Goal: Task Accomplishment & Management: Manage account settings

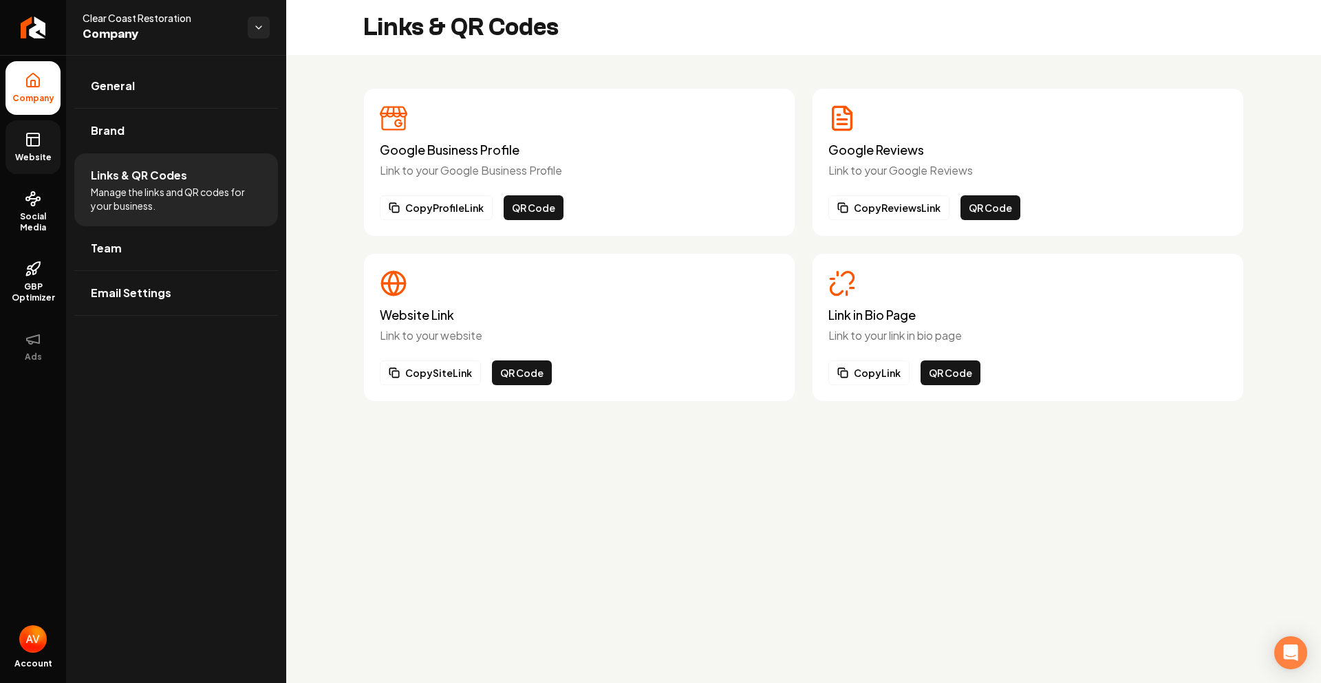
click at [33, 160] on span "Website" at bounding box center [33, 157] width 47 height 11
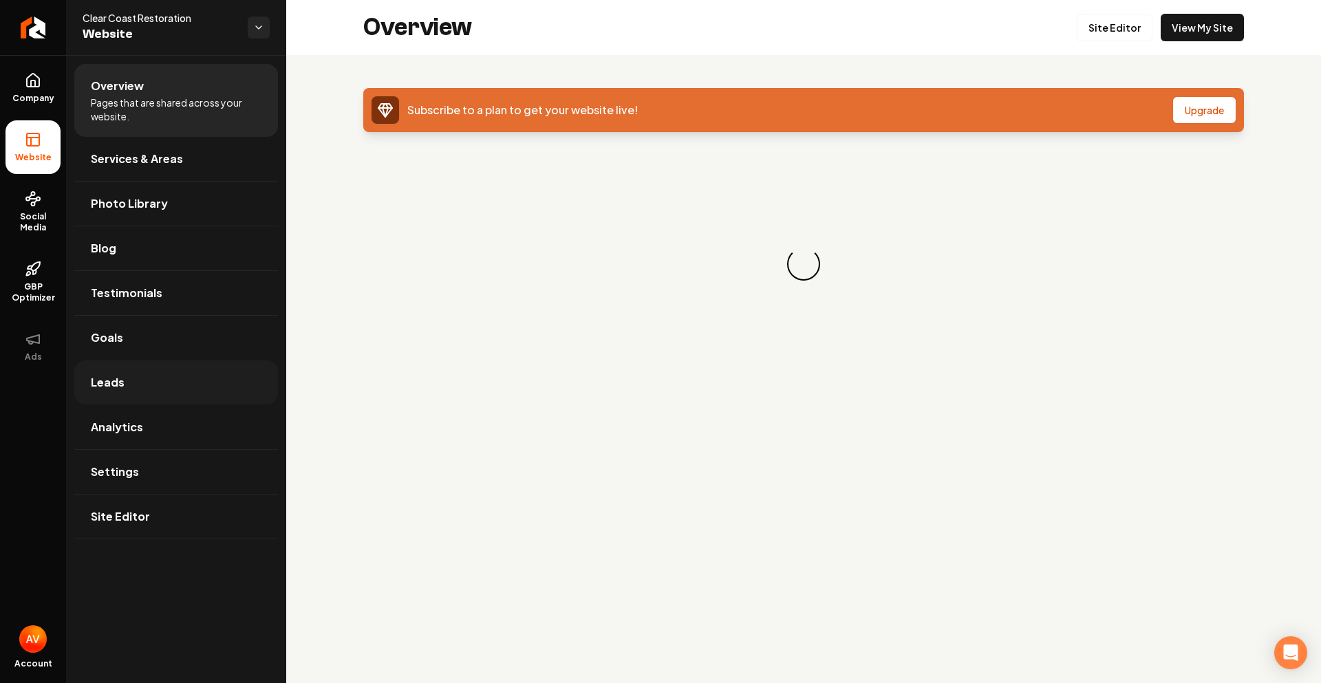
click at [143, 397] on link "Leads" at bounding box center [176, 383] width 204 height 44
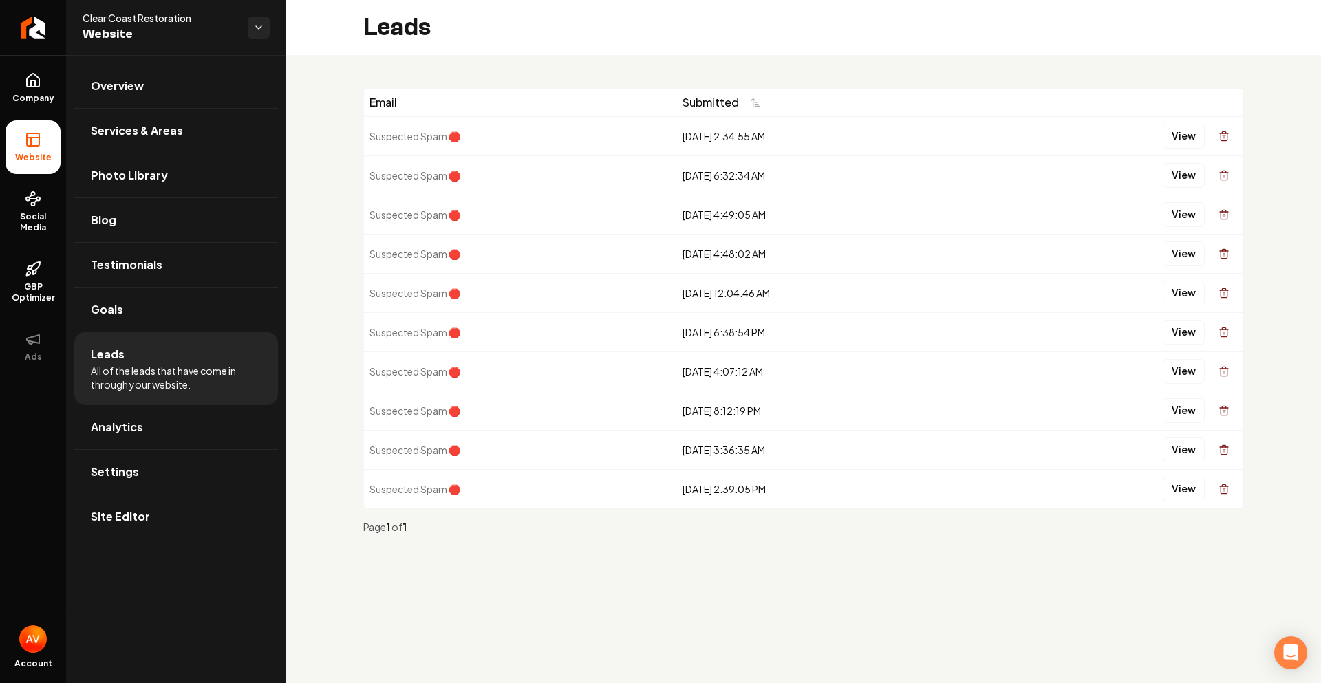
click at [128, 508] on link "Site Editor" at bounding box center [176, 517] width 204 height 44
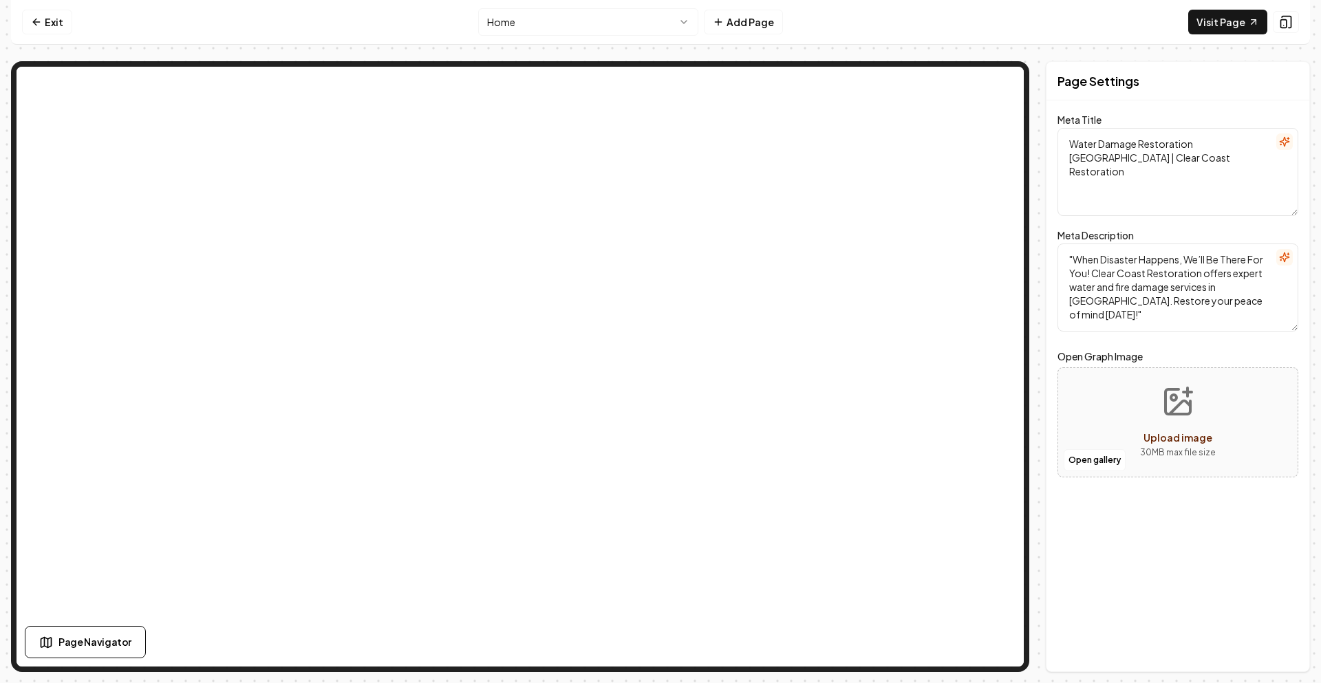
click at [664, 22] on html "Computer Required This feature is only available on a computer. Please switch t…" at bounding box center [660, 341] width 1321 height 683
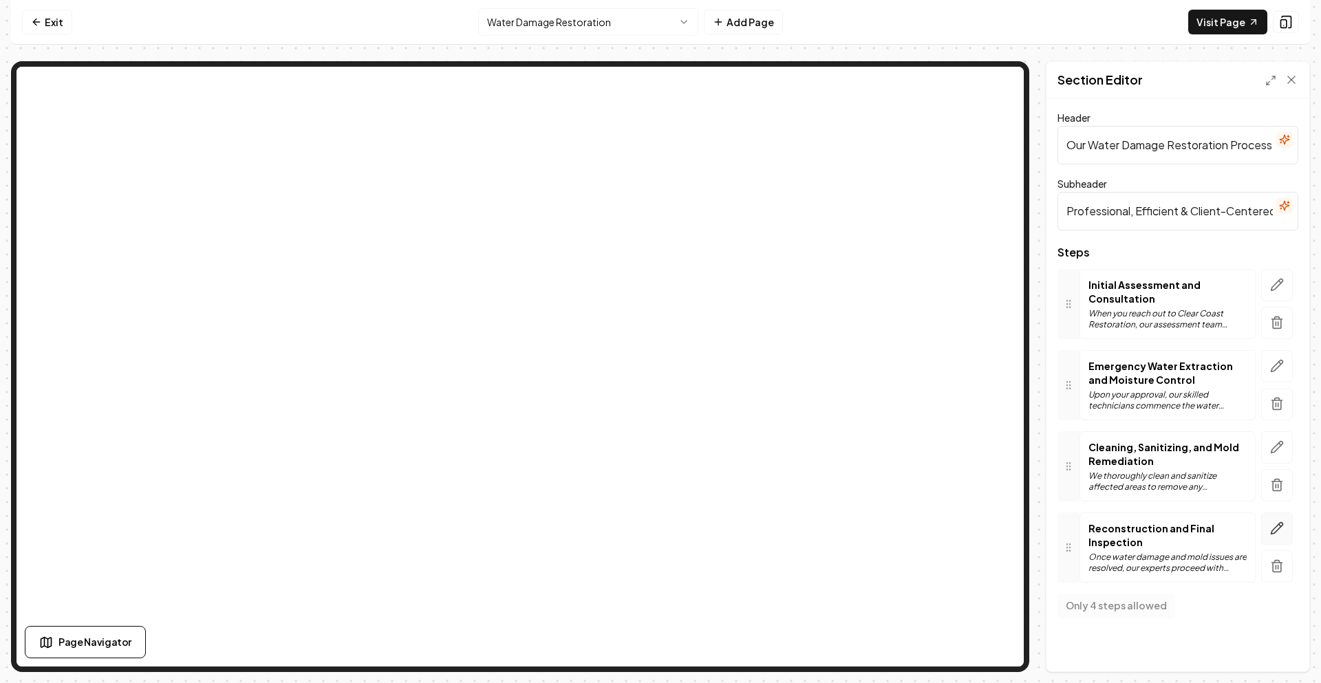
click at [1277, 533] on icon "button" at bounding box center [1277, 529] width 14 height 14
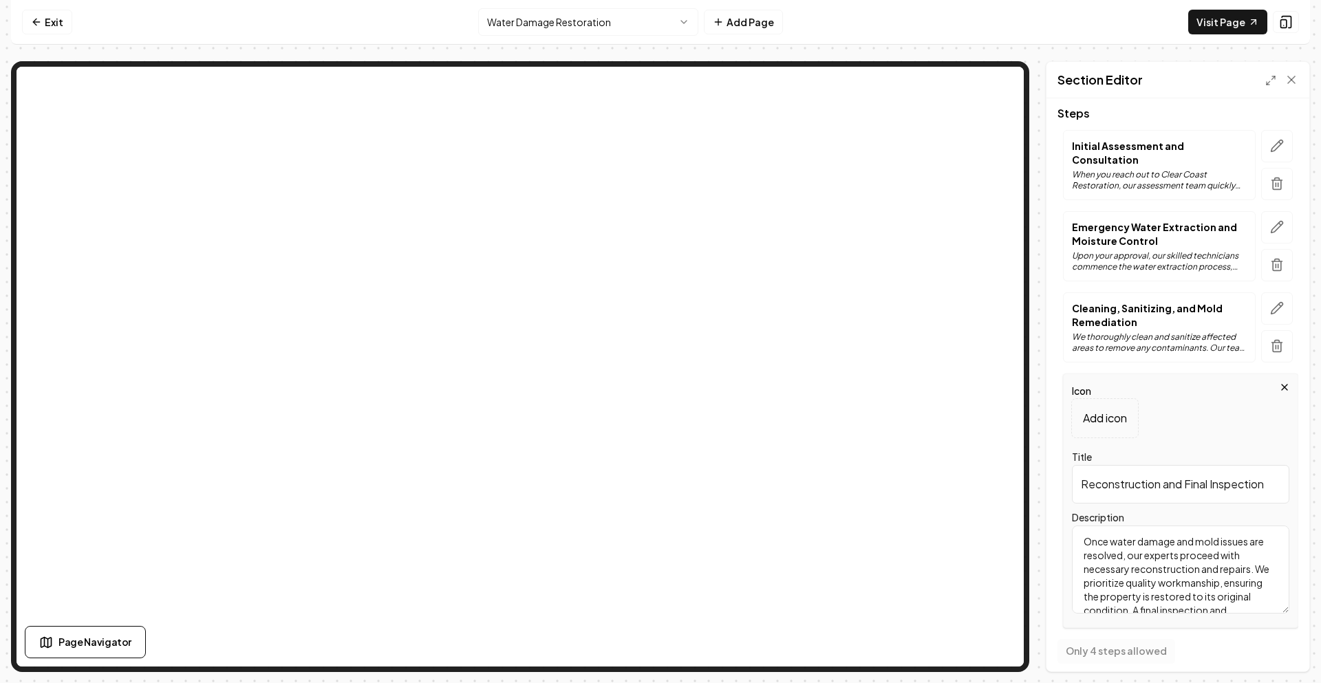
scroll to position [148, 0]
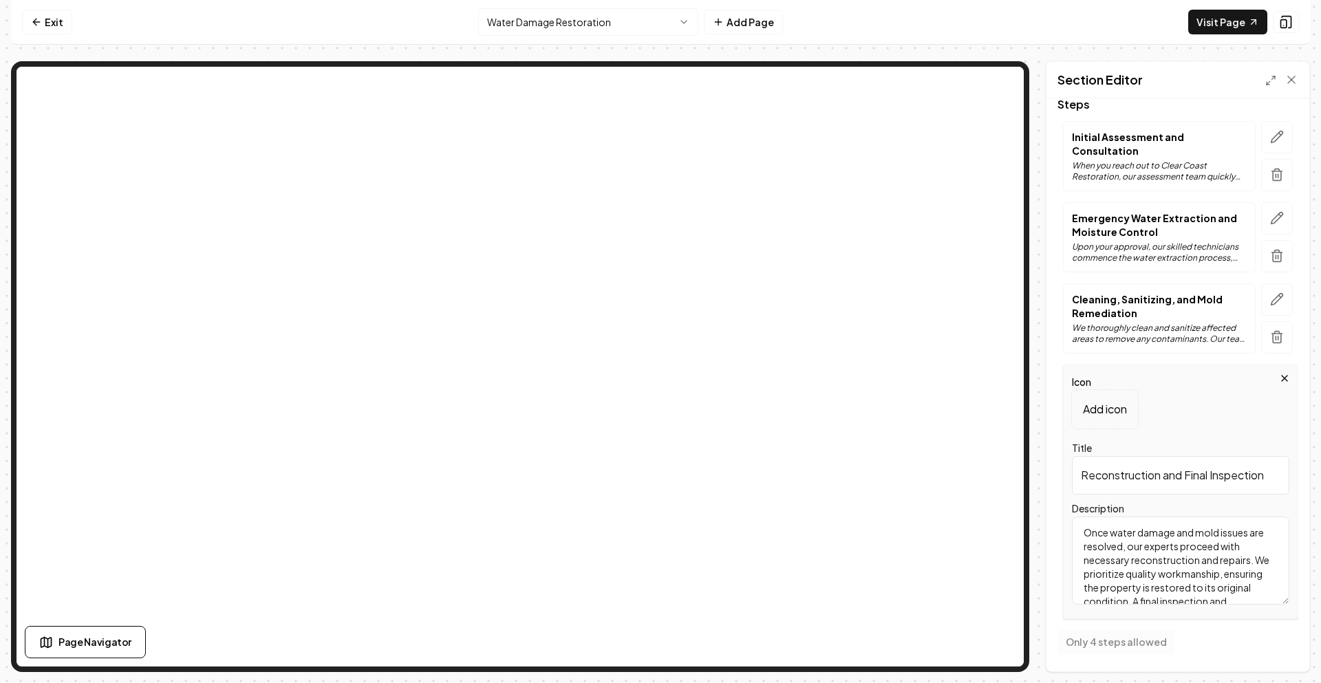
drag, startPoint x: 1185, startPoint y: 479, endPoint x: 1069, endPoint y: 482, distance: 115.6
click at [1069, 482] on div "Icon Add icon Title Reconstruction and Final Inspection Description Once water …" at bounding box center [1180, 492] width 235 height 255
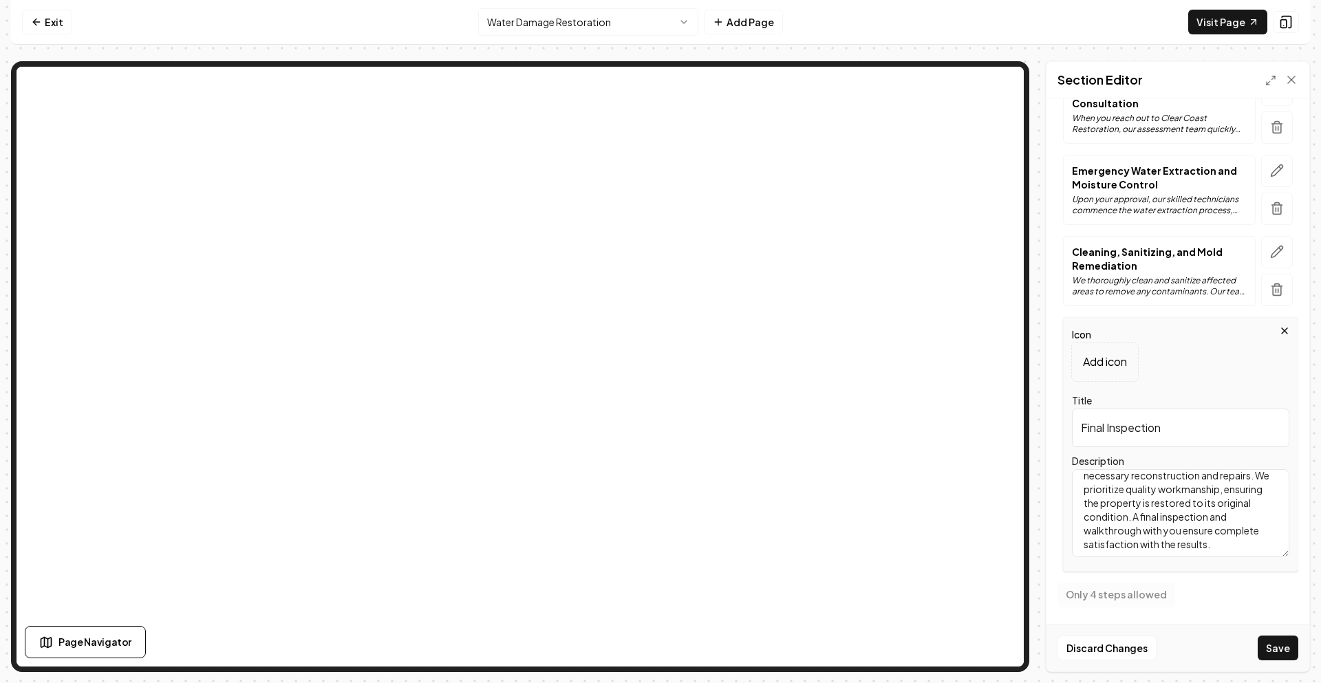
scroll to position [54, 0]
drag, startPoint x: 1227, startPoint y: 502, endPoint x: 1159, endPoint y: 502, distance: 68.1
click at [1159, 502] on textarea "Once water damage and mold issues are resolved, our experts proceed with necess…" at bounding box center [1180, 513] width 217 height 88
drag, startPoint x: 1081, startPoint y: 486, endPoint x: 1136, endPoint y: 566, distance: 96.9
click at [1136, 566] on div "Icon Add icon Title Final Inspection Description Once water damage and mold iss…" at bounding box center [1180, 444] width 235 height 255
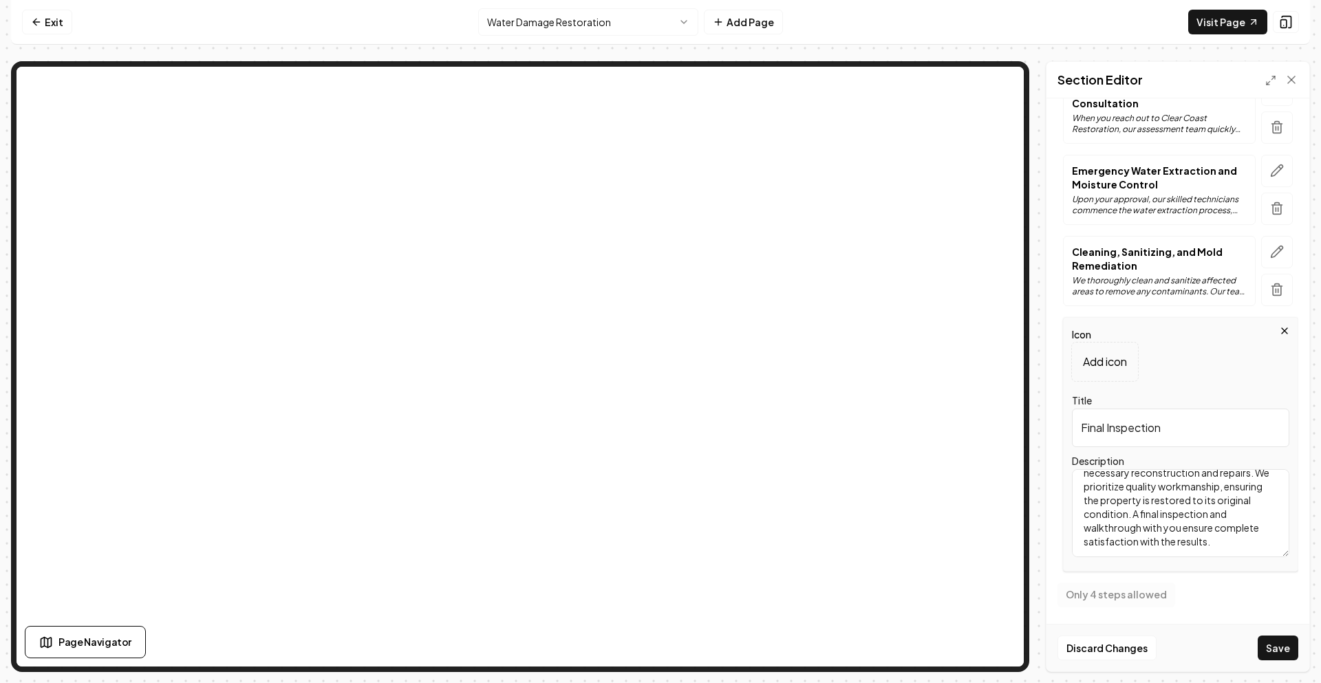
click at [1204, 433] on input "Final Inspection" at bounding box center [1180, 428] width 217 height 39
type input "Final Inspection & Walkthrough"
click at [1136, 523] on textarea "Once water damage and mold issues are resolved, our experts proceed with necess…" at bounding box center [1180, 513] width 217 height 88
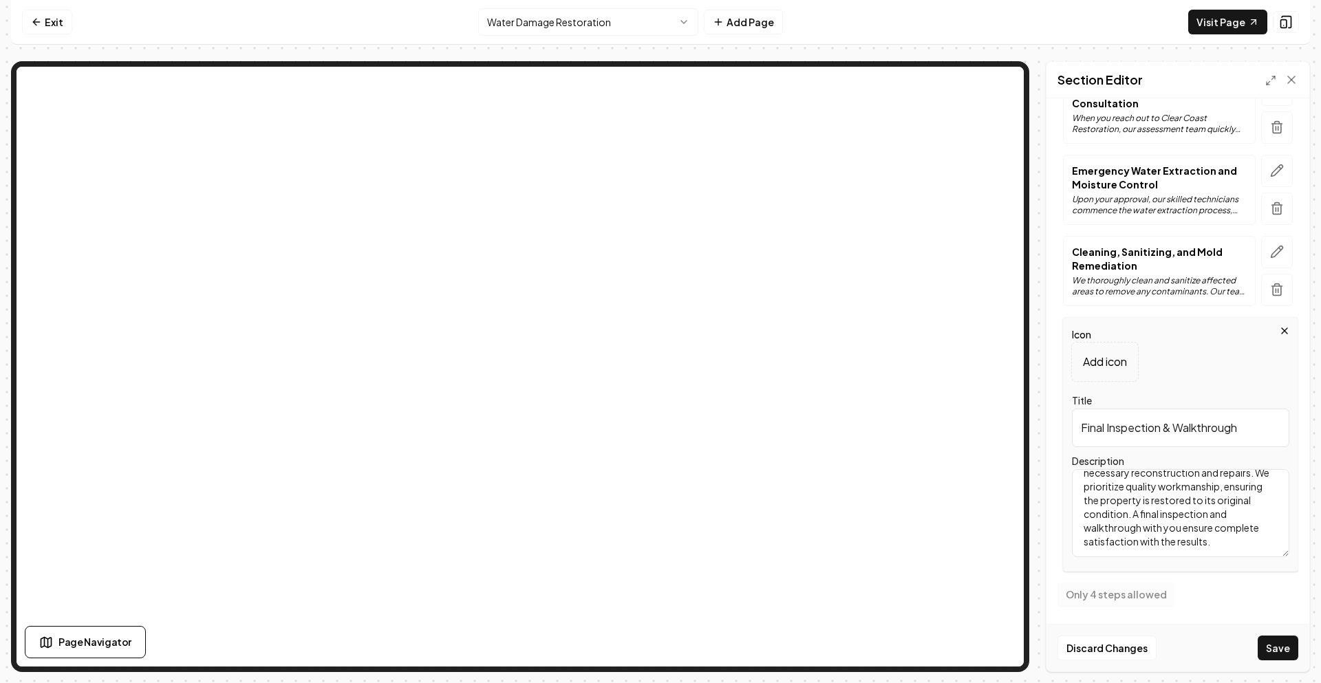
paste textarea "Before we complete the project, our team conducts a detailed final inspection t…"
type textarea "Before we complete the project, our team conducts a detailed final inspection t…"
click at [1276, 647] on button "Save" at bounding box center [1278, 648] width 41 height 25
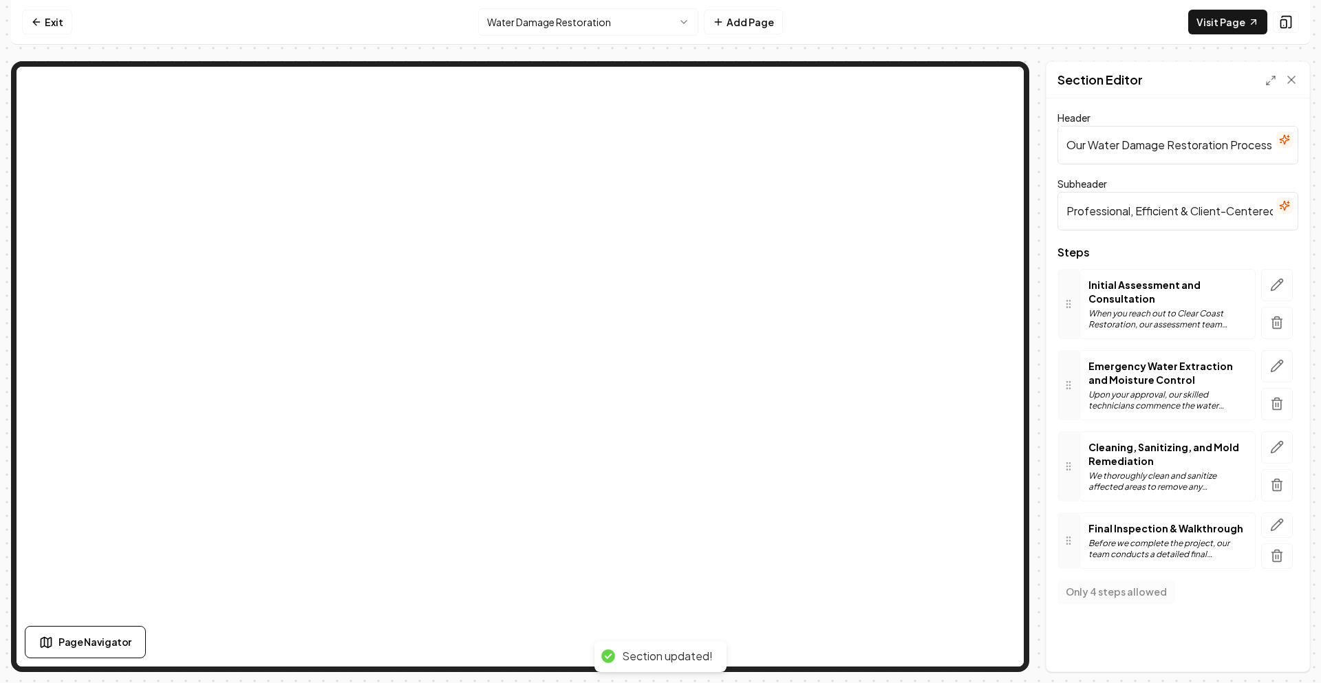
scroll to position [0, 0]
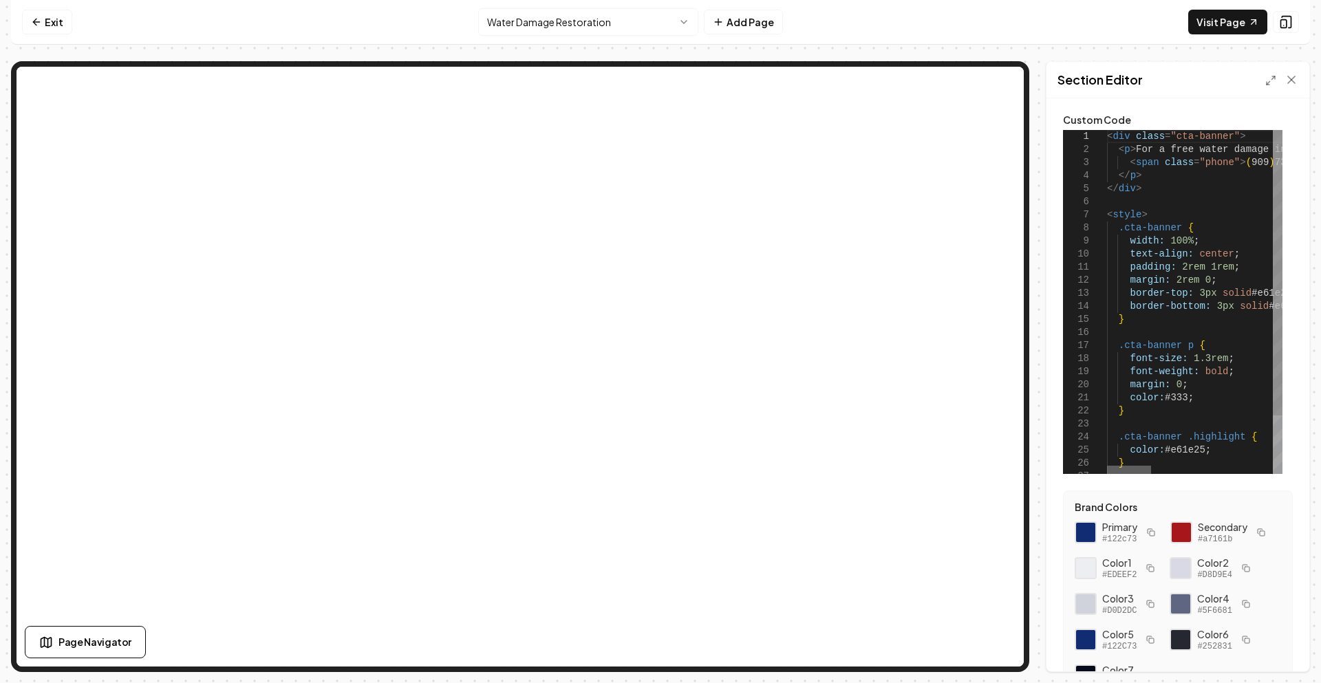
click at [1107, 469] on div at bounding box center [1129, 470] width 44 height 8
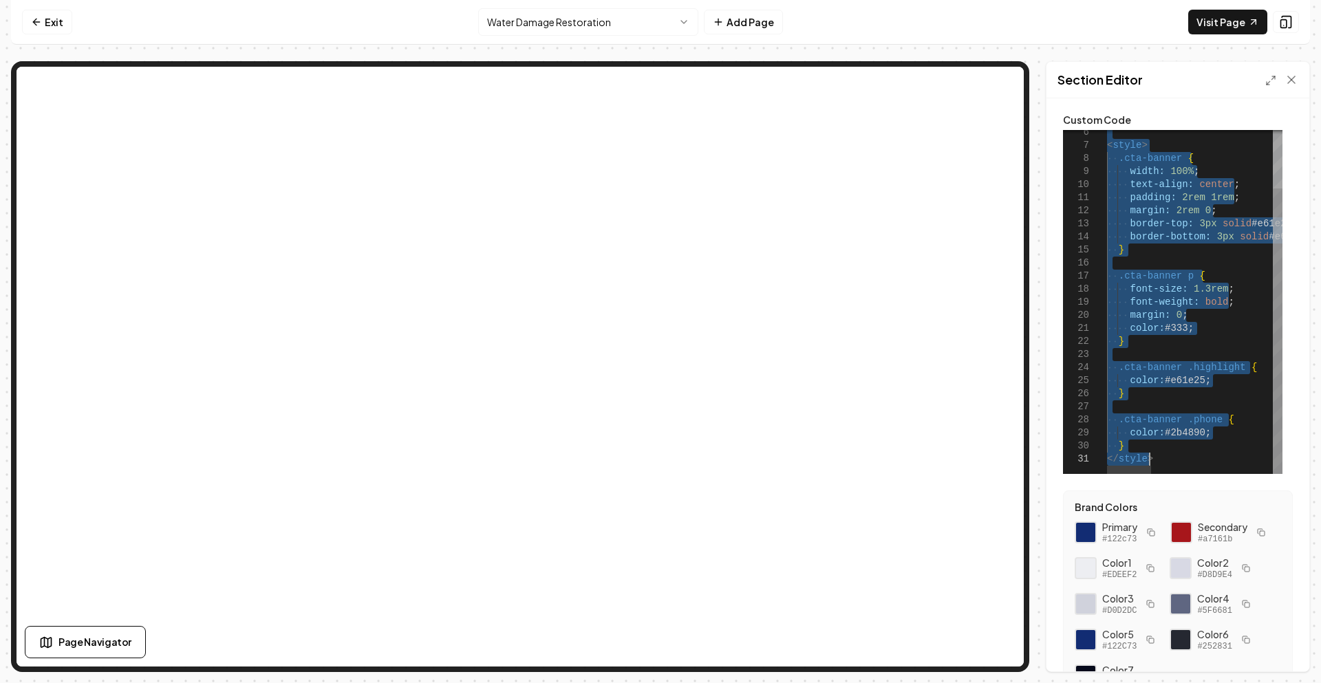
drag, startPoint x: 1107, startPoint y: 140, endPoint x: 1175, endPoint y: 477, distance: 343.9
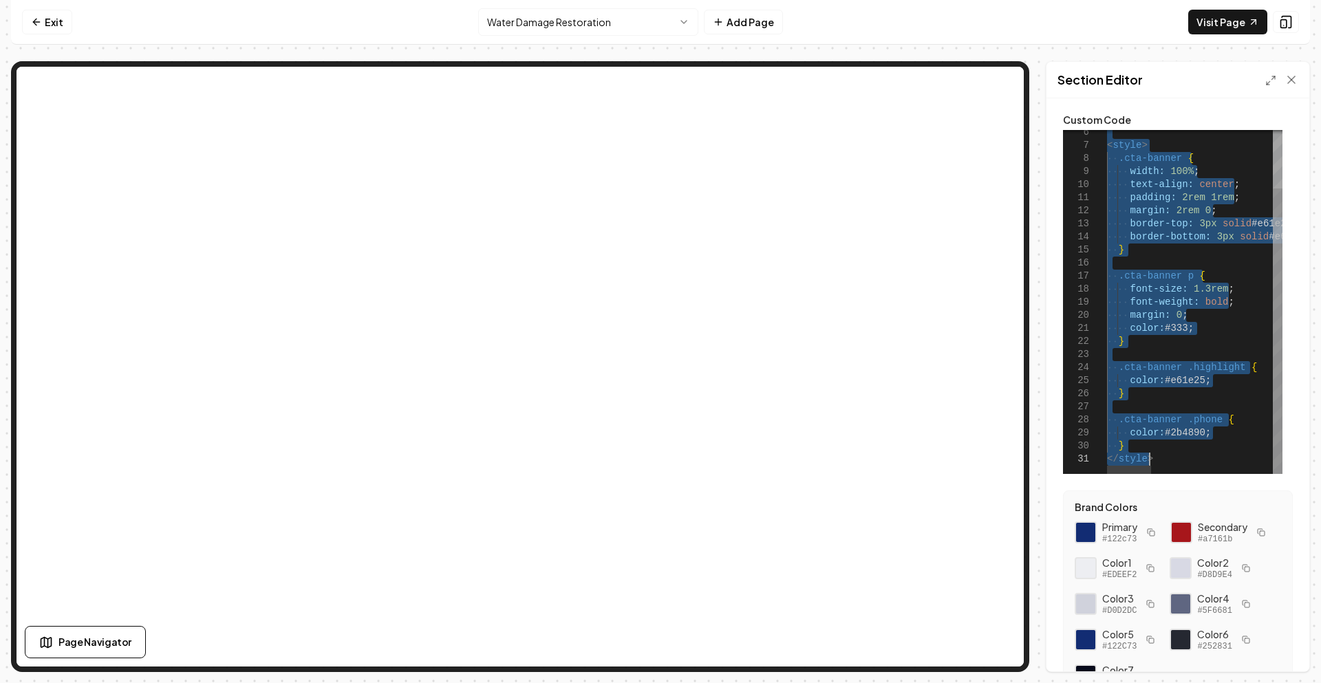
type textarea "**********"
drag, startPoint x: 1108, startPoint y: 136, endPoint x: 1203, endPoint y: 504, distance: 380.1
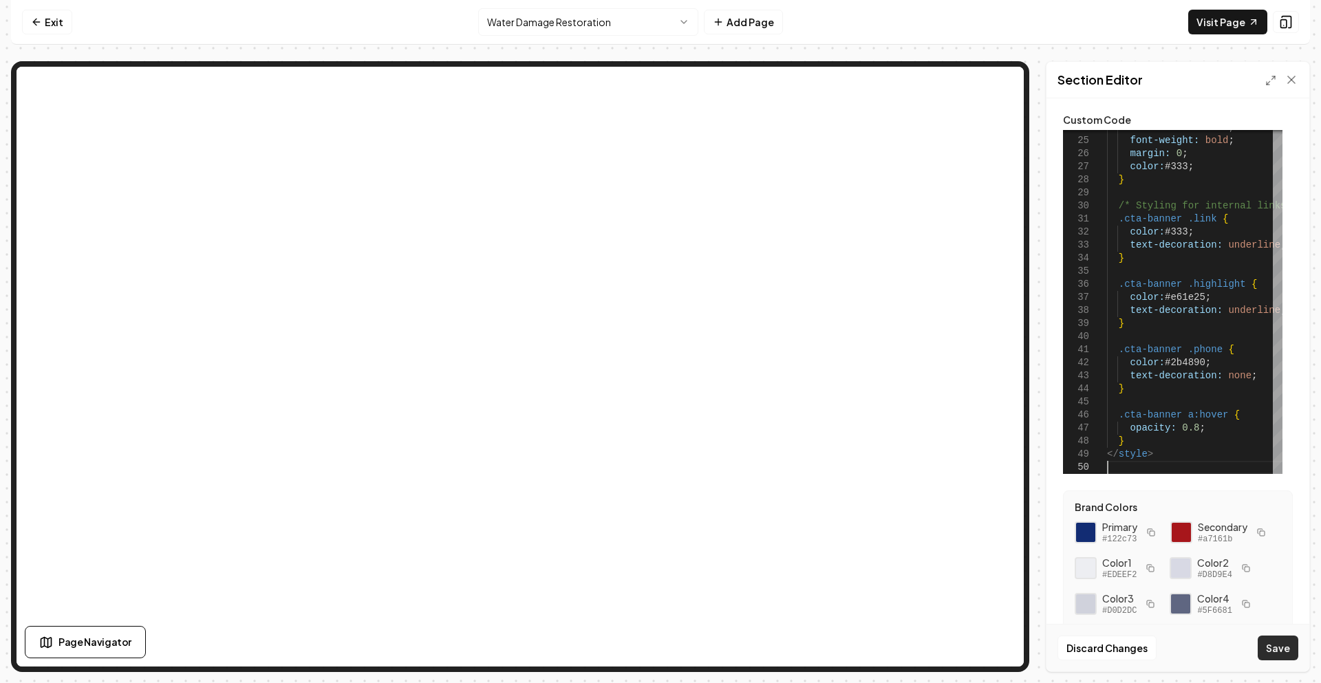
click at [1276, 651] on button "Save" at bounding box center [1278, 648] width 41 height 25
type textarea "**********"
click at [532, 25] on html "**********" at bounding box center [660, 341] width 1321 height 683
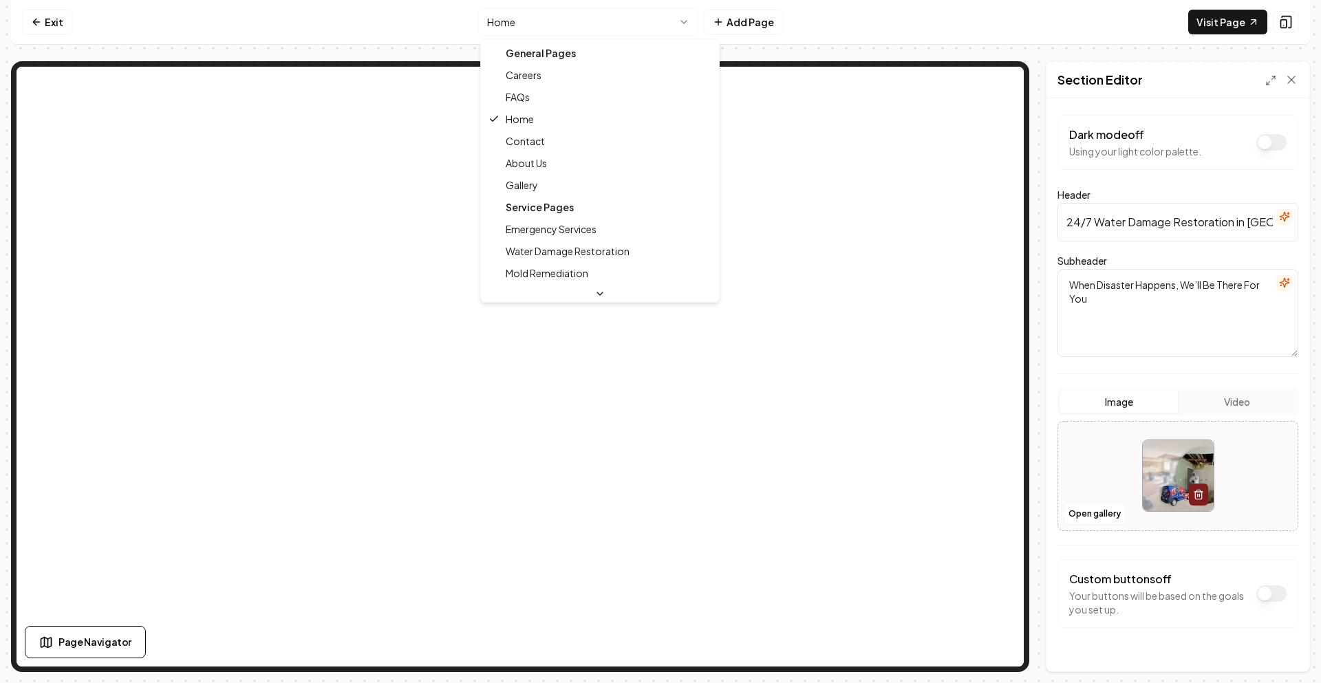
click at [550, 34] on html "Computer Required This feature is only available on a computer. Please switch t…" at bounding box center [660, 341] width 1321 height 683
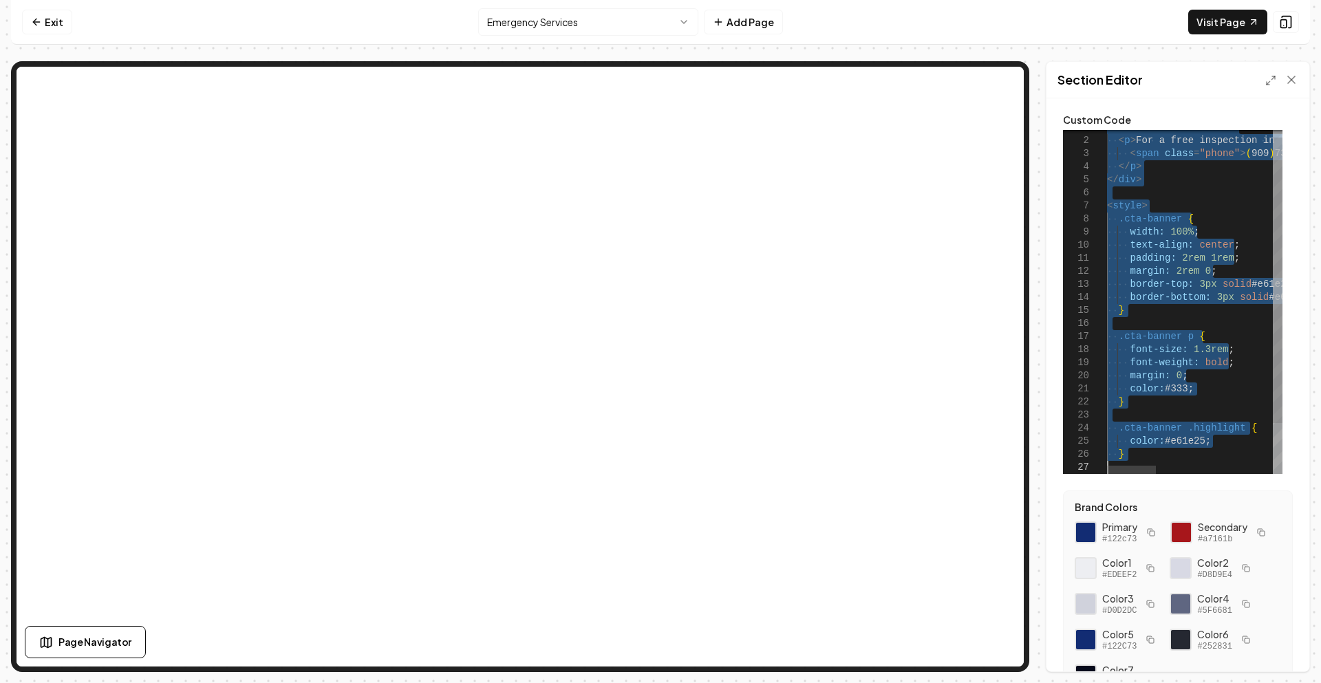
drag, startPoint x: 1107, startPoint y: 139, endPoint x: 1191, endPoint y: 472, distance: 343.4
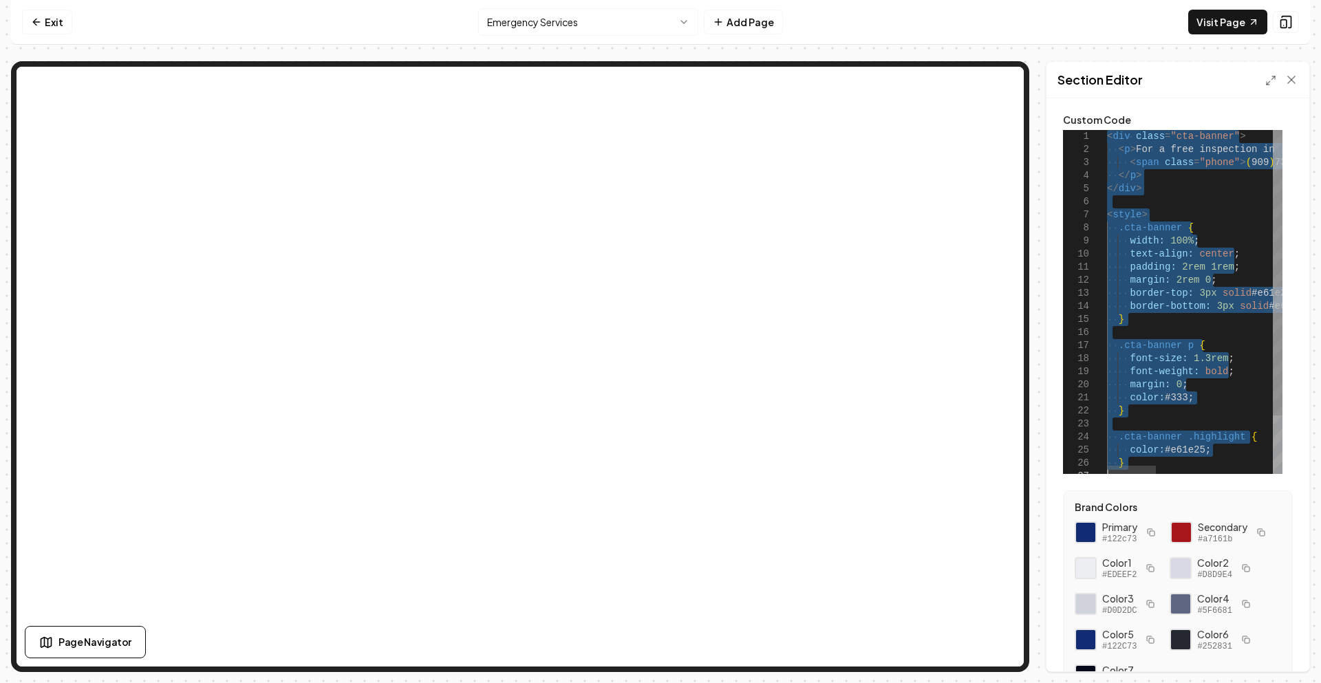
type textarea "**********"
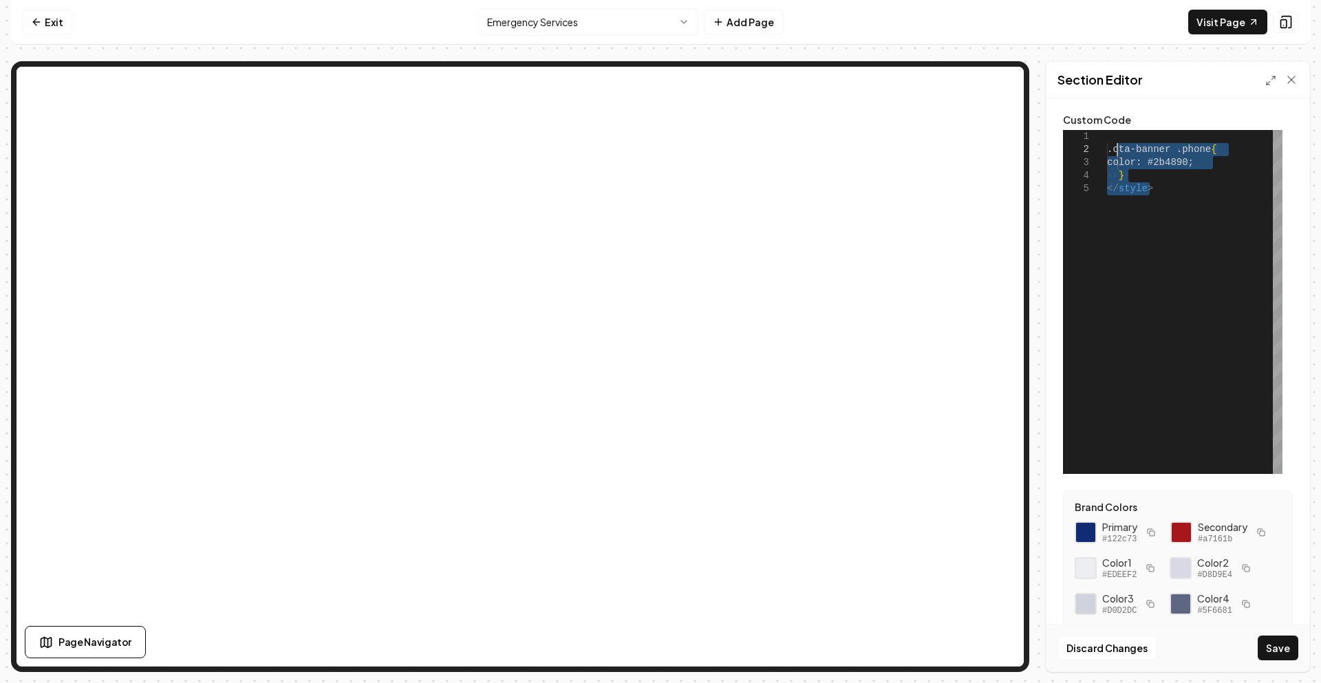
drag, startPoint x: 1168, startPoint y: 197, endPoint x: 1115, endPoint y: 148, distance: 72.0
click at [1115, 148] on div ".cta-banner .phone { color: #2b4890; } </ style >" at bounding box center [1194, 302] width 175 height 344
click at [1288, 85] on icon at bounding box center [1292, 80] width 14 height 14
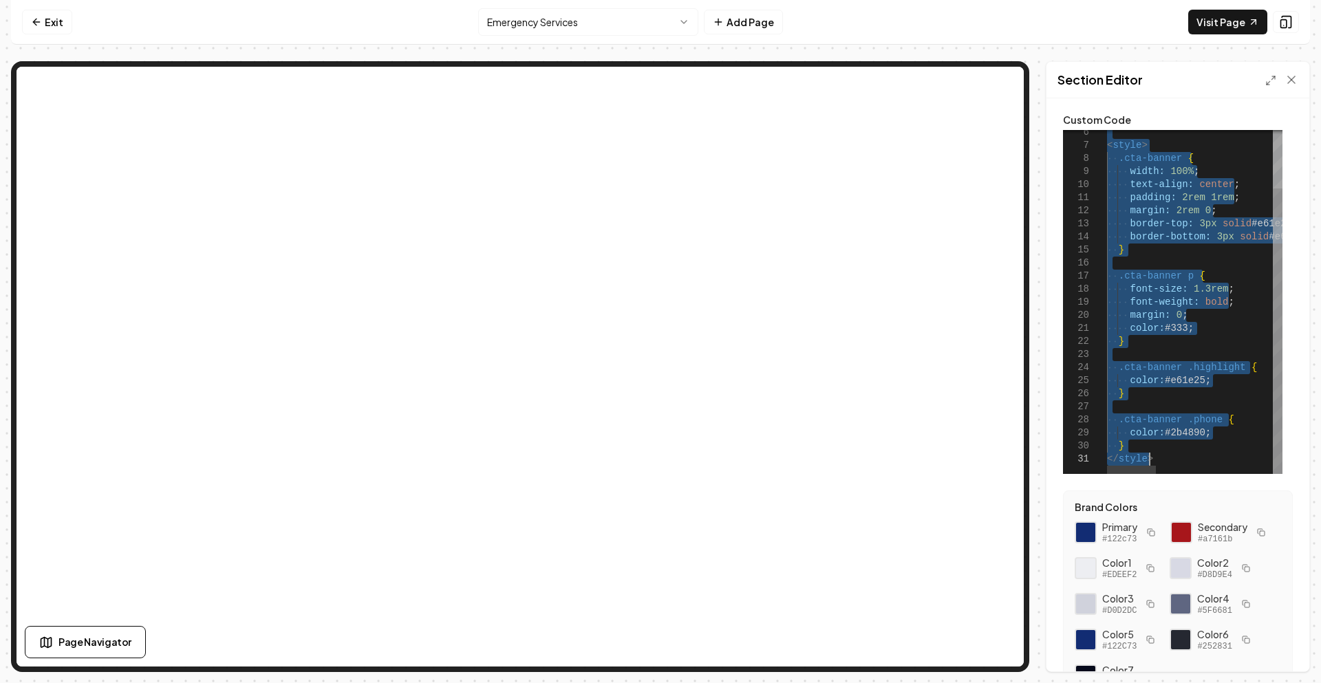
drag, startPoint x: 1110, startPoint y: 140, endPoint x: 1167, endPoint y: 464, distance: 328.4
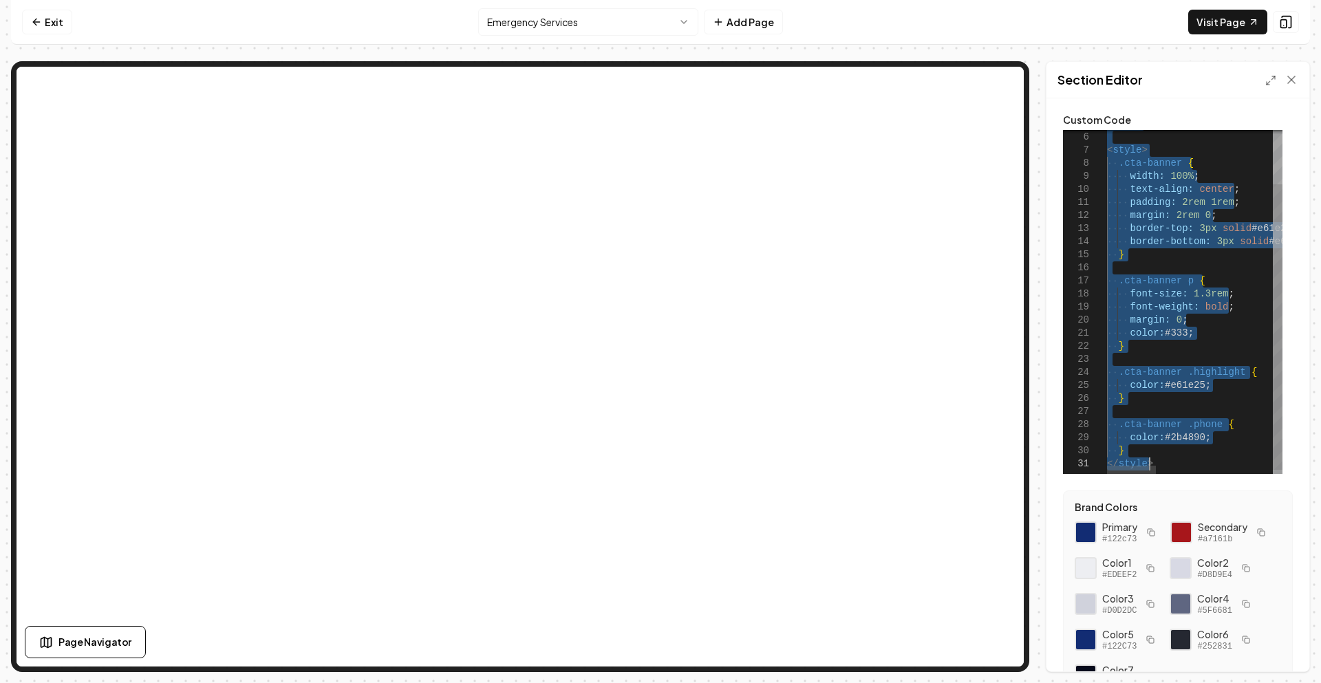
type textarea "**********"
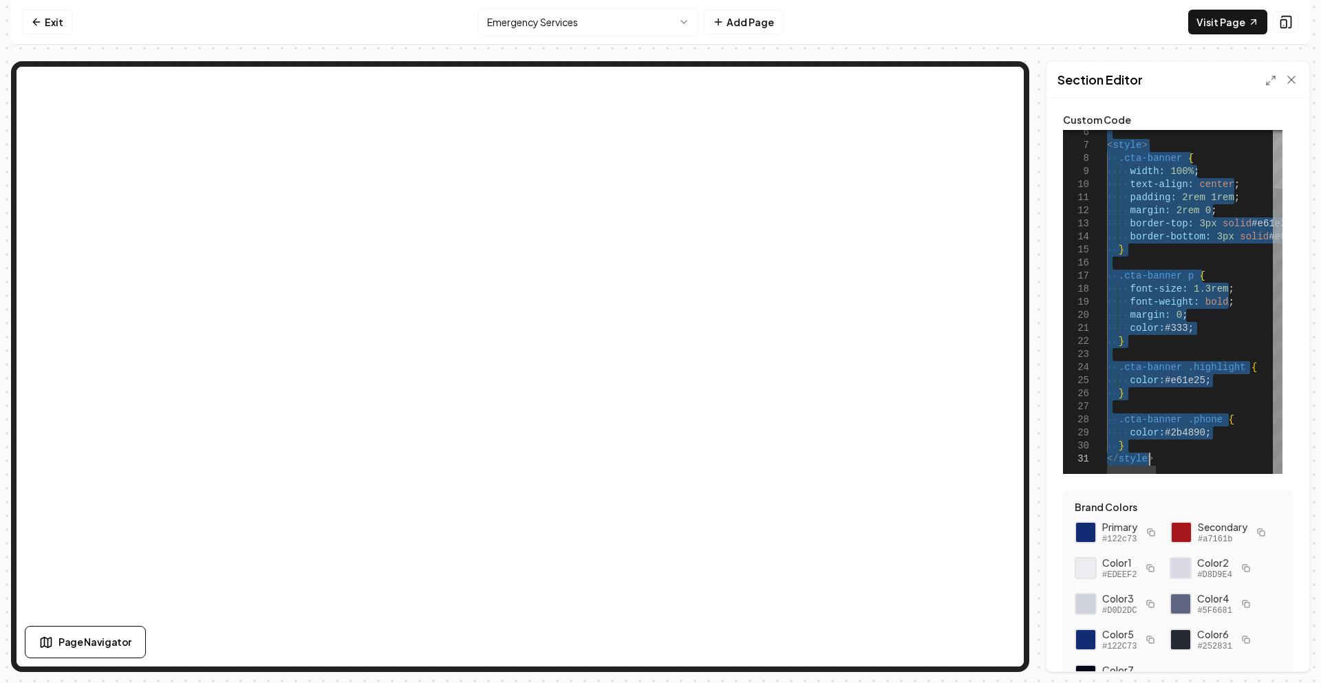
drag, startPoint x: 1108, startPoint y: 142, endPoint x: 1156, endPoint y: 484, distance: 345.2
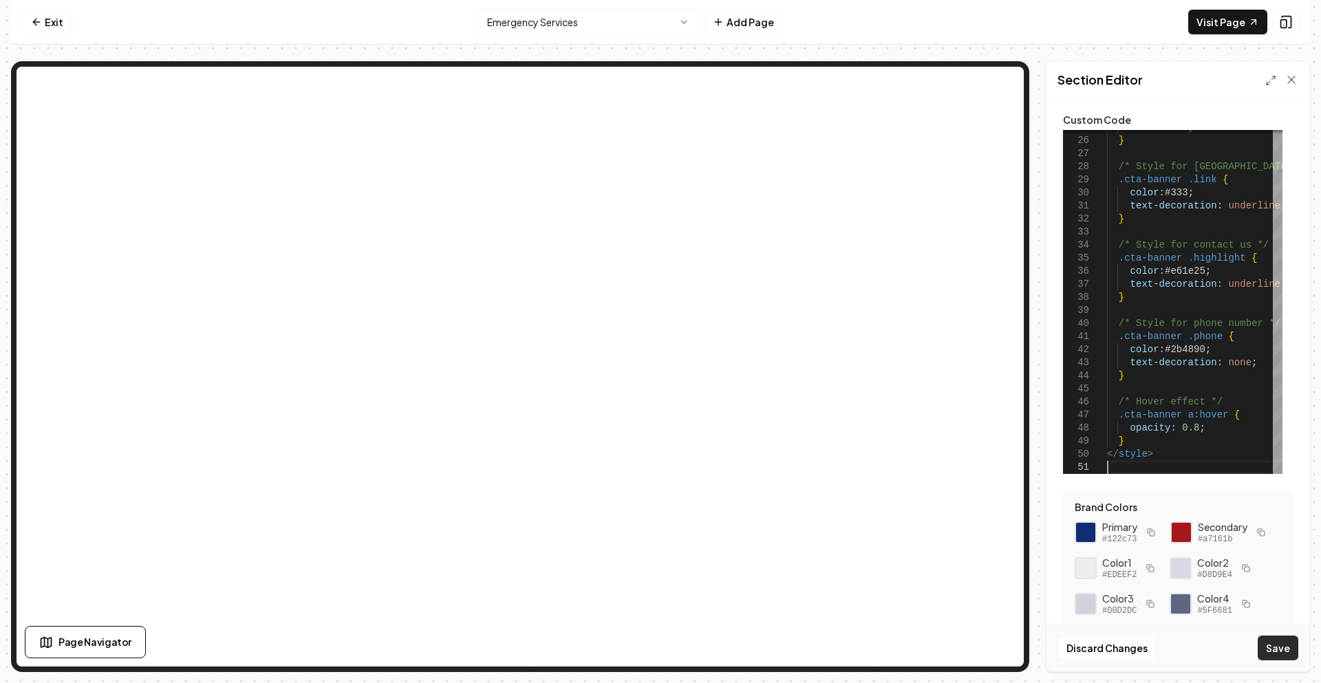
click at [1282, 649] on button "Save" at bounding box center [1278, 648] width 41 height 25
type textarea "**********"
click at [546, 18] on html "Computer Required This feature is only available on a computer. Please switch t…" at bounding box center [660, 341] width 1321 height 683
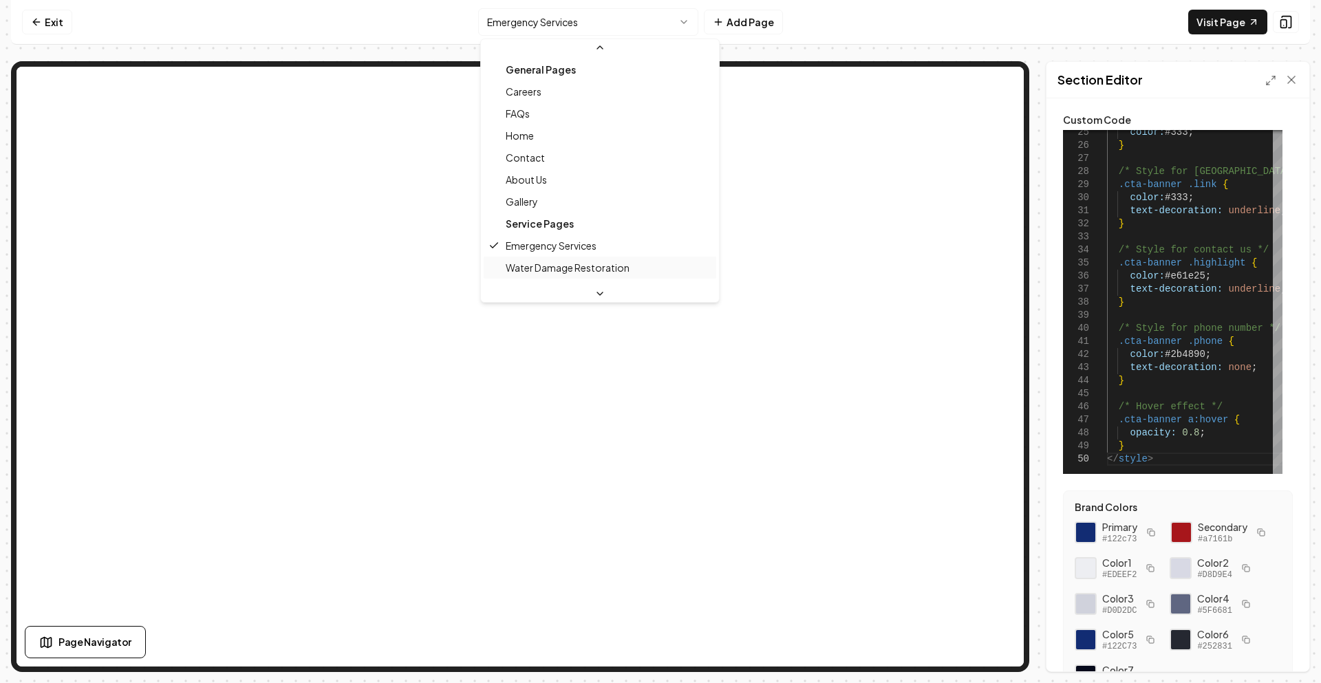
scroll to position [69, 0]
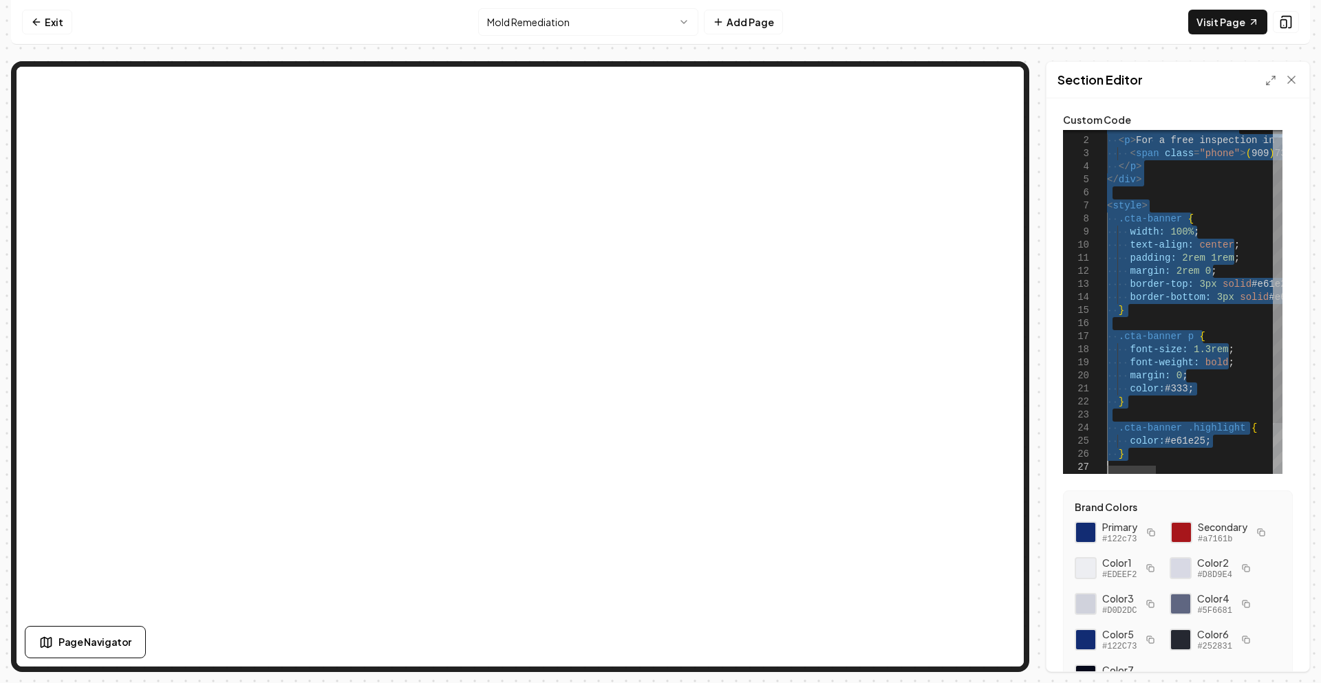
type textarea "**********"
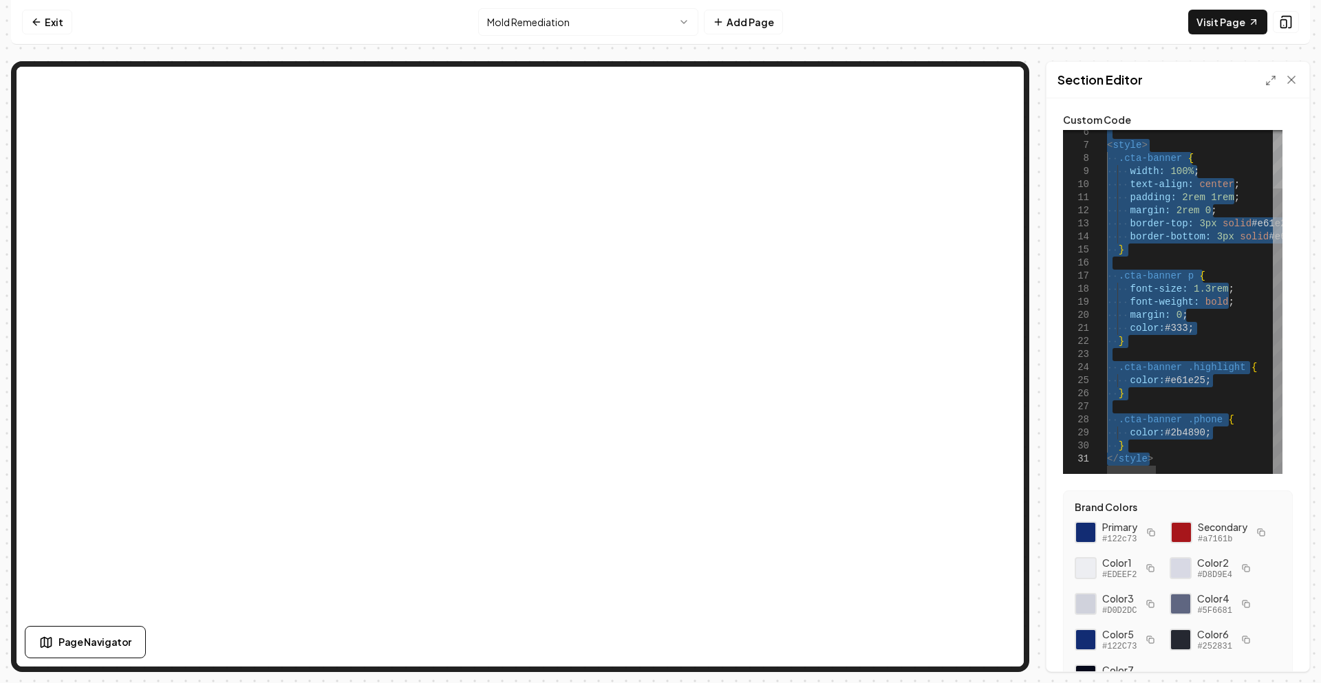
drag, startPoint x: 1108, startPoint y: 135, endPoint x: 1172, endPoint y: 491, distance: 361.5
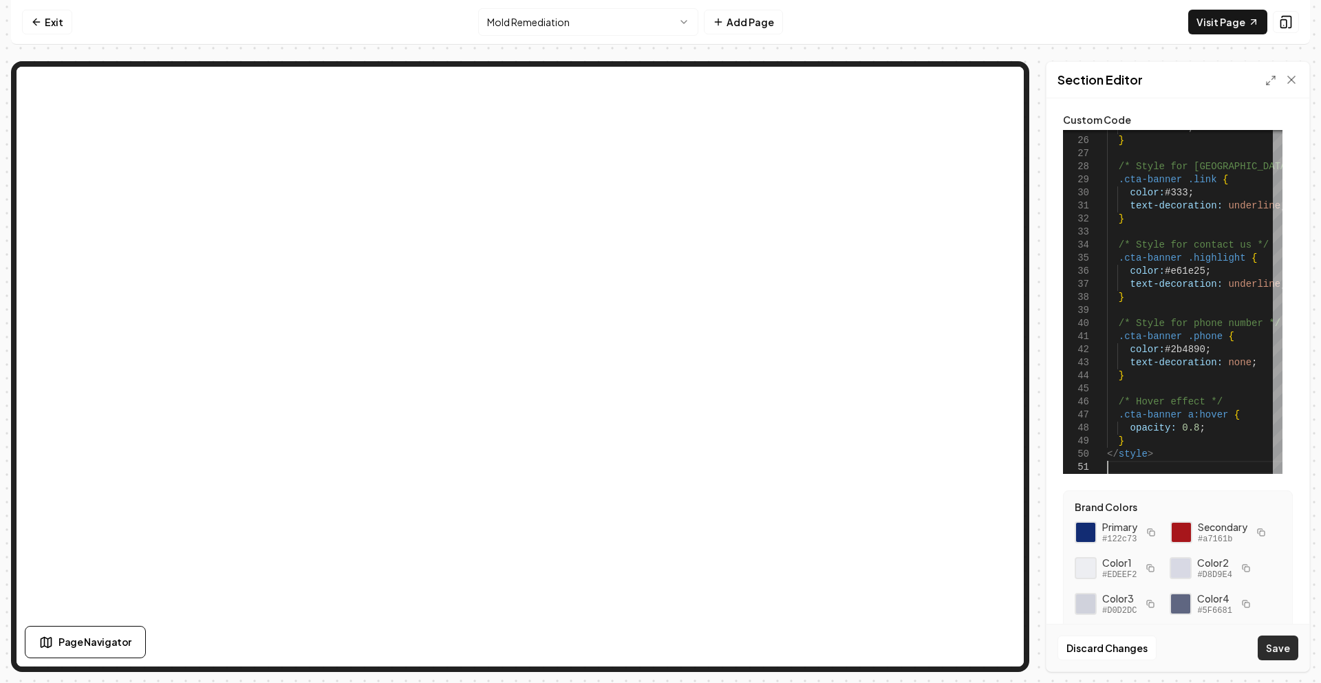
click at [1276, 654] on button "Save" at bounding box center [1278, 648] width 41 height 25
type textarea "**********"
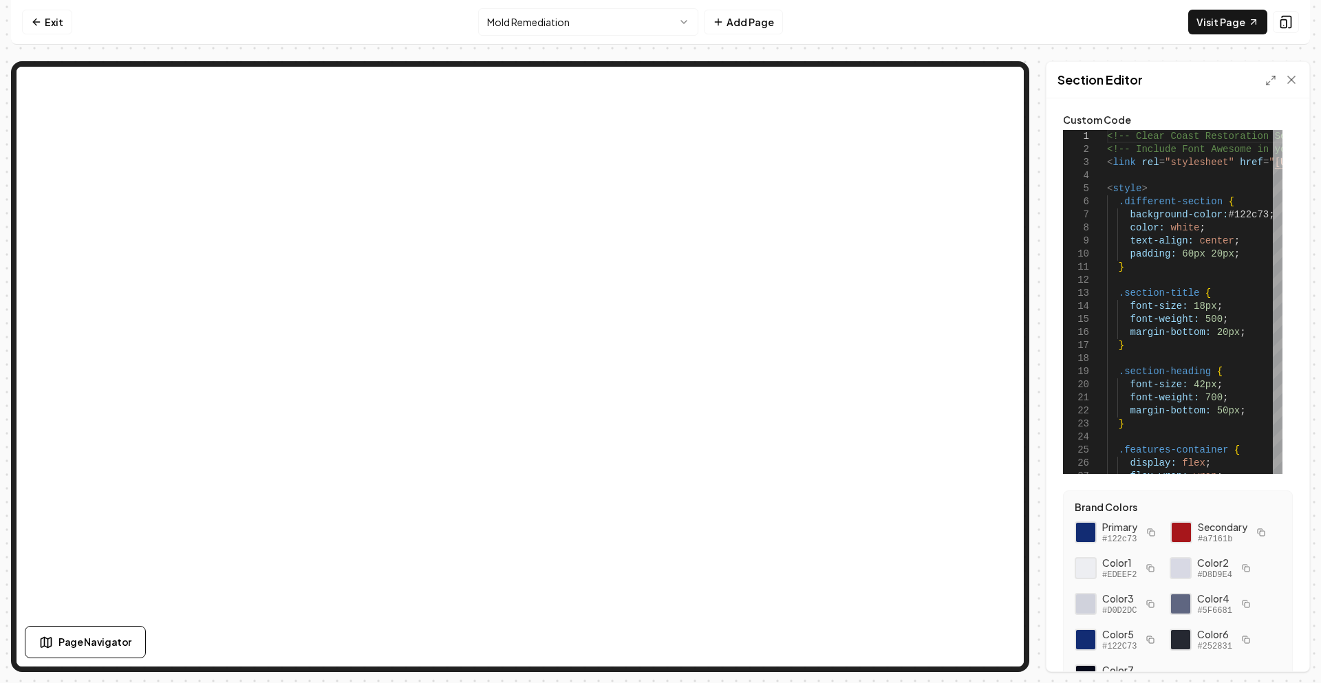
click at [611, 26] on html "Computer Required This feature is only available on a computer. Please switch t…" at bounding box center [660, 341] width 1321 height 683
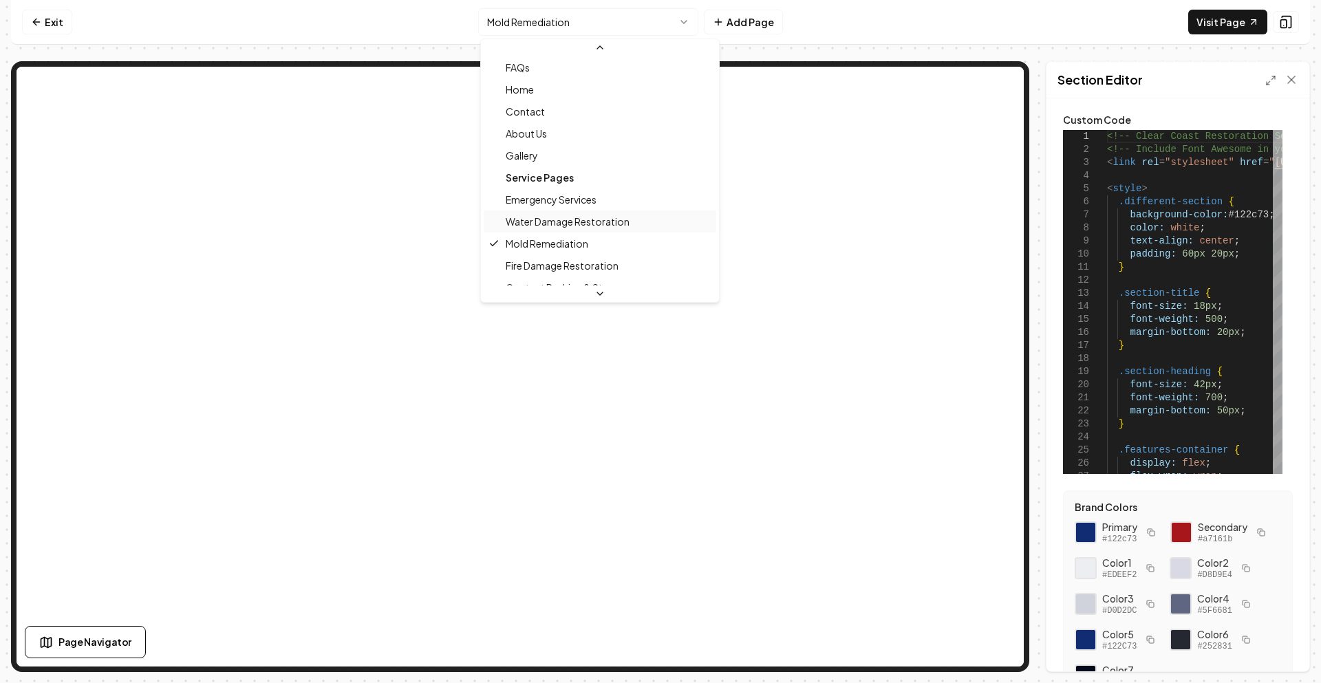
scroll to position [69, 0]
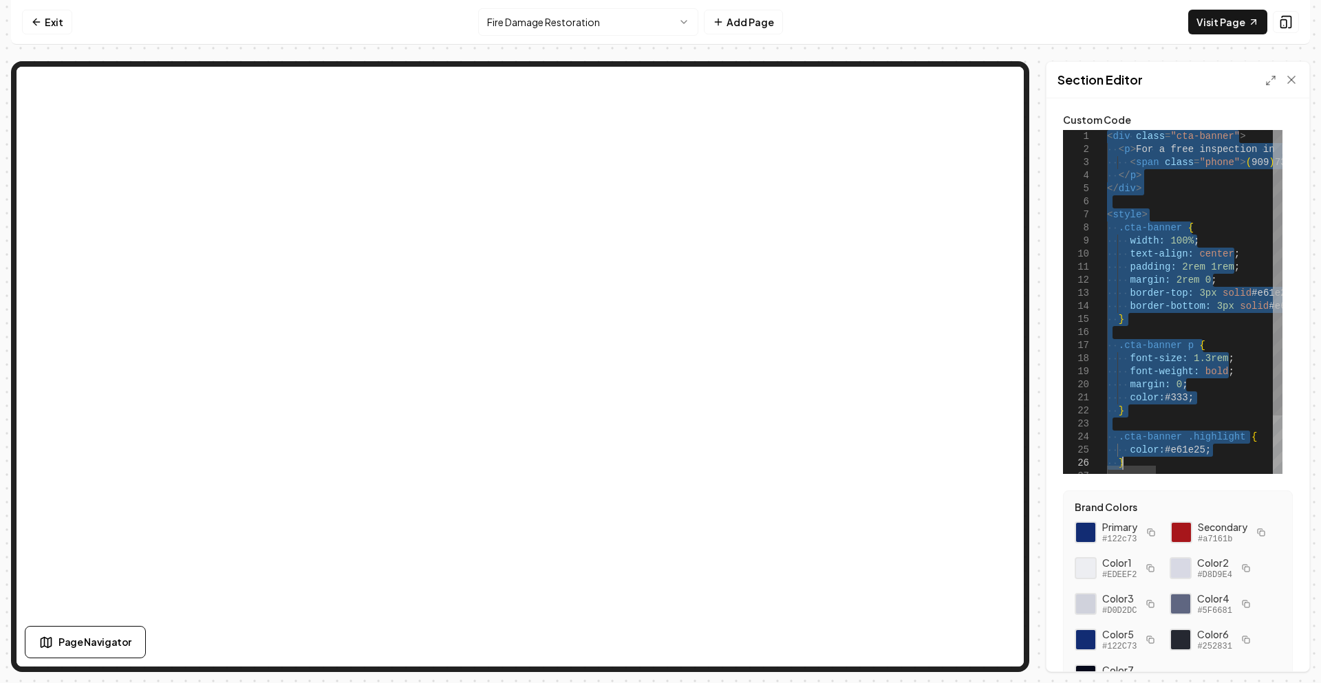
type textarea "**********"
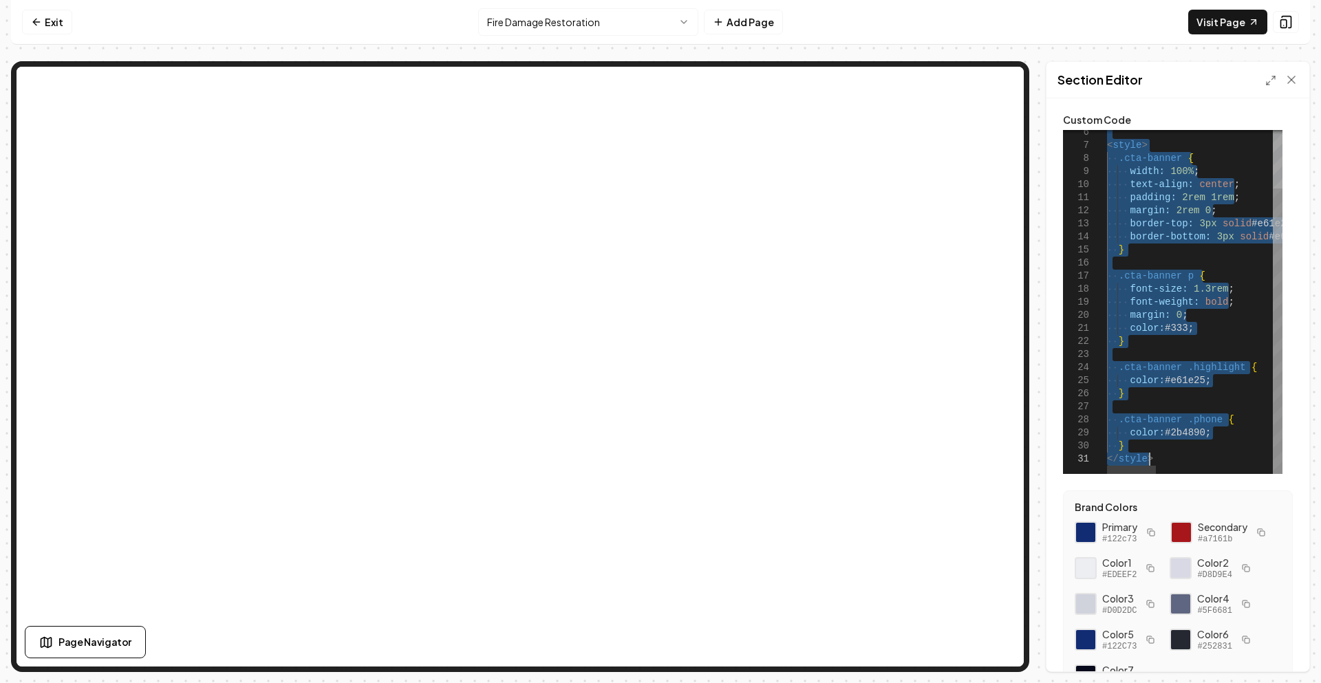
drag, startPoint x: 1108, startPoint y: 139, endPoint x: 1179, endPoint y: 477, distance: 345.7
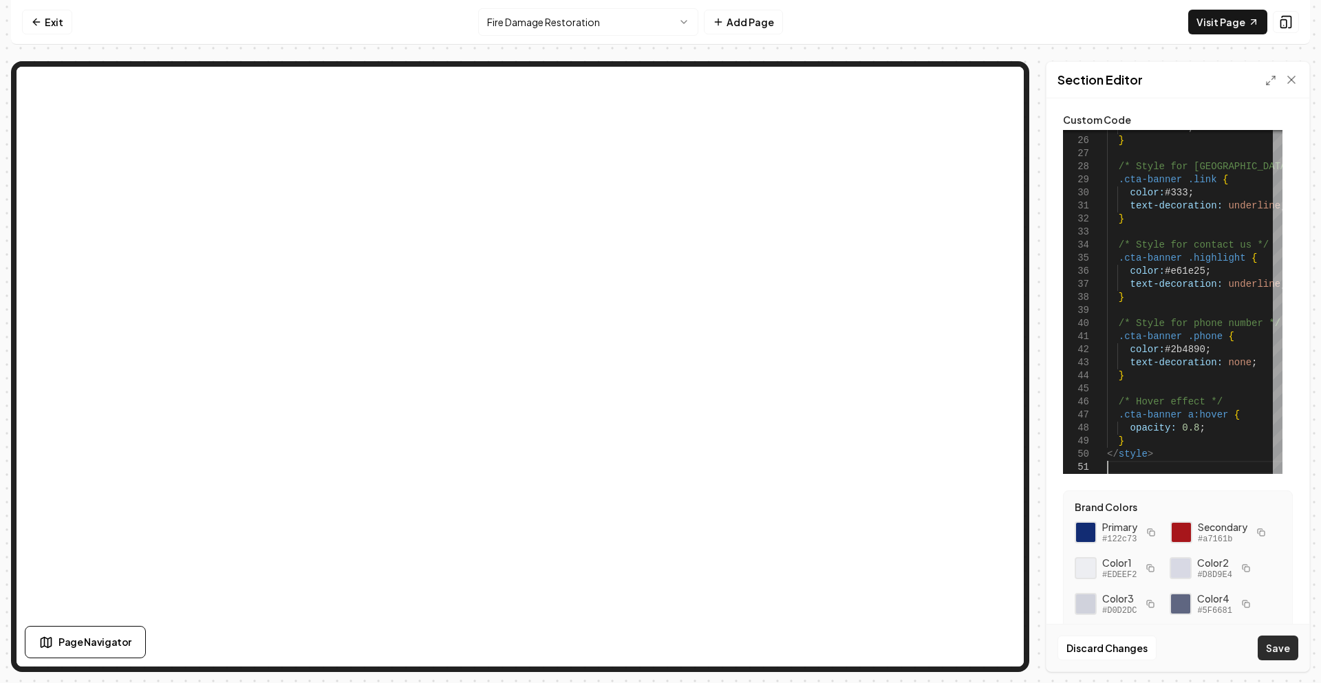
click at [1284, 654] on button "Save" at bounding box center [1278, 648] width 41 height 25
type textarea "**********"
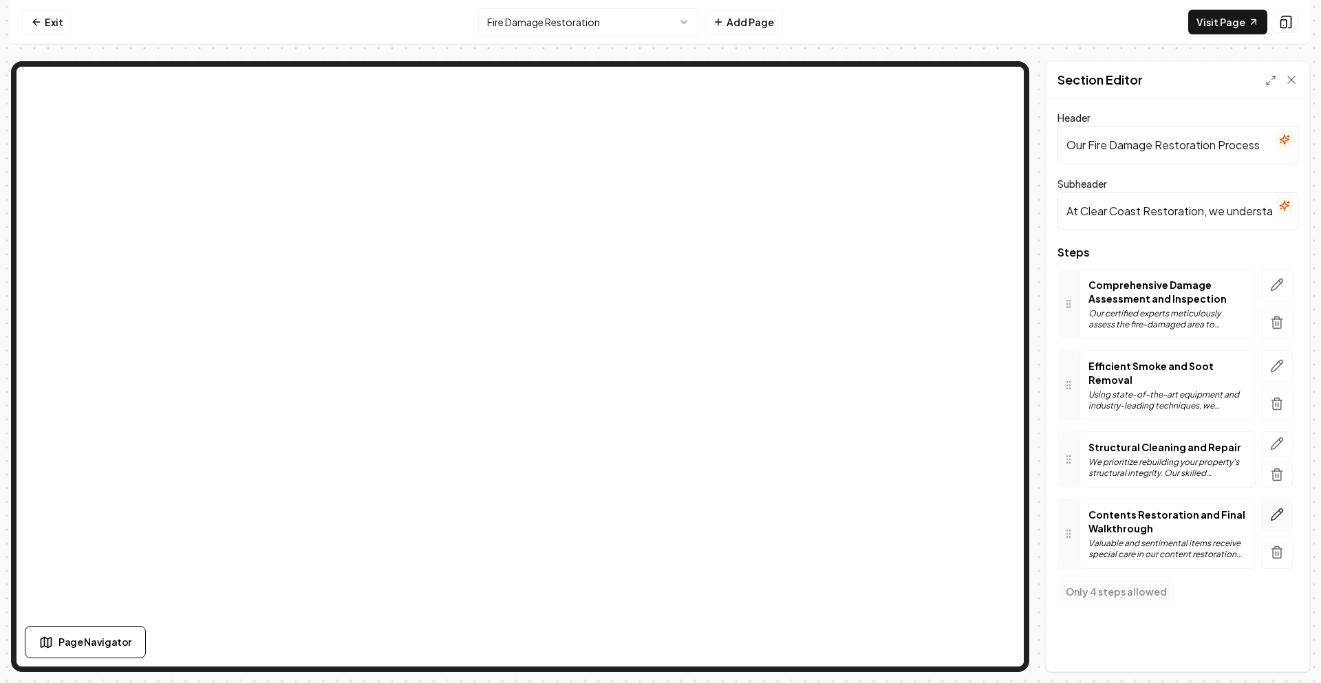
click at [1272, 517] on icon "button" at bounding box center [1277, 515] width 12 height 12
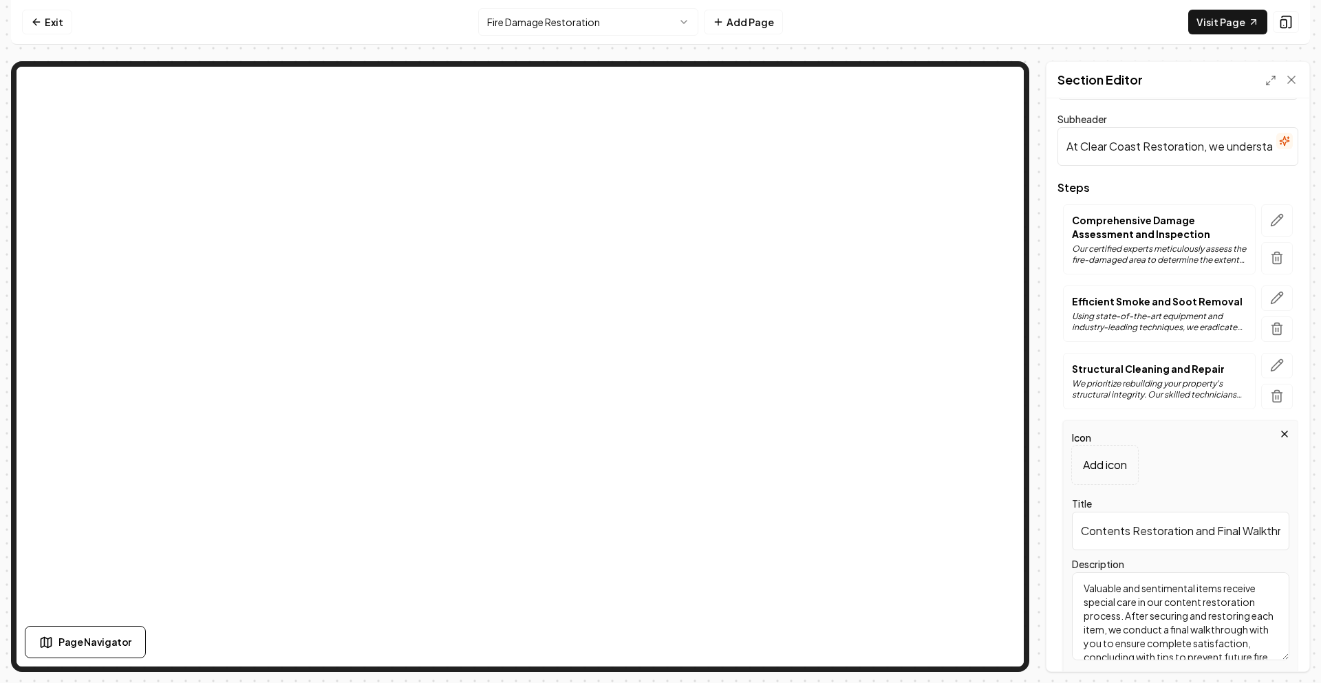
scroll to position [120, 0]
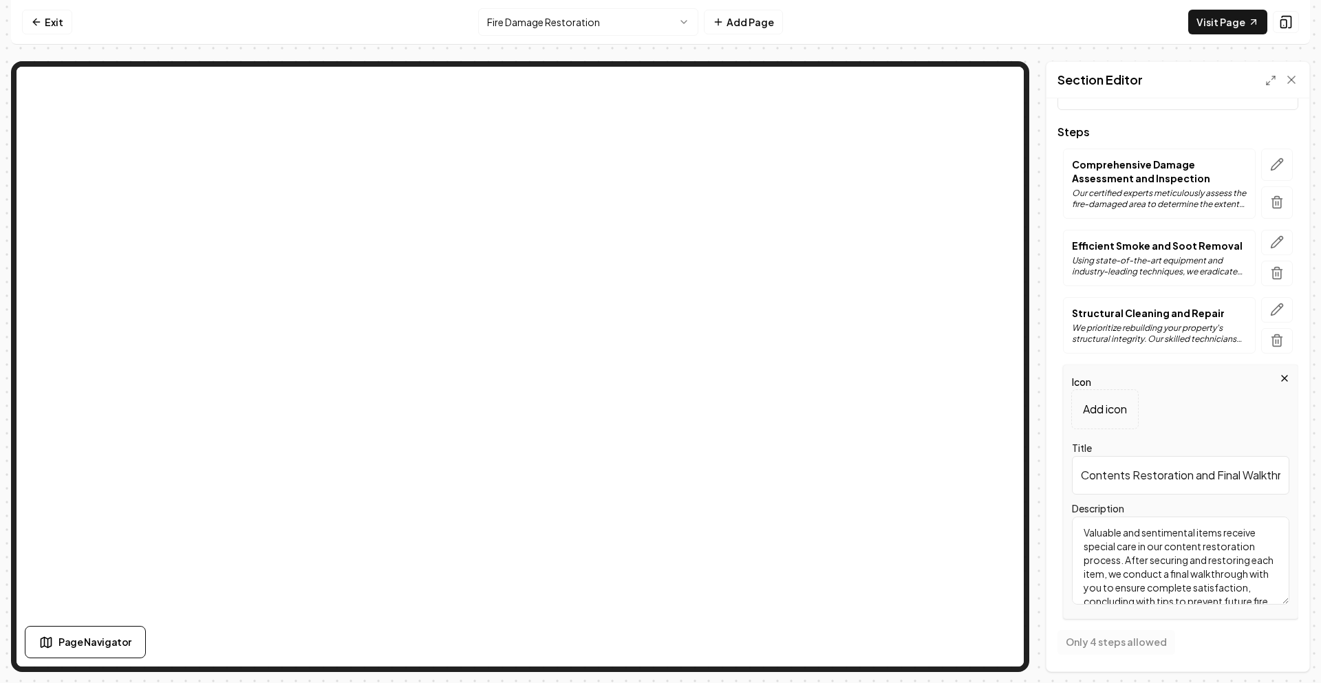
click at [582, 17] on html "Computer Required This feature is only available on a computer. Please switch t…" at bounding box center [660, 341] width 1321 height 683
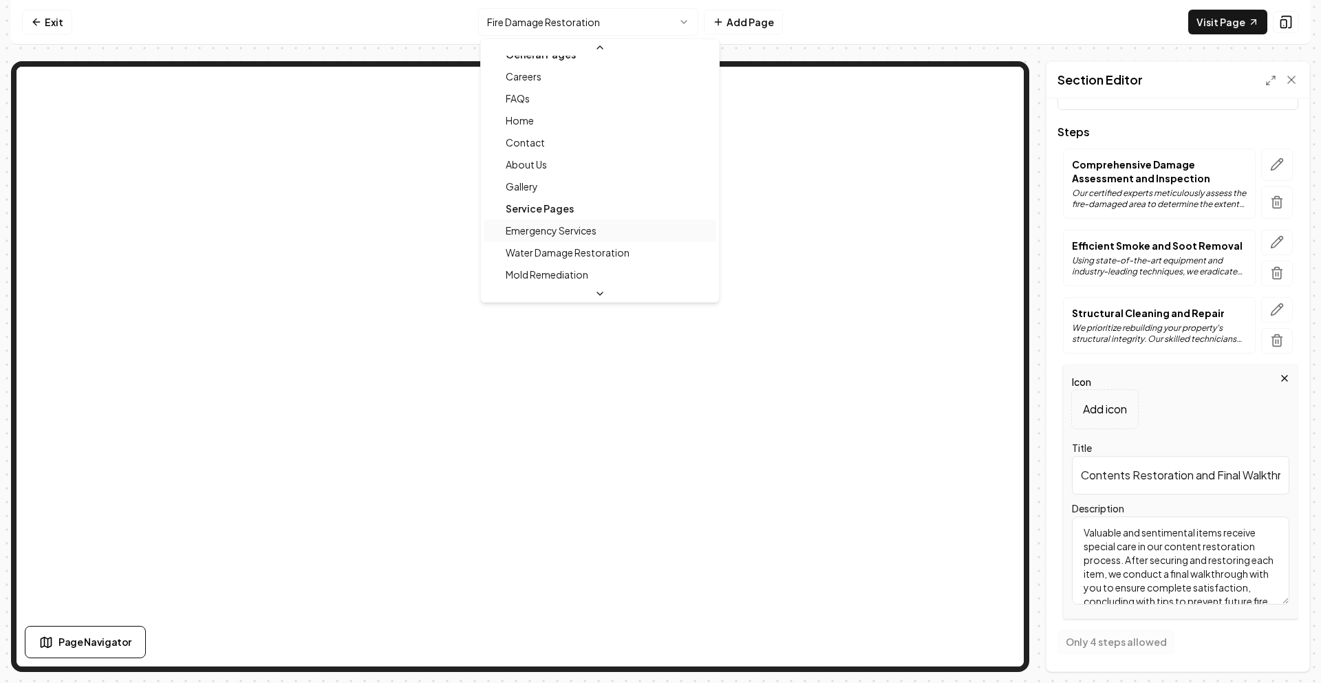
scroll to position [84, 0]
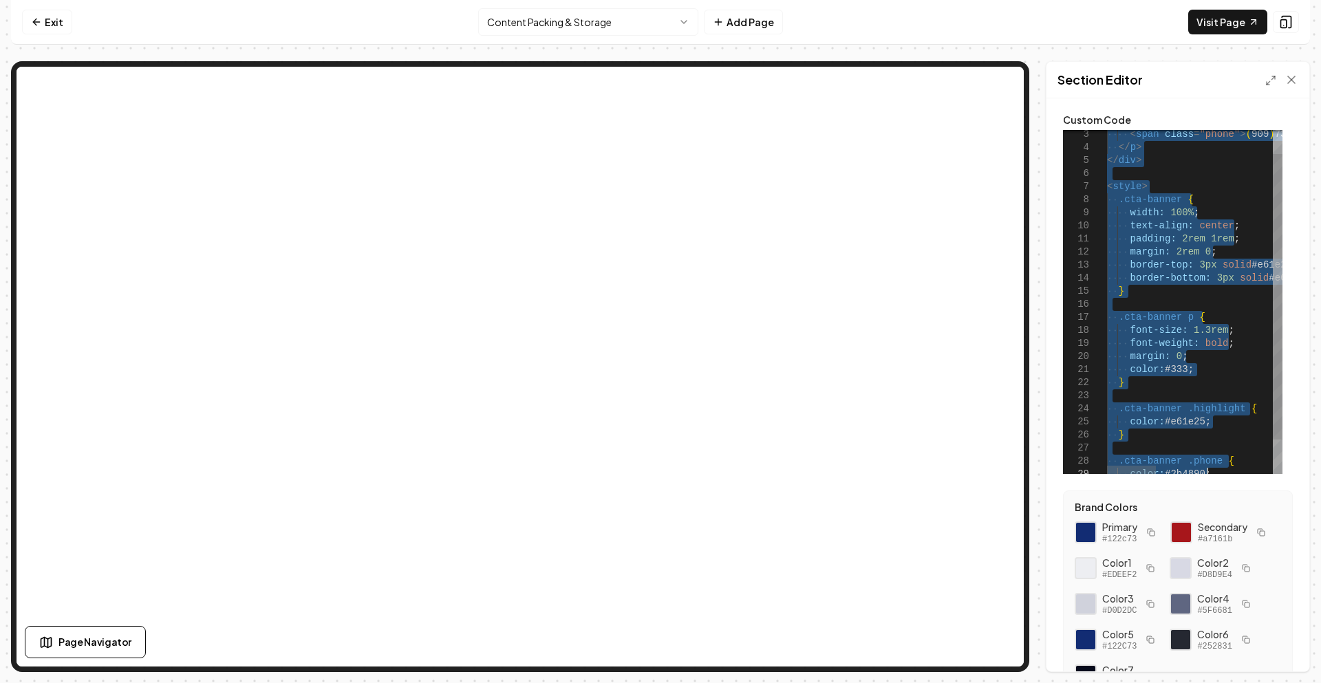
type textarea "**********"
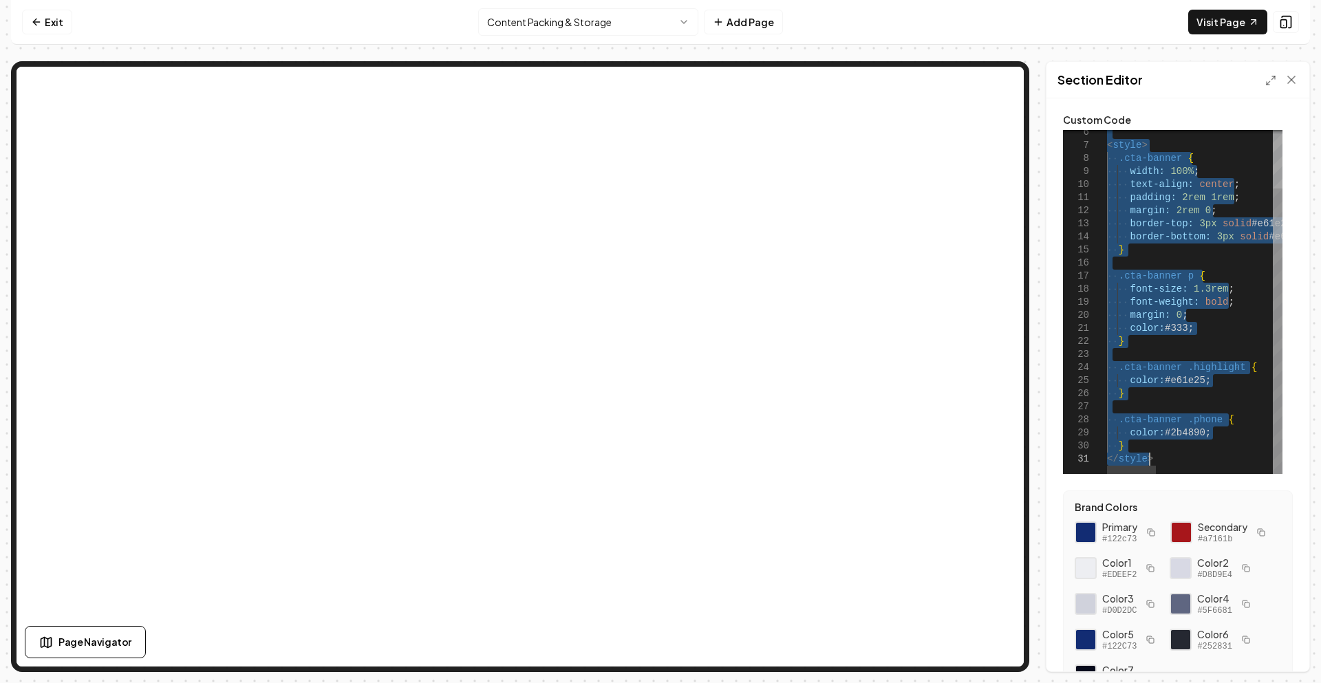
drag, startPoint x: 1107, startPoint y: 138, endPoint x: 1191, endPoint y: 478, distance: 350.8
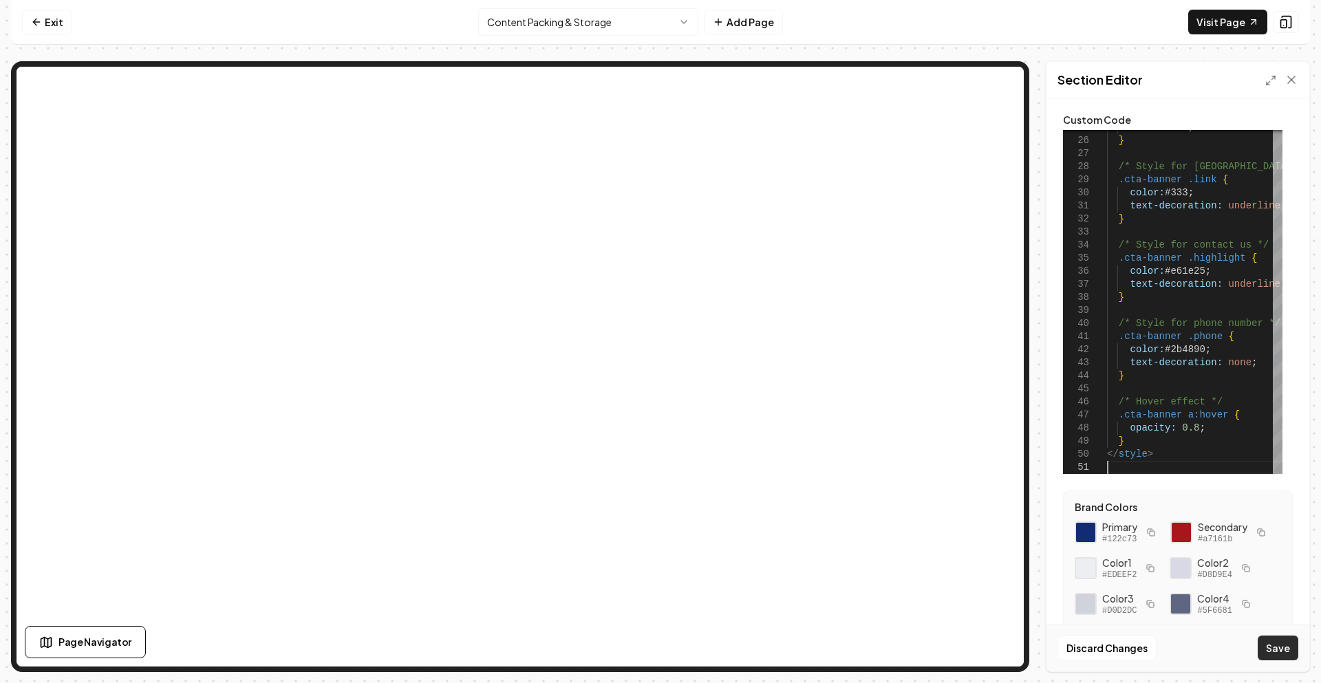
click at [1276, 656] on button "Save" at bounding box center [1278, 648] width 41 height 25
type textarea "**********"
click at [557, 25] on html "Computer Required This feature is only available on a computer. Please switch t…" at bounding box center [660, 341] width 1321 height 683
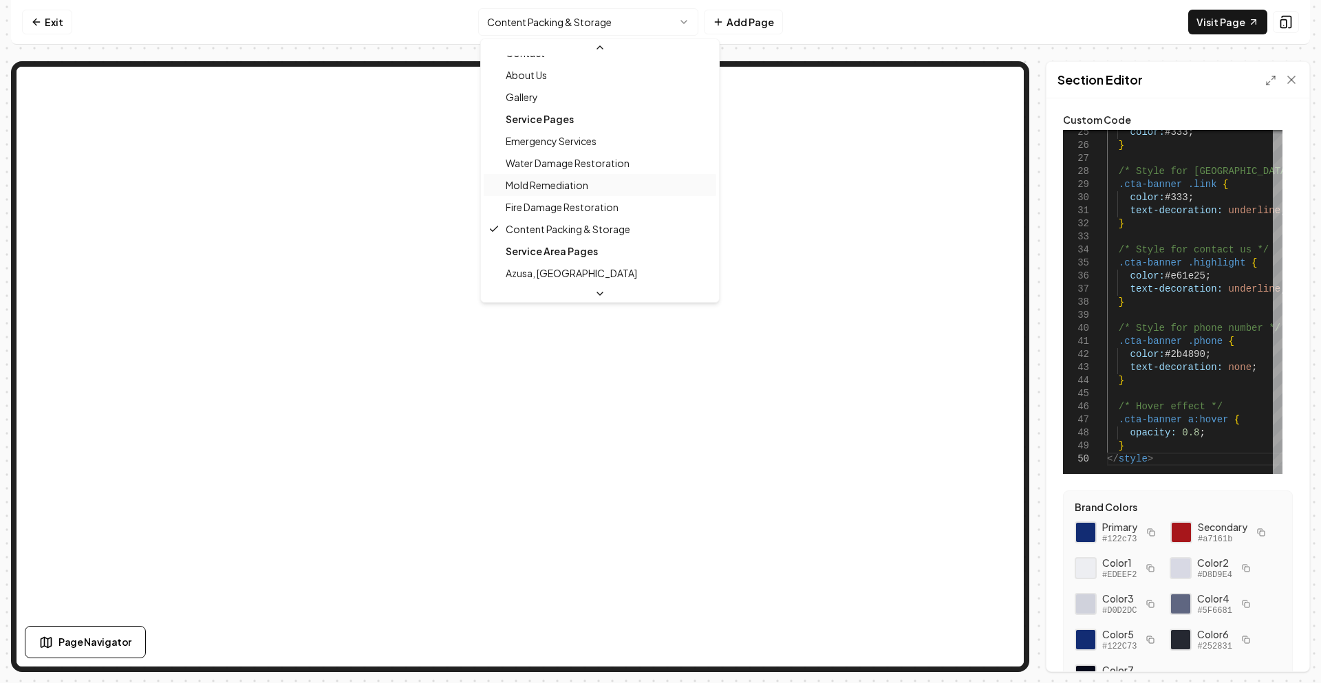
scroll to position [197, 0]
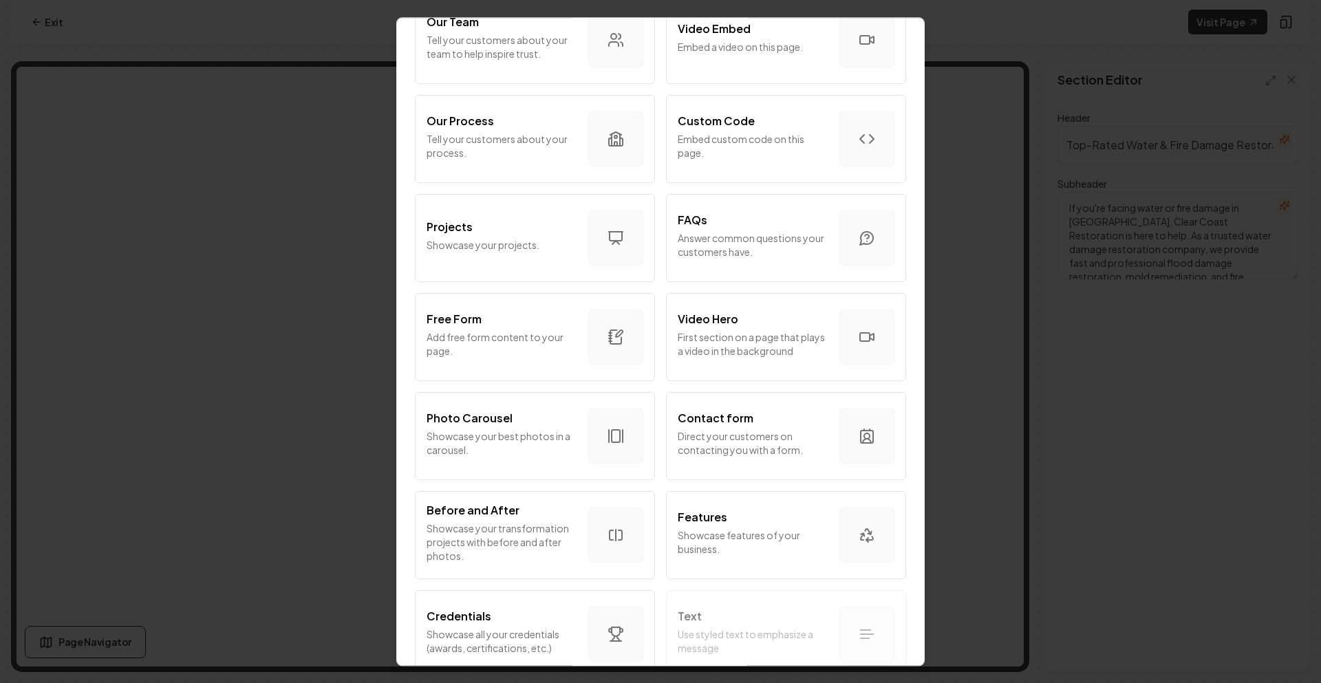
scroll to position [511, 0]
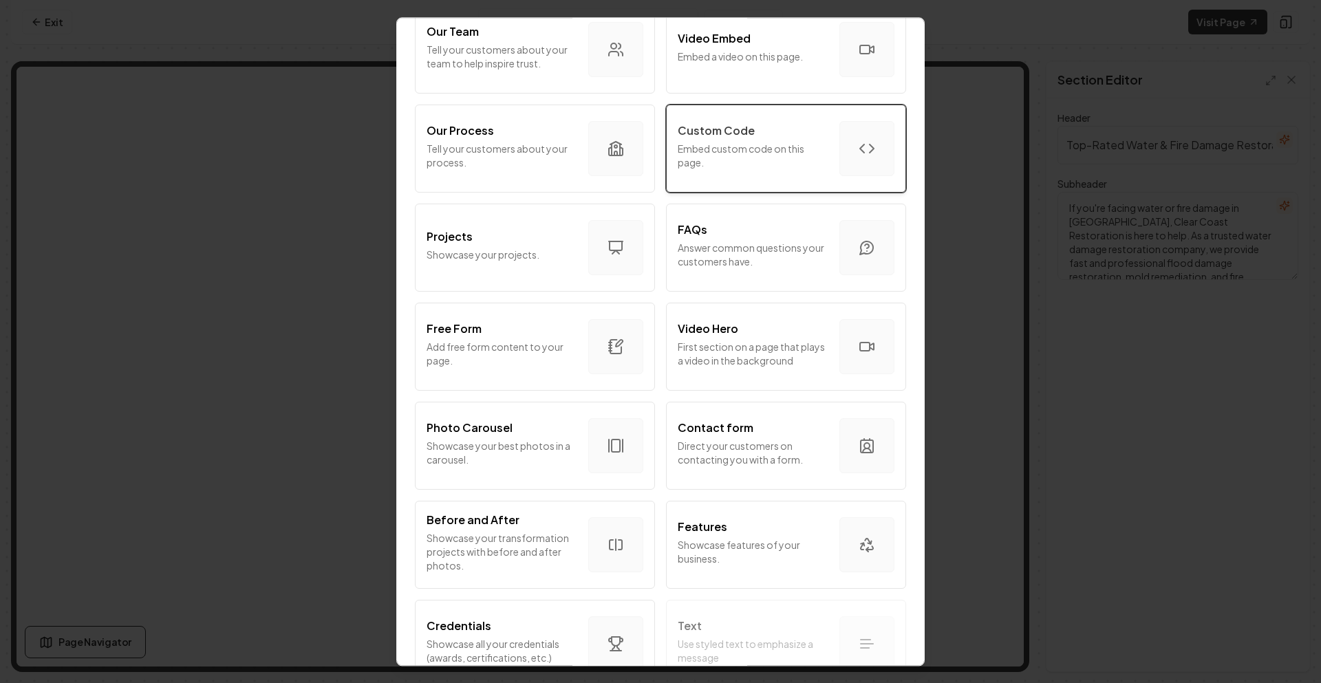
click at [707, 158] on p "Embed custom code on this page." at bounding box center [753, 156] width 151 height 28
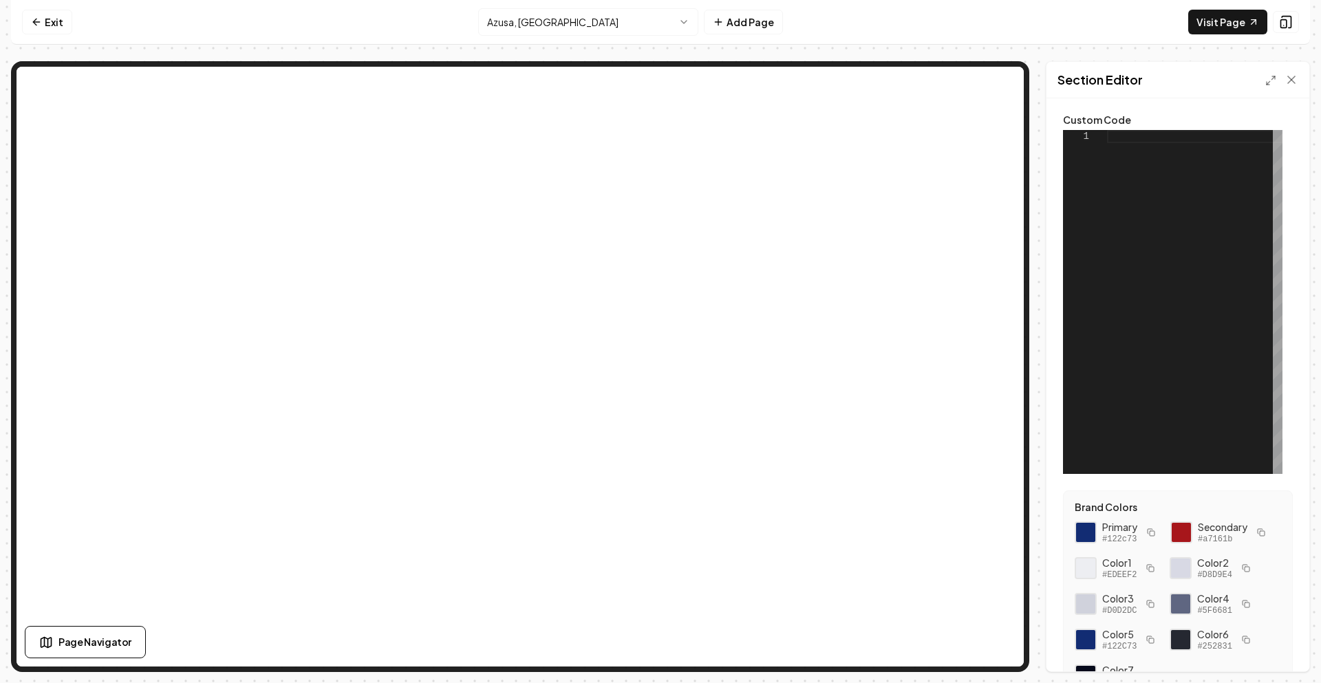
click at [1139, 180] on div at bounding box center [1194, 302] width 175 height 344
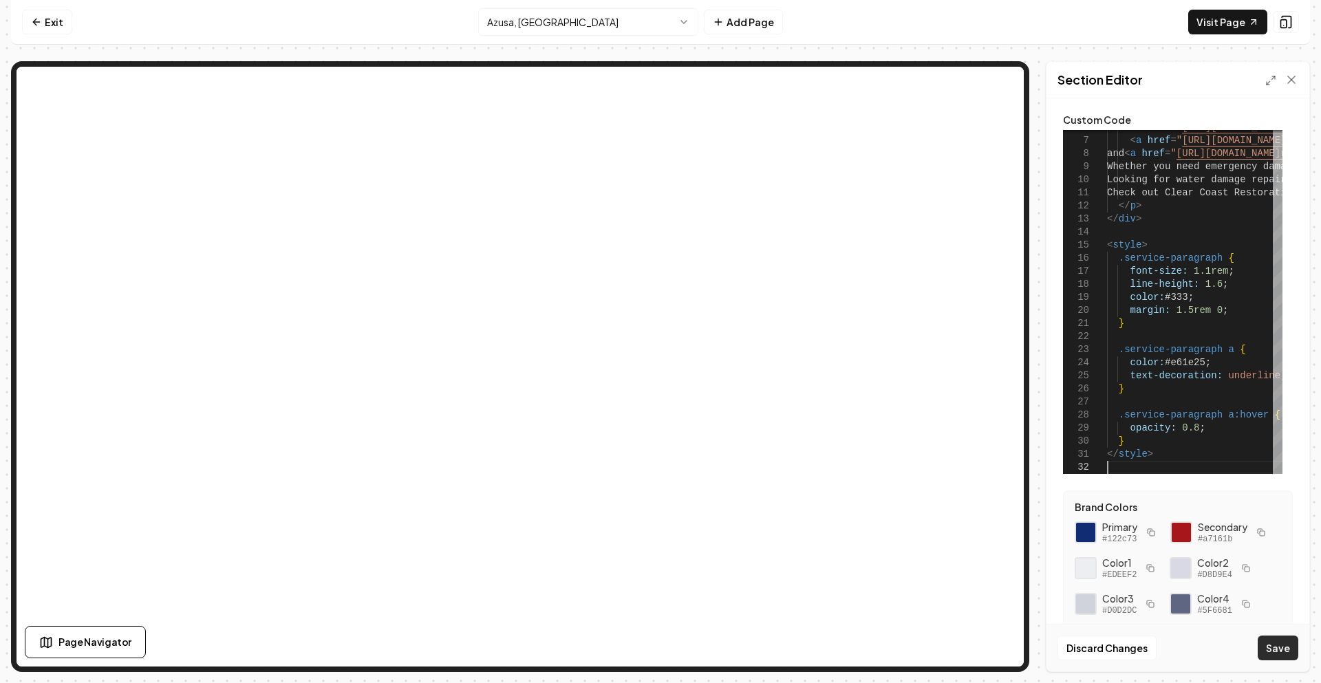
click at [1283, 647] on button "Save" at bounding box center [1278, 648] width 41 height 25
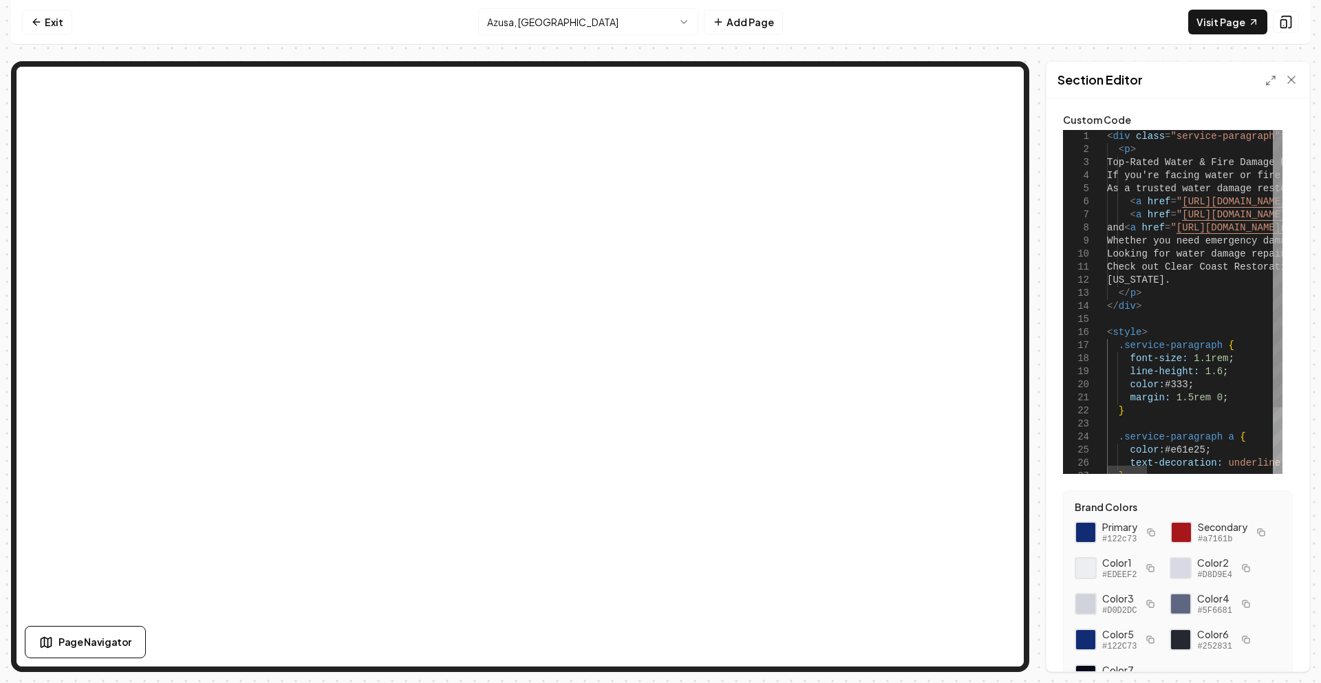
scroll to position [0, 41]
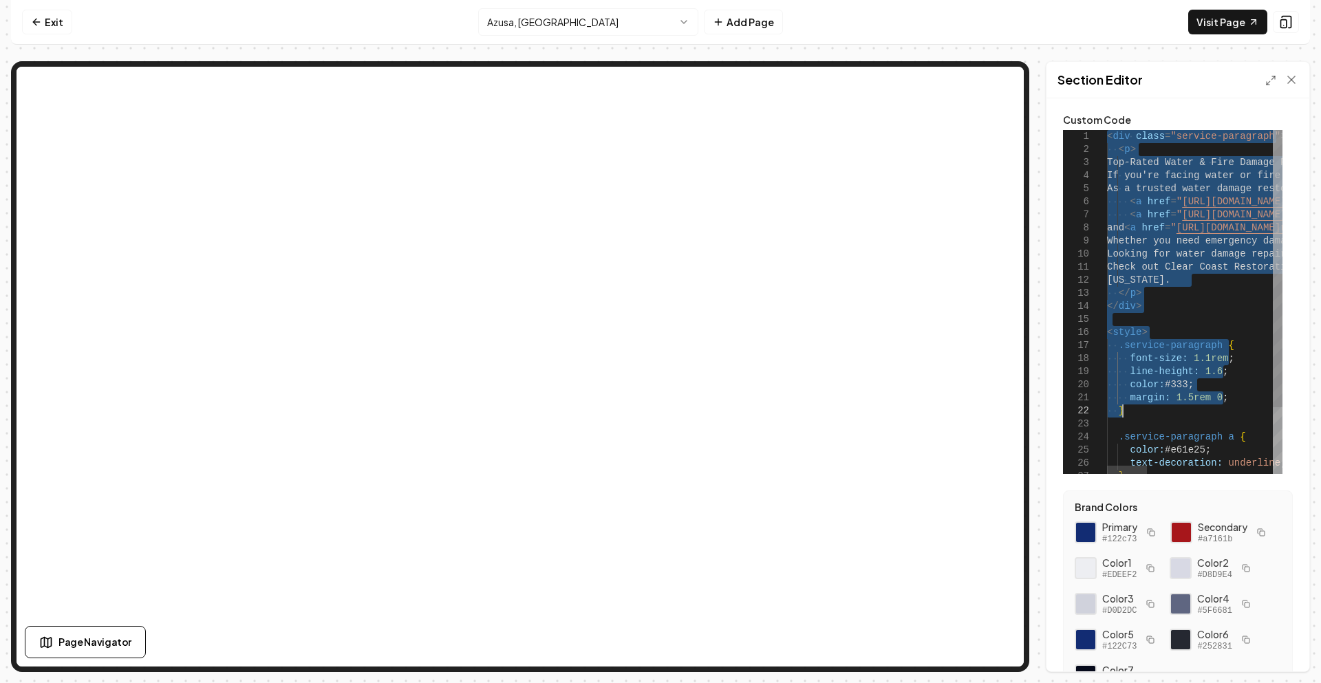
type textarea "**********"
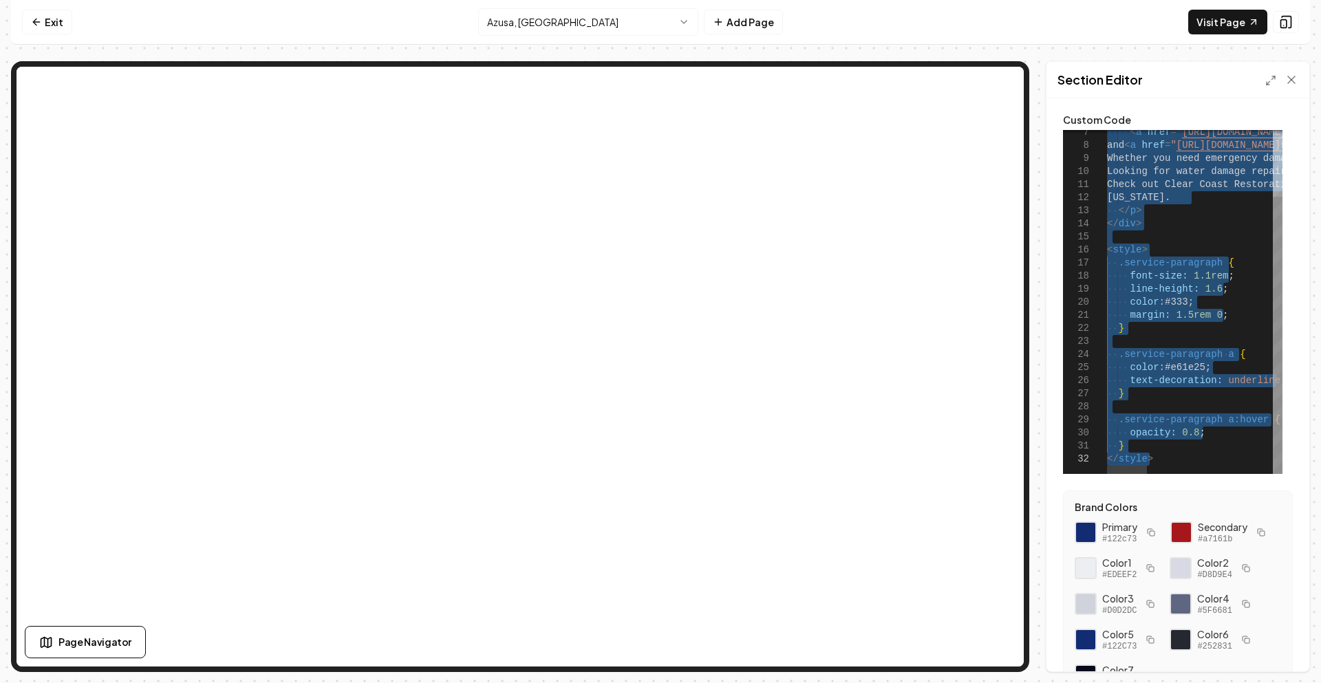
drag, startPoint x: 1108, startPoint y: 140, endPoint x: 1221, endPoint y: 502, distance: 379.3
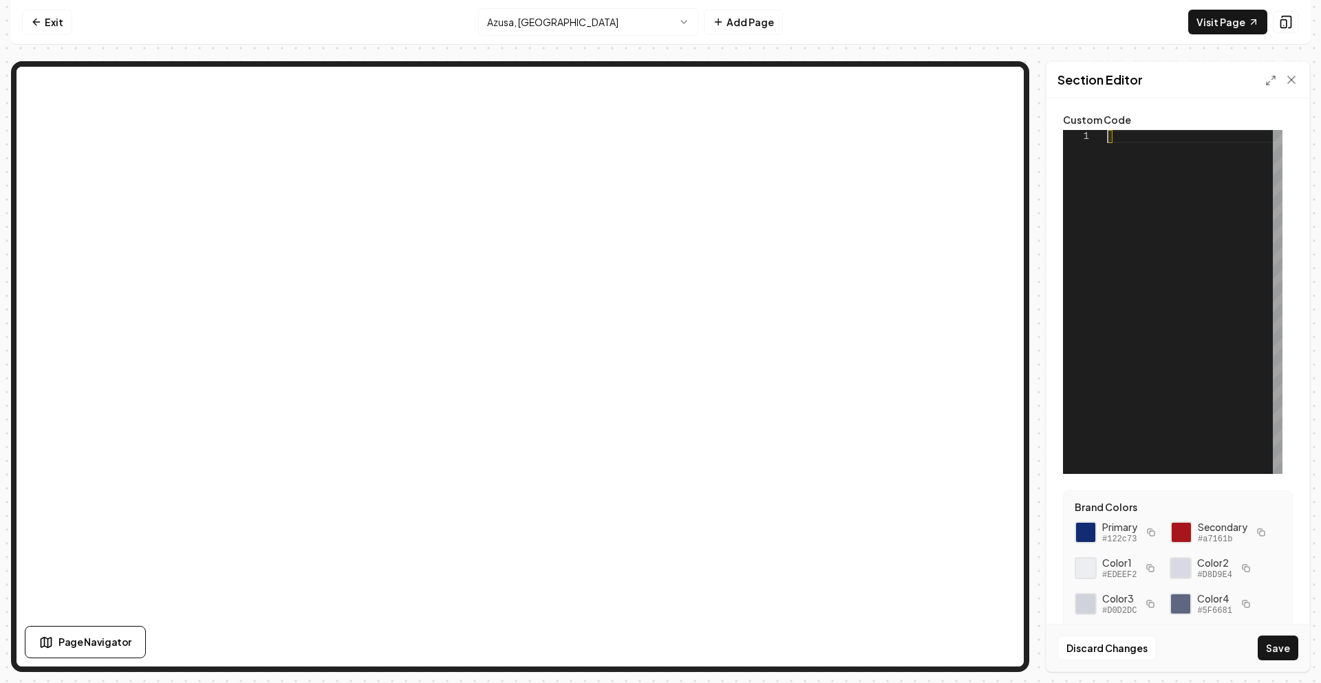
scroll to position [0, 0]
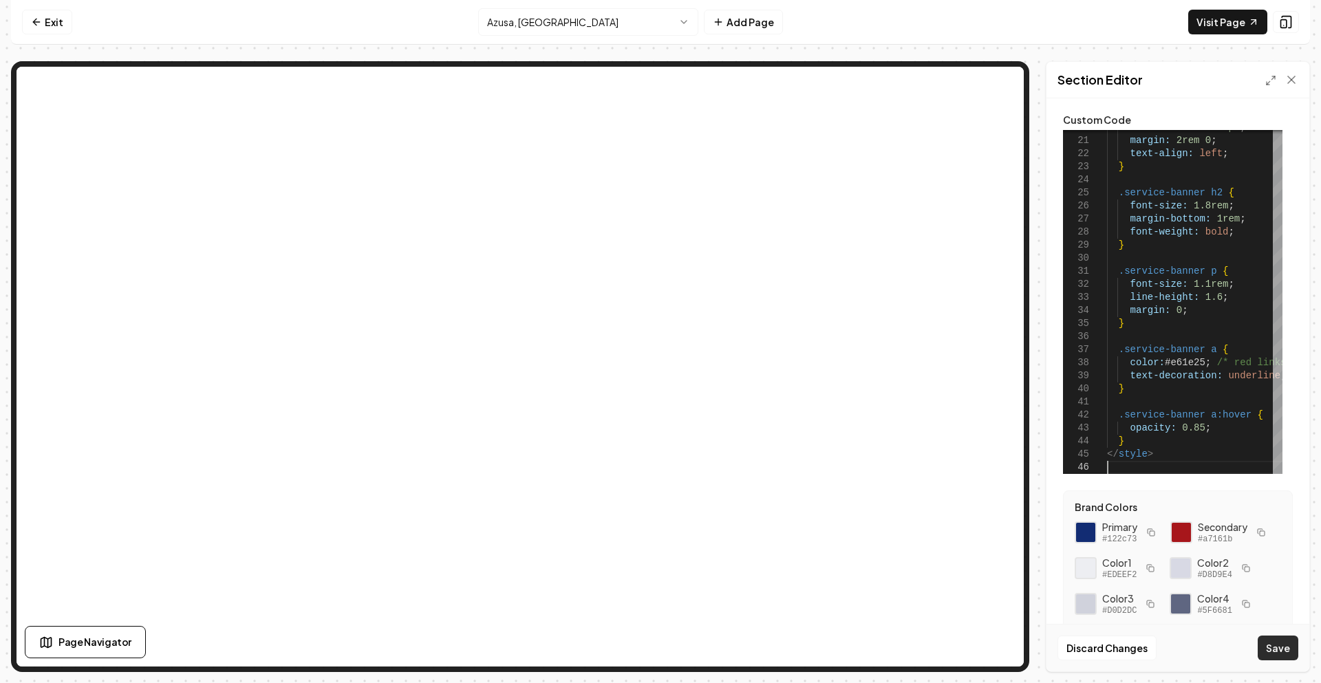
click at [1282, 644] on button "Save" at bounding box center [1278, 648] width 41 height 25
type textarea "**********"
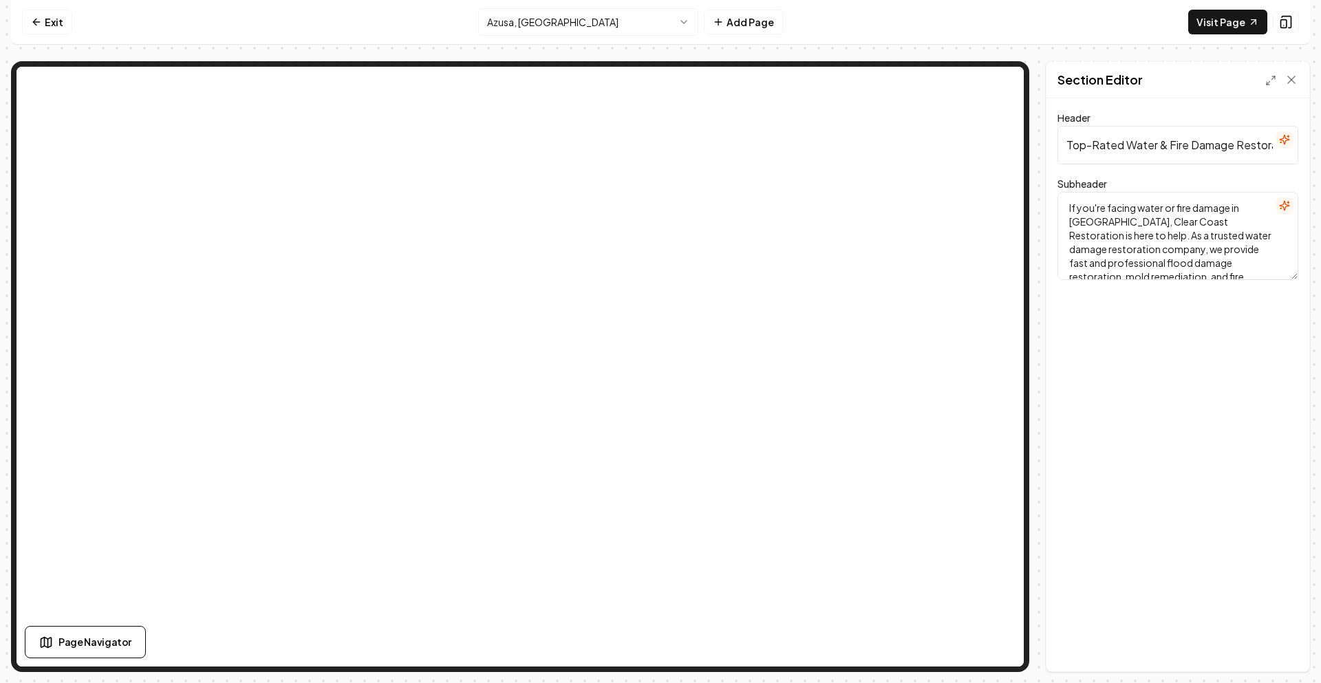
click at [586, 23] on html "Computer Required This feature is only available on a computer. Please switch t…" at bounding box center [660, 341] width 1321 height 683
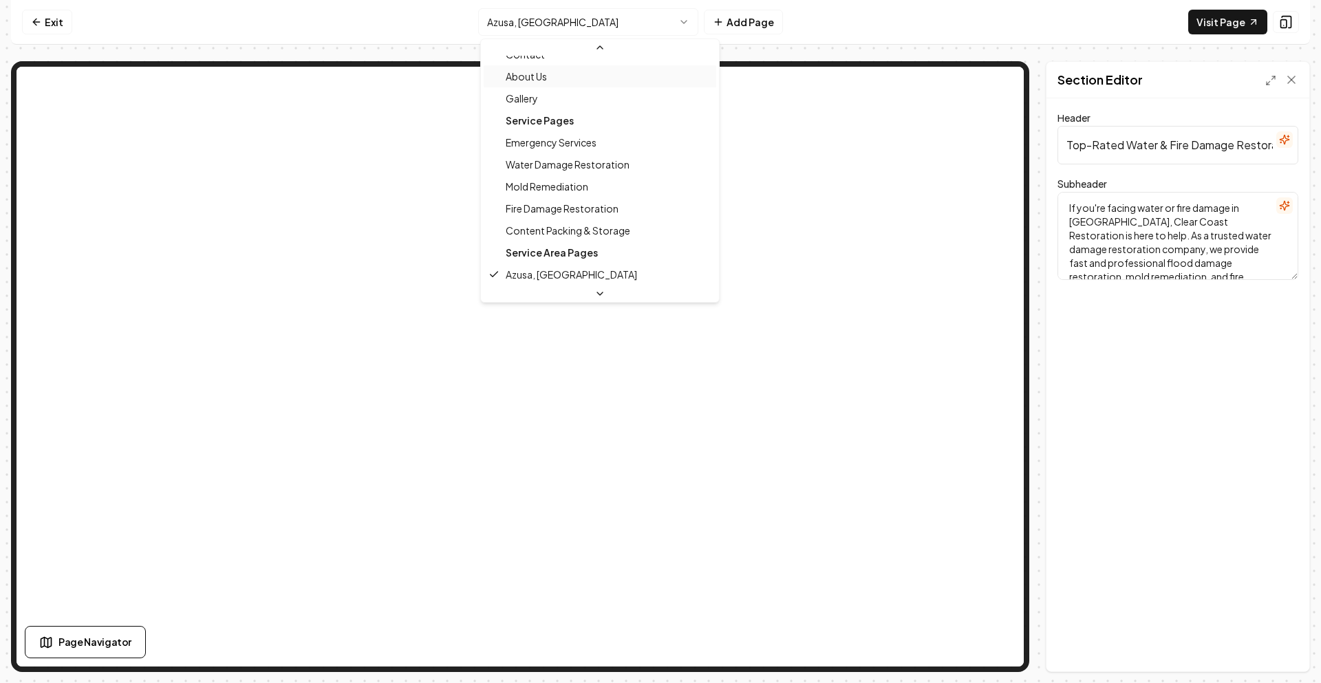
scroll to position [81, 0]
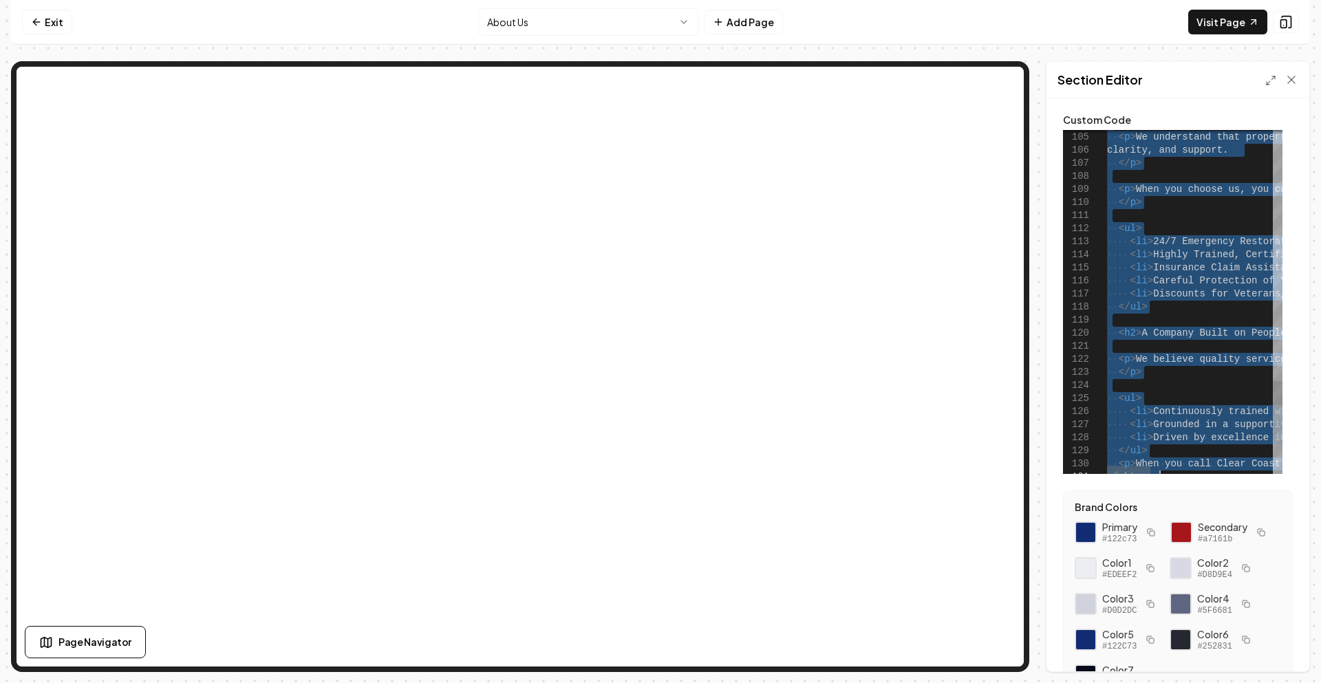
type textarea "**********"
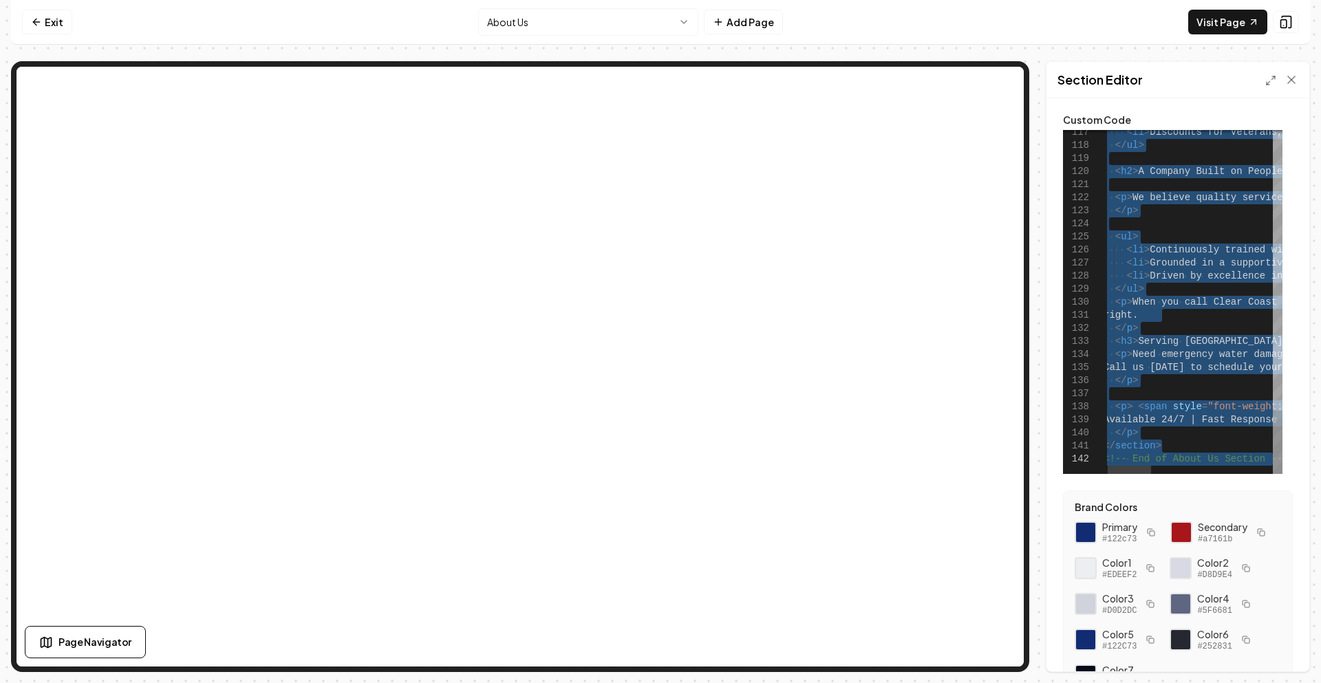
drag, startPoint x: 1107, startPoint y: 139, endPoint x: 1278, endPoint y: 463, distance: 366.6
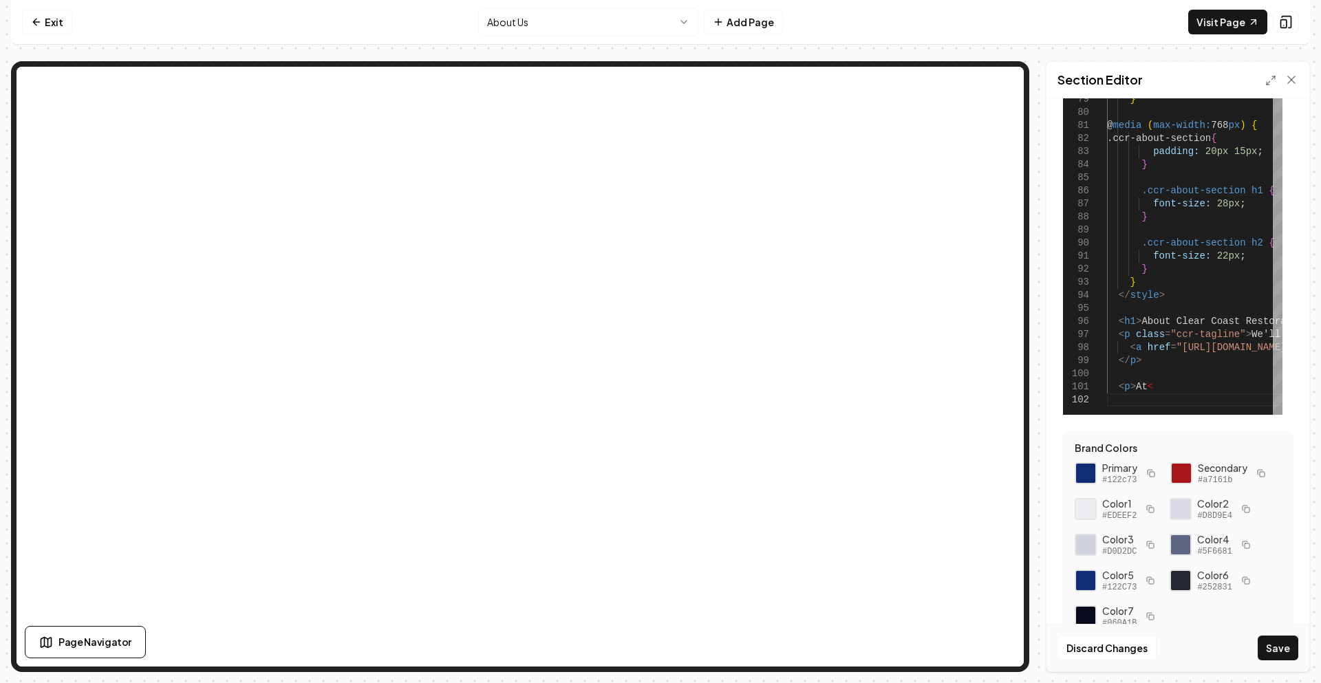
scroll to position [78, 0]
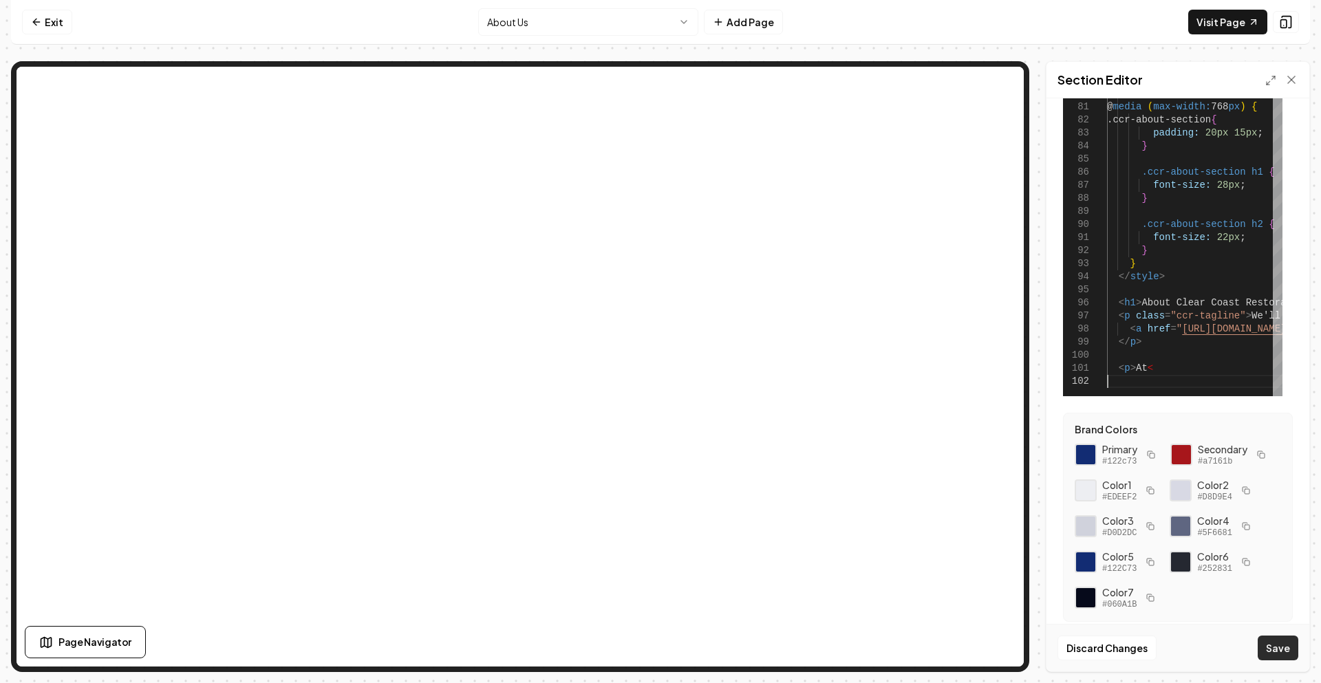
click at [1280, 656] on button "Save" at bounding box center [1278, 648] width 41 height 25
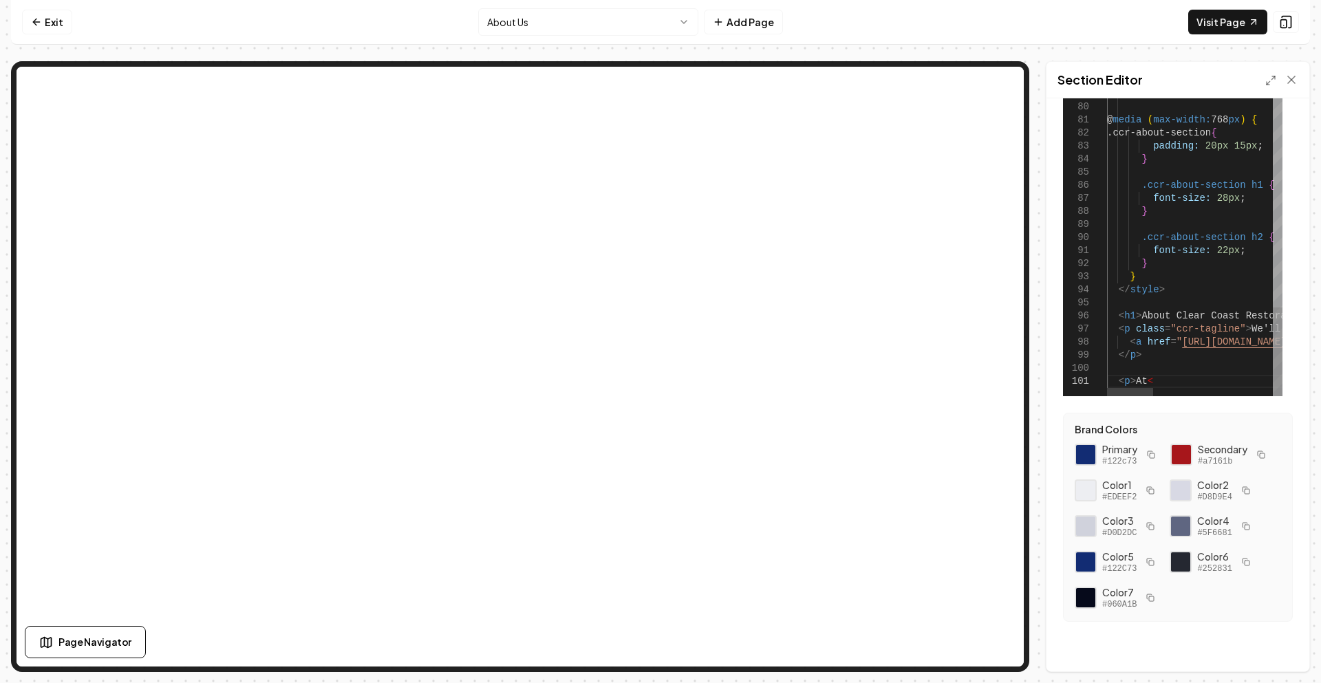
type textarea "*"
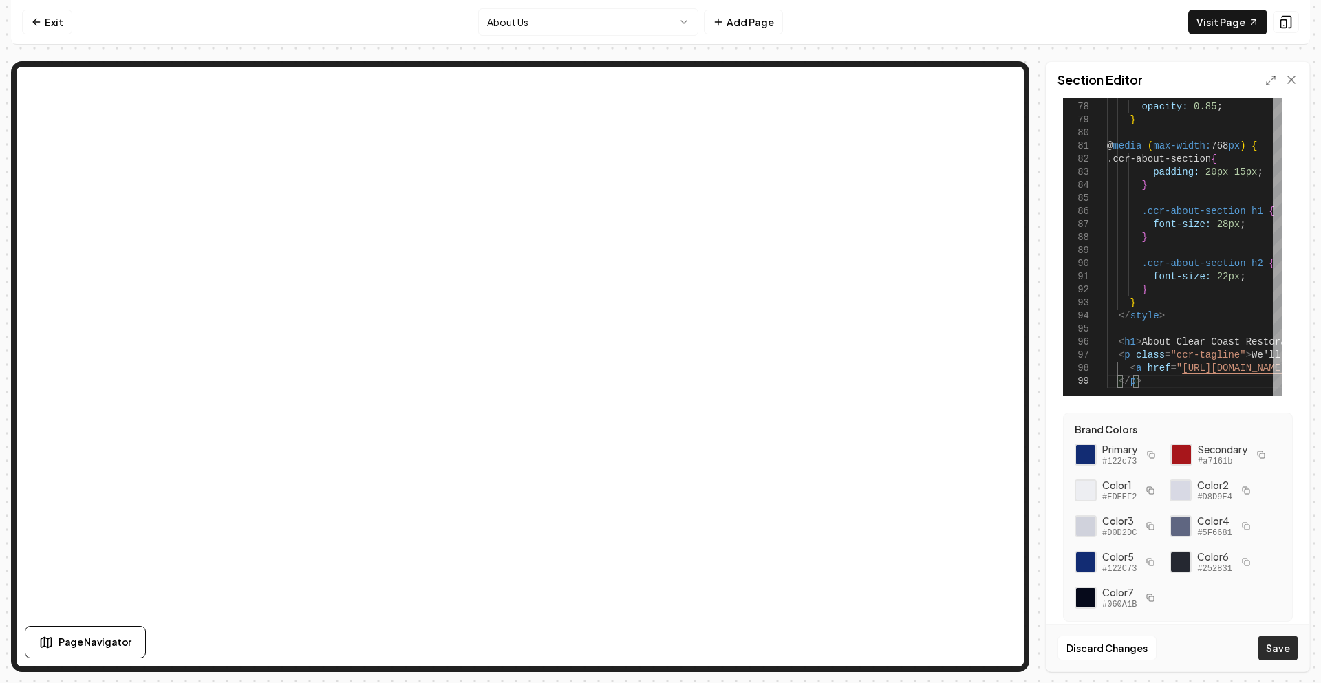
click at [1269, 647] on button "Save" at bounding box center [1278, 648] width 41 height 25
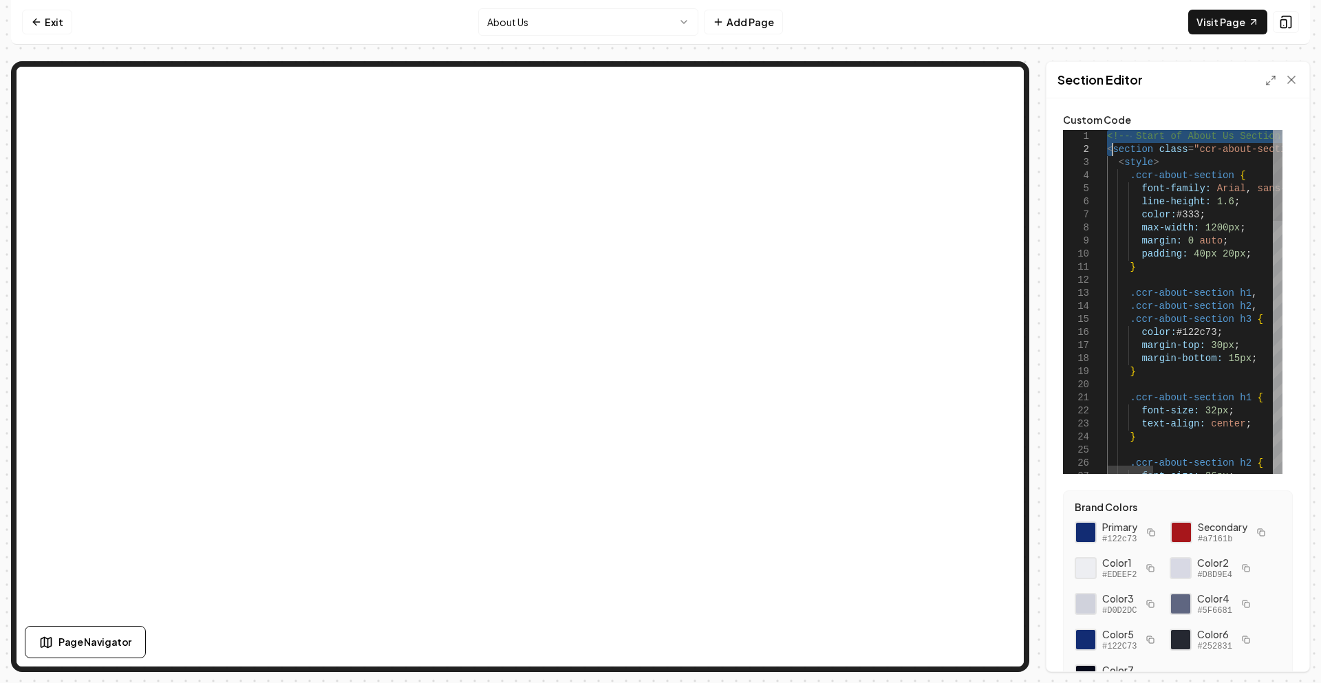
scroll to position [0, 31]
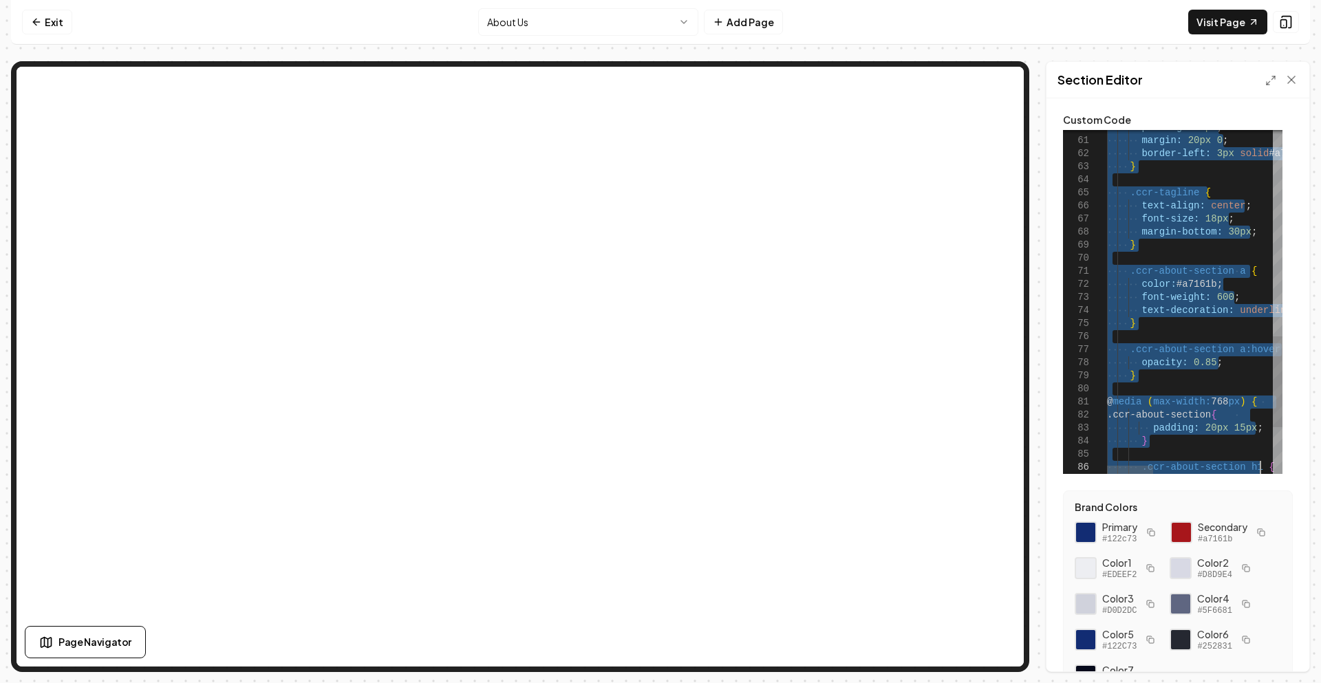
type textarea "**********"
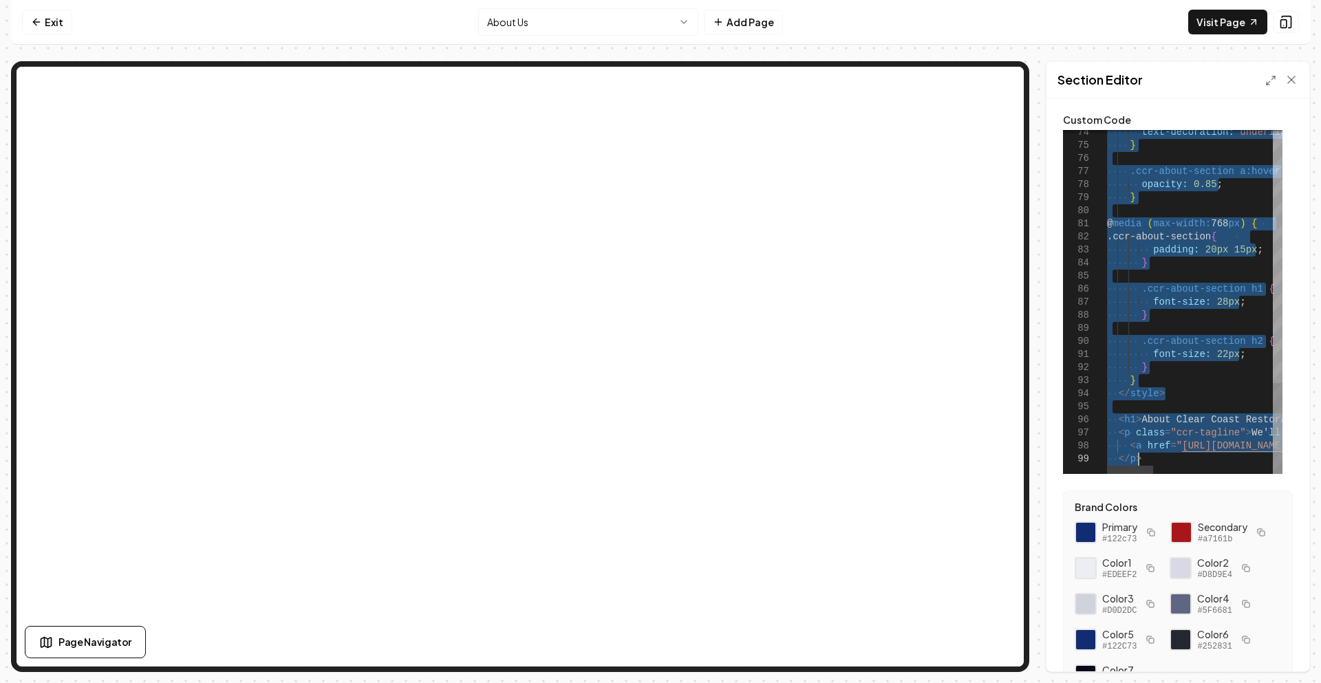
drag, startPoint x: 1107, startPoint y: 138, endPoint x: 1209, endPoint y: 488, distance: 364.7
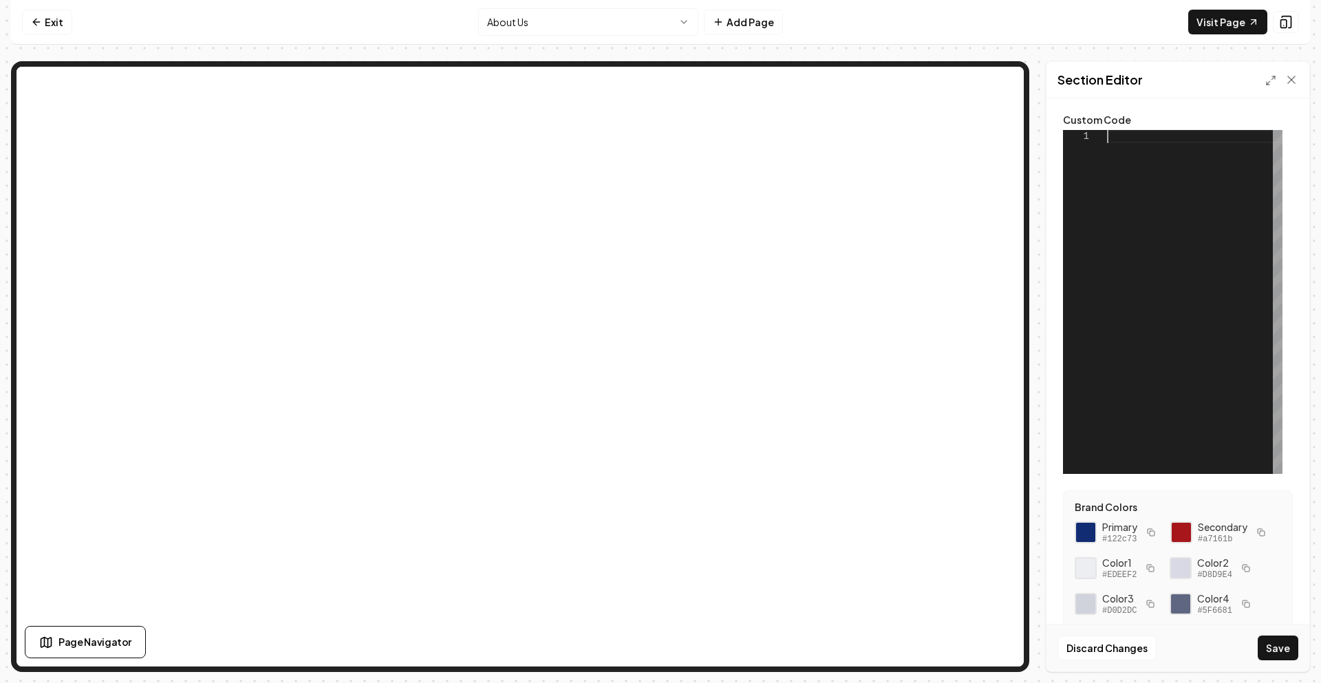
scroll to position [0, 0]
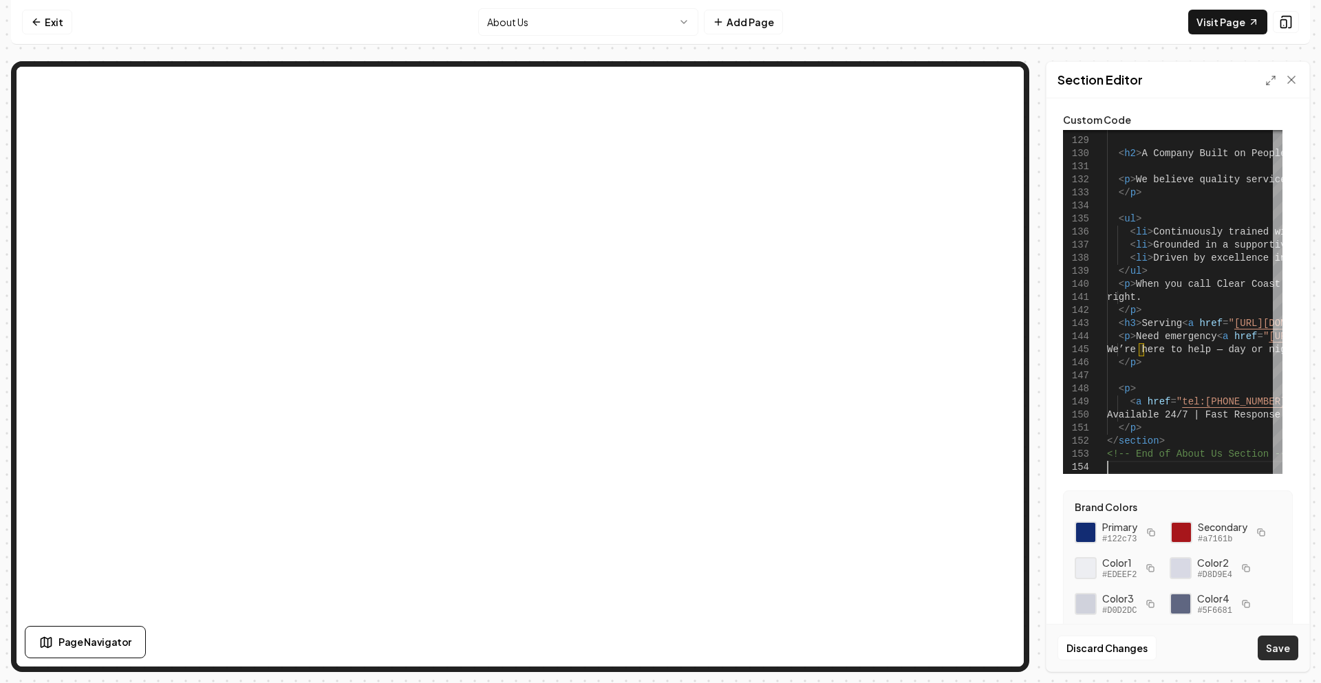
click at [1283, 647] on button "Save" at bounding box center [1278, 648] width 41 height 25
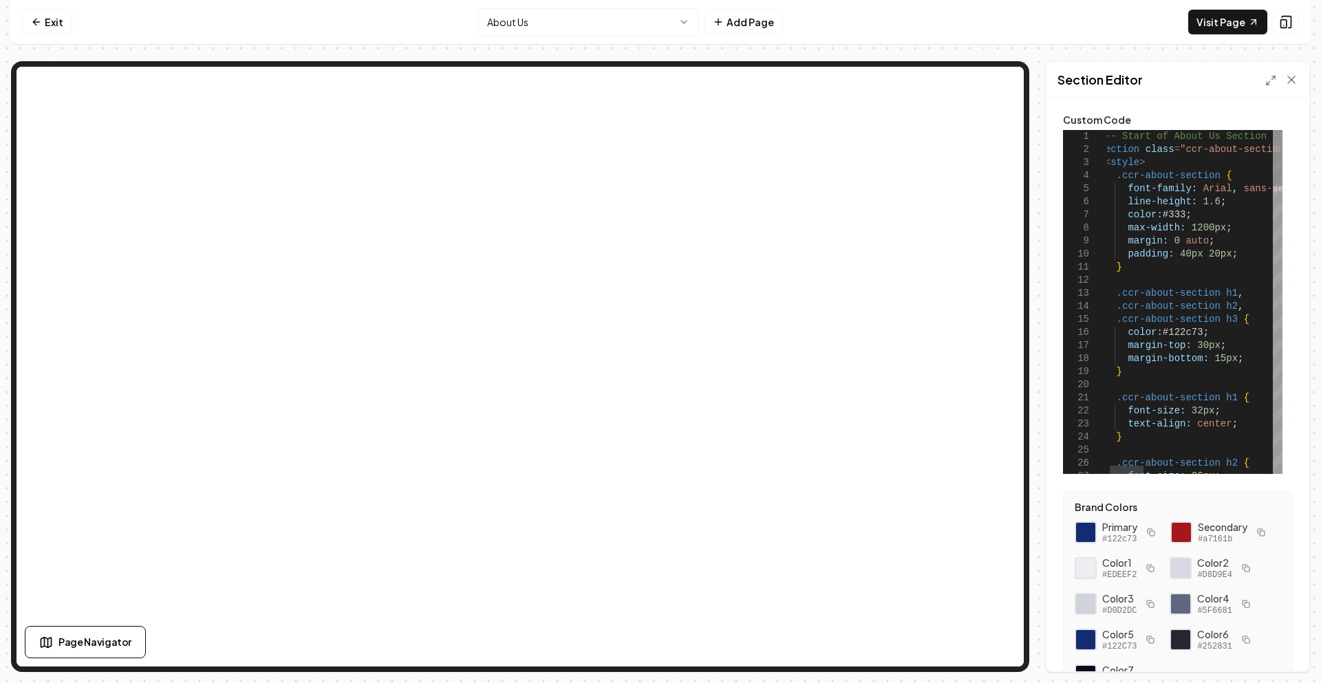
scroll to position [0, 169]
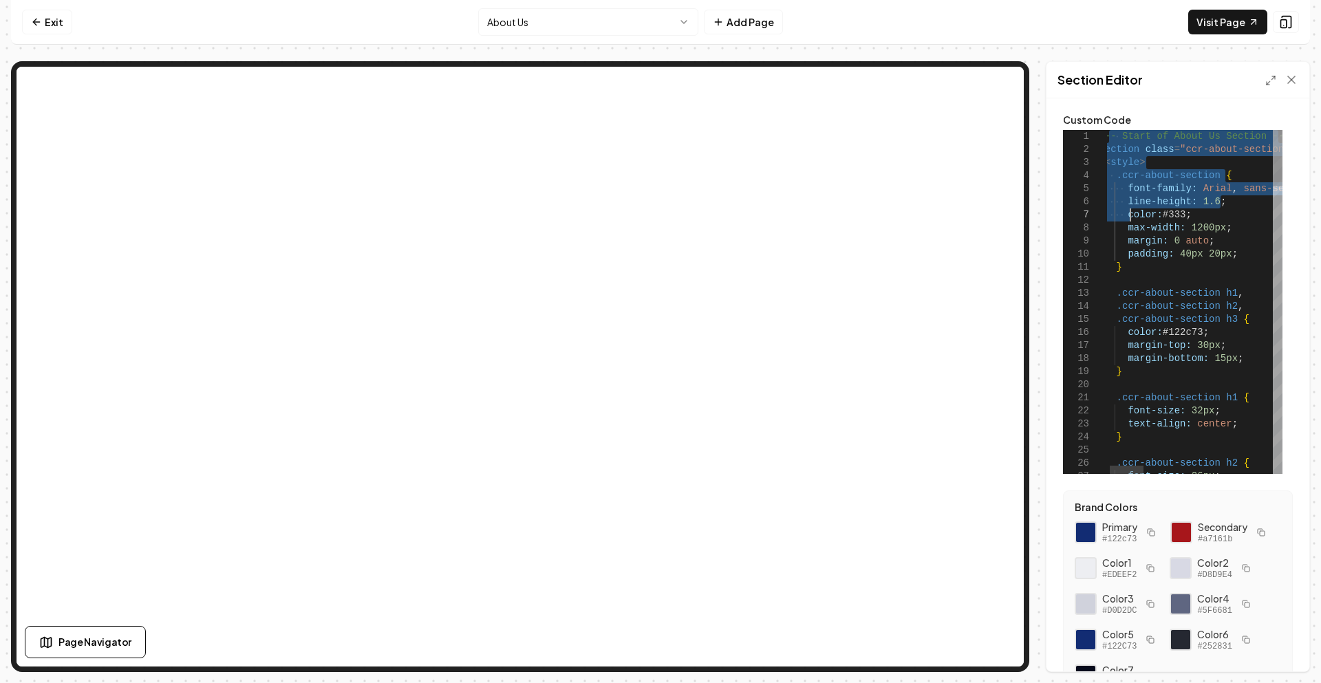
drag, startPoint x: 1107, startPoint y: 138, endPoint x: 1130, endPoint y: 213, distance: 78.4
drag, startPoint x: 1107, startPoint y: 138, endPoint x: 1116, endPoint y: 145, distance: 11.3
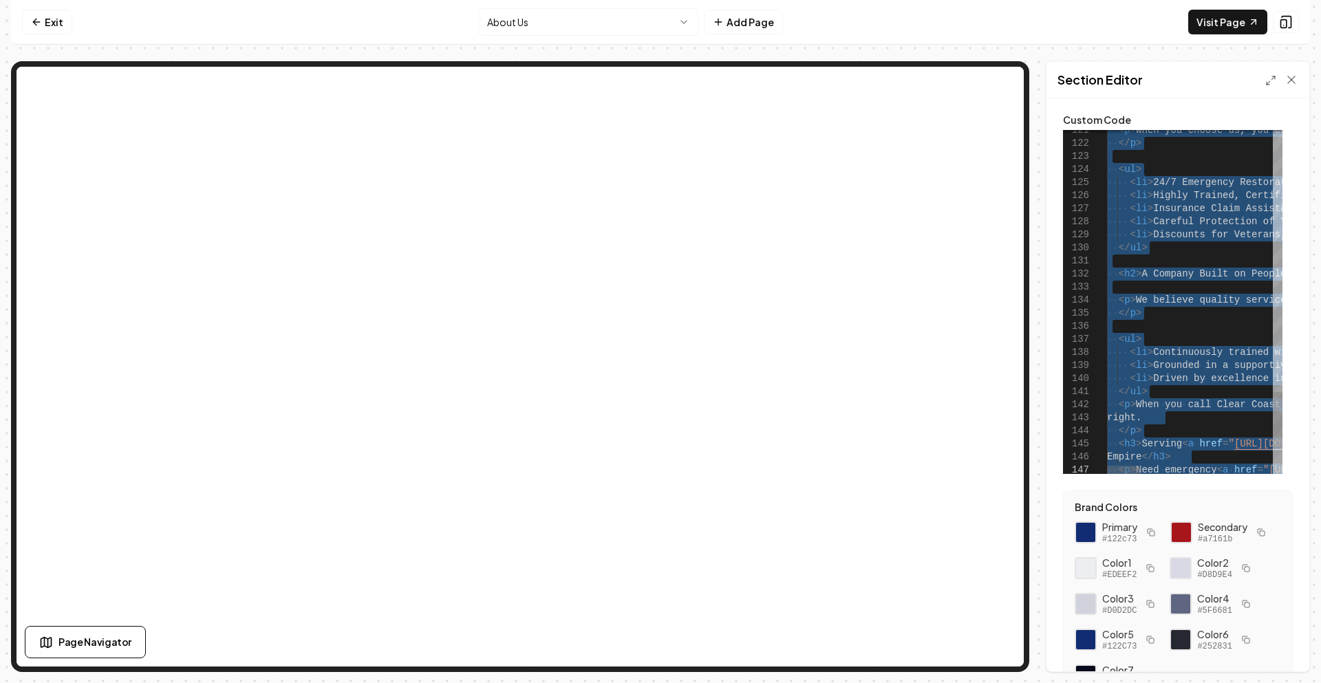
type textarea "**********"
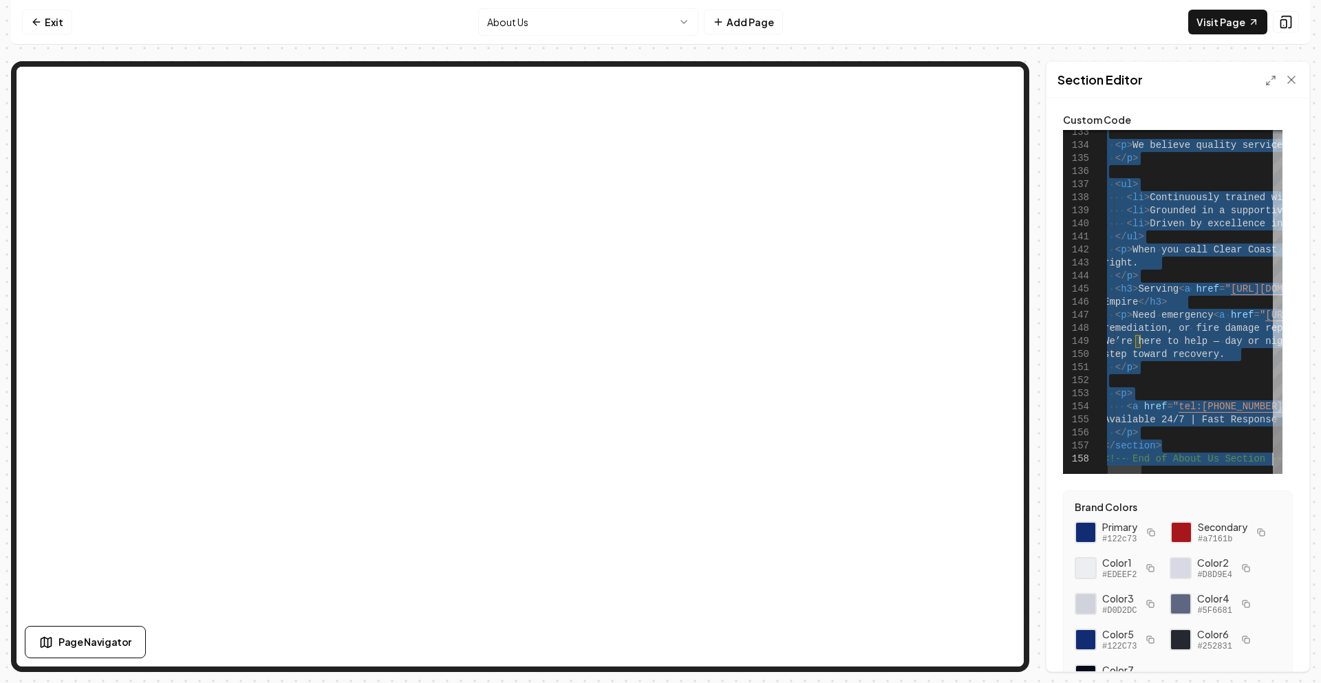
drag, startPoint x: 1108, startPoint y: 138, endPoint x: 1279, endPoint y: 465, distance: 369.6
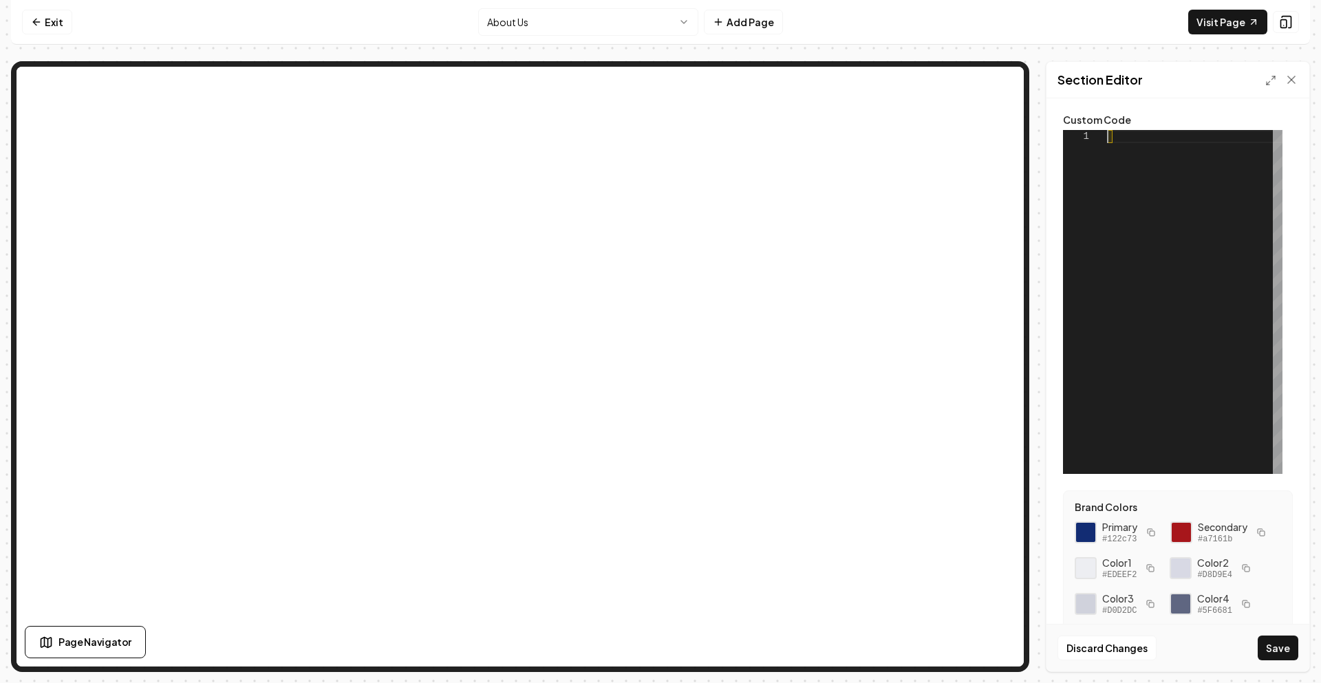
scroll to position [0, 0]
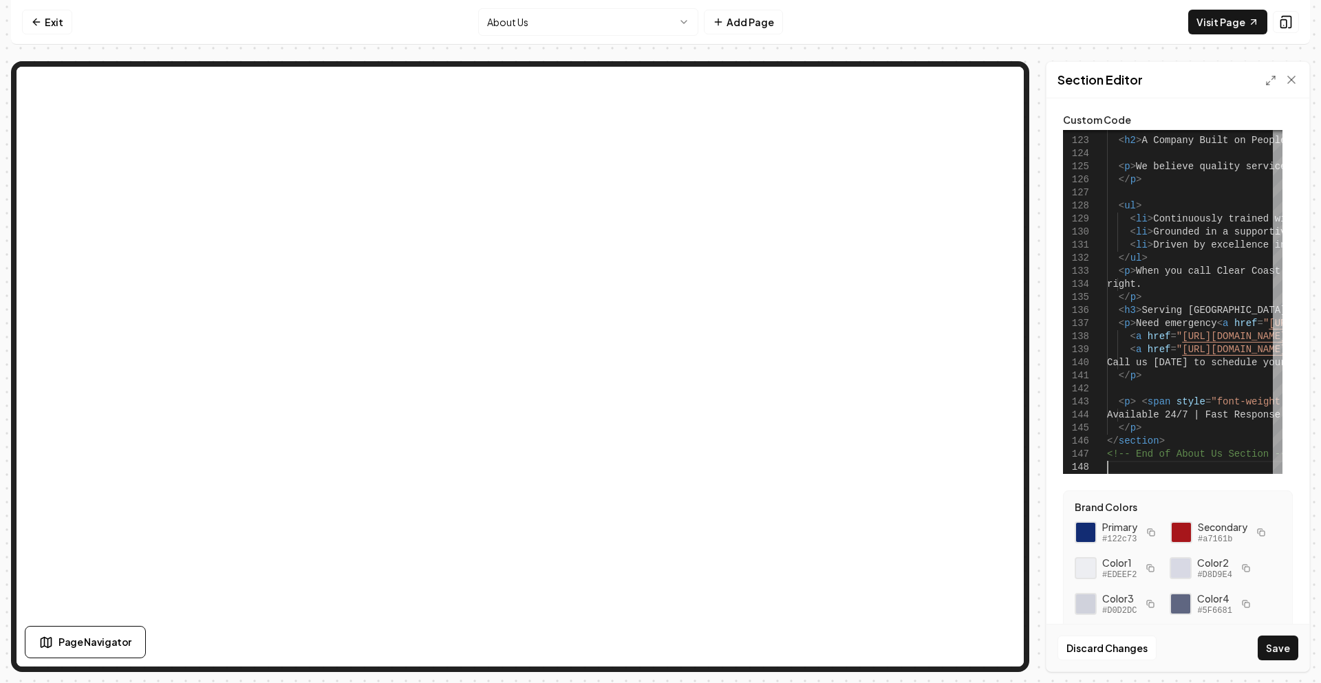
click at [1276, 661] on div "Discard Changes Save" at bounding box center [1177, 647] width 263 height 47
click at [1277, 656] on button "Save" at bounding box center [1278, 648] width 41 height 25
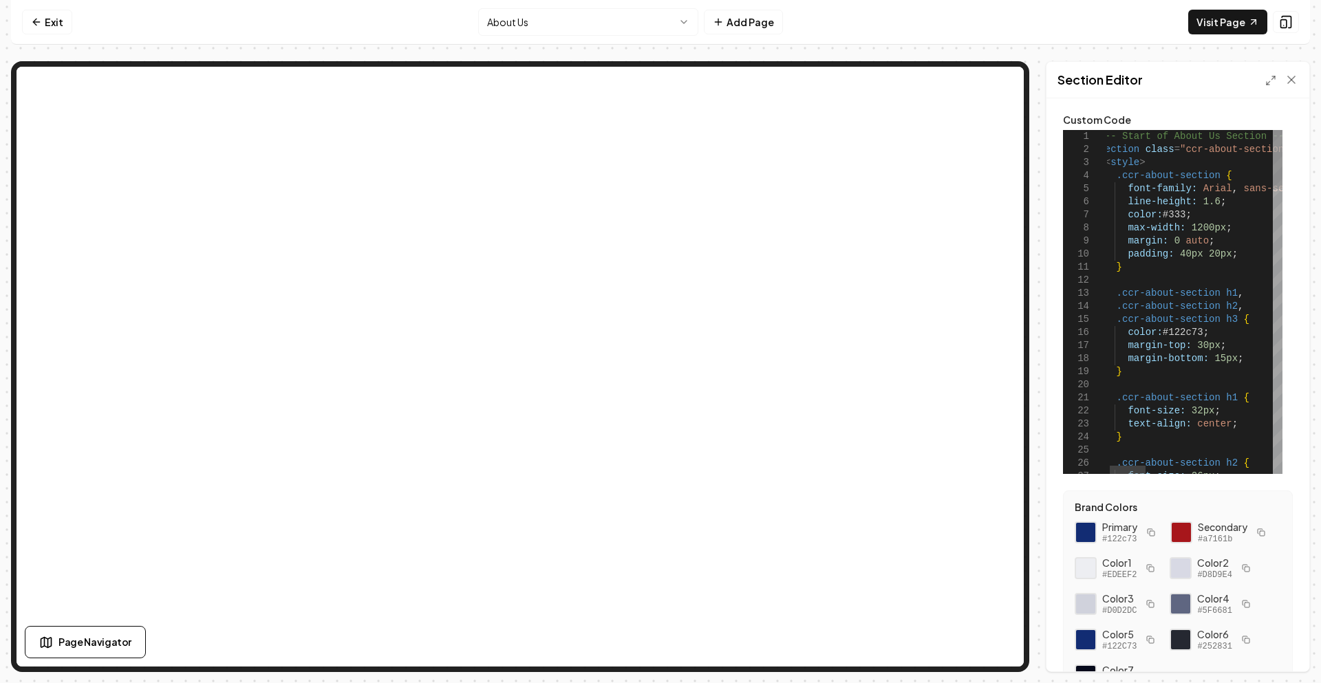
scroll to position [0, 169]
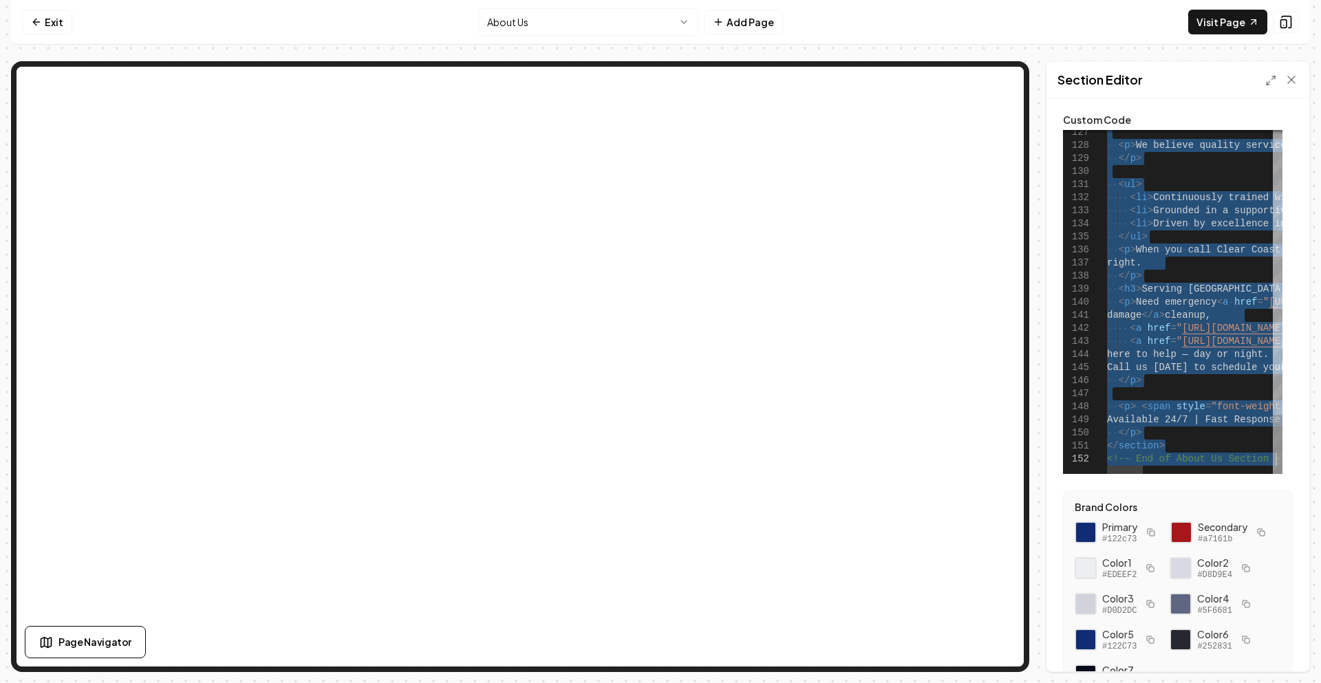
drag, startPoint x: 1108, startPoint y: 138, endPoint x: 1303, endPoint y: 469, distance: 383.7
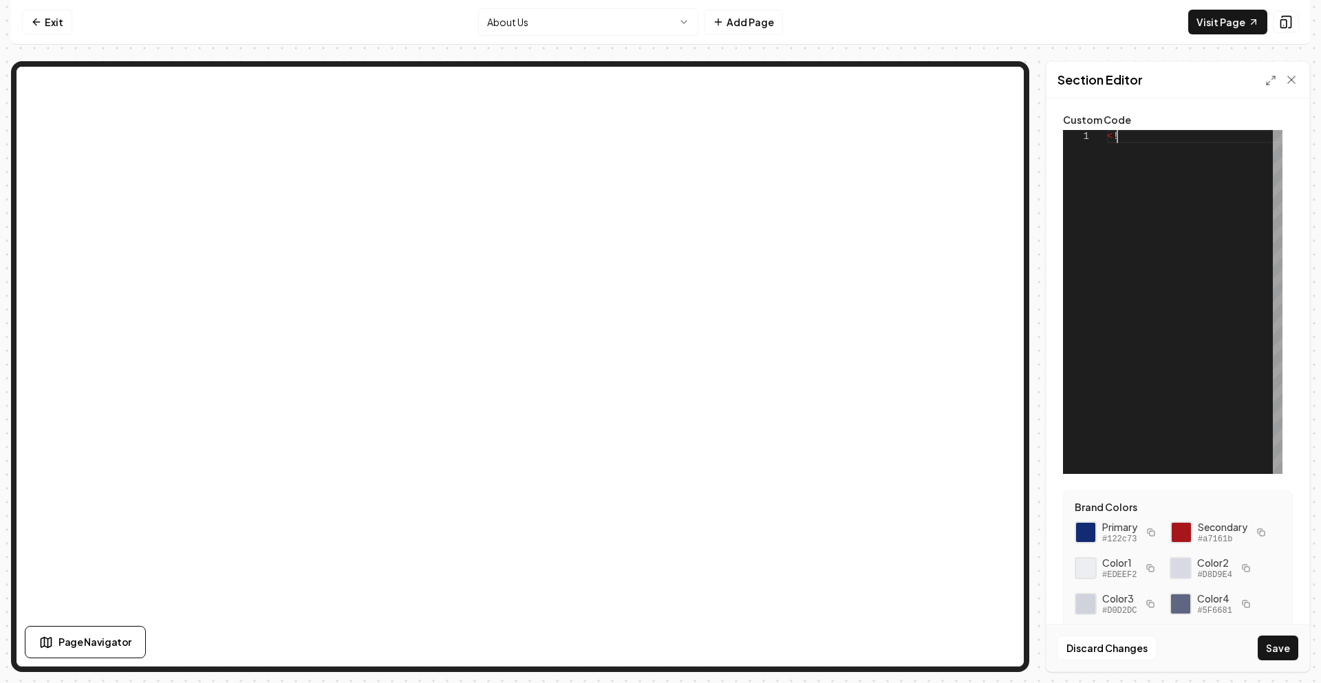
type textarea "*"
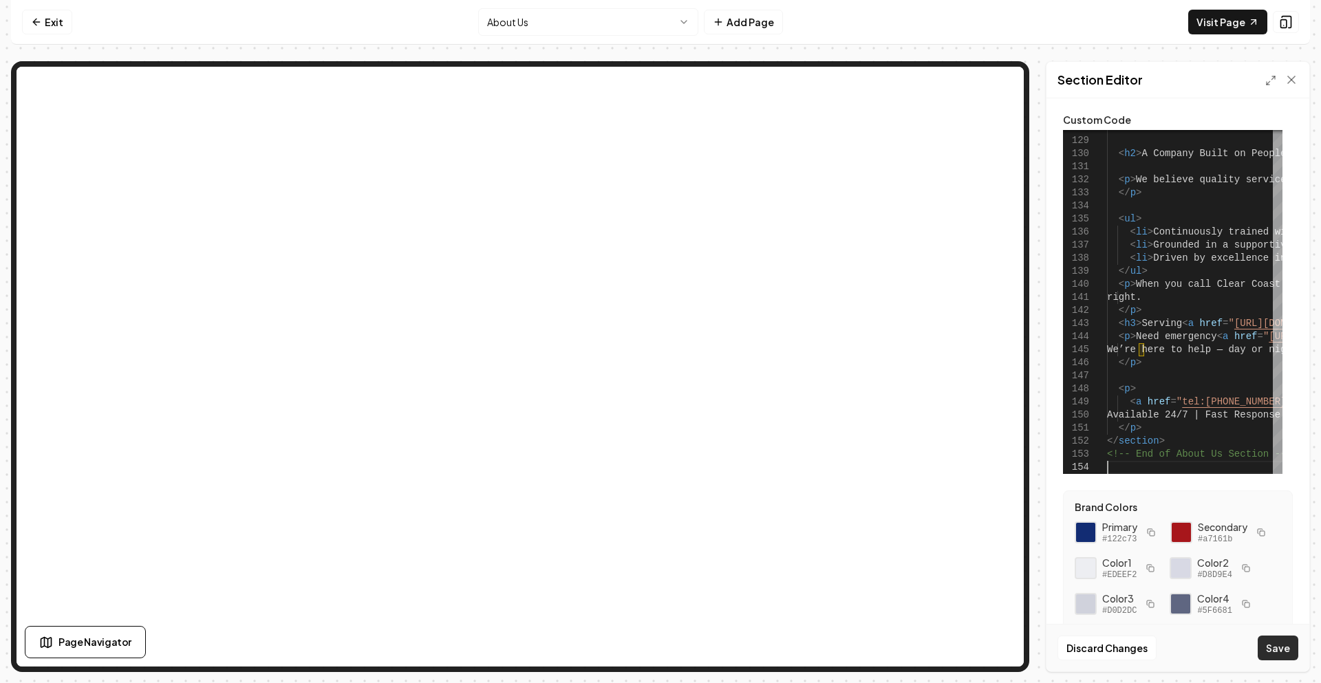
click at [1274, 654] on button "Save" at bounding box center [1278, 648] width 41 height 25
type textarea "**********"
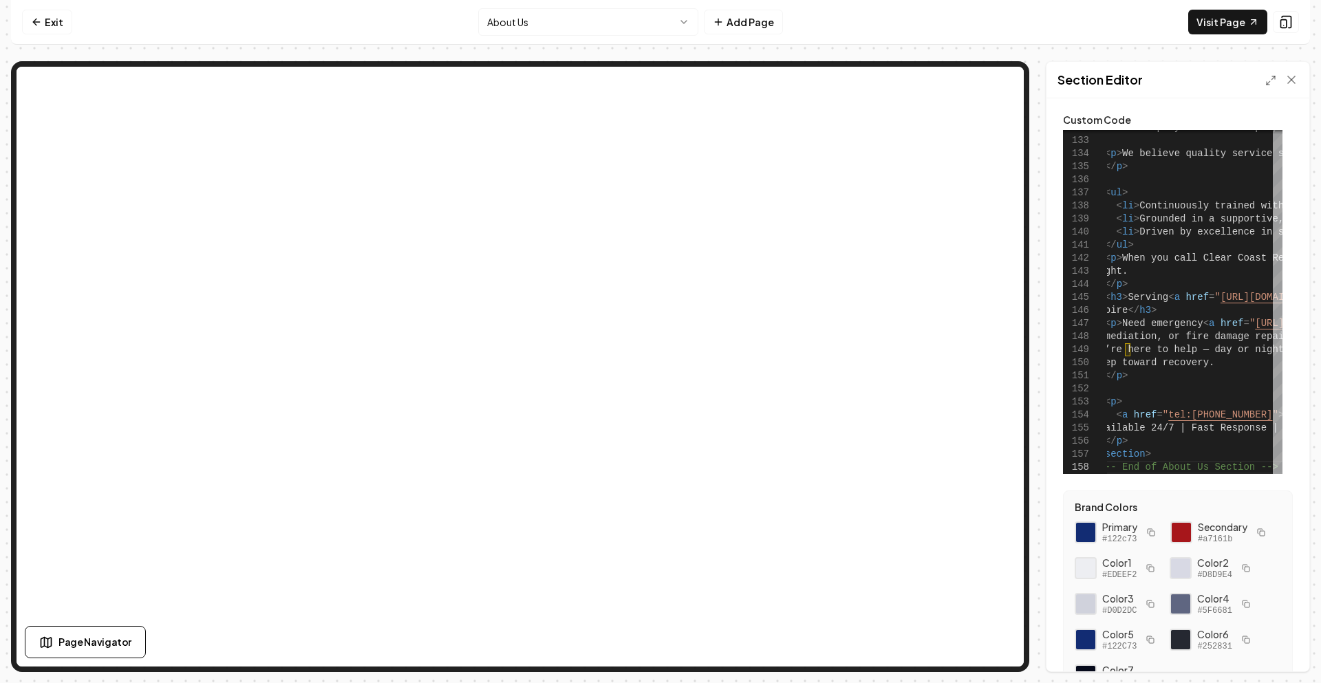
click at [581, 27] on html "Computer Required This feature is only available on a computer. Please switch t…" at bounding box center [660, 341] width 1321 height 683
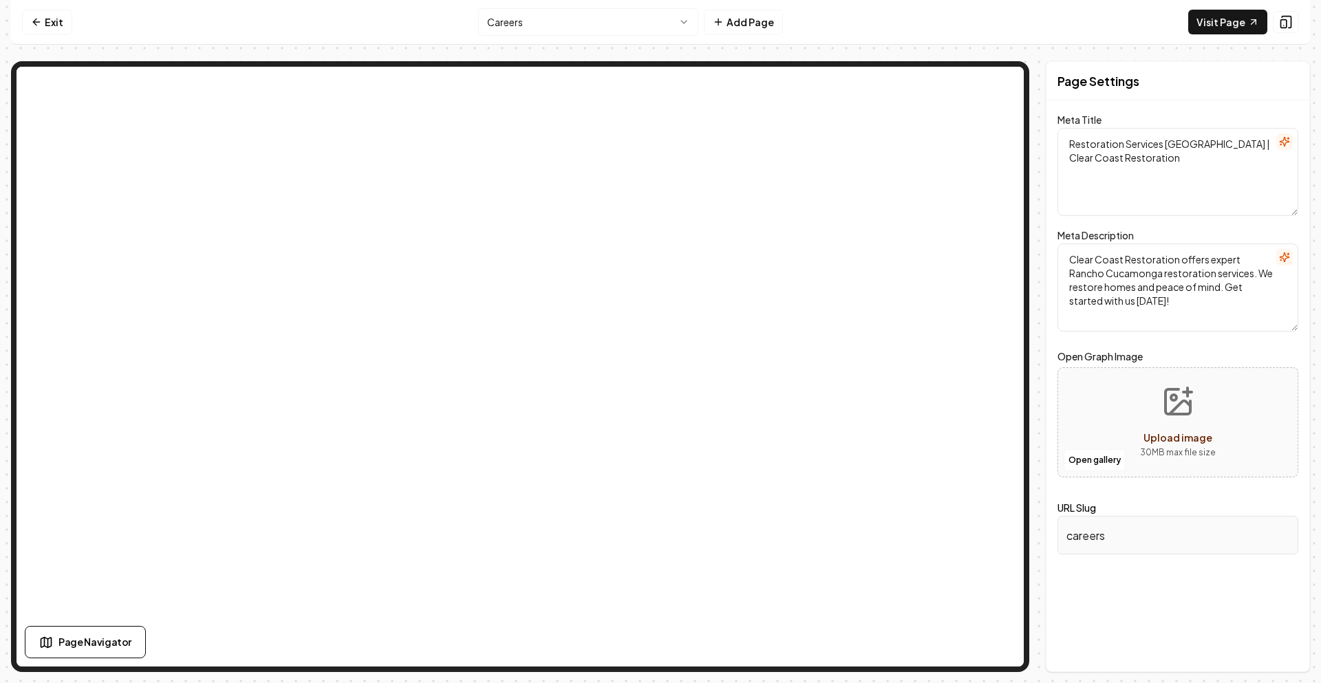
click at [514, 12] on html "Computer Required This feature is only available on a computer. Please switch t…" at bounding box center [660, 341] width 1321 height 683
click at [562, 25] on html "Computer Required This feature is only available on a computer. Please switch t…" at bounding box center [660, 341] width 1321 height 683
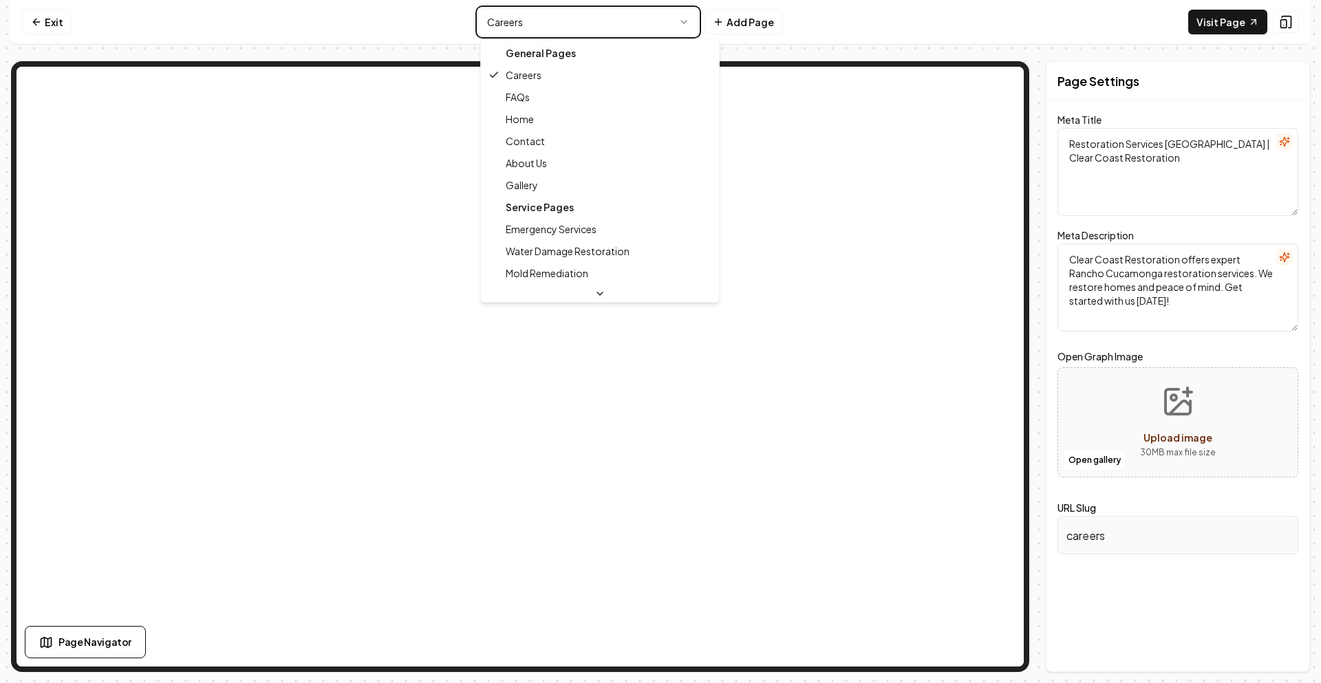
type textarea "Water Damage Restoration [GEOGRAPHIC_DATA] | Clear Coast Restoration"
type textarea ""When Disaster Happens, We’ll Be There For You! Clear Coast Restoration offers …"
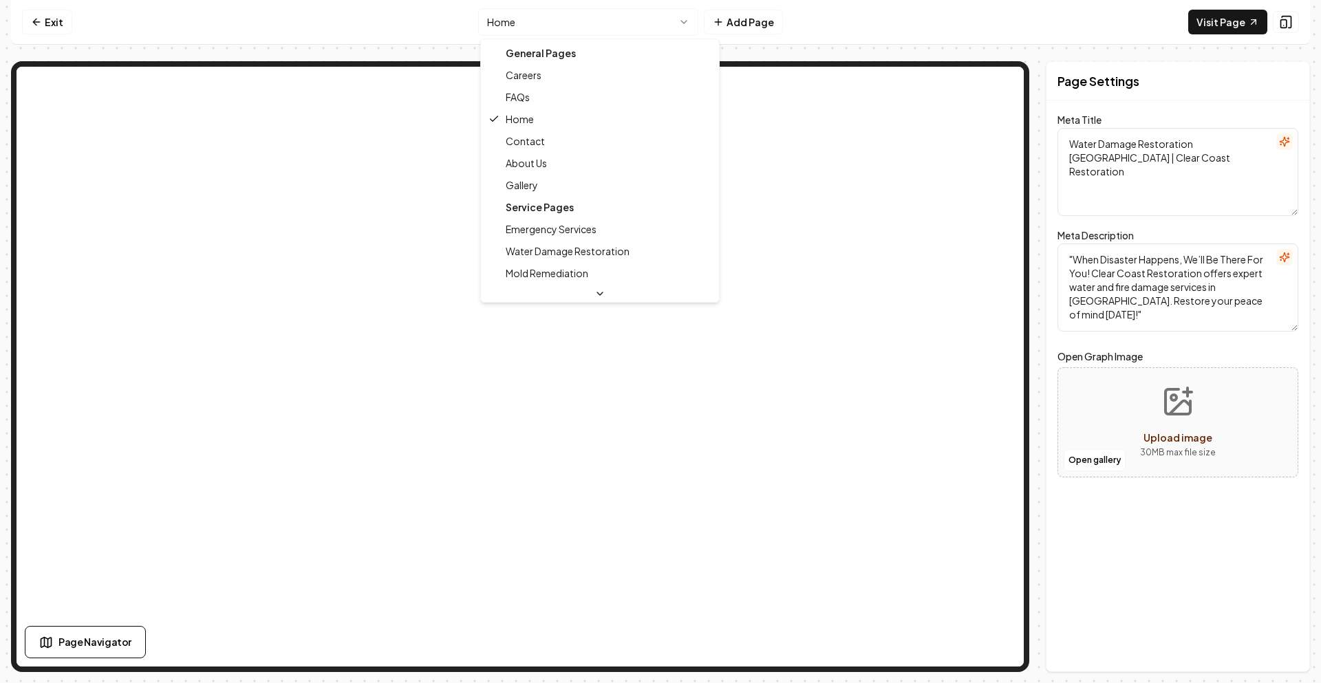
click at [566, 26] on html "Computer Required This feature is only available on a computer. Please switch t…" at bounding box center [660, 341] width 1321 height 683
type textarea "Restoration Experts [GEOGRAPHIC_DATA] - Clear Coast Restoration"
type textarea "“When Disaster Happens, We’ll Be There For You.” Clear Coast Restoration offers…"
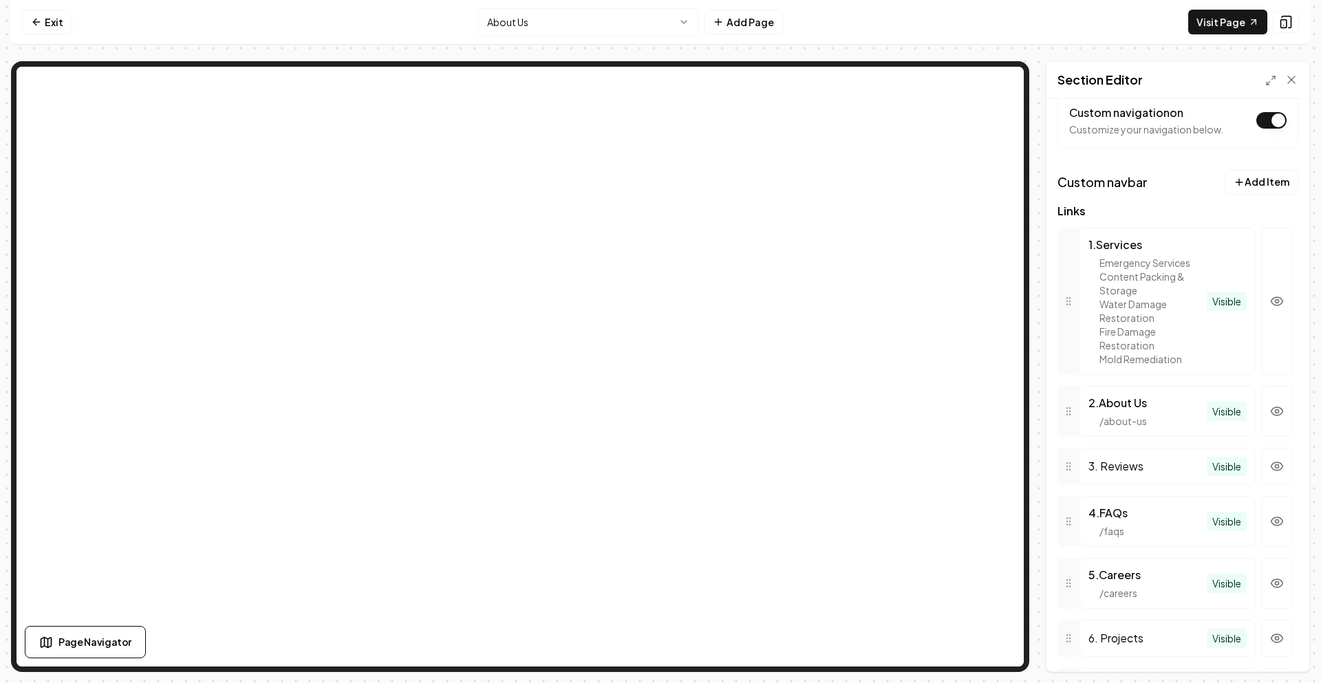
scroll to position [275, 0]
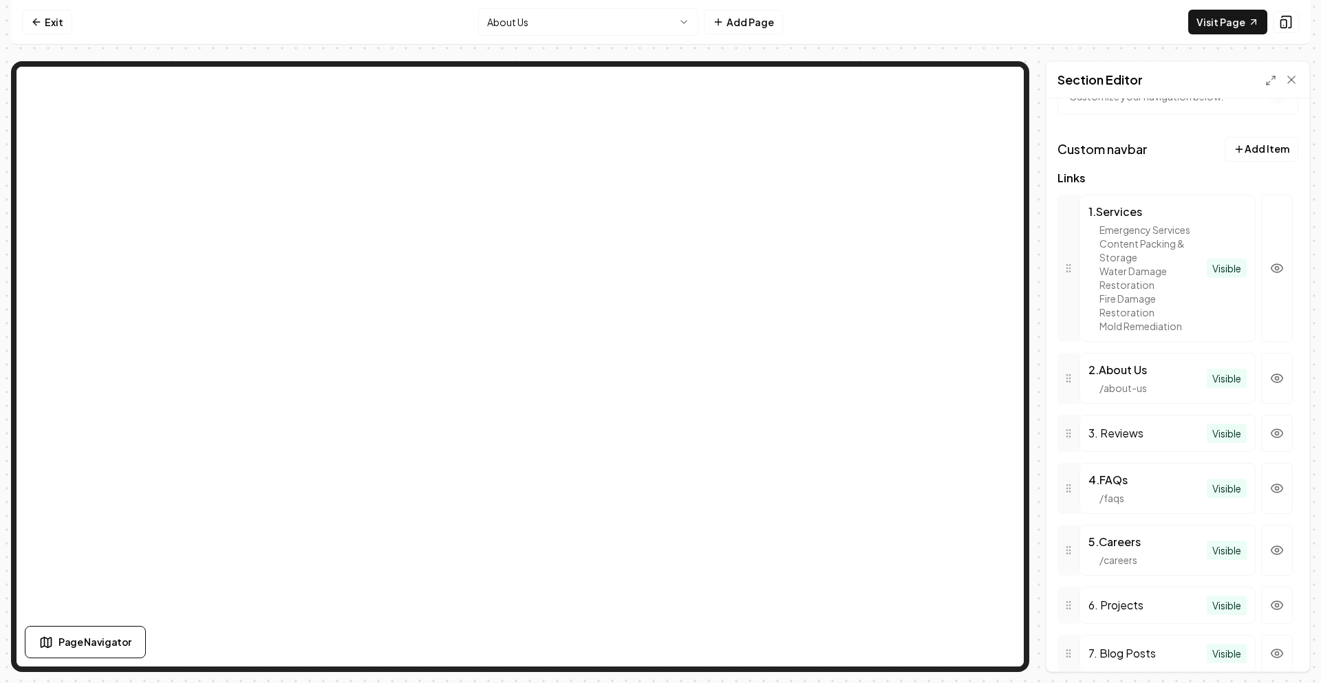
click at [513, 20] on html "Computer Required This feature is only available on a computer. Please switch t…" at bounding box center [660, 341] width 1321 height 683
click at [288, 21] on html "Computer Required This feature is only available on a computer. Please switch t…" at bounding box center [660, 341] width 1321 height 683
click at [526, 28] on html "Computer Required This feature is only available on a computer. Please switch t…" at bounding box center [660, 341] width 1321 height 683
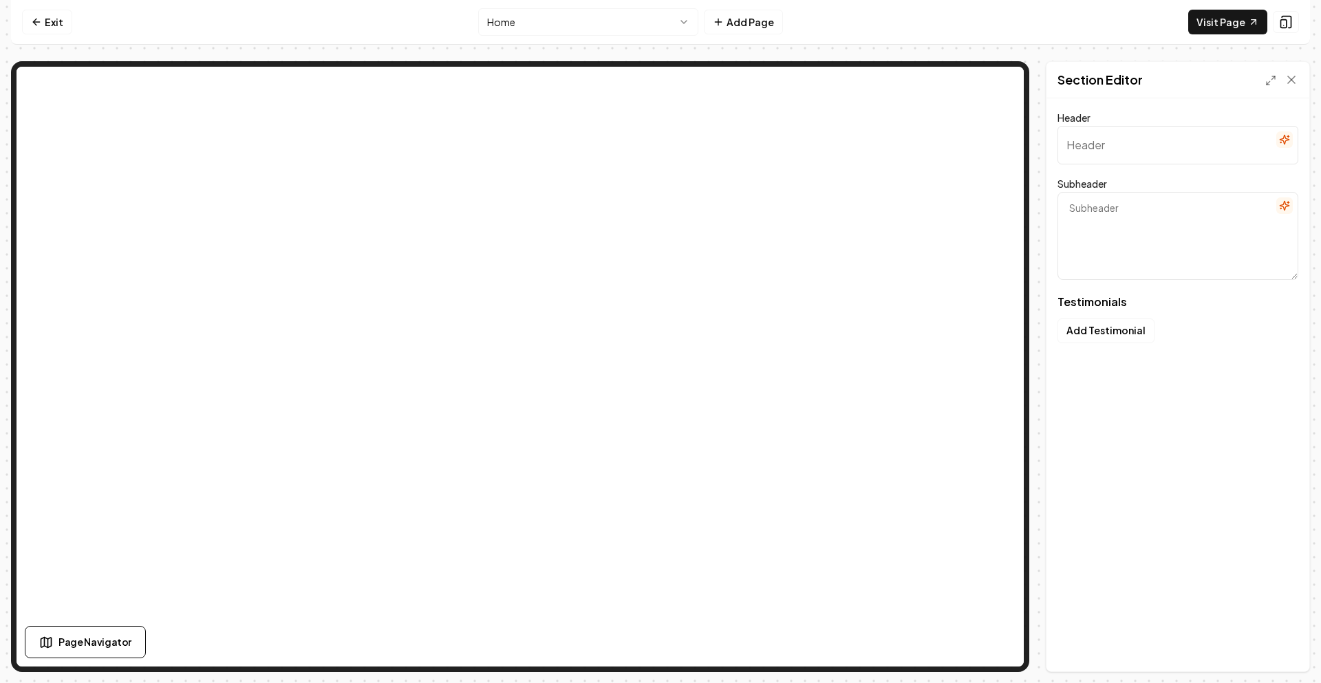
type input "Trusted by people like you"
type textarea "Hear their experiences in their own words"
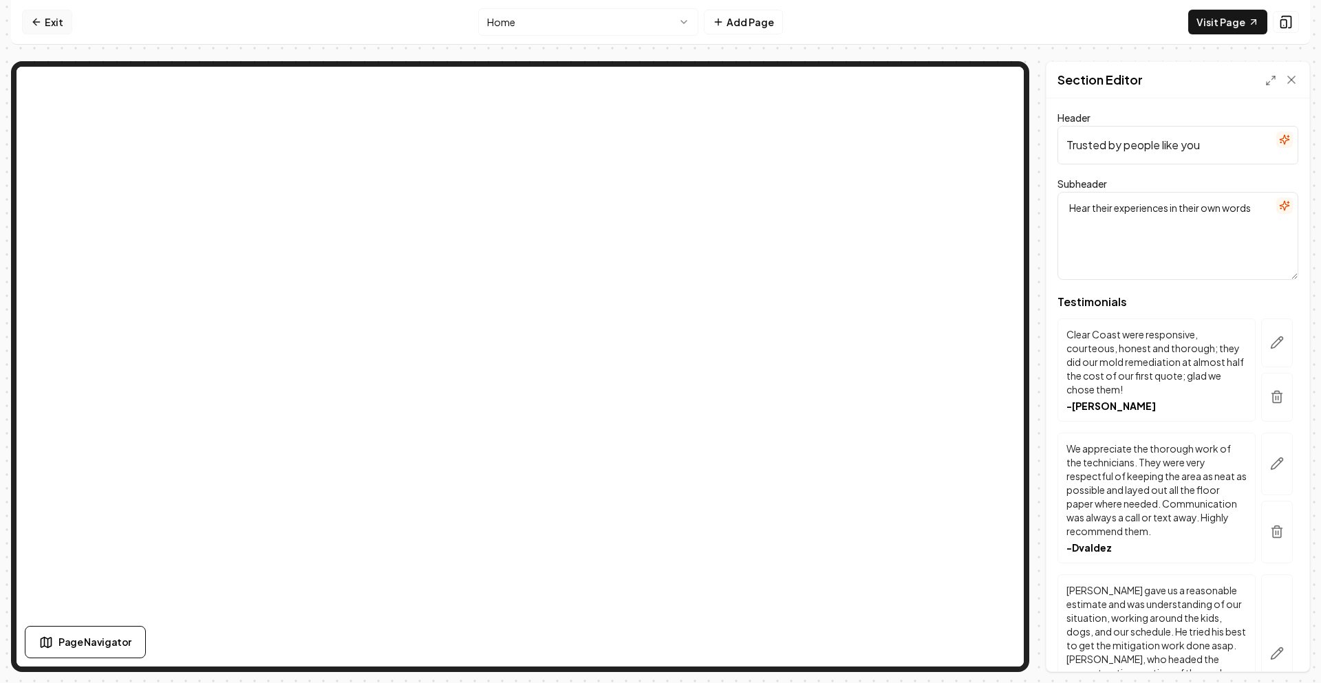
click at [63, 25] on link "Exit" at bounding box center [47, 22] width 50 height 25
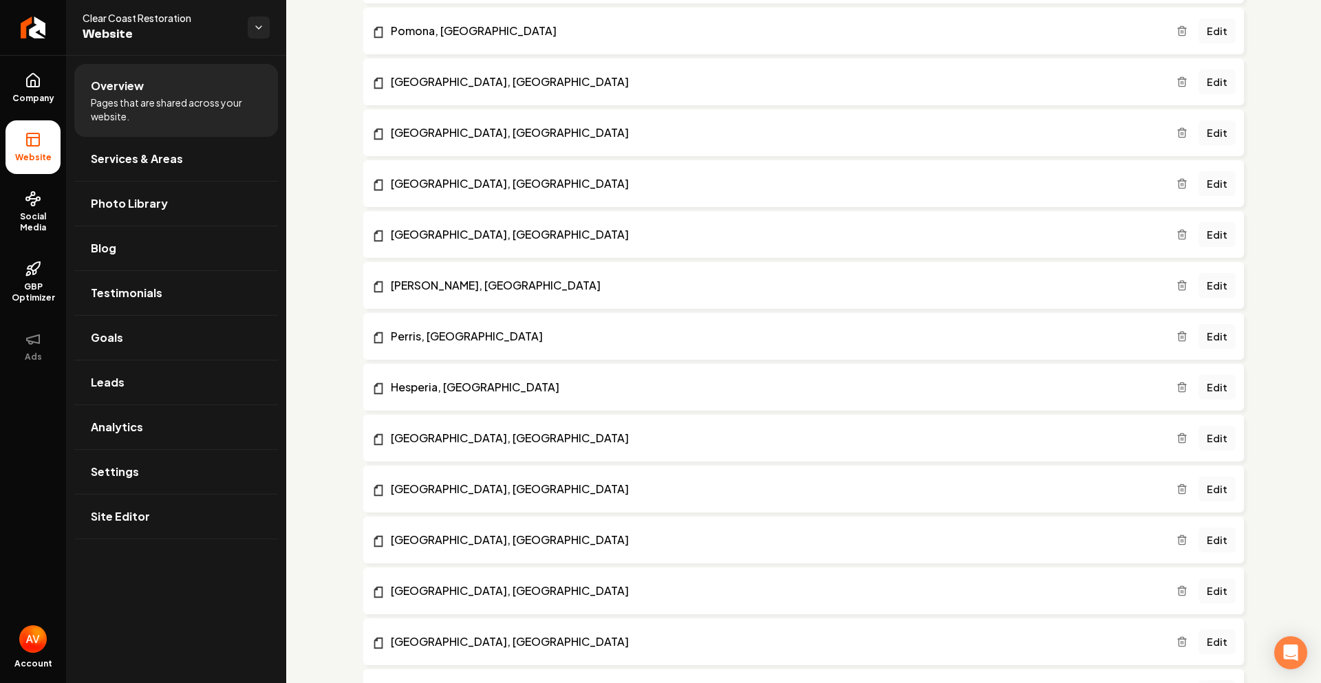
scroll to position [1824, 0]
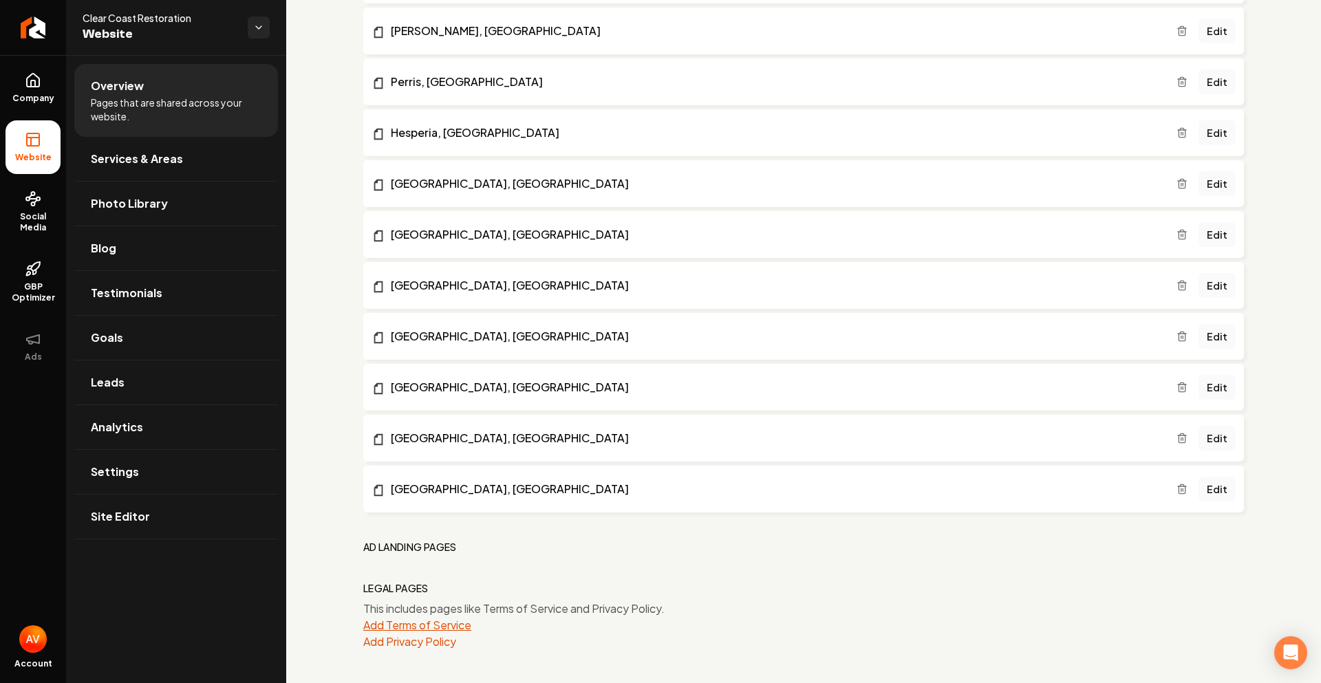
click at [437, 630] on button "Add Terms of Service" at bounding box center [417, 625] width 108 height 17
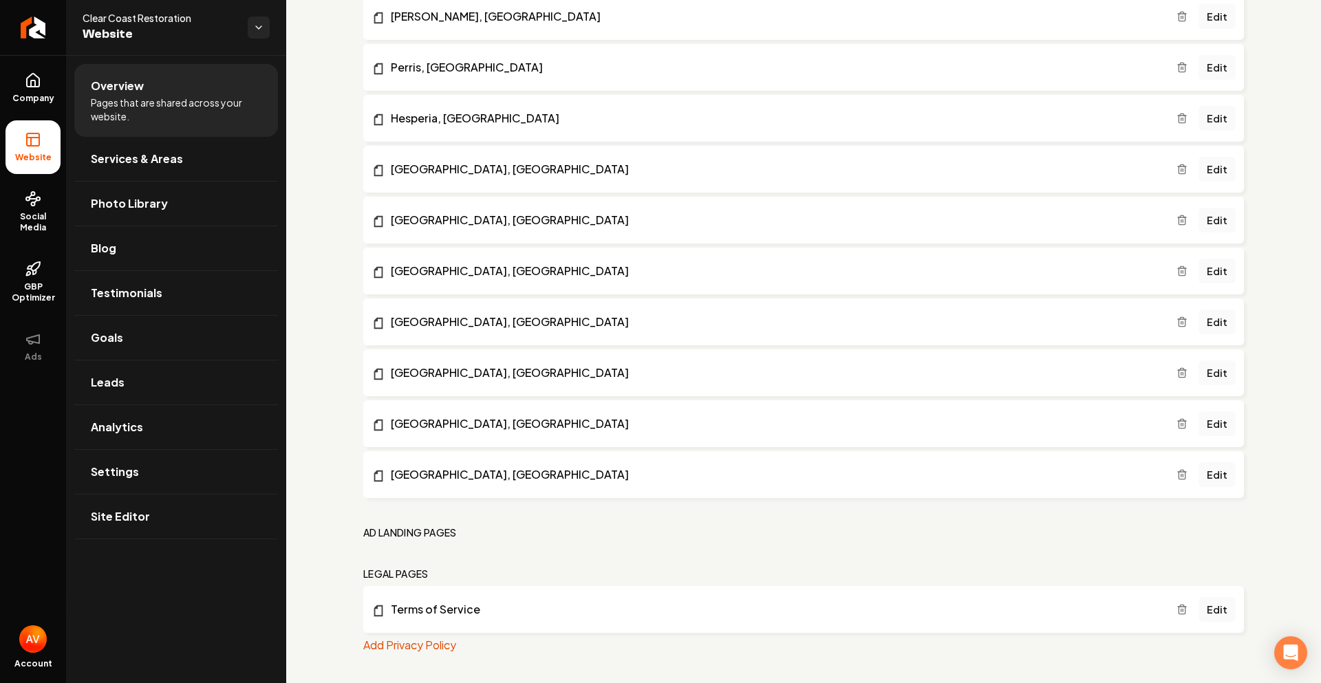
scroll to position [1842, 0]
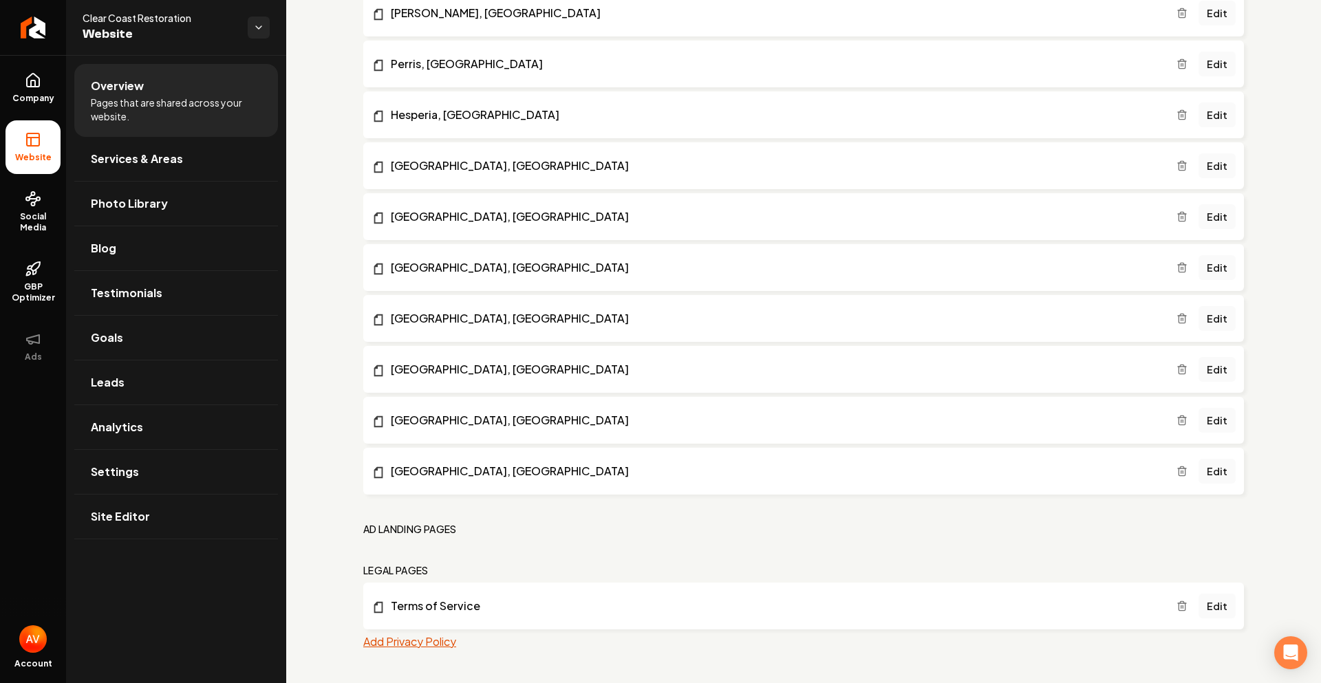
click at [403, 648] on button "Add Privacy Policy" at bounding box center [409, 642] width 93 height 17
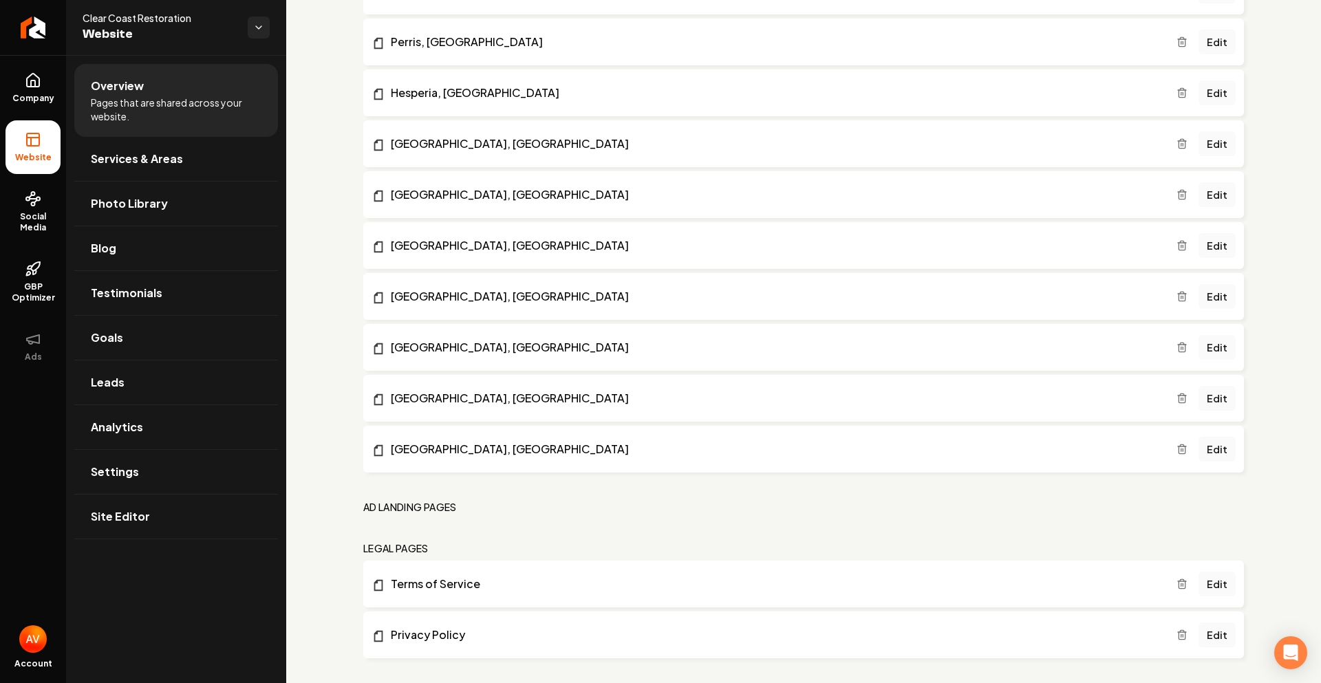
scroll to position [1876, 0]
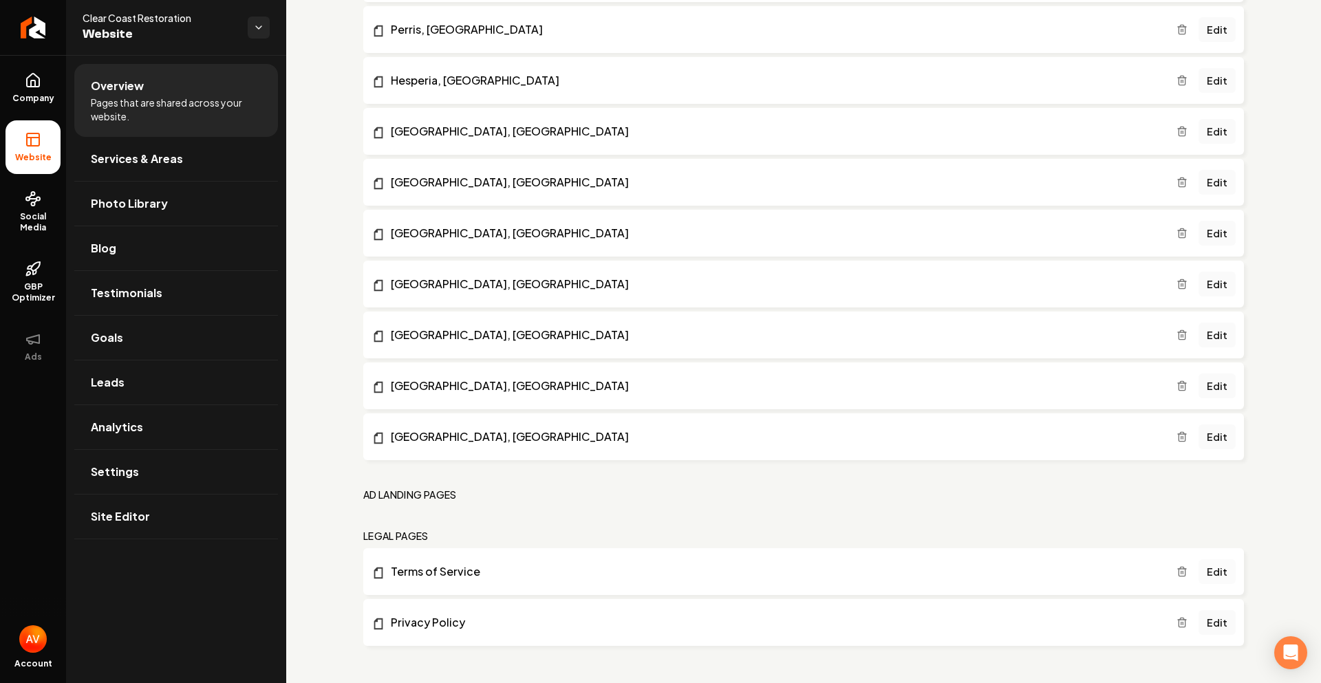
click at [1199, 572] on link "Edit" at bounding box center [1217, 571] width 37 height 25
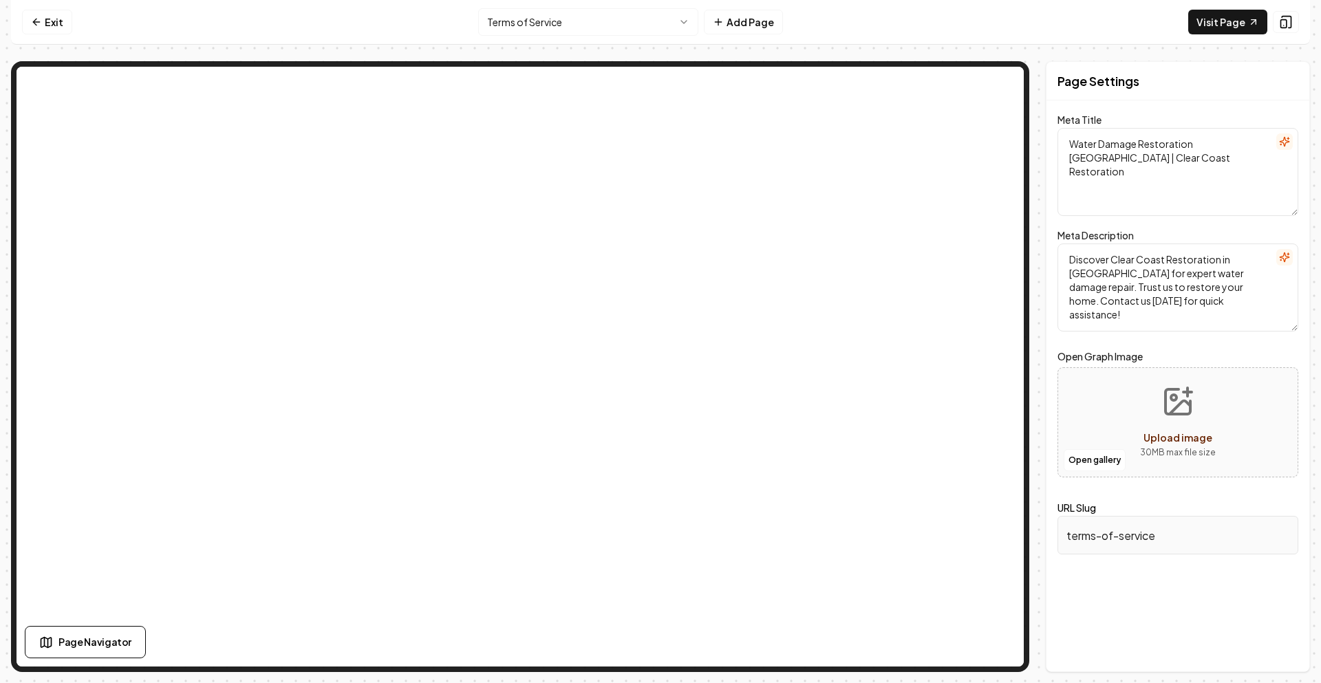
click at [534, 28] on html "Computer Required This feature is only available on a computer. Please switch t…" at bounding box center [660, 341] width 1321 height 683
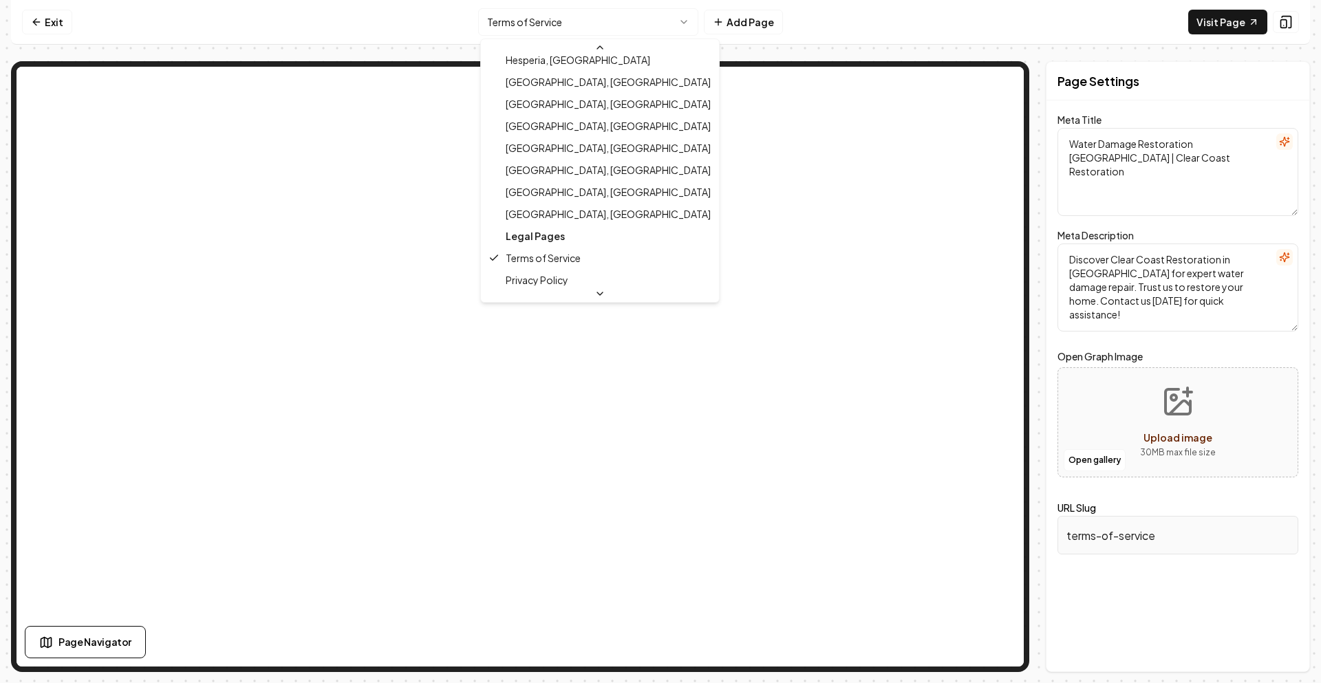
scroll to position [794, 0]
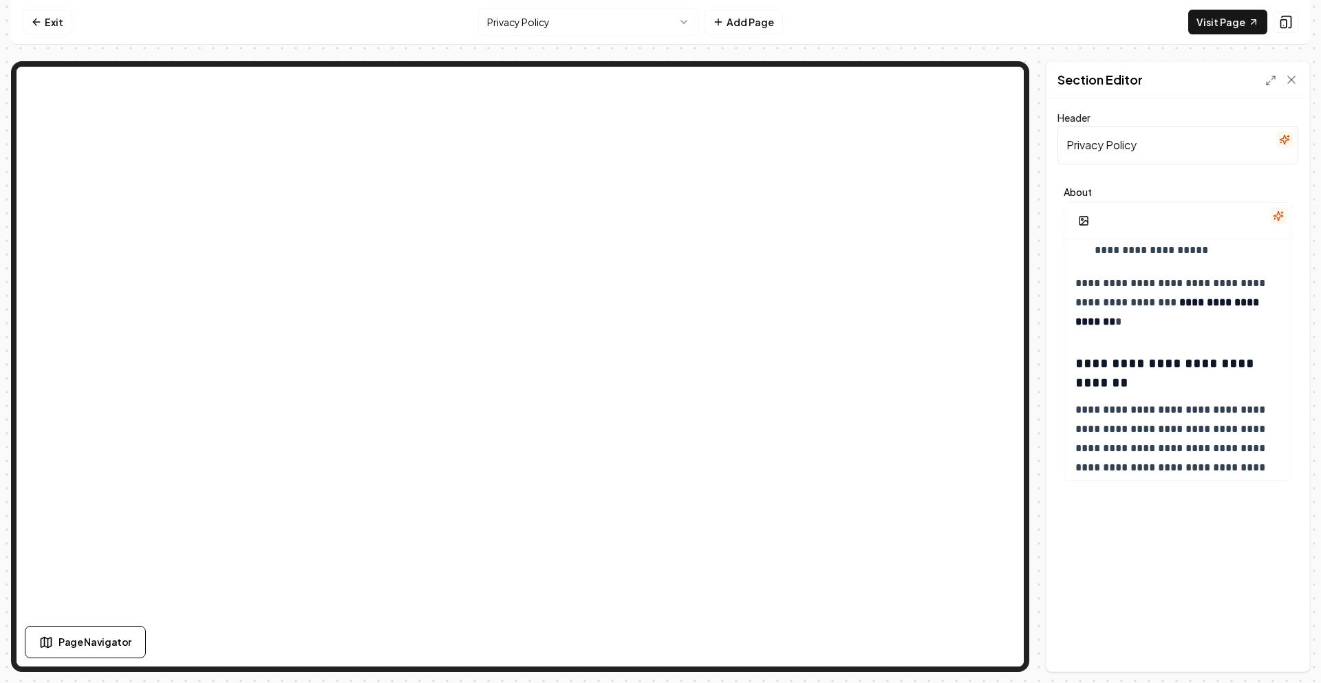
scroll to position [2064, 0]
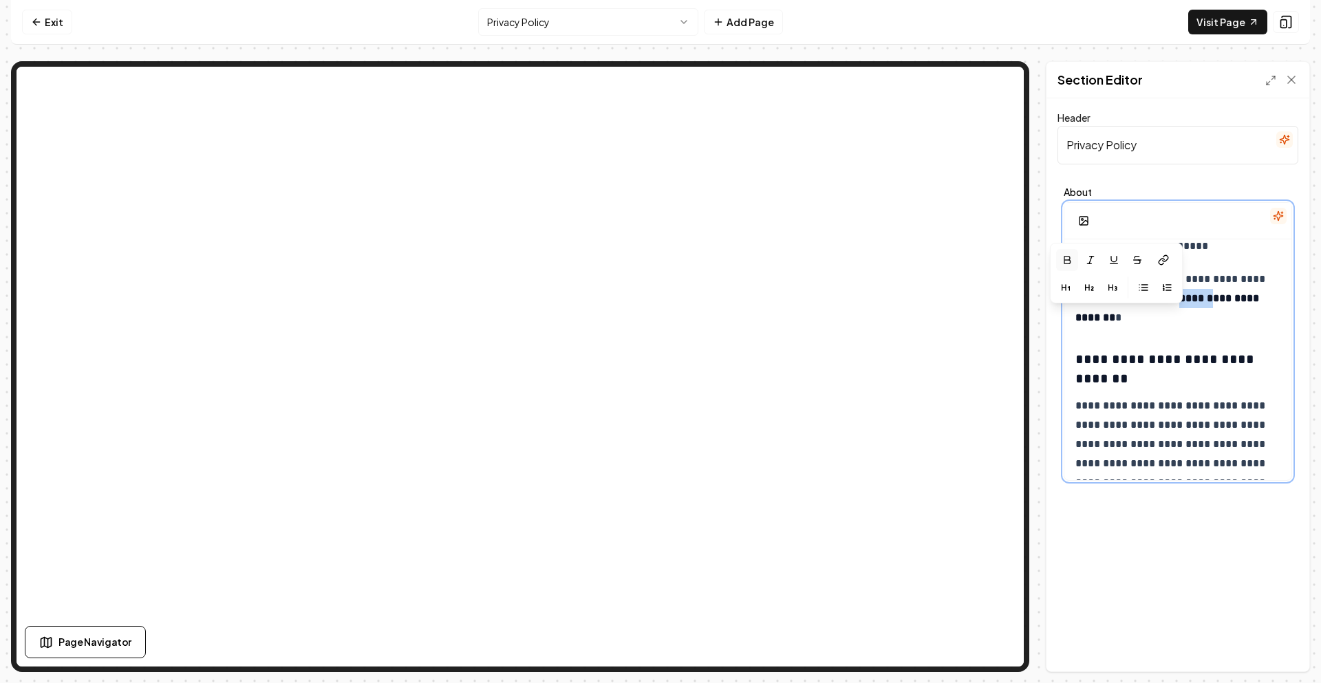
drag, startPoint x: 1076, startPoint y: 319, endPoint x: 1099, endPoint y: 319, distance: 23.4
click at [1099, 319] on strong "**********" at bounding box center [1168, 308] width 186 height 30
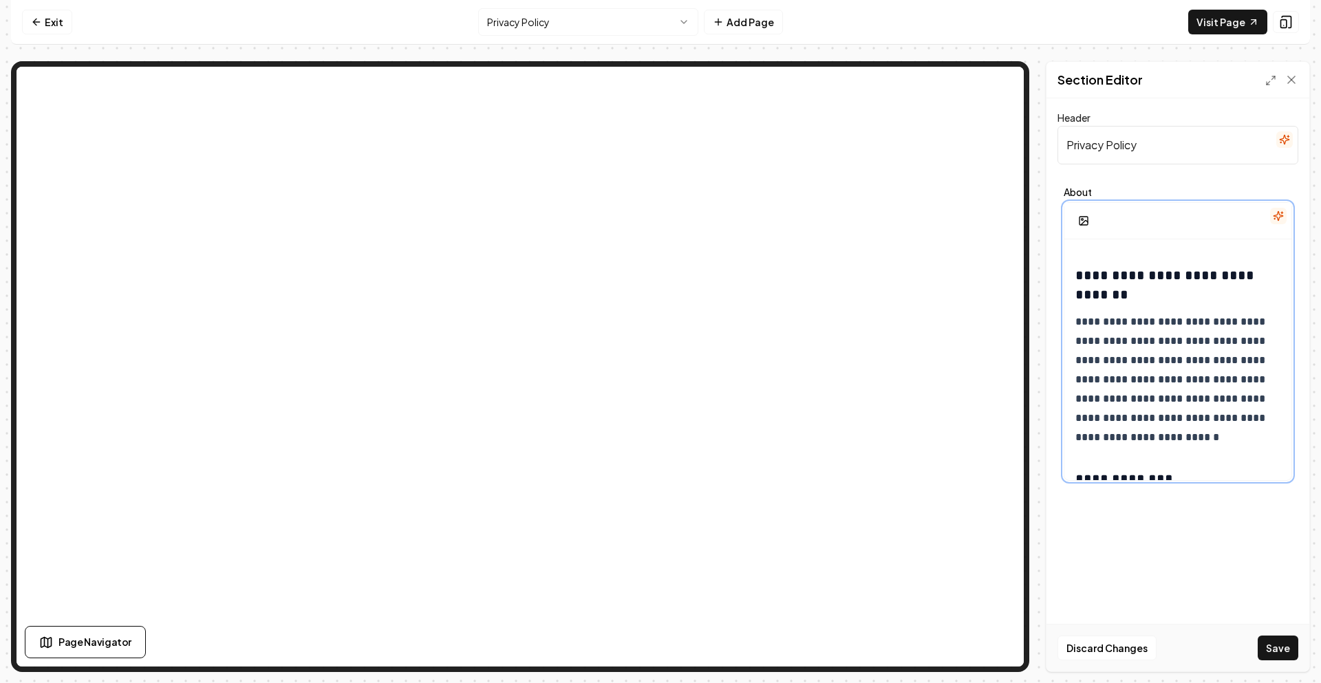
scroll to position [2270, 0]
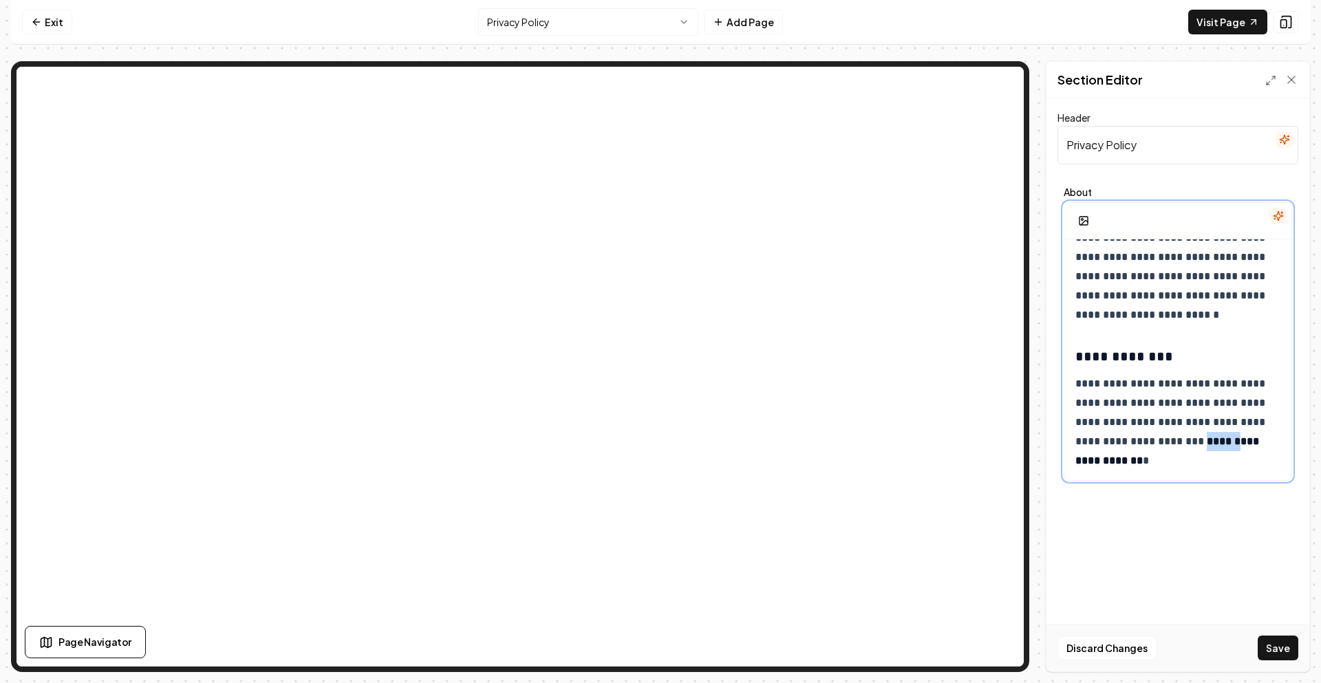
drag, startPoint x: 1099, startPoint y: 466, endPoint x: 1074, endPoint y: 466, distance: 25.5
click at [1264, 653] on button "Save" at bounding box center [1278, 648] width 41 height 25
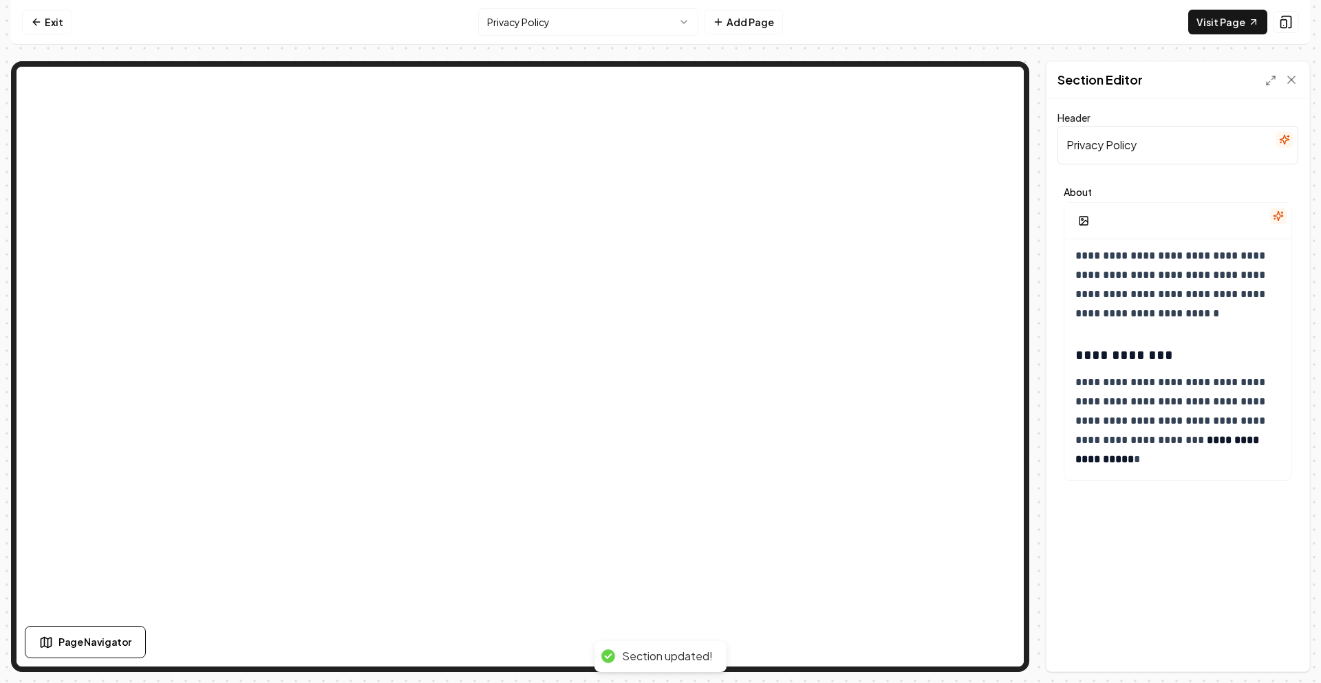
click at [601, 28] on html "**********" at bounding box center [660, 341] width 1321 height 683
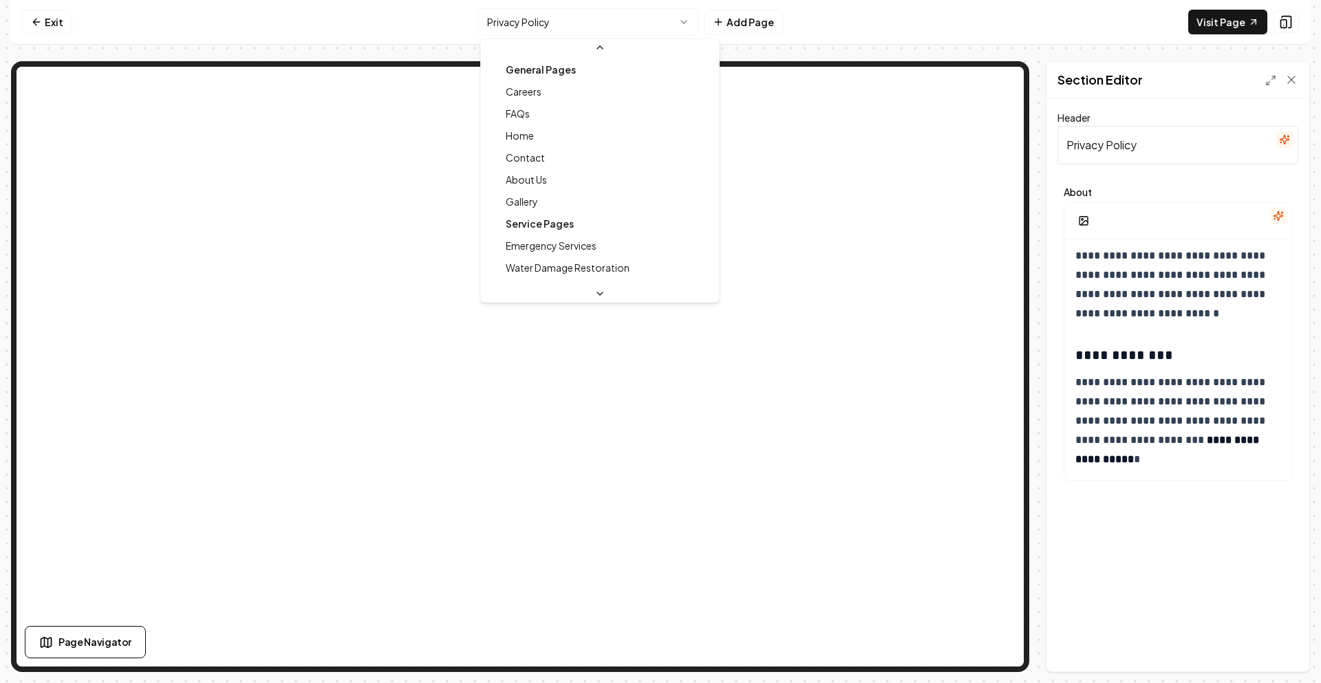
scroll to position [808, 0]
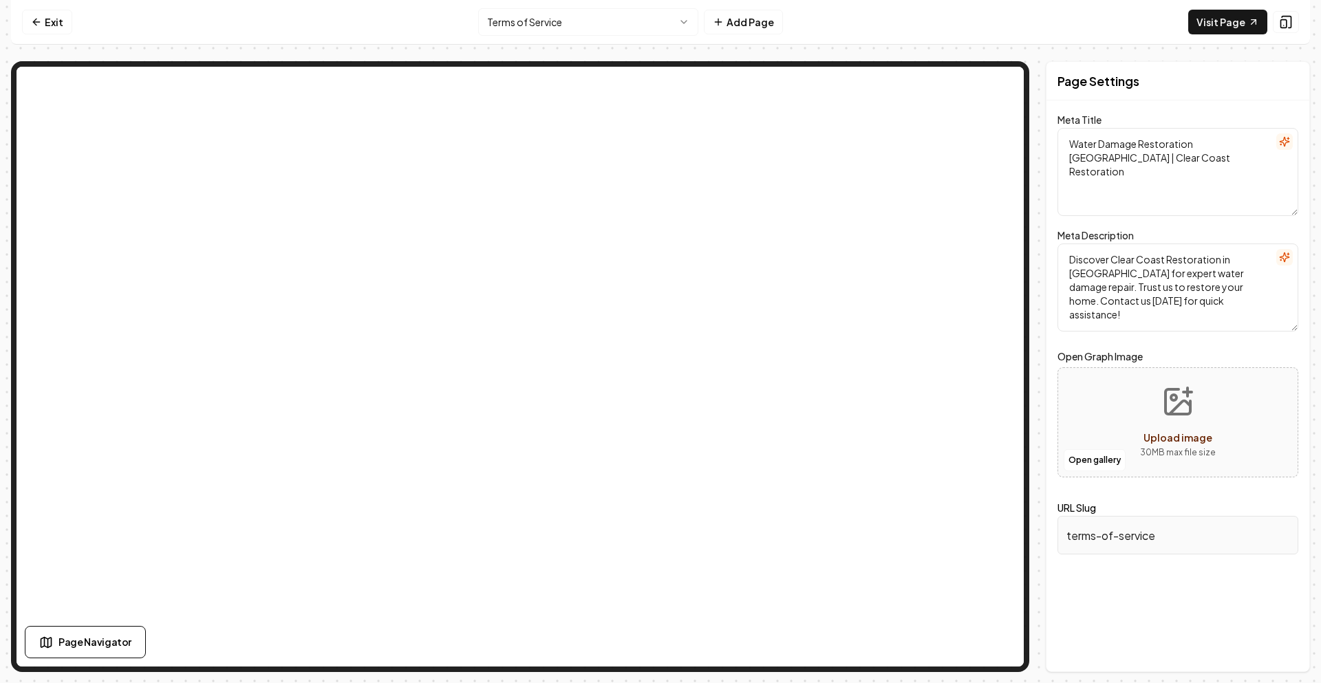
click at [583, 17] on html "Computer Required This feature is only available on a computer. Please switch t…" at bounding box center [660, 341] width 1321 height 683
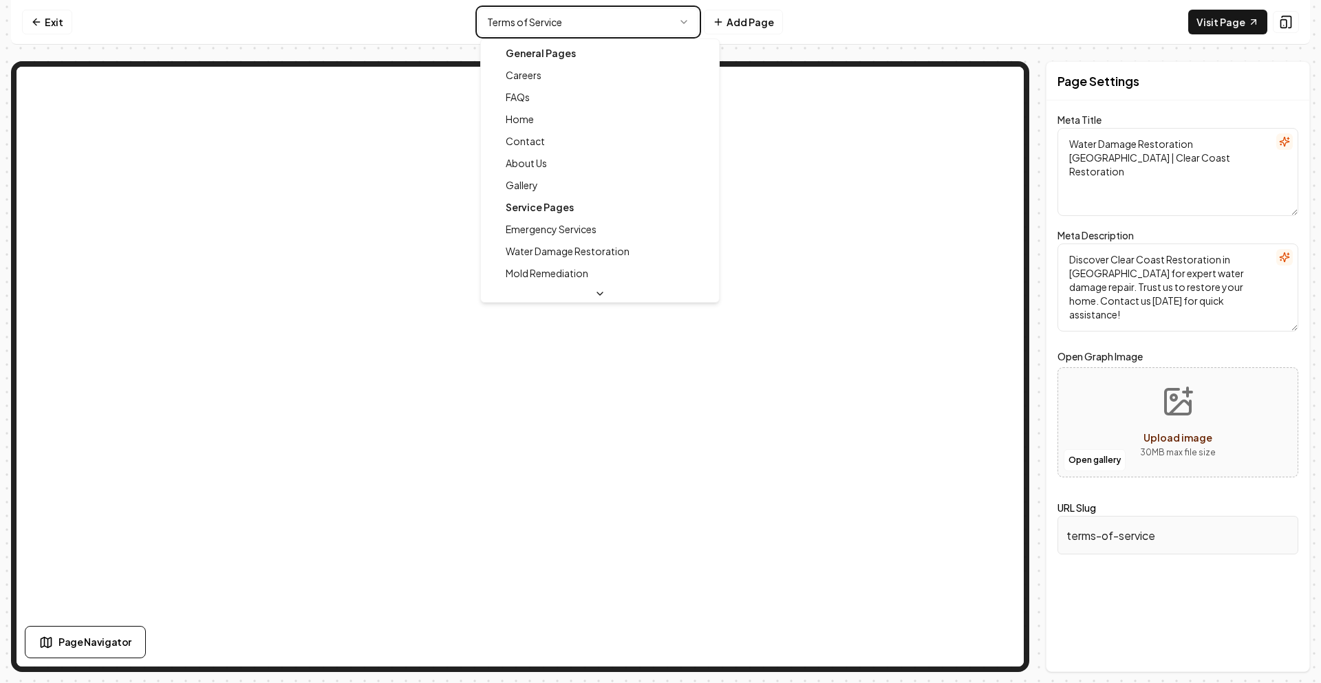
type textarea ""When Disaster Happens, We’ll Be There For You! Clear Coast Restoration offers …"
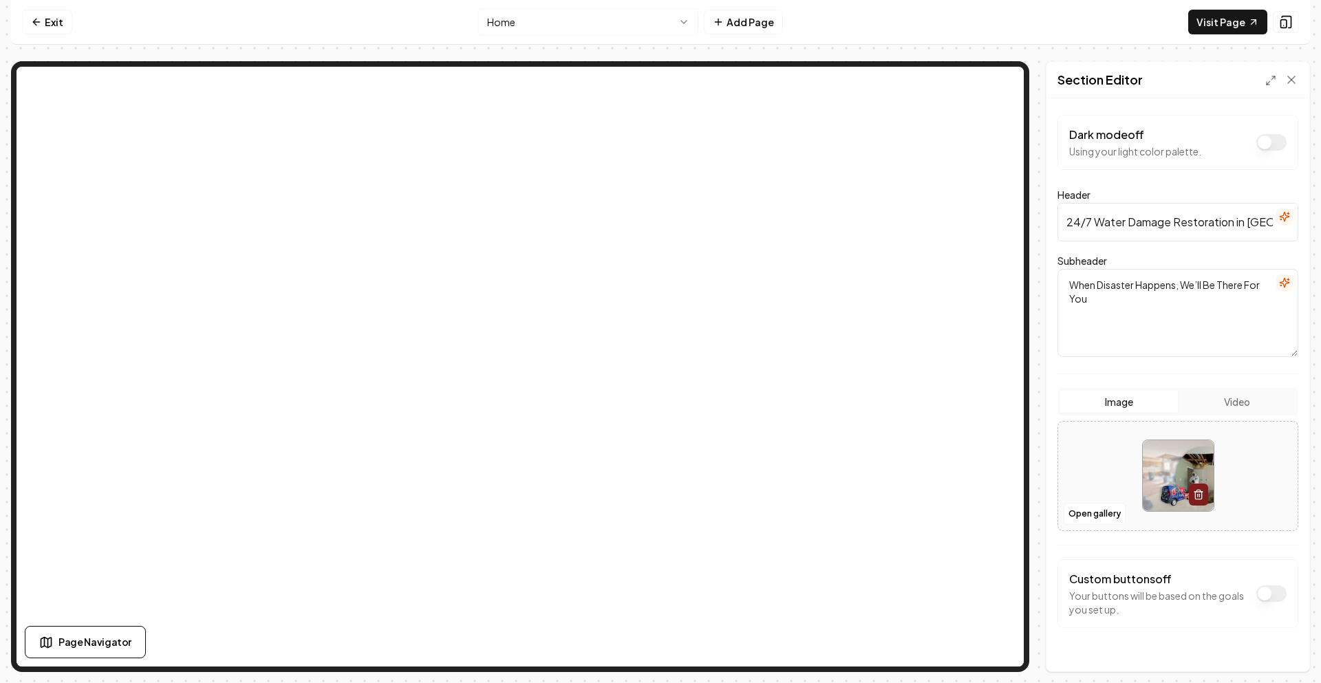
drag, startPoint x: 1094, startPoint y: 225, endPoint x: 1039, endPoint y: 228, distance: 55.1
click at [1039, 228] on div "Page Settings Section Editor Dark mode off Using your light color palette. Head…" at bounding box center [660, 366] width 1299 height 611
type input "Water Damage Restoration in [GEOGRAPHIC_DATA] - Clear Coast Restoration"
click at [1274, 656] on button "Save" at bounding box center [1278, 648] width 41 height 25
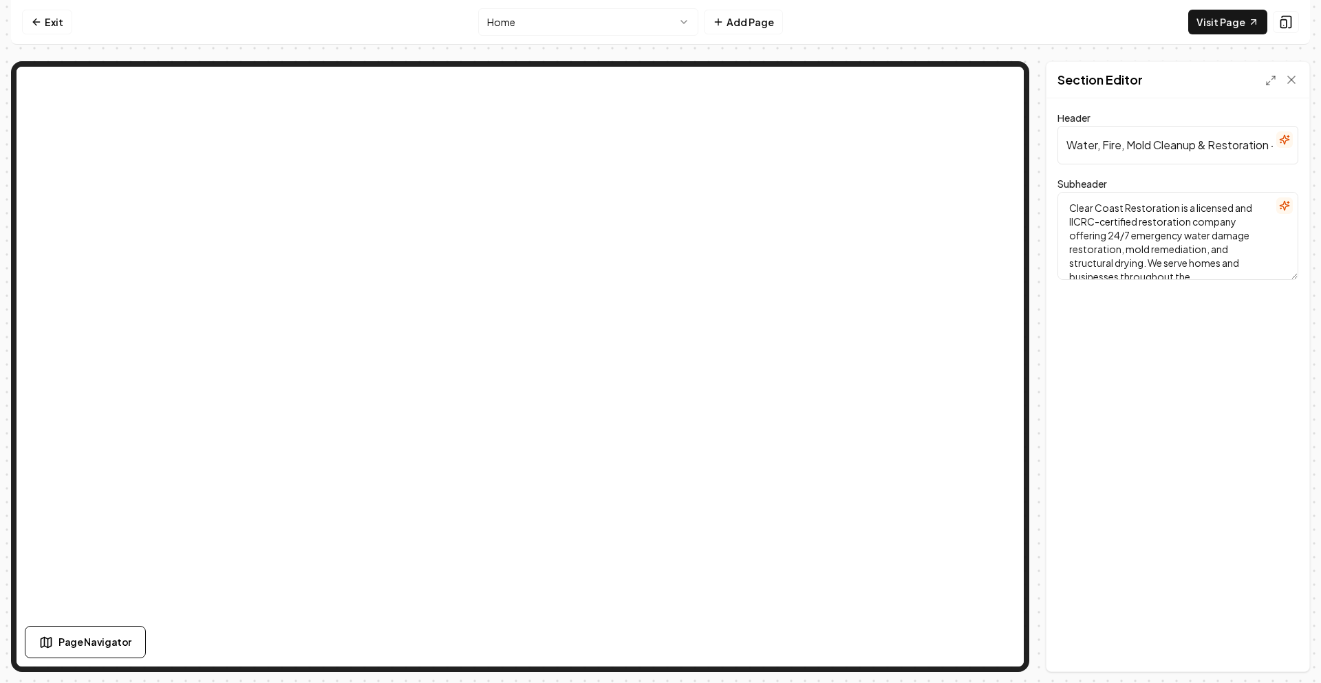
click at [1122, 227] on textarea "Clear Coast Restoration is a licensed and IICRC-certified restoration company o…" at bounding box center [1177, 236] width 241 height 88
paste textarea "Need water damage restoration in [GEOGRAPHIC_DATA]? Clear Coast Restoration off…"
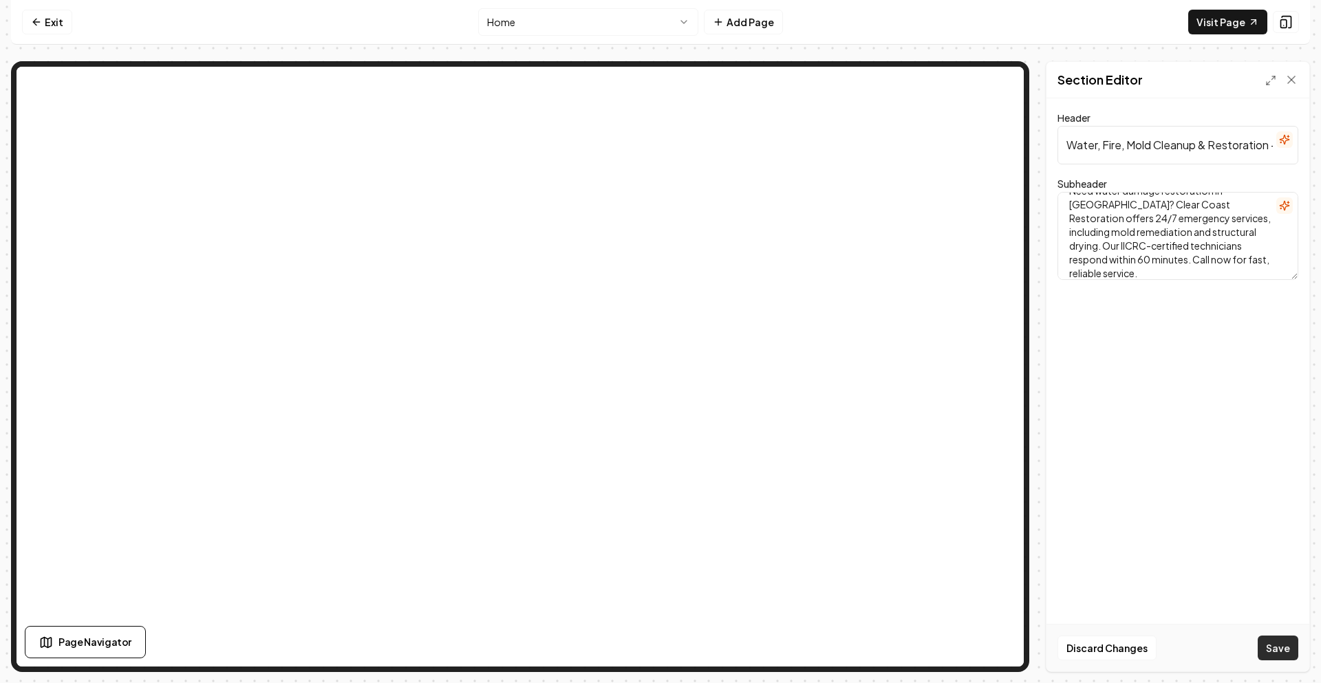
type textarea "Need water damage restoration in [GEOGRAPHIC_DATA]? Clear Coast Restoration off…"
click at [1264, 645] on button "Save" at bounding box center [1278, 648] width 41 height 25
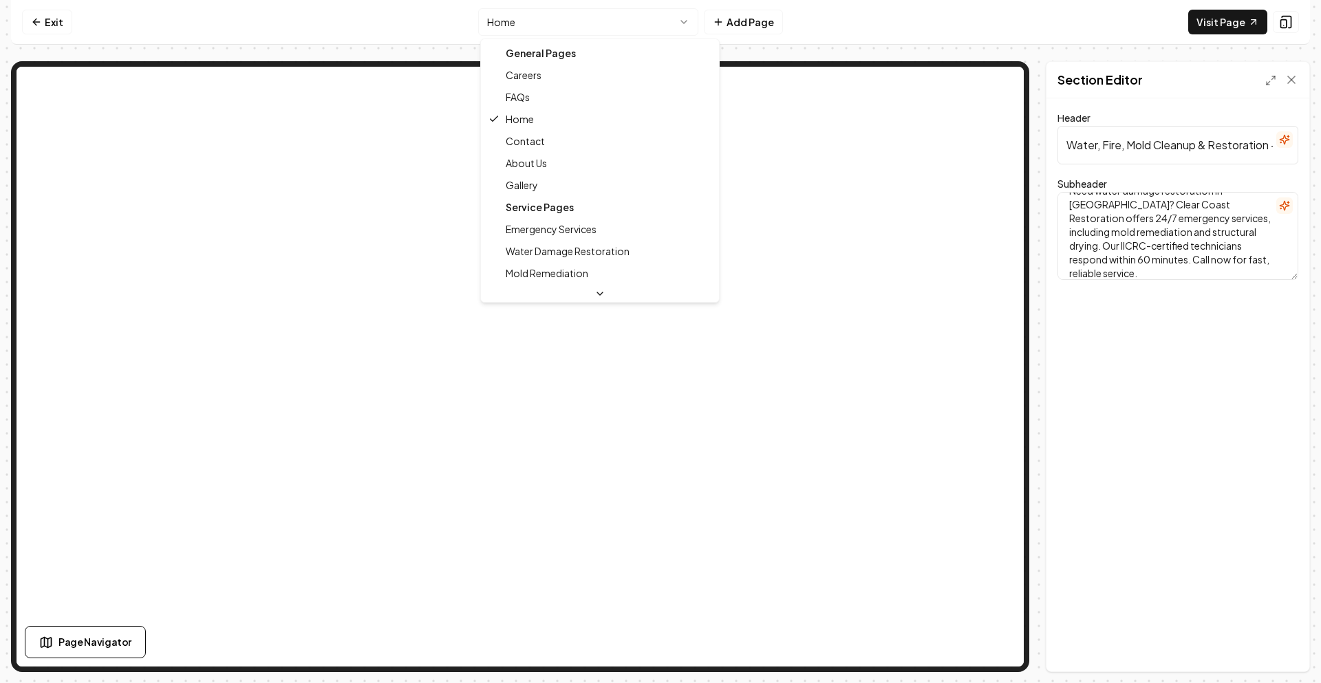
click at [666, 23] on html "Computer Required This feature is only available on a computer. Please switch t…" at bounding box center [660, 341] width 1321 height 683
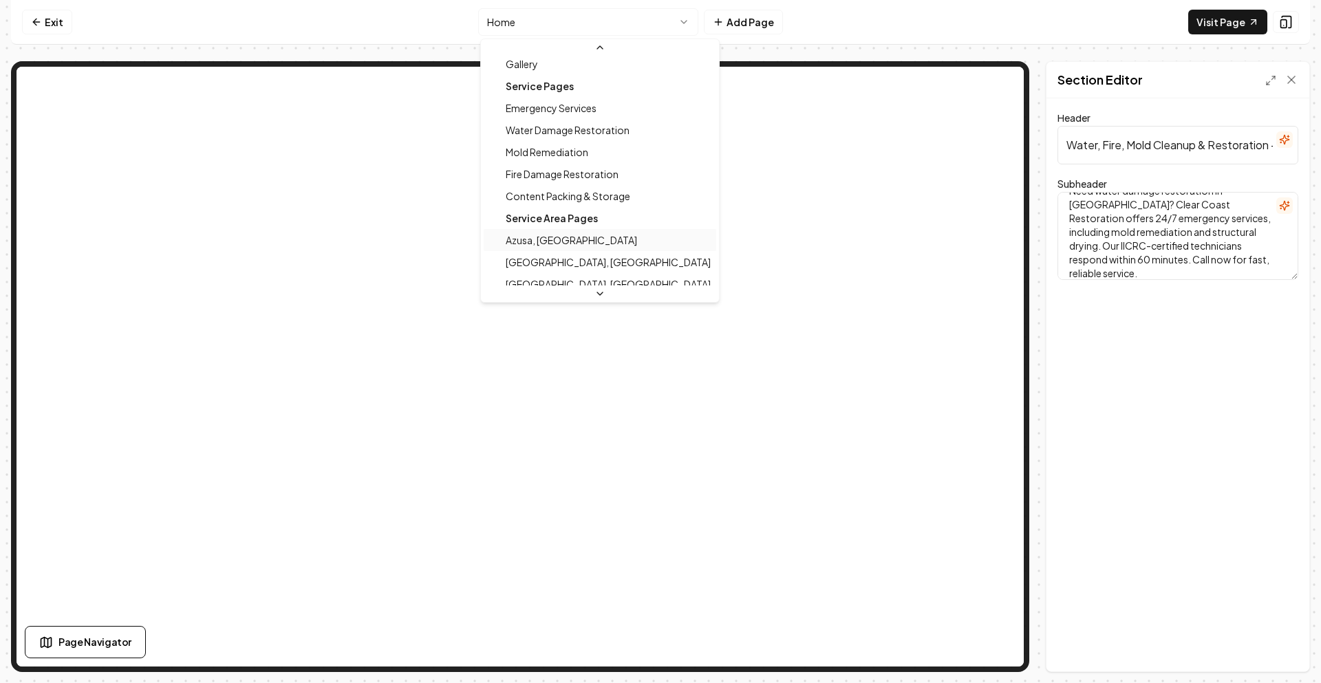
scroll to position [275, 0]
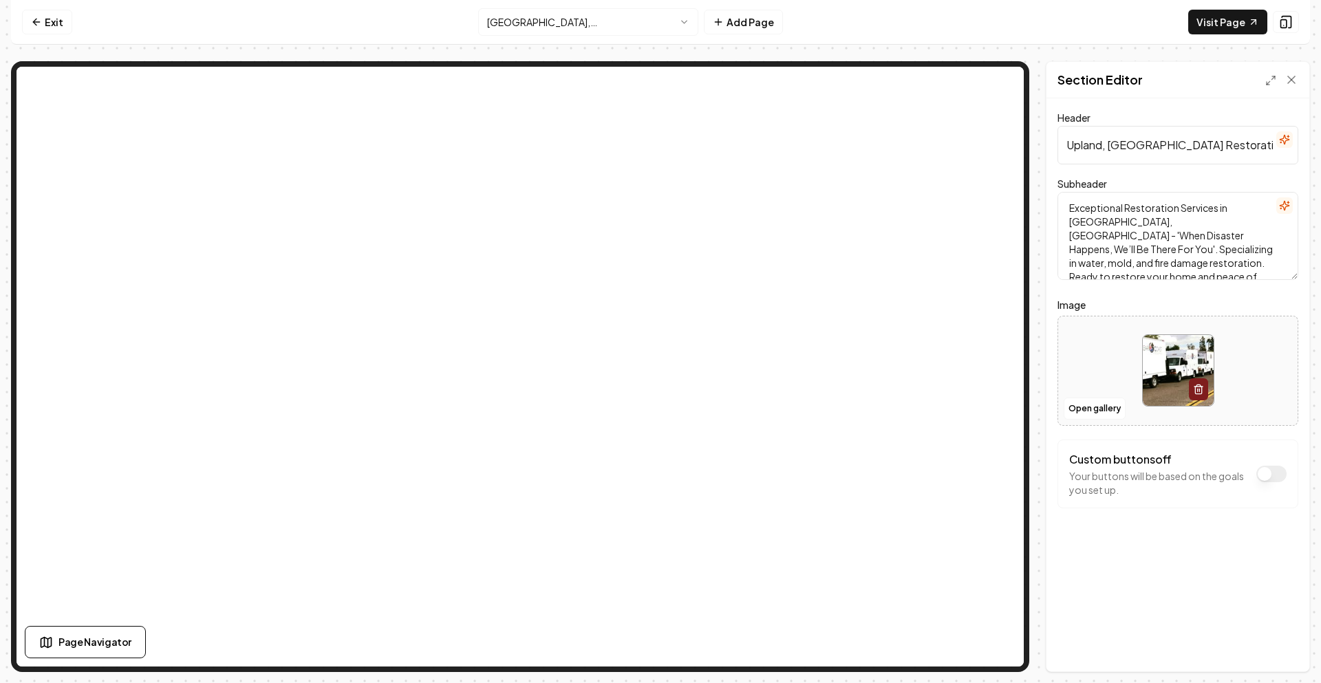
click at [1091, 148] on input "Upland, [GEOGRAPHIC_DATA] Restoration" at bounding box center [1177, 145] width 241 height 39
paste input "Restoration Services in [GEOGRAPHIC_DATA], [GEOGRAPHIC_DATA]"
type input "Restoration Services in [GEOGRAPHIC_DATA], [GEOGRAPHIC_DATA]"
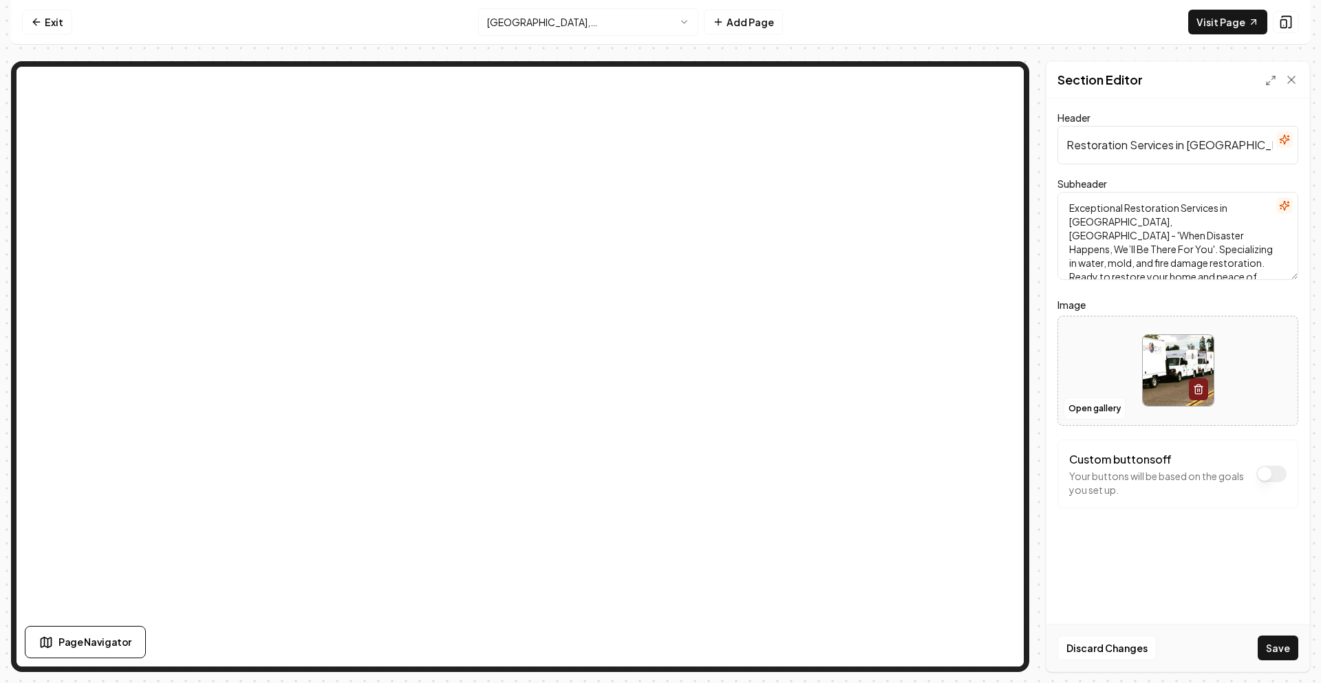
click at [1154, 246] on textarea "Exceptional Restoration Services in [GEOGRAPHIC_DATA], [GEOGRAPHIC_DATA] - 'Whe…" at bounding box center [1177, 236] width 241 height 88
paste textarea "'ll Be There For You'. Specializing in water, mold, and fire damage restoration."
type textarea "Exceptional Restoration Services in [GEOGRAPHIC_DATA], [GEOGRAPHIC_DATA] - 'Whe…"
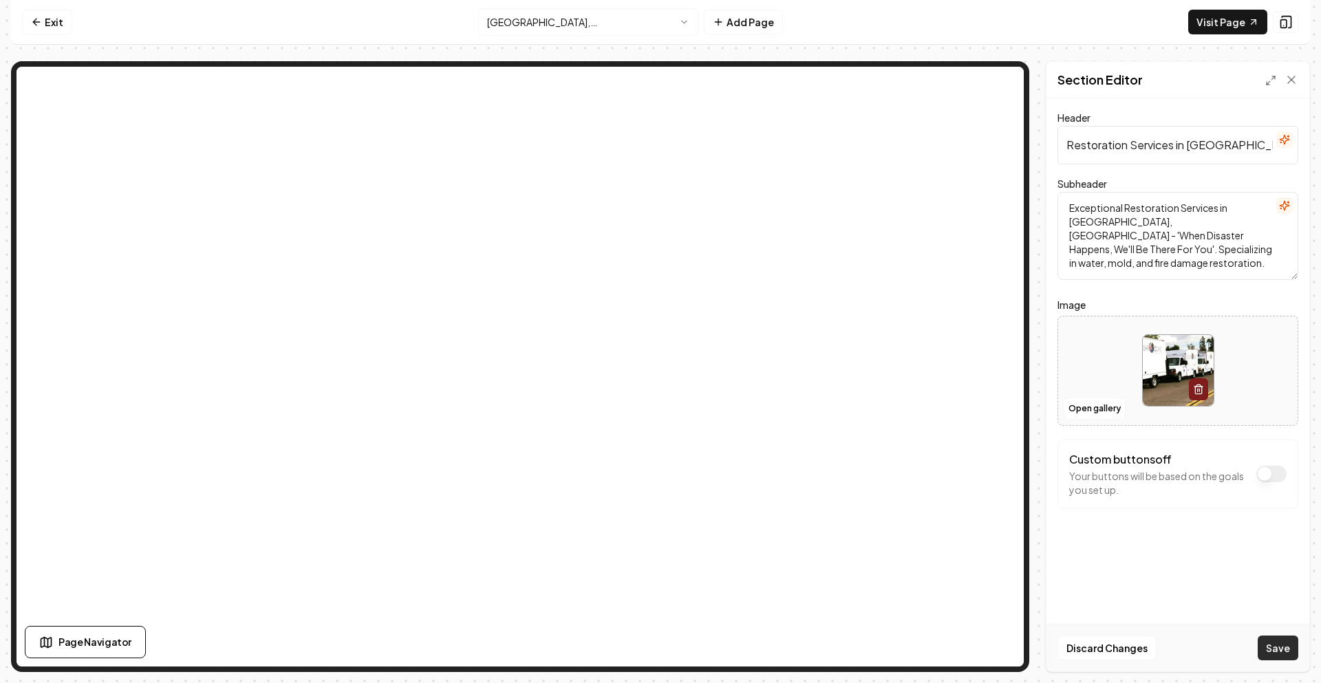
click at [1278, 652] on button "Save" at bounding box center [1278, 648] width 41 height 25
click at [605, 20] on html "Computer Required This feature is only available on a computer. Please switch t…" at bounding box center [660, 341] width 1321 height 683
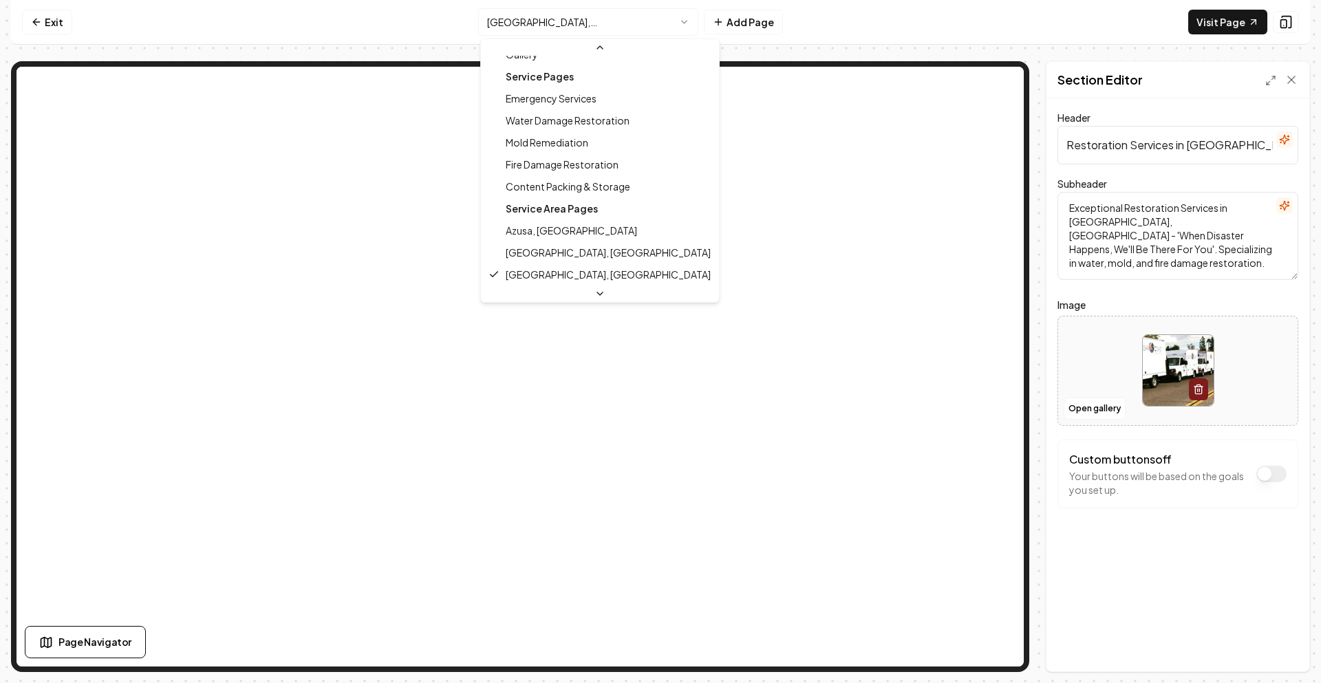
scroll to position [216, 0]
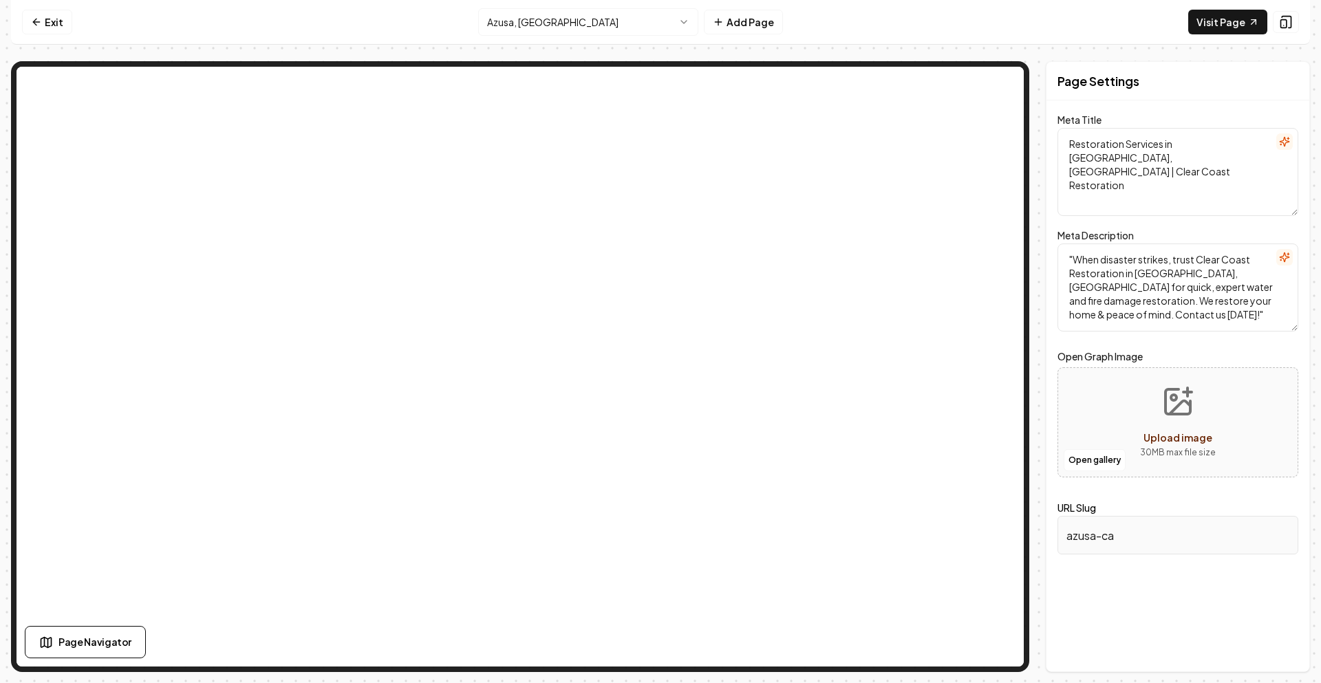
click at [1077, 158] on textarea "Restoration Services in [GEOGRAPHIC_DATA], [GEOGRAPHIC_DATA] | Clear Coast Rest…" at bounding box center [1177, 172] width 241 height 88
paste textarea "[GEOGRAPHIC_DATA], [GEOGRAPHIC_DATA]"
click at [1181, 147] on textarea "Restoration Services in [GEOGRAPHIC_DATA], [GEOGRAPHIC_DATA]" at bounding box center [1177, 172] width 241 height 88
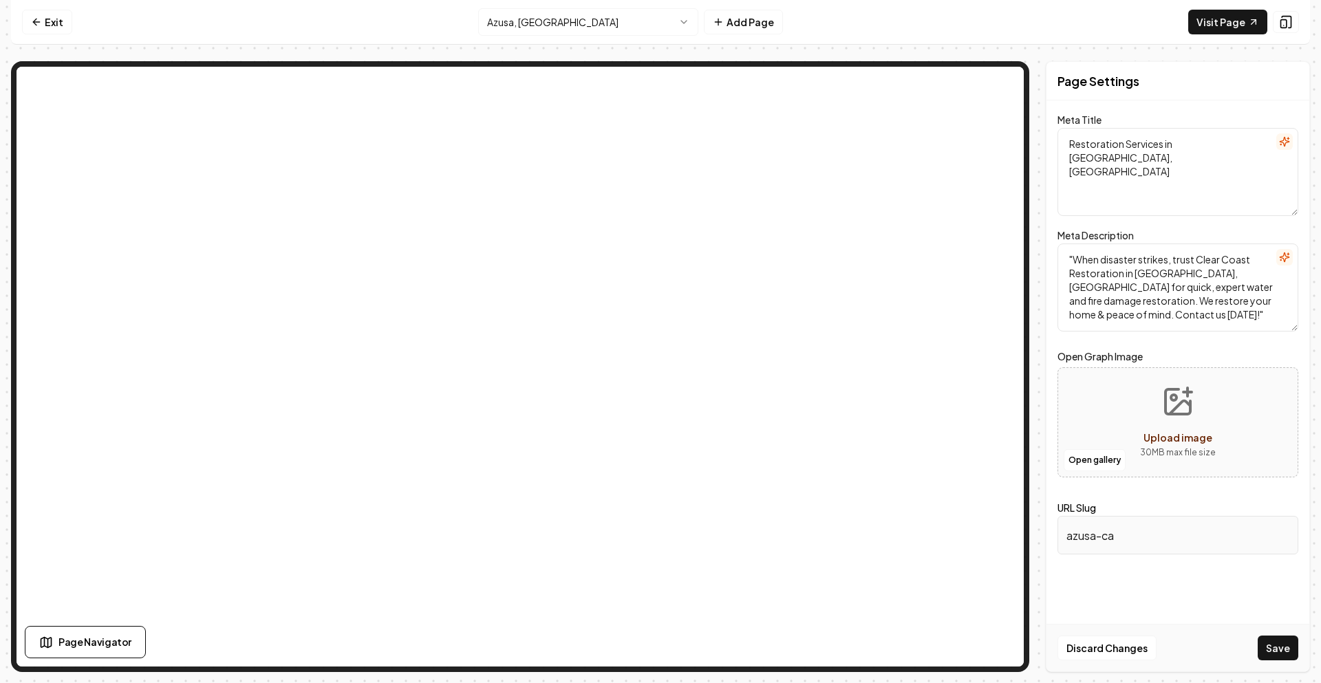
click at [1181, 147] on textarea "Restoration Services in [GEOGRAPHIC_DATA], [GEOGRAPHIC_DATA]" at bounding box center [1177, 172] width 241 height 88
click at [641, 23] on html "Computer Required This feature is only available on a computer. Please switch t…" at bounding box center [660, 341] width 1321 height 683
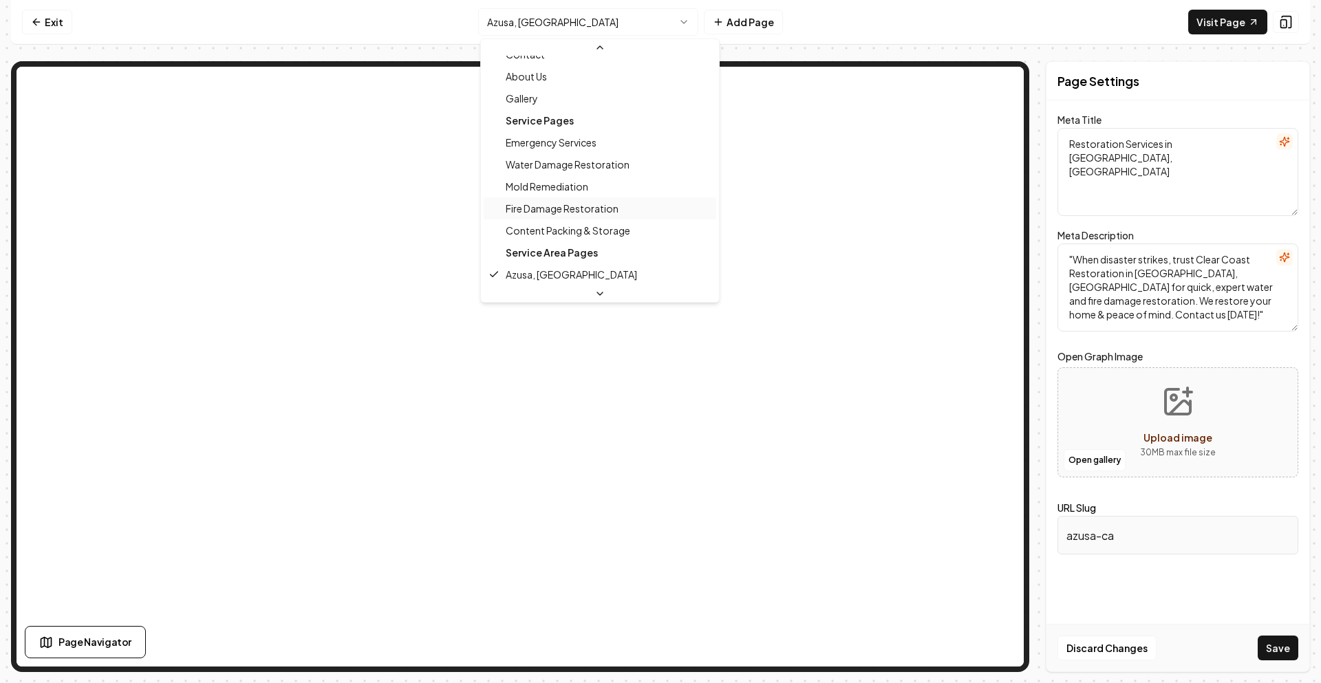
scroll to position [172, 0]
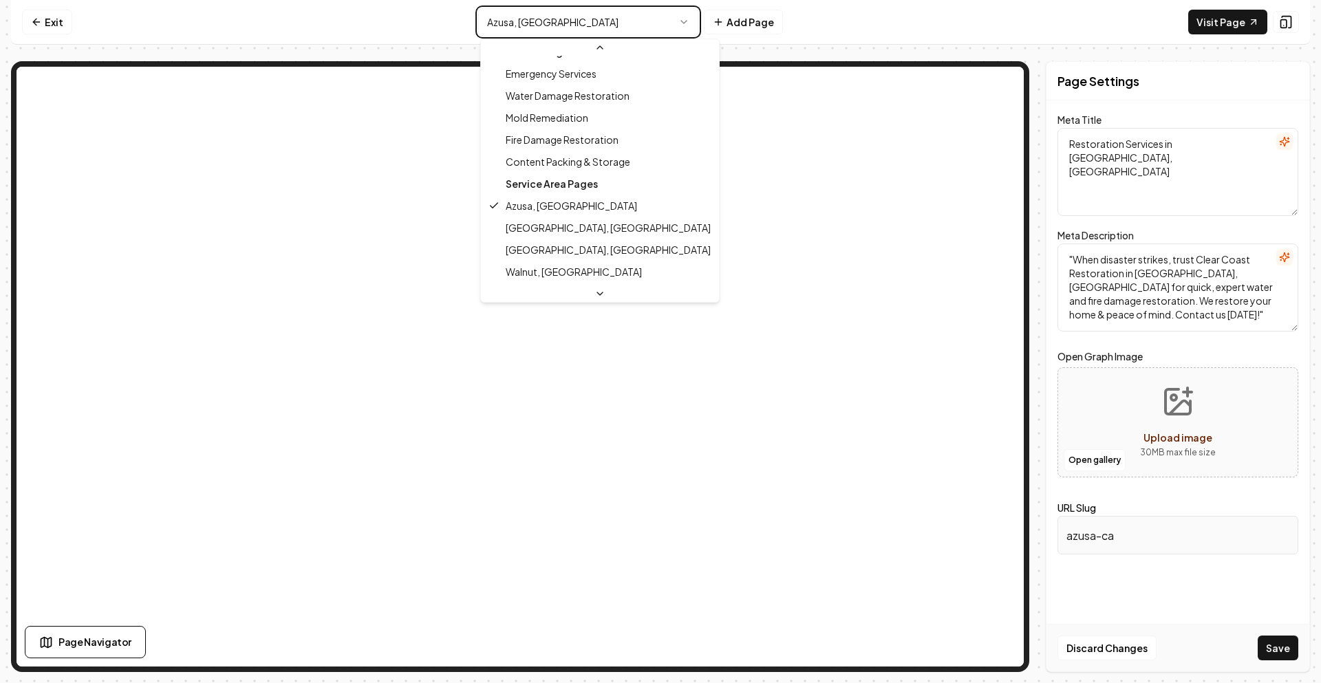
type textarea "Restoration Services in [GEOGRAPHIC_DATA], [GEOGRAPHIC_DATA] - Clear Coast Rest…"
type textarea ""When disaster strikes, Clear Coast Restoration is your trusted Upland, CA rest…"
type input "upland-ca"
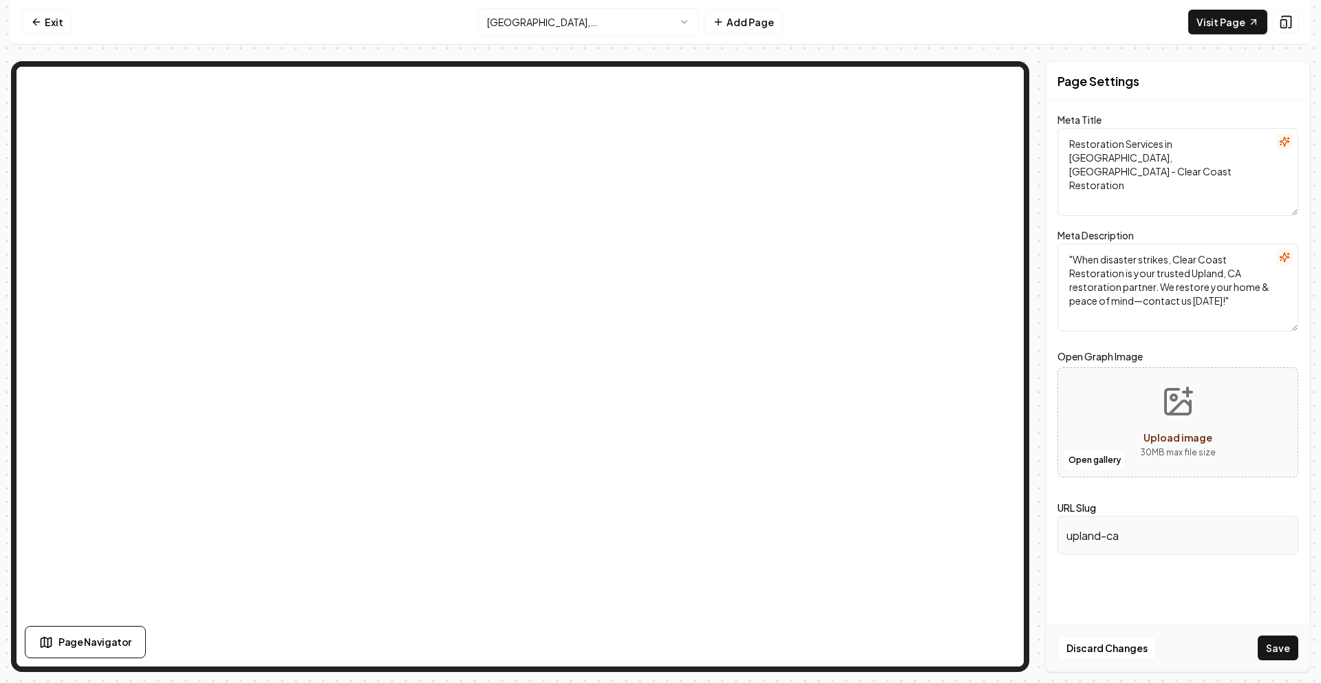
click at [1127, 154] on textarea "Restoration Services in [GEOGRAPHIC_DATA], [GEOGRAPHIC_DATA] - Clear Coast Rest…" at bounding box center [1177, 172] width 241 height 88
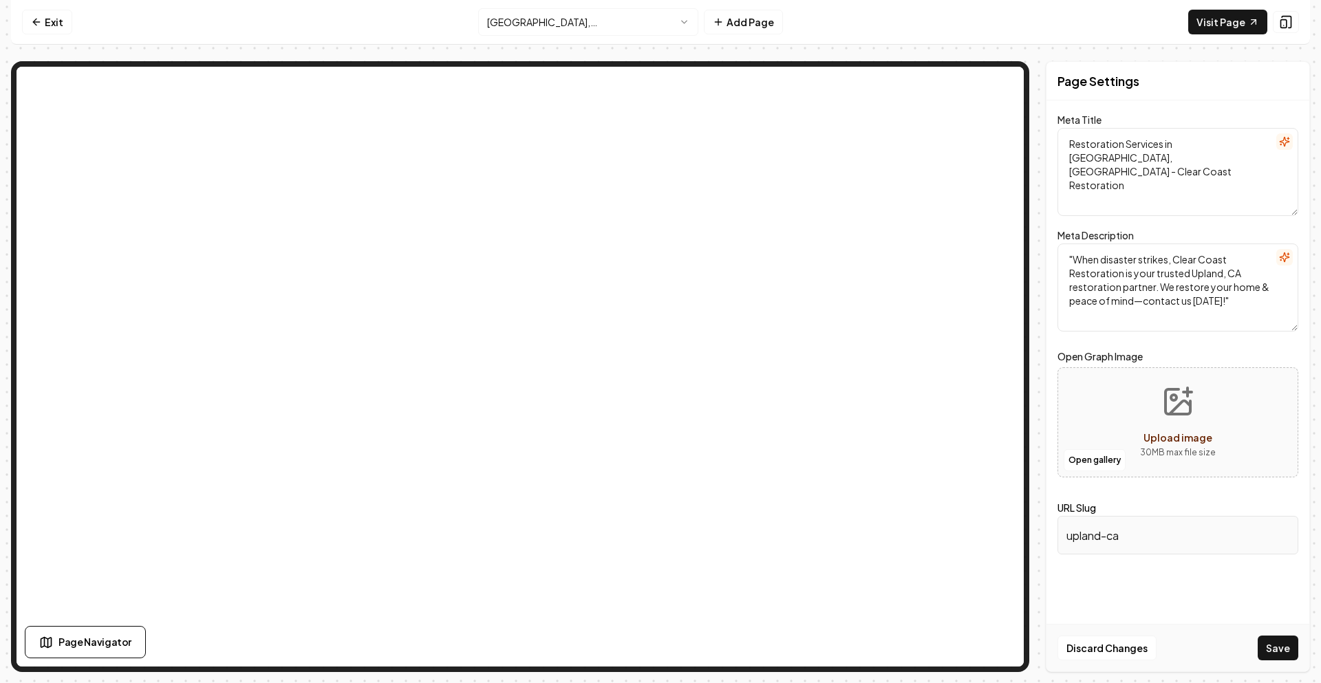
paste textarea "Water Damage Restoration in [GEOGRAPHIC_DATA], [GEOGRAPHIC_DATA] |"
type textarea "Water Damage Restoration in [GEOGRAPHIC_DATA], [GEOGRAPHIC_DATA] | Clear Coast …"
click at [1103, 274] on textarea ""When disaster strikes, Clear Coast Restoration is your trusted Upland, CA rest…" at bounding box center [1177, 288] width 241 height 88
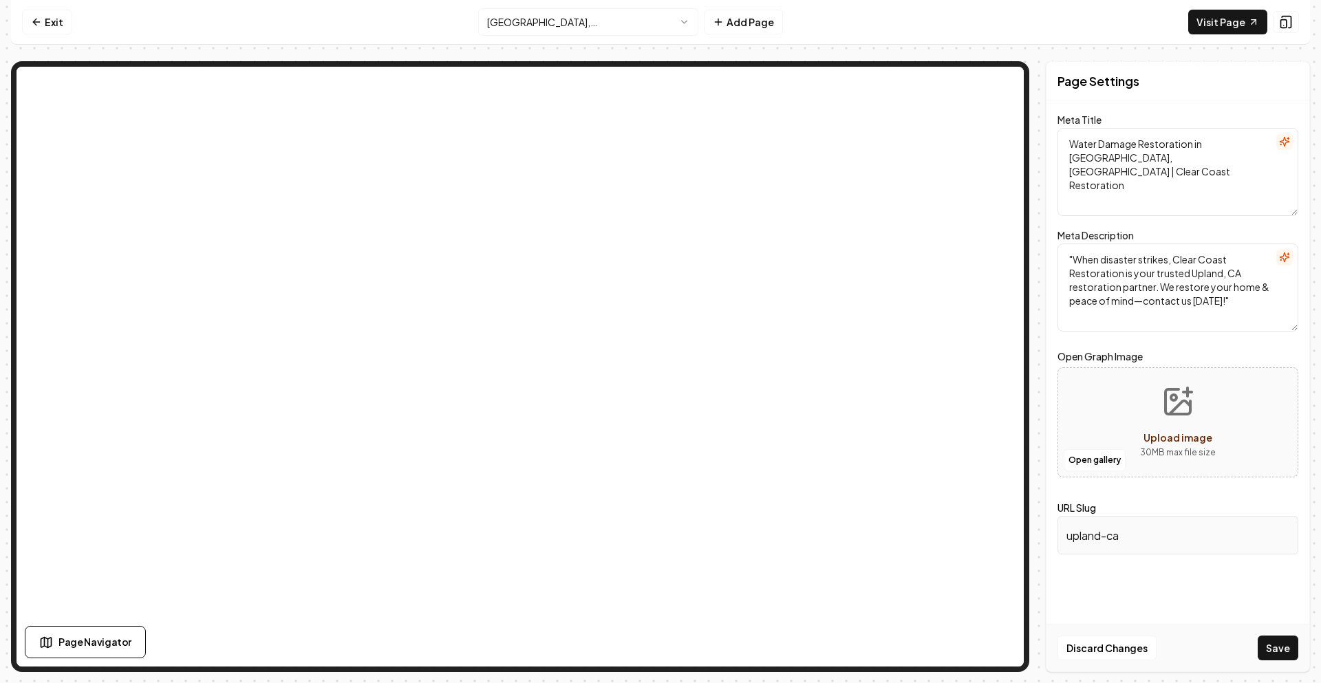
paste textarea "Looking for water damage restoration in [GEOGRAPHIC_DATA], [GEOGRAPHIC_DATA]? C…"
type textarea "Looking for water damage restoration in [GEOGRAPHIC_DATA], [GEOGRAPHIC_DATA]? C…"
click at [1287, 656] on button "Save" at bounding box center [1278, 648] width 41 height 25
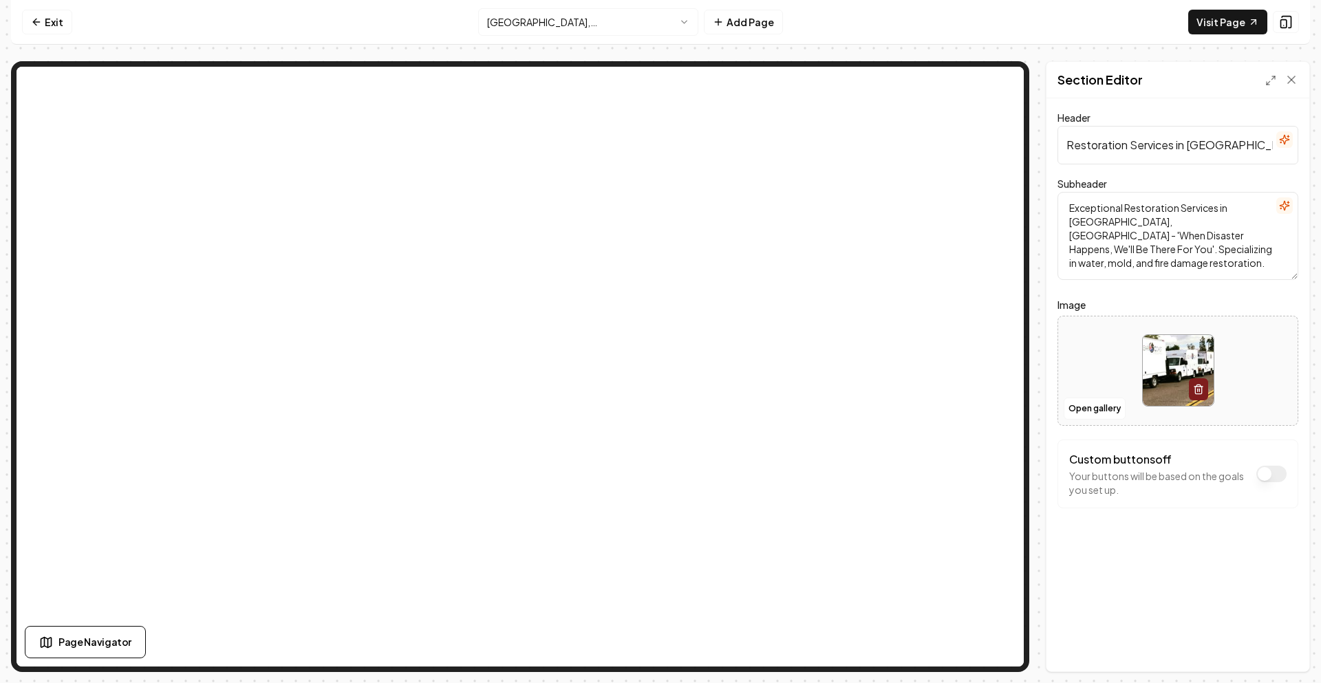
click at [1077, 149] on input "Restoration Services in [GEOGRAPHIC_DATA], [GEOGRAPHIC_DATA]" at bounding box center [1177, 145] width 241 height 39
paste input "Water Damage Restoration in [GEOGRAPHIC_DATA], [GEOGRAPHIC_DATA] | Clear Coast …"
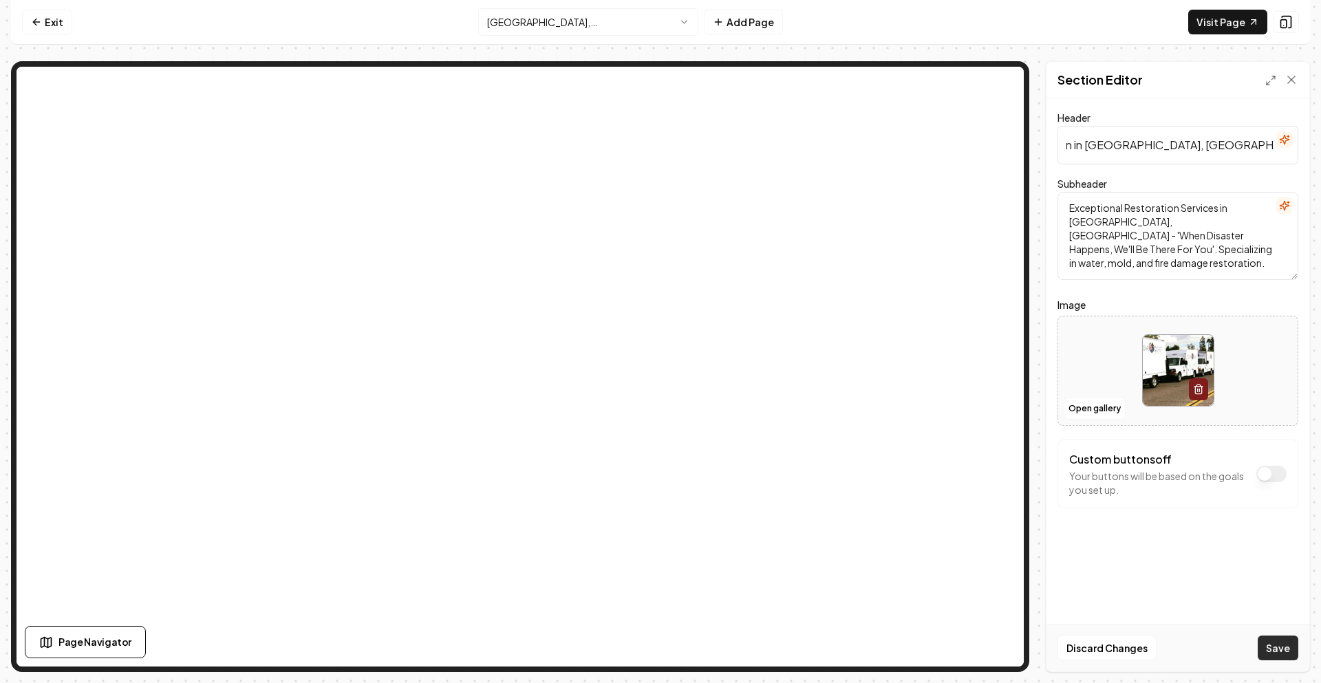
type input "Water Damage Restoration in [GEOGRAPHIC_DATA], [GEOGRAPHIC_DATA] | Clear Coast …"
click at [1275, 642] on button "Save" at bounding box center [1278, 648] width 41 height 25
click at [1146, 242] on textarea "Exceptional Restoration Services in [GEOGRAPHIC_DATA], [GEOGRAPHIC_DATA] - 'Whe…" at bounding box center [1177, 236] width 241 height 88
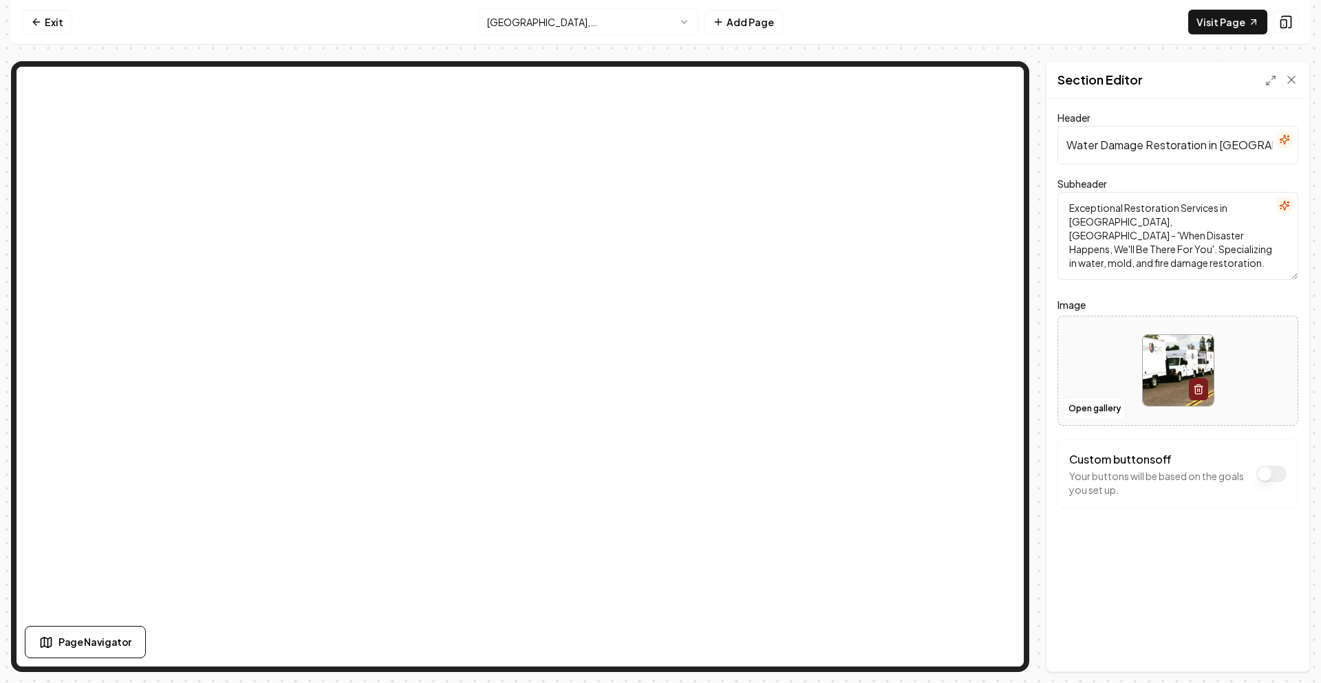
click at [1146, 242] on textarea "Exceptional Restoration Services in [GEOGRAPHIC_DATA], [GEOGRAPHIC_DATA] - 'Whe…" at bounding box center [1177, 236] width 241 height 88
paste textarea "Looking for water damage restoration in [GEOGRAPHIC_DATA], [GEOGRAPHIC_DATA]? C…"
type textarea "Looking for water damage restoration in [GEOGRAPHIC_DATA], [GEOGRAPHIC_DATA]? C…"
click at [1276, 641] on button "Save" at bounding box center [1278, 648] width 41 height 25
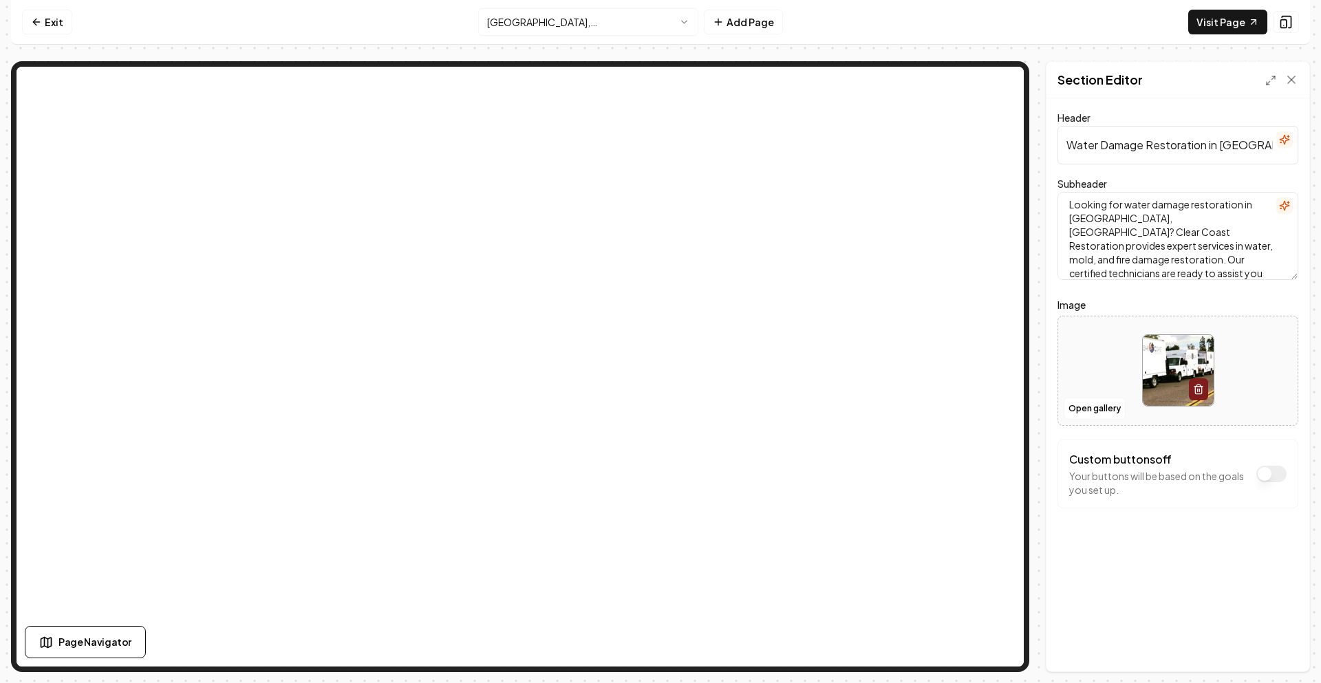
click at [554, 23] on html "Computer Required This feature is only available on a computer. Please switch t…" at bounding box center [660, 341] width 1321 height 683
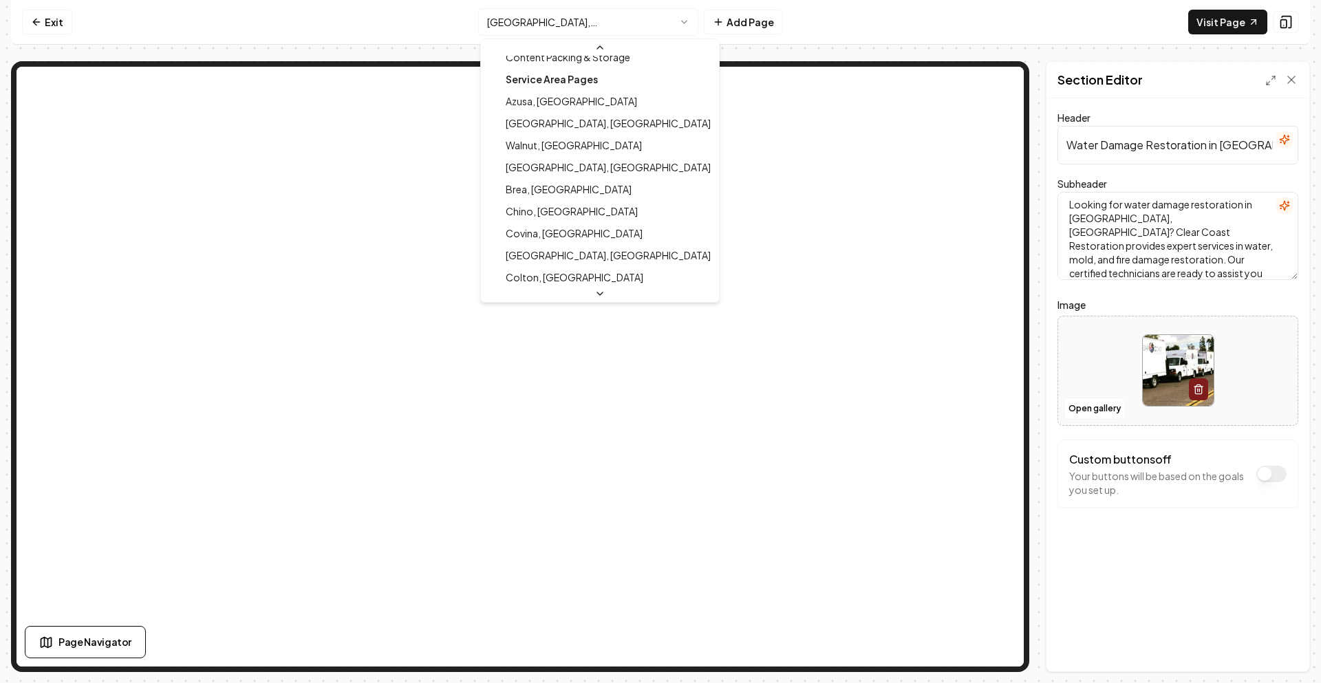
scroll to position [260, 0]
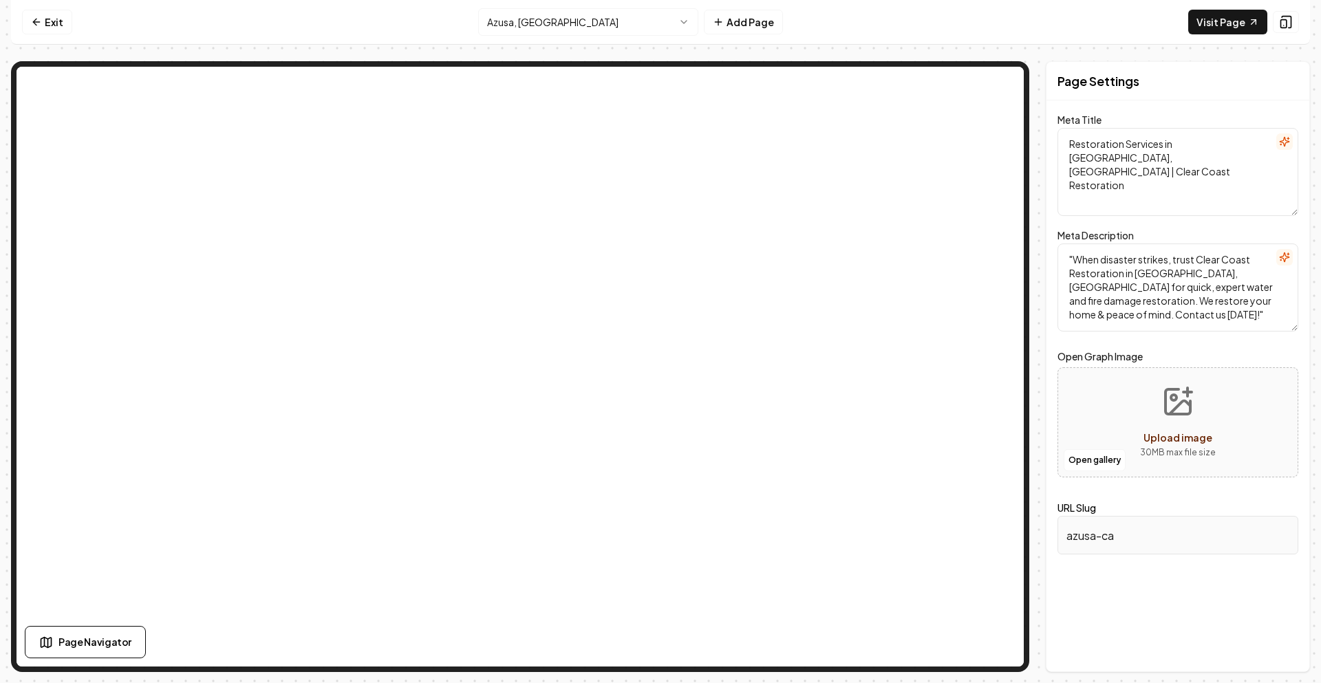
click at [1102, 158] on textarea "Restoration Services in [GEOGRAPHIC_DATA], [GEOGRAPHIC_DATA] | Clear Coast Rest…" at bounding box center [1177, 172] width 241 height 88
paste textarea "Water Damage Restoration in [GEOGRAPHIC_DATA]"
click at [1217, 144] on textarea "Water Damage Restoration in [GEOGRAPHIC_DATA], [GEOGRAPHIC_DATA] | Clear Coast …" at bounding box center [1177, 172] width 241 height 88
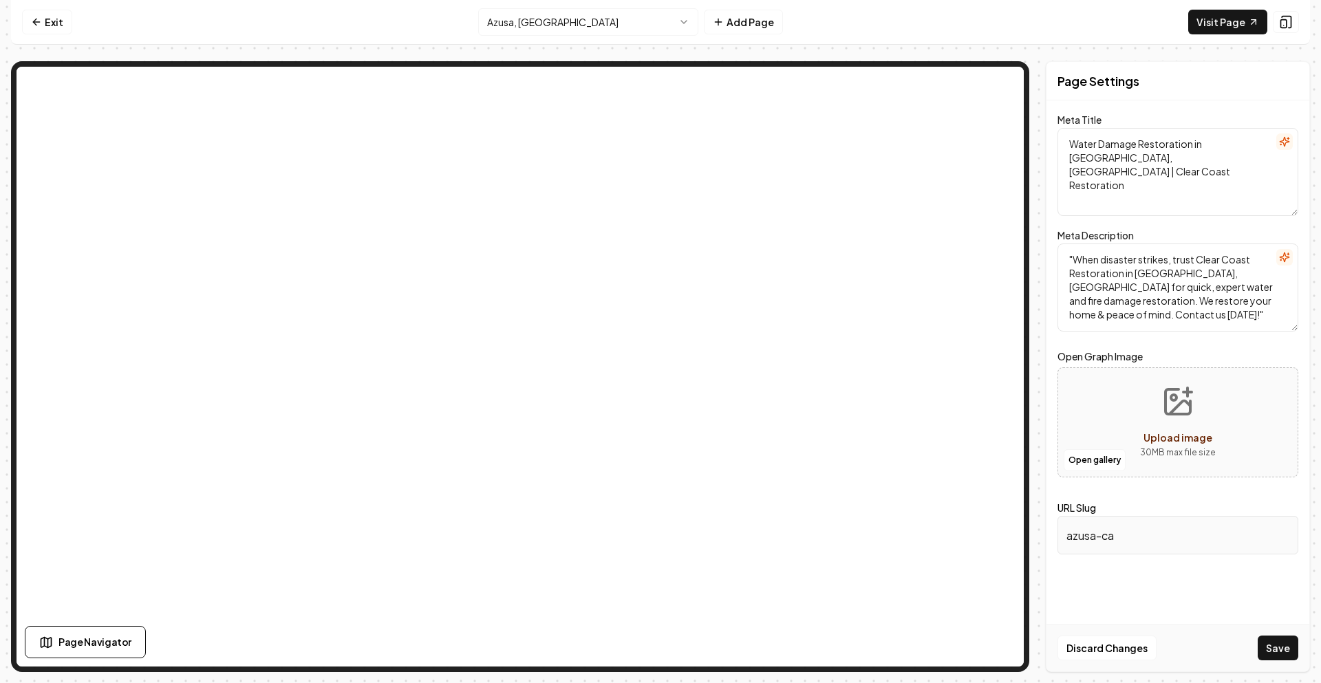
click at [1217, 144] on textarea "Water Damage Restoration in [GEOGRAPHIC_DATA], [GEOGRAPHIC_DATA] | Clear Coast …" at bounding box center [1177, 172] width 241 height 88
click at [1283, 646] on button "Save" at bounding box center [1278, 648] width 41 height 25
click at [1176, 160] on textarea "Water Damage Restoration in [GEOGRAPHIC_DATA], [GEOGRAPHIC_DATA] | Clear Coast …" at bounding box center [1177, 172] width 241 height 88
click at [1280, 653] on button "Save" at bounding box center [1278, 648] width 41 height 25
click at [1185, 162] on textarea "Water Damage Restoration in [GEOGRAPHIC_DATA], [GEOGRAPHIC_DATA] | Clear Coast …" at bounding box center [1177, 172] width 241 height 88
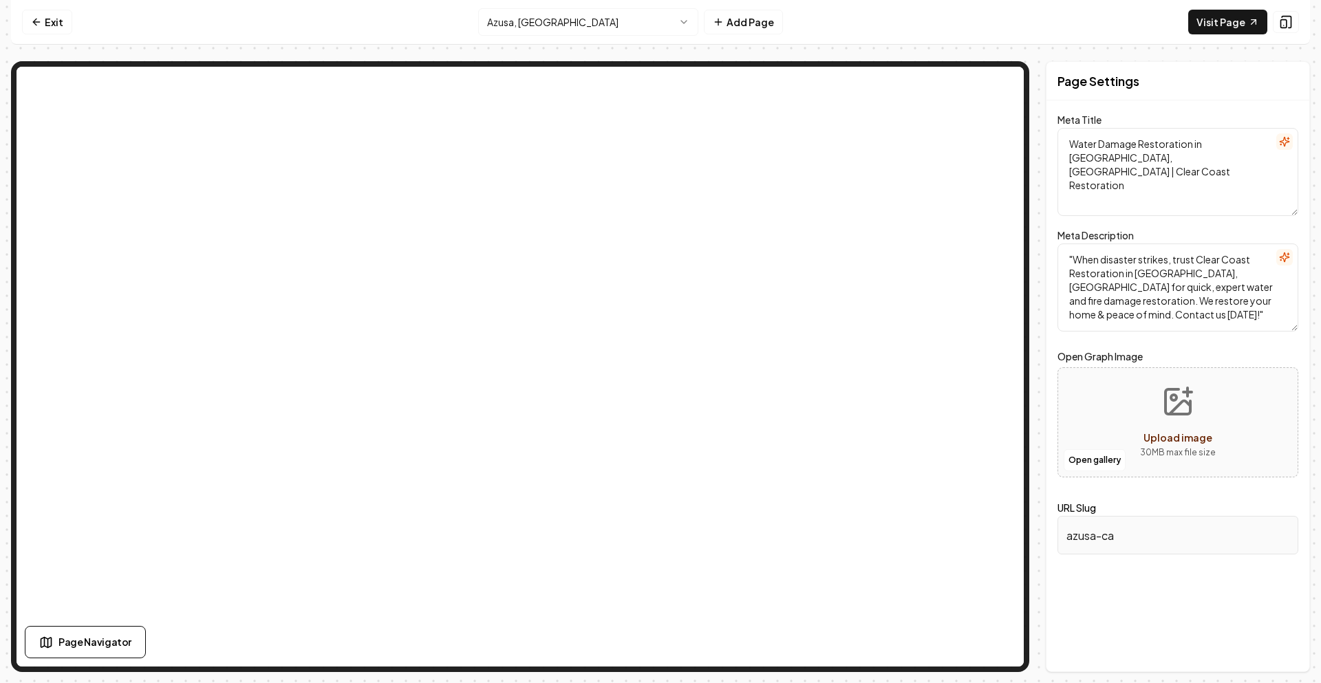
click at [1107, 144] on textarea "Water Damage Restoration in [GEOGRAPHIC_DATA], [GEOGRAPHIC_DATA] | Clear Coast …" at bounding box center [1177, 172] width 241 height 88
paste textarea "Upland"
click at [1213, 140] on textarea "Water Damage Restoration in [GEOGRAPHIC_DATA], [GEOGRAPHIC_DATA] | Clear Coast …" at bounding box center [1177, 172] width 241 height 88
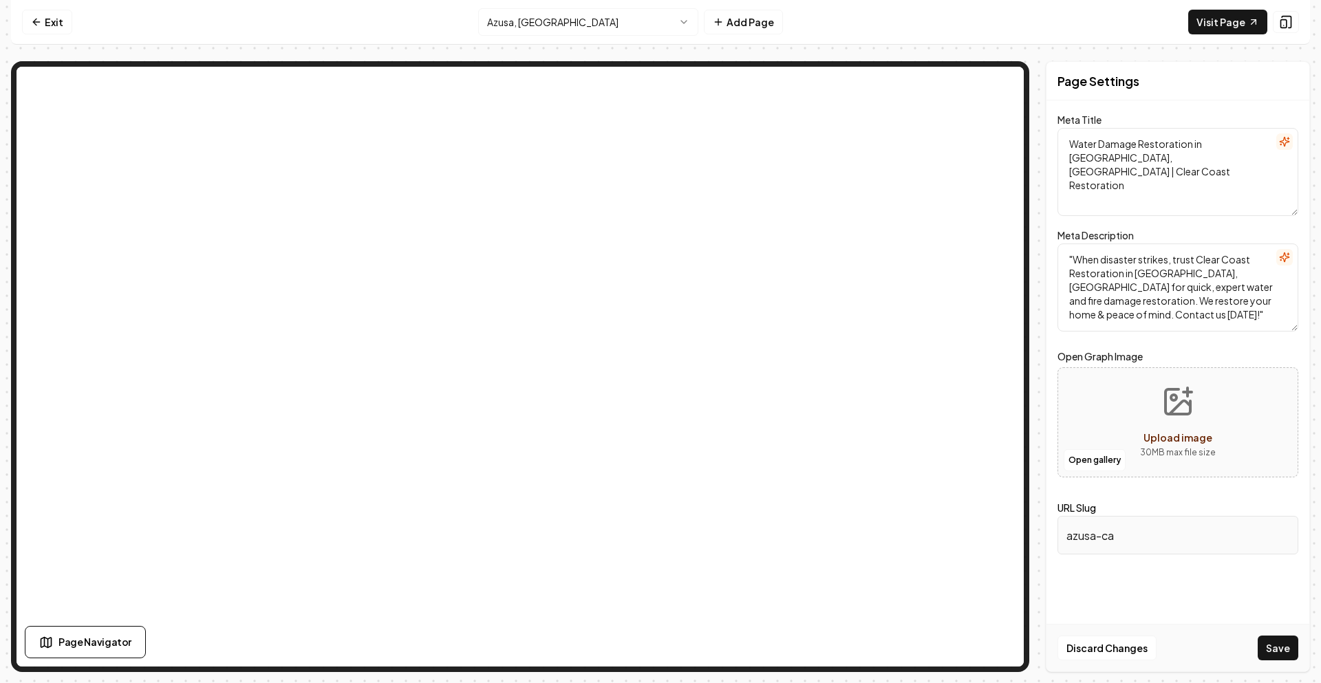
click at [1213, 140] on textarea "Water Damage Restoration in [GEOGRAPHIC_DATA], [GEOGRAPHIC_DATA] | Clear Coast …" at bounding box center [1177, 172] width 241 height 88
type textarea "Water Damage Restoration in [GEOGRAPHIC_DATA], [GEOGRAPHIC_DATA] | Clear Coast …"
click at [1278, 643] on button "Save" at bounding box center [1278, 648] width 41 height 25
click at [1089, 275] on textarea ""When disaster strikes, trust Clear Coast Restoration in [GEOGRAPHIC_DATA], [GE…" at bounding box center [1177, 288] width 241 height 88
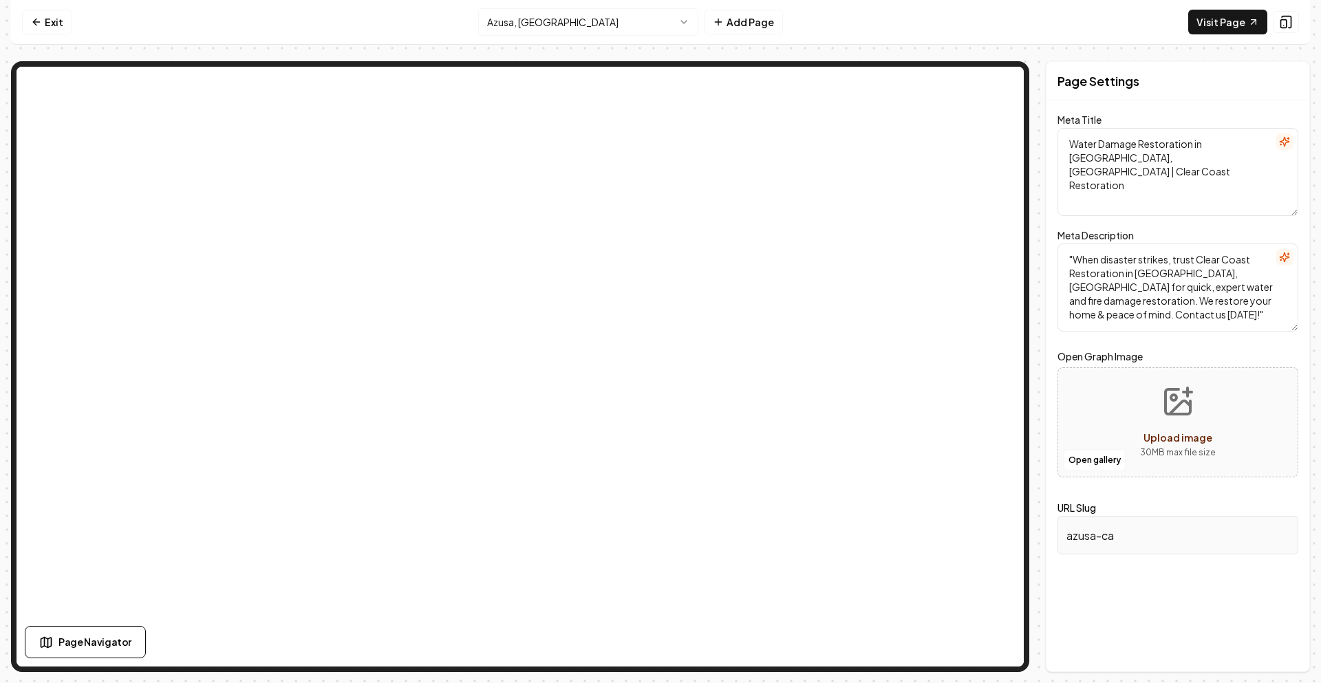
click at [1089, 275] on textarea ""When disaster strikes, trust Clear Coast Restoration in [GEOGRAPHIC_DATA], [GE…" at bounding box center [1177, 288] width 241 height 88
paste textarea "Looking for water damage restoration in [GEOGRAPHIC_DATA], [GEOGRAPHIC_DATA]? C…"
click at [1083, 271] on textarea "Looking for water damage restoration in [GEOGRAPHIC_DATA], [GEOGRAPHIC_DATA]? C…" at bounding box center [1177, 288] width 241 height 88
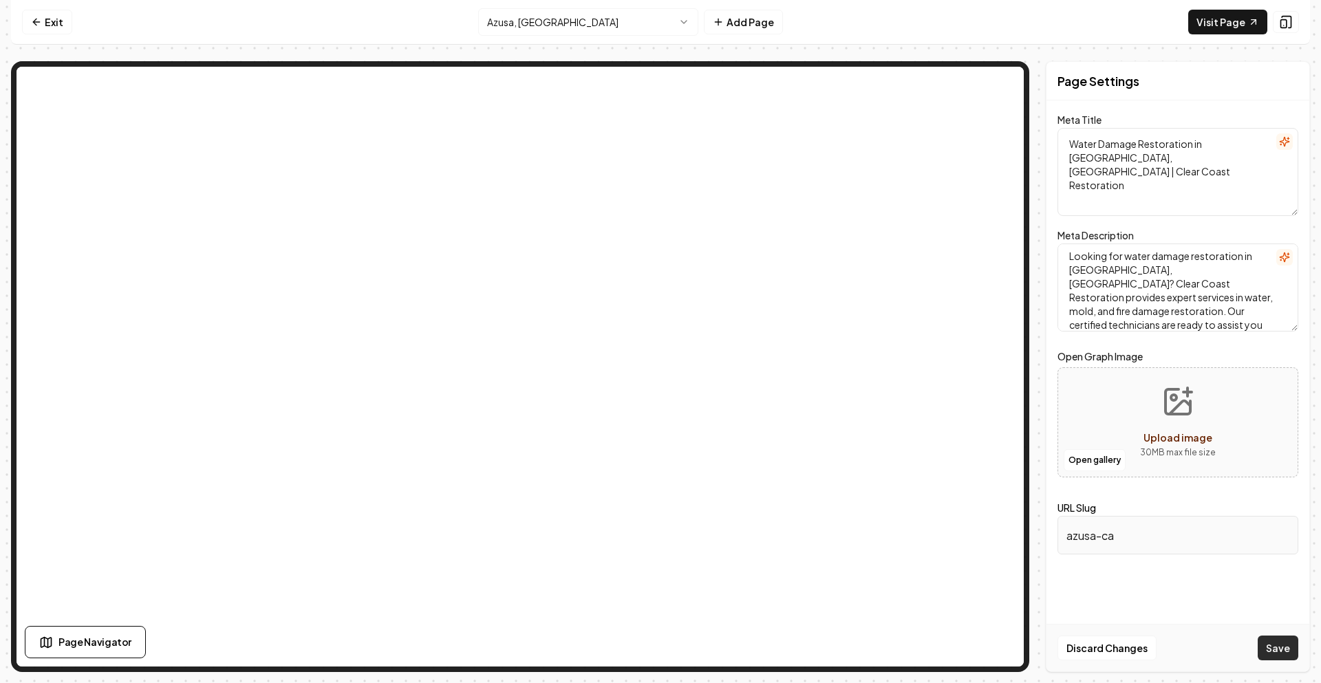
type textarea "Looking for water damage restoration in [GEOGRAPHIC_DATA], [GEOGRAPHIC_DATA]? C…"
click at [1267, 651] on button "Save" at bounding box center [1278, 648] width 41 height 25
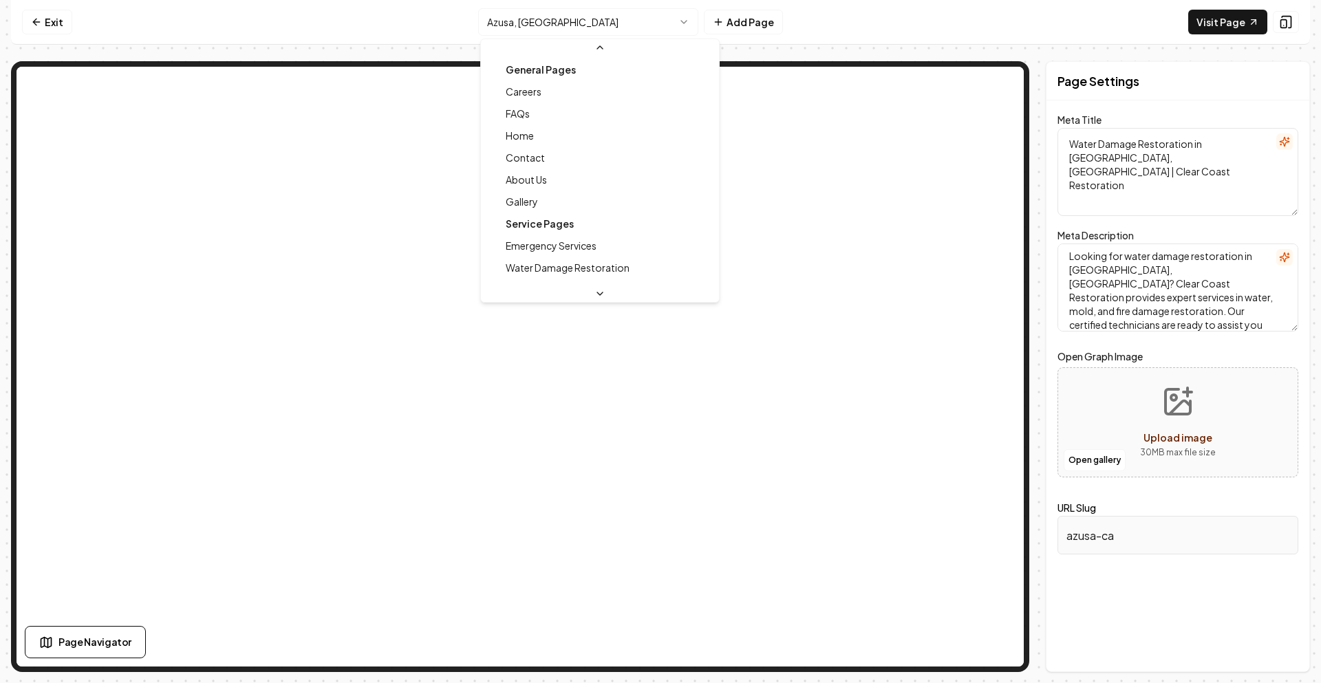
click at [593, 21] on html "Computer Required This feature is only available on a computer. Please switch t…" at bounding box center [660, 341] width 1321 height 683
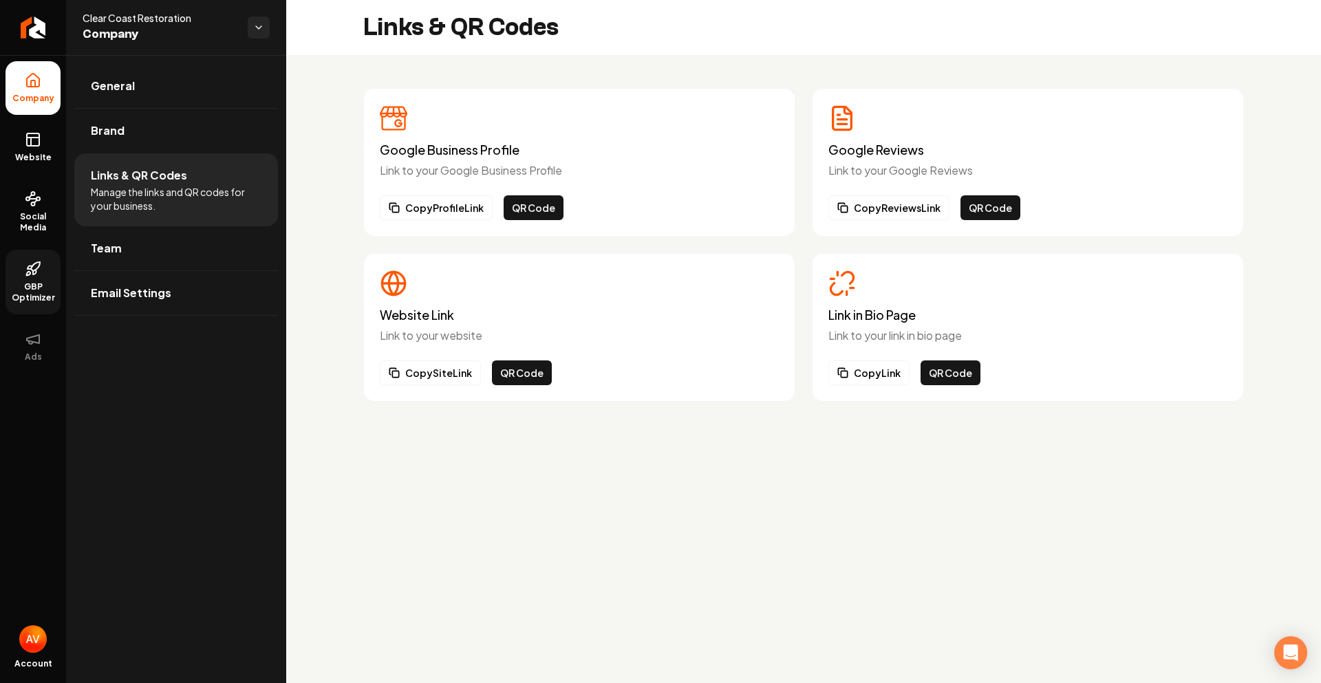
click at [53, 277] on link "GBP Optimizer" at bounding box center [33, 282] width 55 height 65
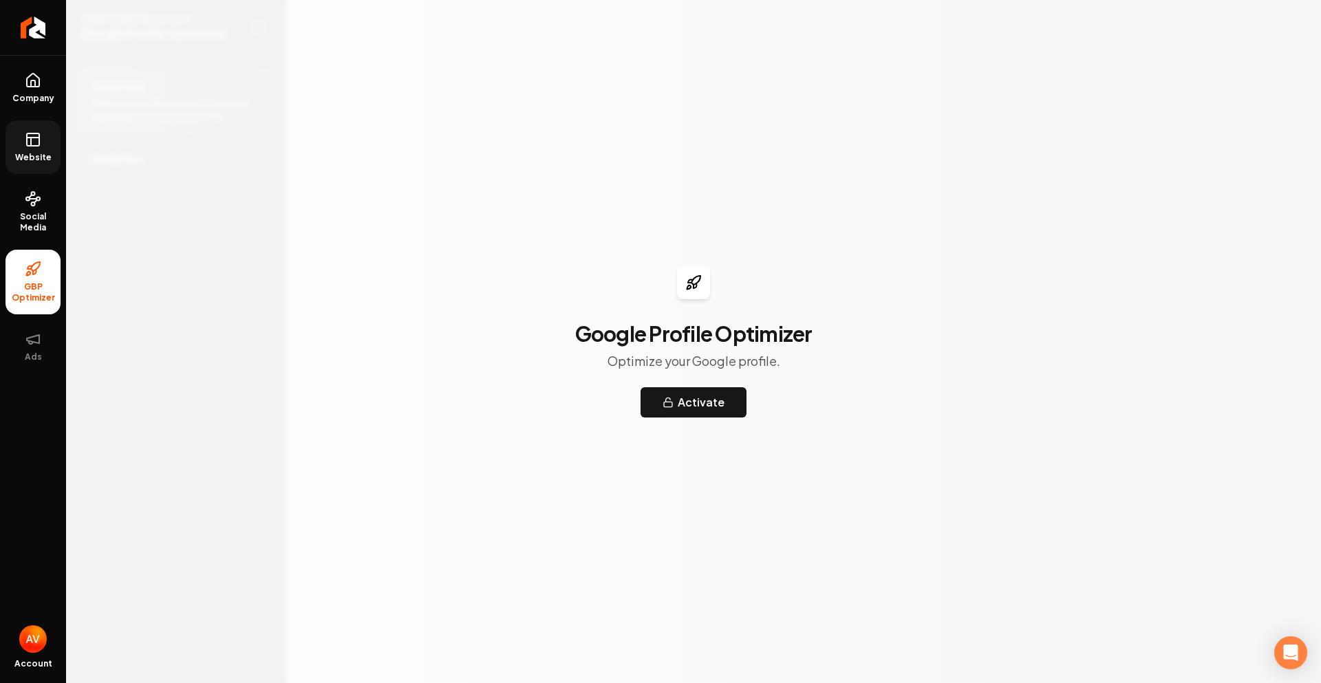
click at [33, 150] on link "Website" at bounding box center [33, 147] width 55 height 54
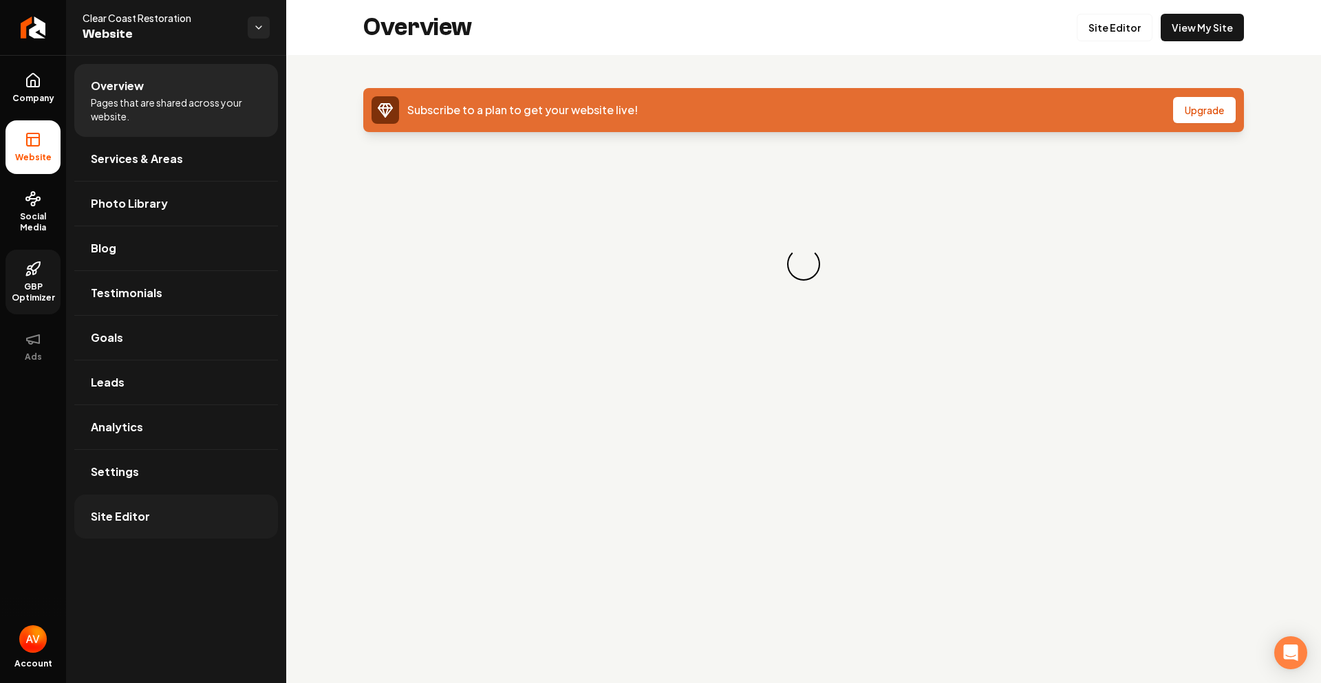
click at [151, 508] on link "Site Editor" at bounding box center [176, 517] width 204 height 44
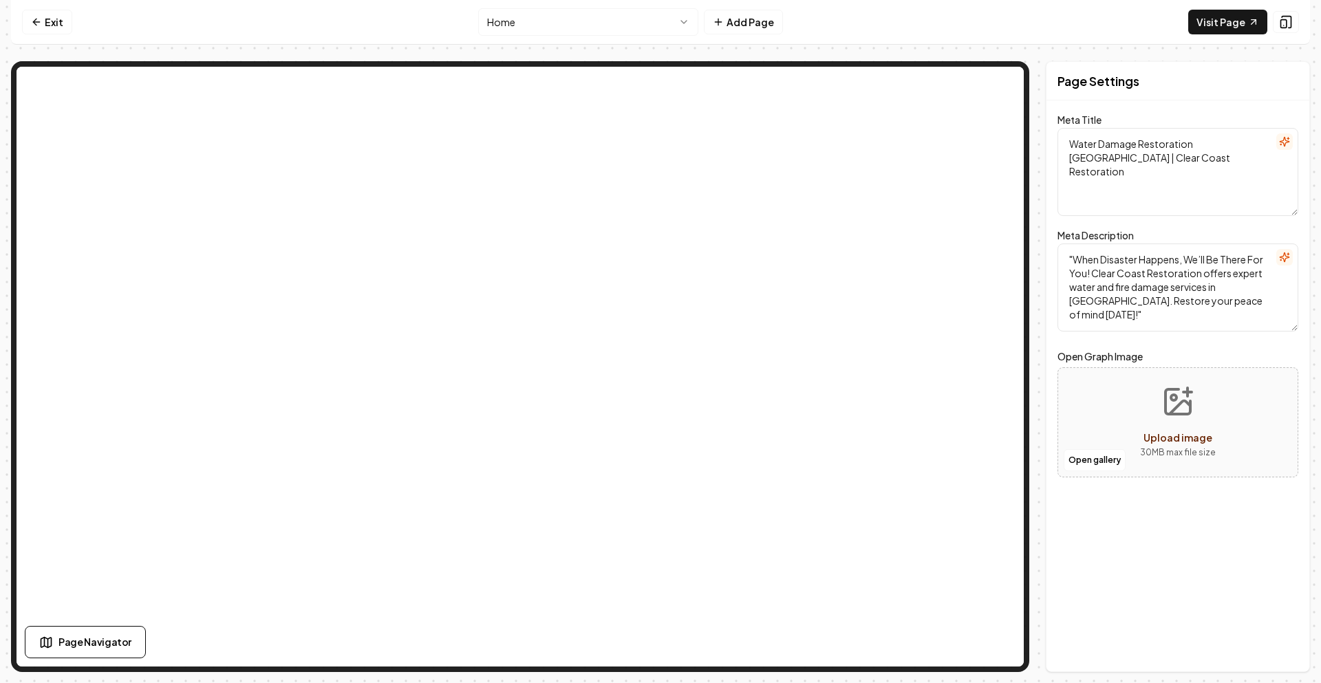
click at [609, 26] on html "Computer Required This feature is only available on a computer. Please switch t…" at bounding box center [660, 341] width 1321 height 683
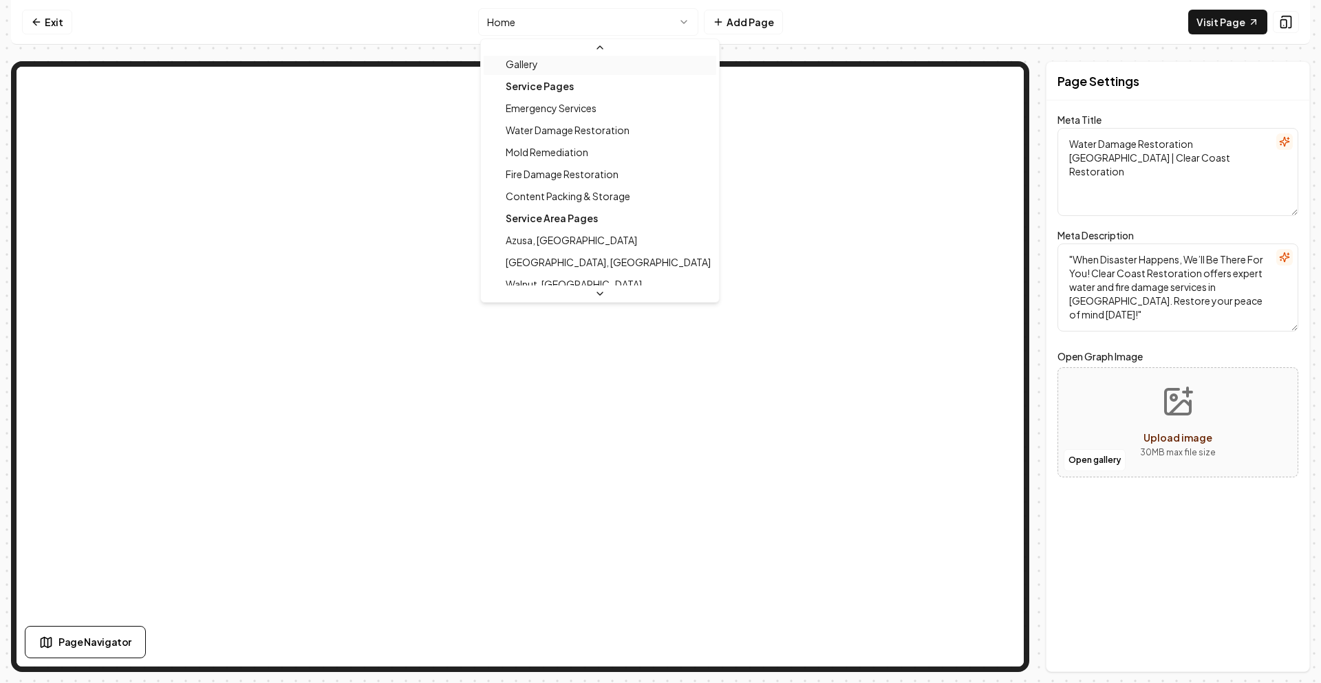
scroll to position [206, 0]
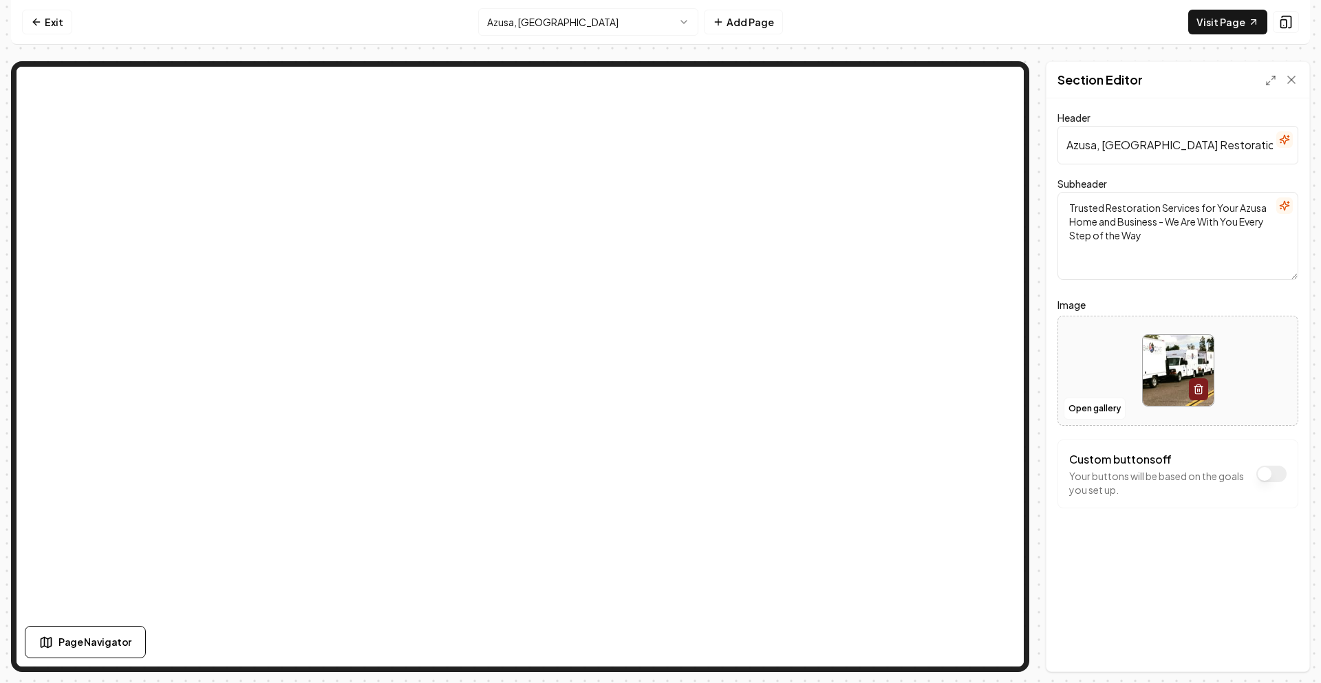
click at [1086, 150] on input "Azusa, [GEOGRAPHIC_DATA] Restoration" at bounding box center [1177, 145] width 241 height 39
paste input "Water Damage Restoration in Upland, CA | Clear Coast"
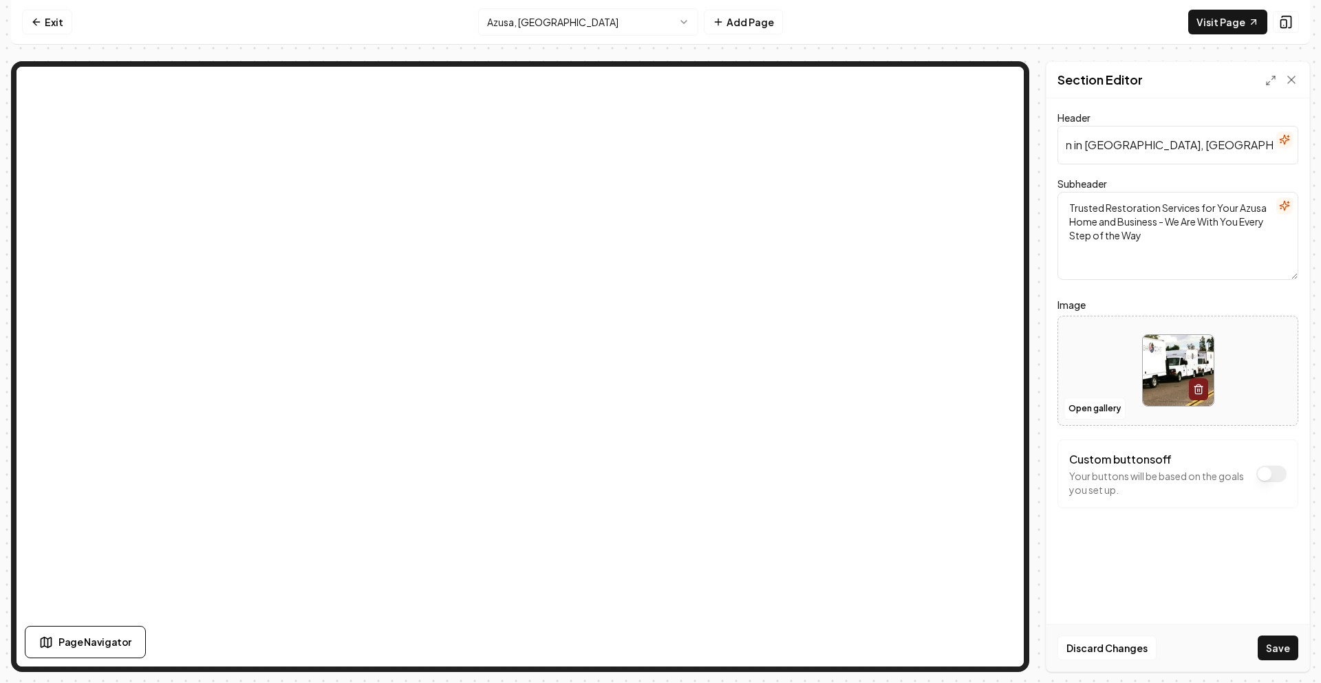
click at [1103, 150] on input "Water Damage Restoration in [GEOGRAPHIC_DATA], [GEOGRAPHIC_DATA] | Clear Coast …" at bounding box center [1177, 145] width 241 height 39
type input "Water Damage Restoration in [GEOGRAPHIC_DATA], [GEOGRAPHIC_DATA] | Clear Coast …"
click at [1275, 651] on button "Save" at bounding box center [1278, 648] width 41 height 25
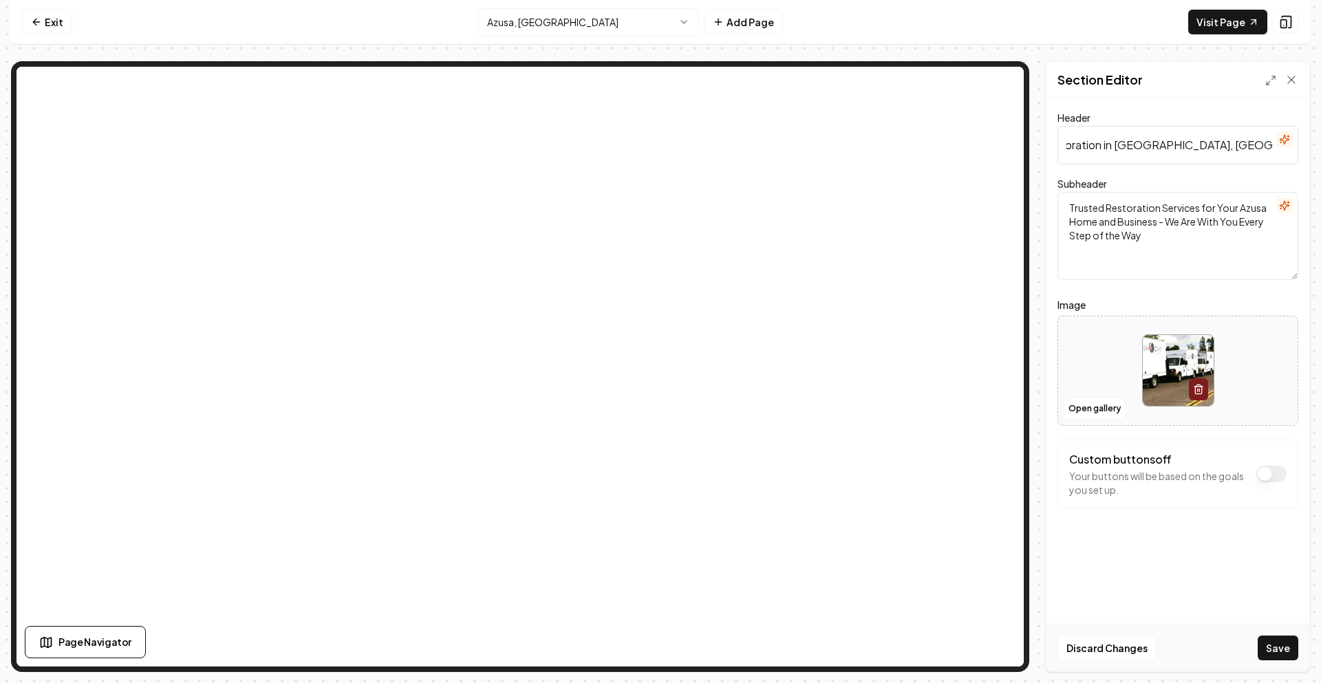
scroll to position [0, 0]
click at [1106, 221] on textarea "Trusted Restoration Services for Your Azusa Home and Business - We Are With You…" at bounding box center [1177, 236] width 241 height 88
paste textarea "Looking for water damage restoration in [GEOGRAPHIC_DATA], [GEOGRAPHIC_DATA]? C…"
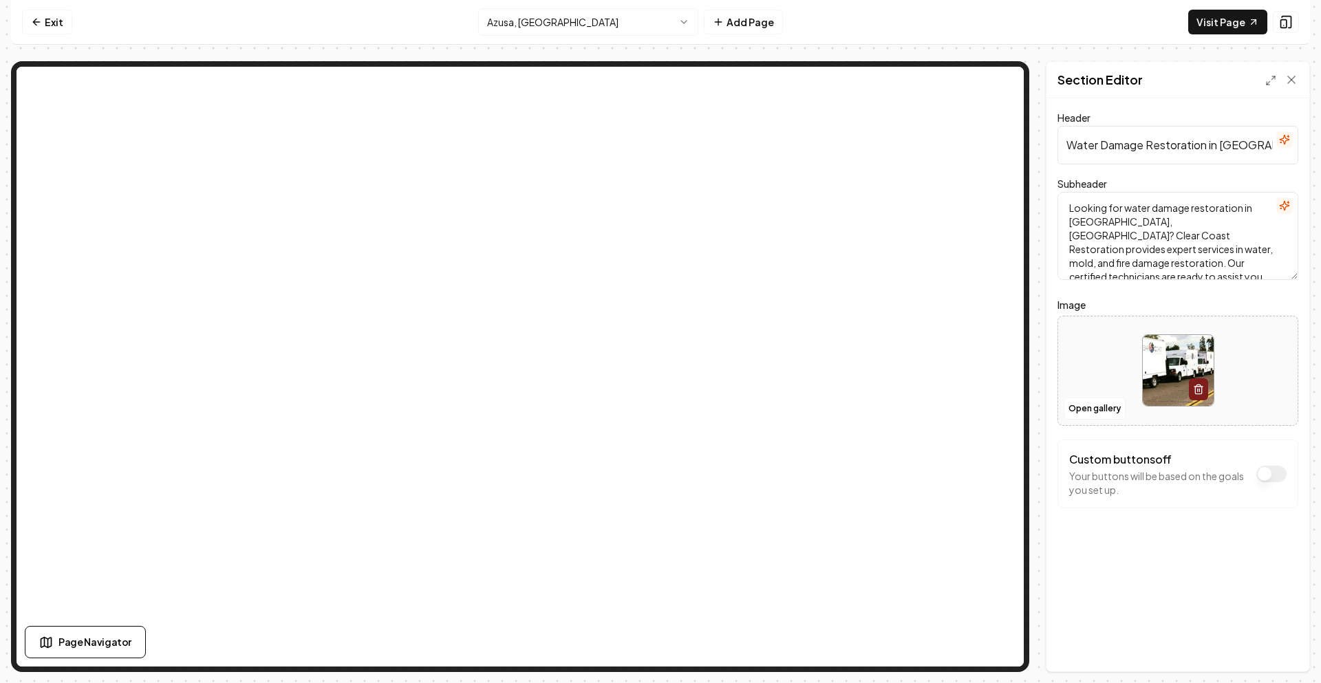
scroll to position [3, 0]
click at [1082, 218] on textarea "Looking for water damage restoration in [GEOGRAPHIC_DATA], [GEOGRAPHIC_DATA]? C…" at bounding box center [1177, 236] width 241 height 88
type textarea "Looking for water damage restoration in [GEOGRAPHIC_DATA], [GEOGRAPHIC_DATA]? C…"
click at [1274, 649] on button "Save" at bounding box center [1278, 648] width 41 height 25
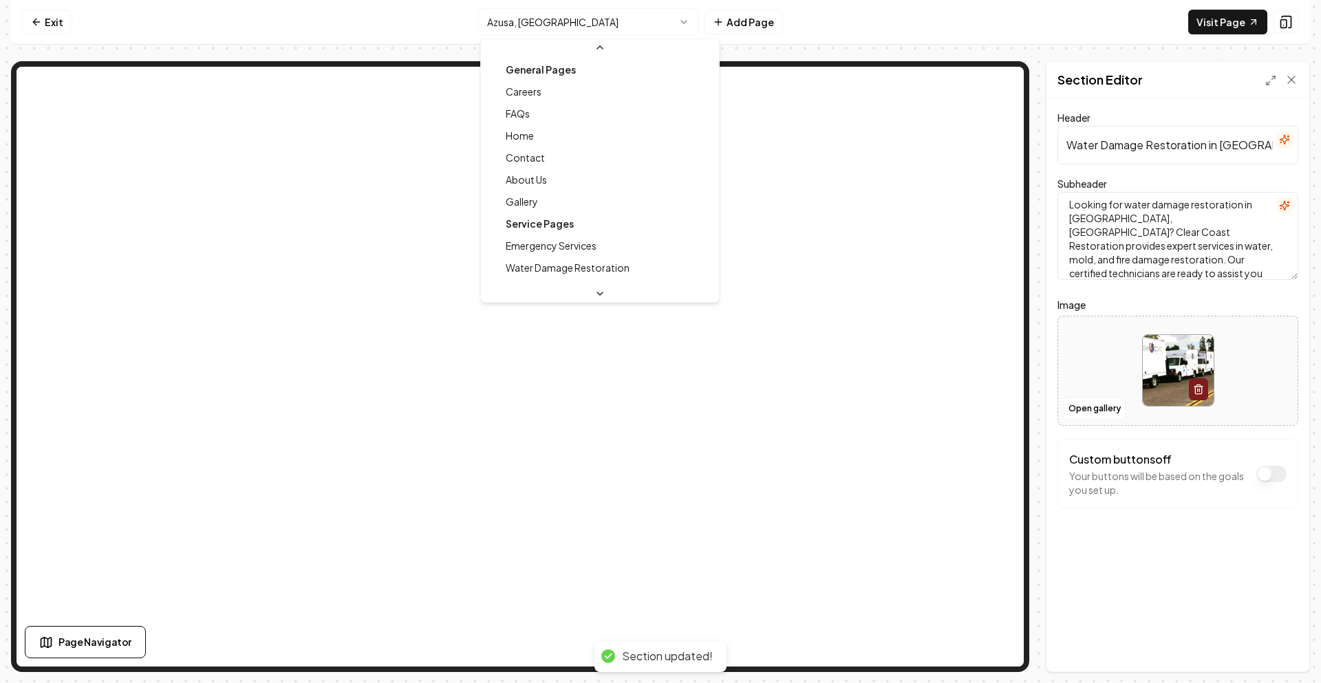
click at [588, 30] on html "Computer Required This feature is only available on a computer. Please switch t…" at bounding box center [660, 341] width 1321 height 683
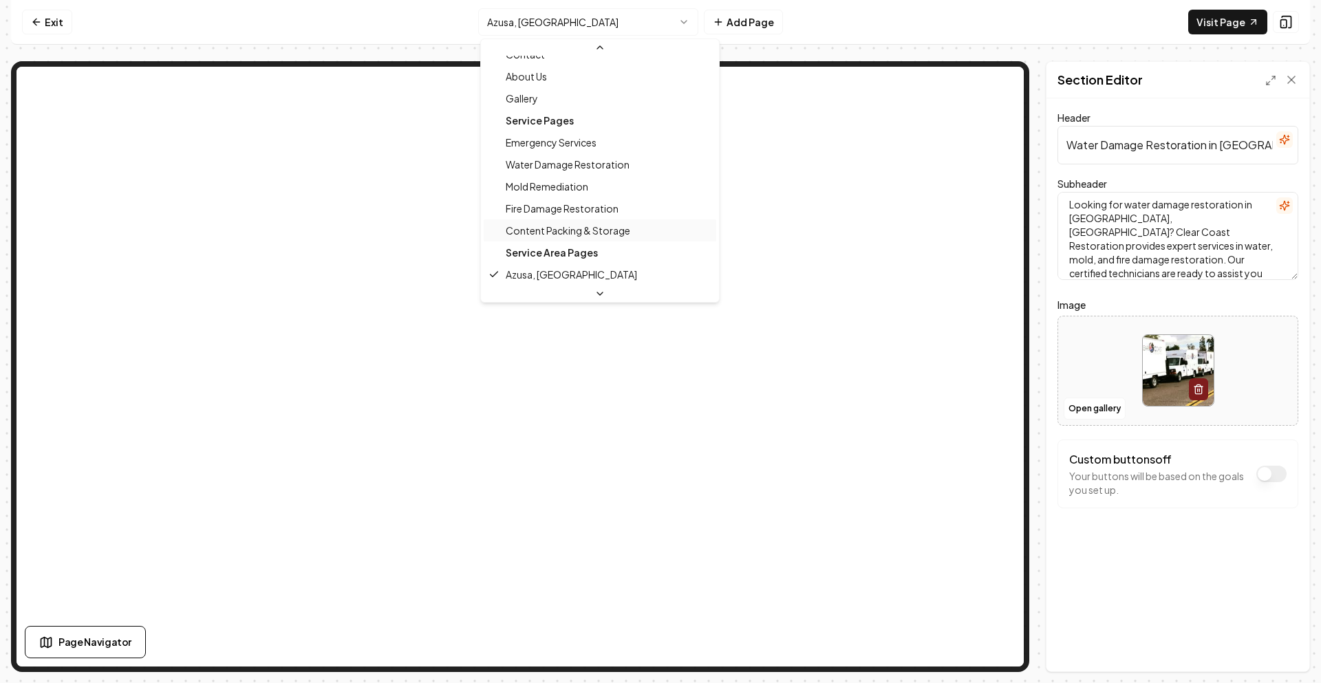
scroll to position [172, 0]
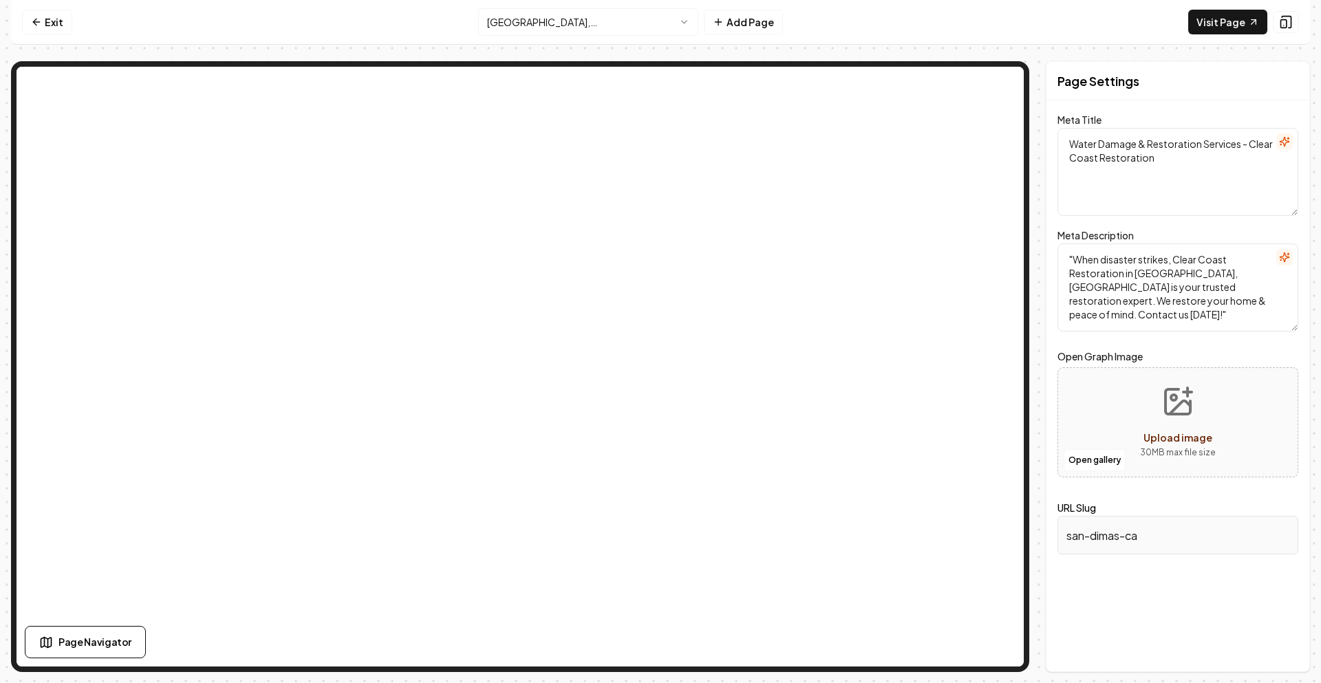
click at [1105, 147] on textarea "Water Damage & Restoration Services - Clear Coast Restoration" at bounding box center [1177, 172] width 241 height 88
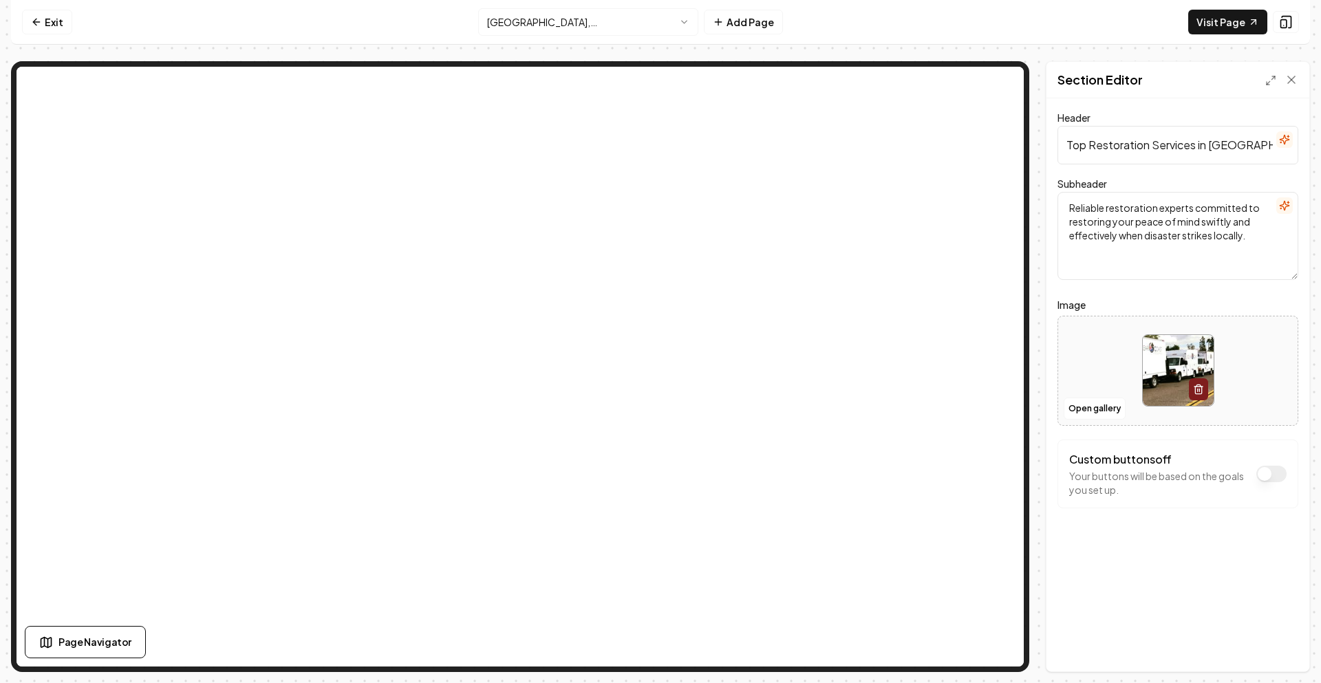
click at [1102, 145] on input "Top Restoration Services in San Dimas, CA" at bounding box center [1177, 145] width 241 height 39
paste input "Water Damage Restoration in [GEOGRAPHIC_DATA], [GEOGRAPHIC_DATA] | Clear Coast …"
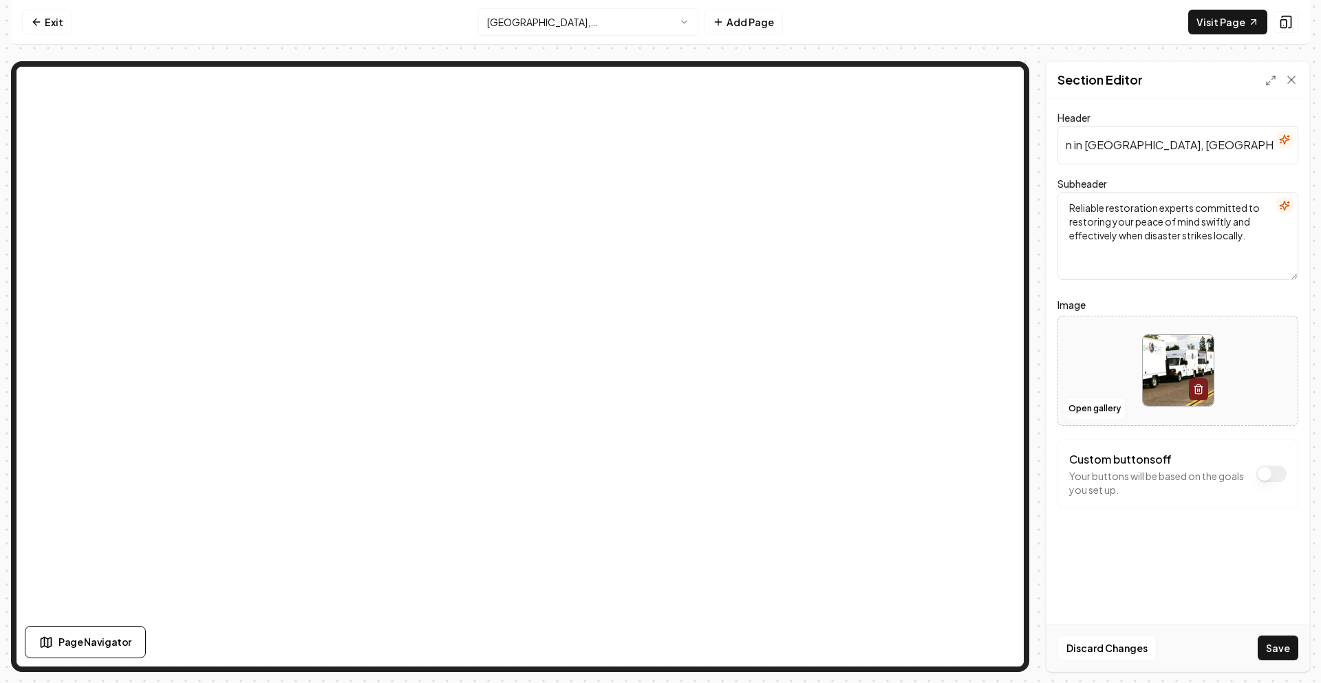
click at [1096, 144] on input "Water Damage Restoration in [GEOGRAPHIC_DATA], [GEOGRAPHIC_DATA] | Clear Coast …" at bounding box center [1177, 145] width 241 height 39
type input "Water Damage Restoration in San Dimas, CA | Clear Coast Restoration"
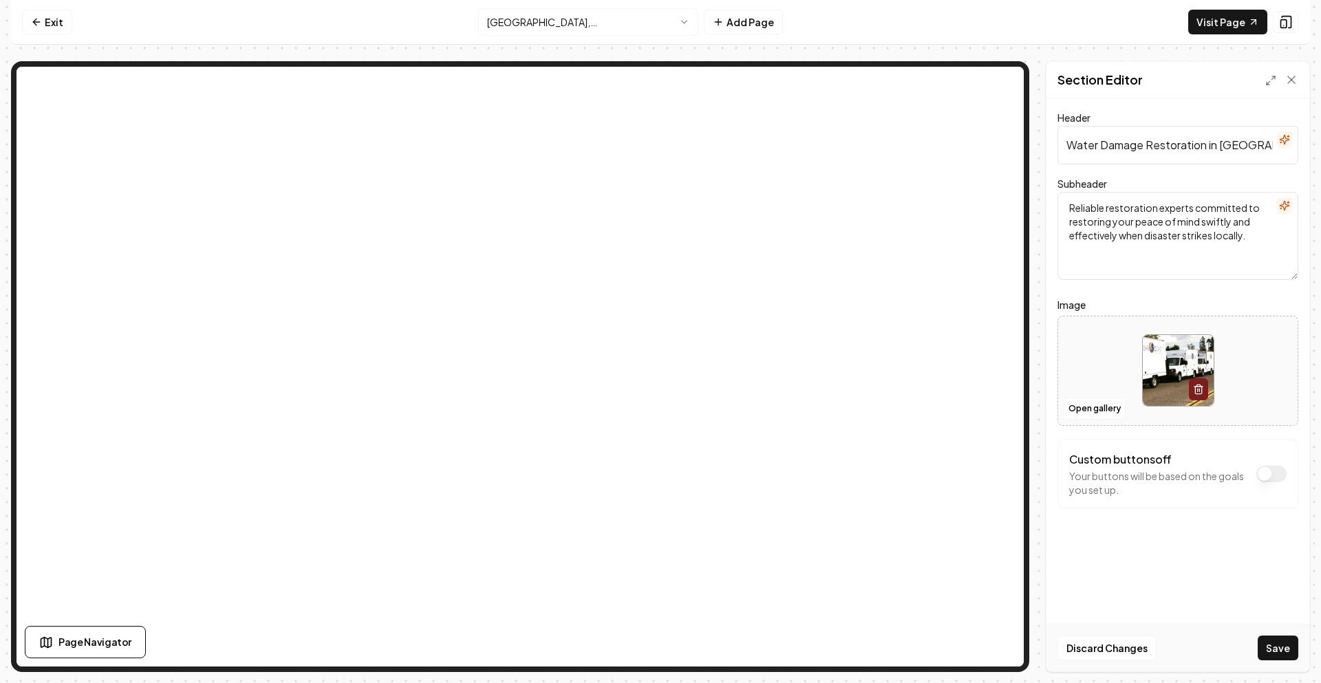
click at [1146, 226] on textarea "Reliable restoration experts committed to restoring your peace of mind swiftly …" at bounding box center [1177, 236] width 241 height 88
click at [1135, 223] on textarea "Reliable restoration experts committed to restoring your peace of mind swiftly …" at bounding box center [1177, 236] width 241 height 88
paste textarea "Looking for water damage restoration in [GEOGRAPHIC_DATA], [GEOGRAPHIC_DATA]? C…"
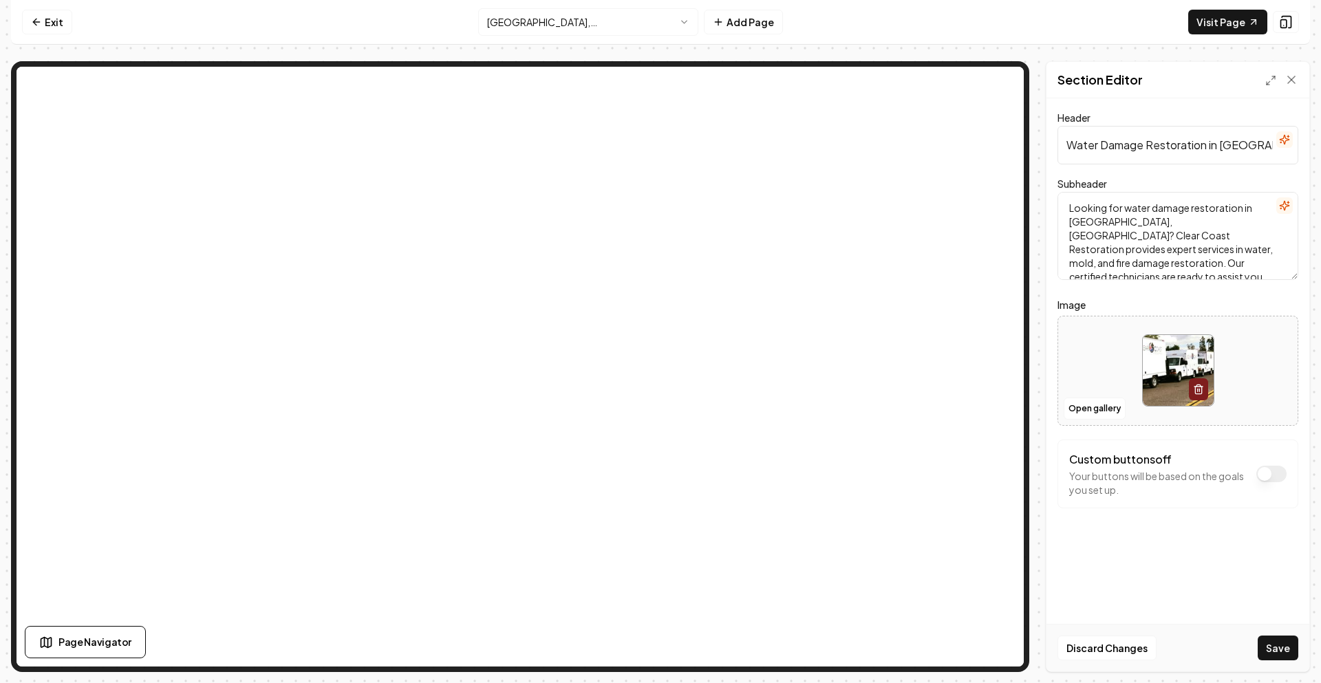
scroll to position [3, 0]
click at [1066, 221] on textarea "Looking for water damage restoration in [GEOGRAPHIC_DATA], [GEOGRAPHIC_DATA]? C…" at bounding box center [1177, 236] width 241 height 88
type textarea "Looking for water damage restoration in San Dimas, CA? Clear Coast Restoration …"
click at [1274, 649] on button "Save" at bounding box center [1278, 648] width 41 height 25
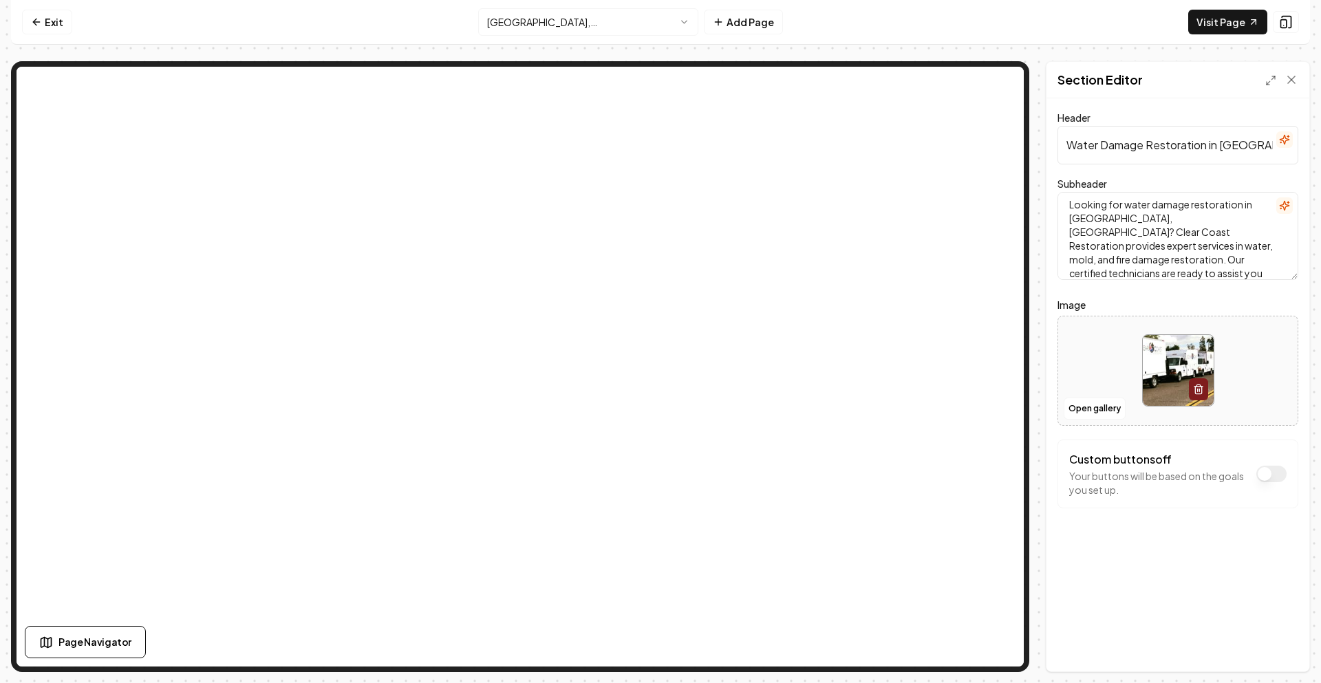
click at [533, 25] on html "Computer Required This feature is only available on a computer. Please switch t…" at bounding box center [660, 341] width 1321 height 683
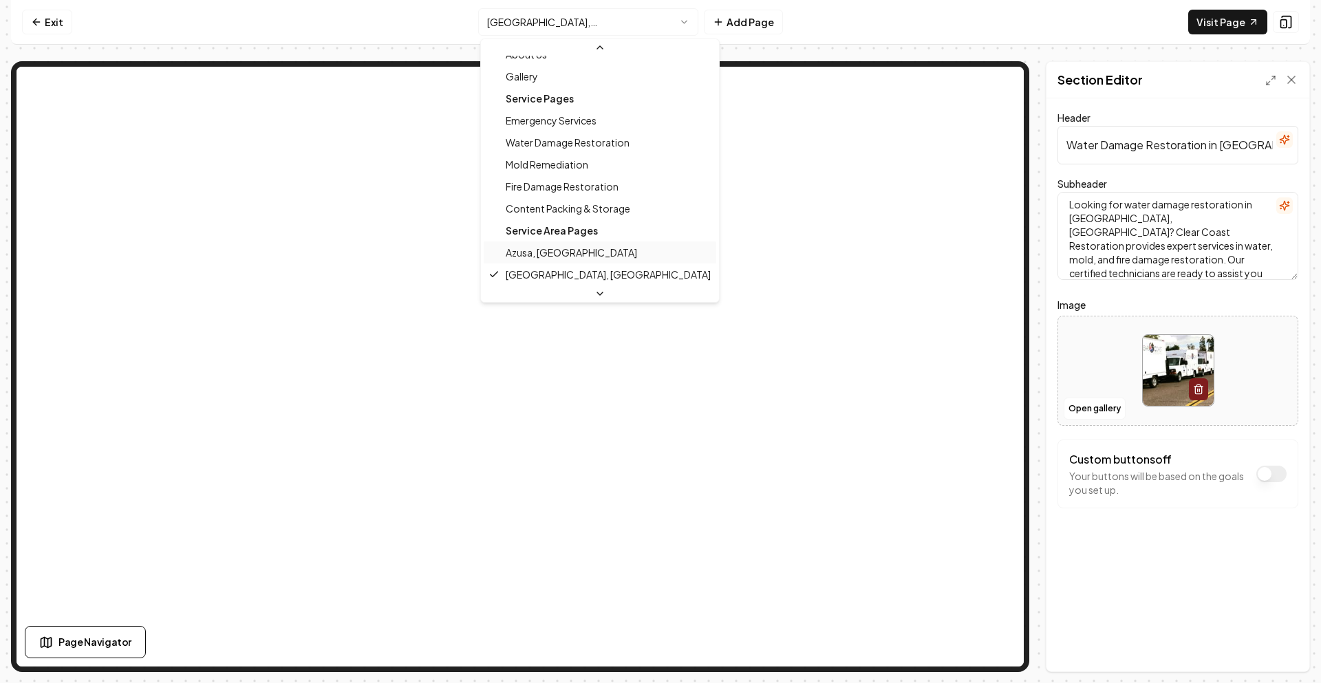
scroll to position [194, 0]
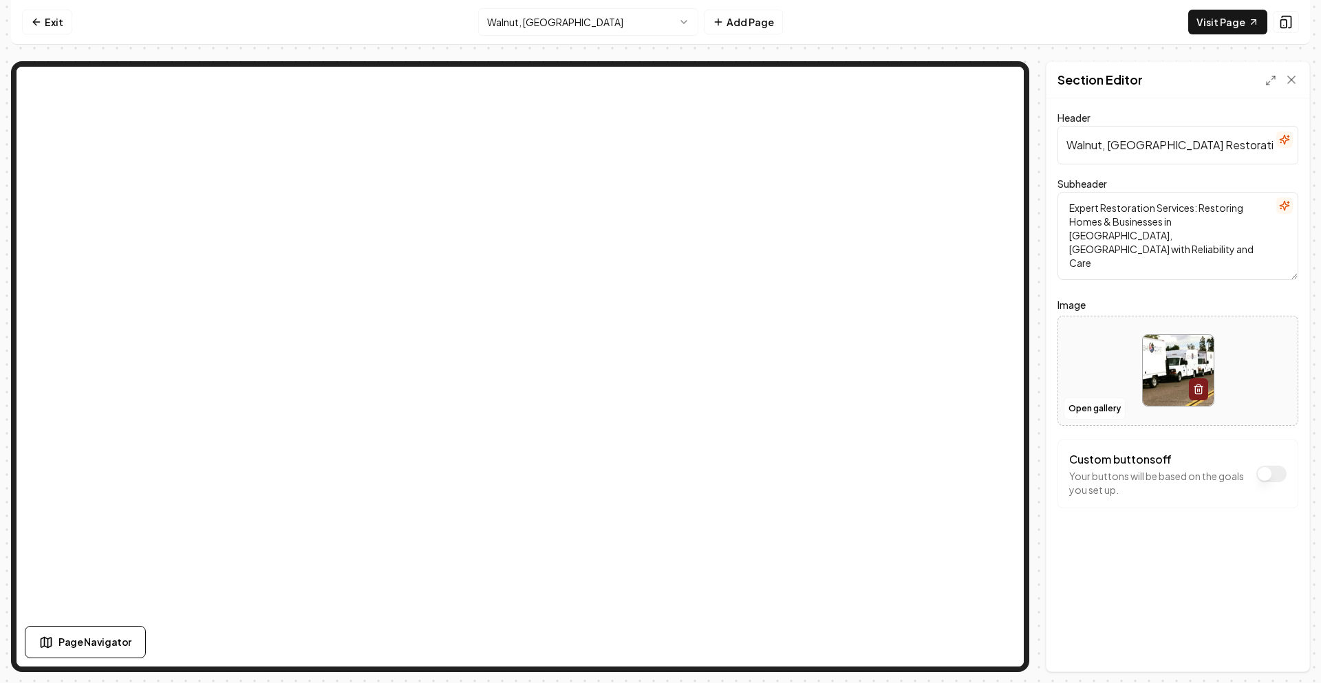
click at [1083, 147] on input "Walnut, CA Restoration" at bounding box center [1177, 145] width 241 height 39
paste input "ter Damage Restoration in Upland, CA | Clear Coast"
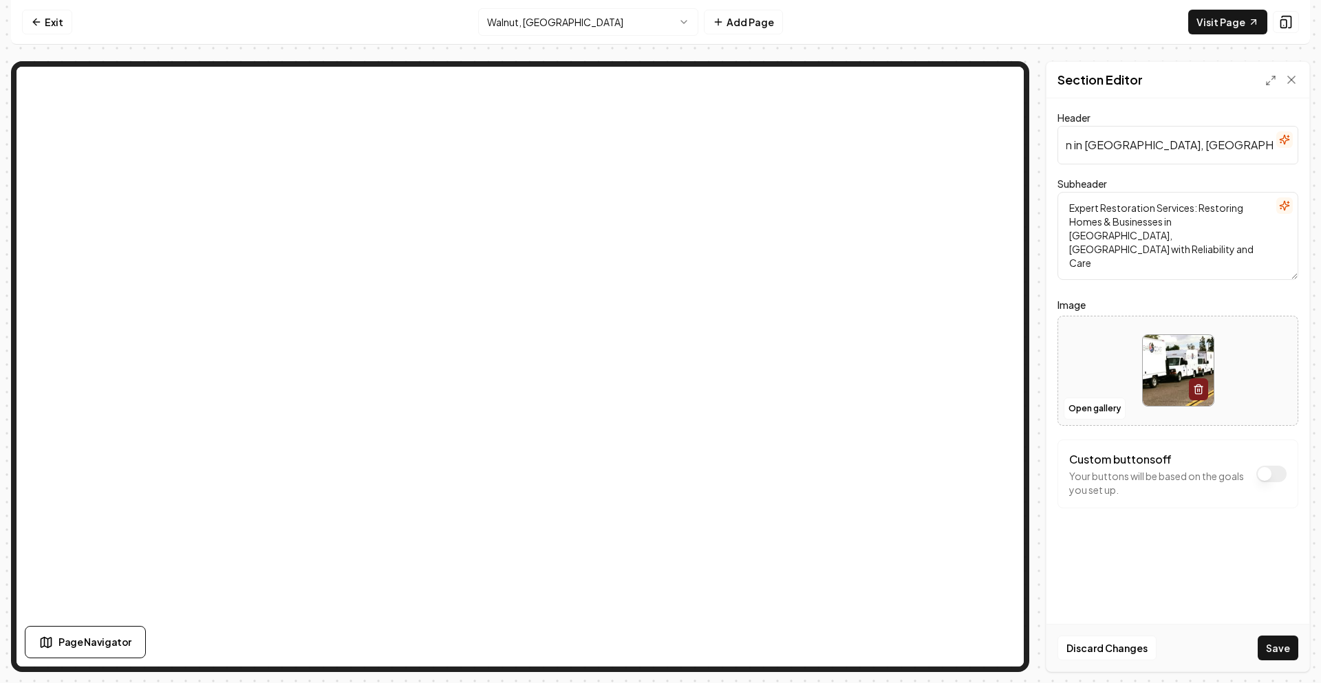
click at [1095, 148] on input "Water Damage Restoration in [GEOGRAPHIC_DATA], [GEOGRAPHIC_DATA] | Clear Coast …" at bounding box center [1177, 145] width 241 height 39
type input "Water Damage Restoration in Walnut, CA | Clear Coast Restoration"
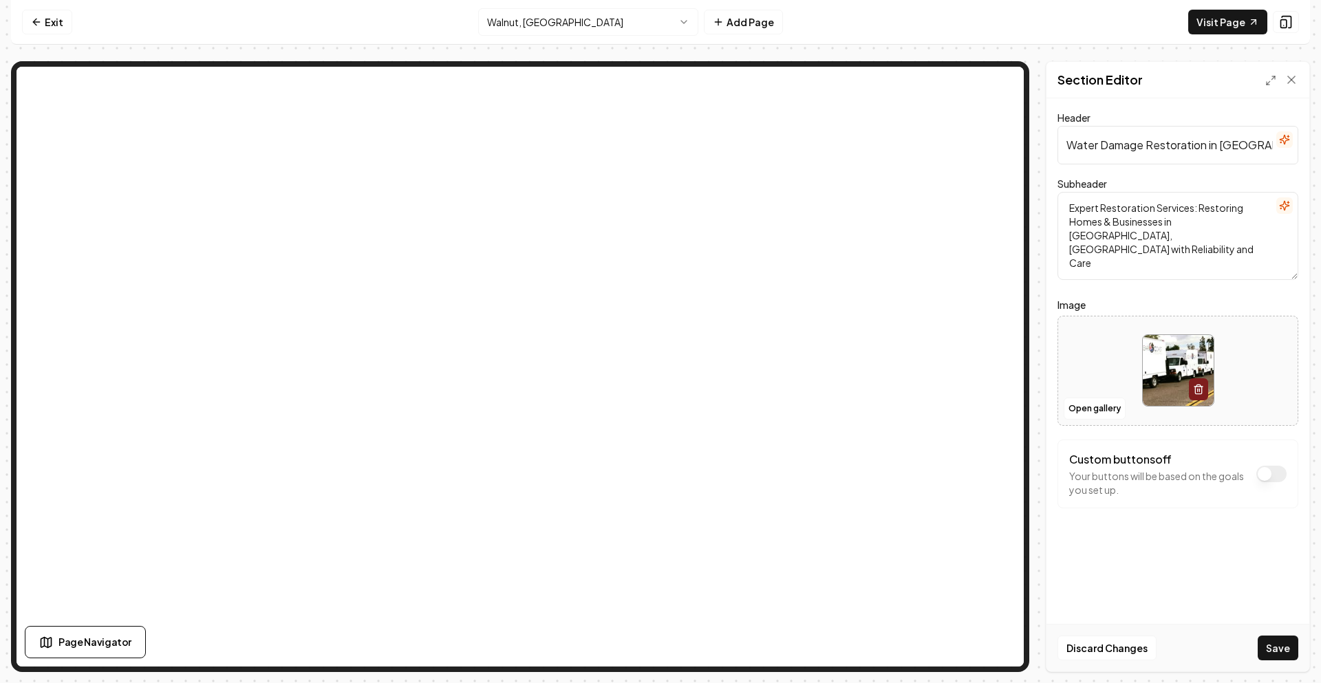
click at [1093, 218] on textarea "Expert Restoration Services: Restoring Homes & Businesses in Walnut, CA with Re…" at bounding box center [1177, 236] width 241 height 88
click at [1094, 217] on textarea "Expert Restoration Services: Restoring Homes & Businesses in Walnut, CA with Re…" at bounding box center [1177, 236] width 241 height 88
paste textarea "Looking for water damage restoration in [GEOGRAPHIC_DATA], [GEOGRAPHIC_DATA]? C…"
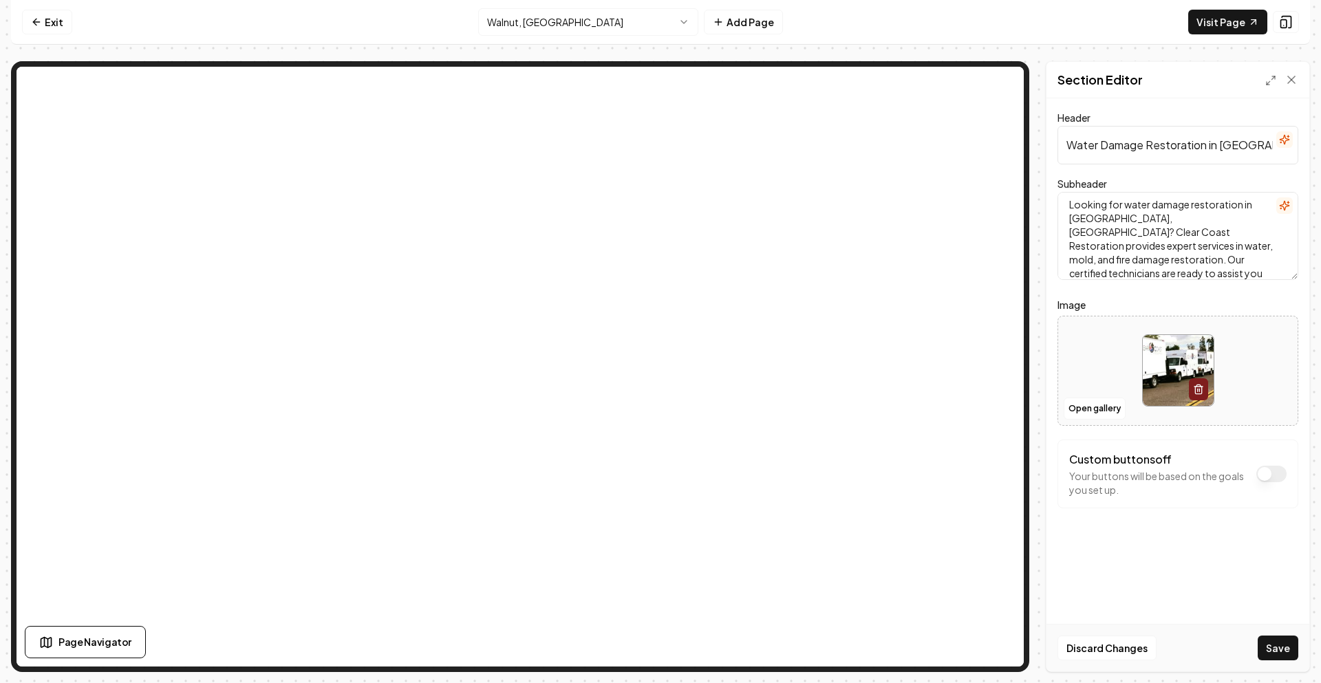
click at [1076, 220] on textarea "Looking for water damage restoration in [GEOGRAPHIC_DATA], [GEOGRAPHIC_DATA]? C…" at bounding box center [1177, 236] width 241 height 88
click at [1077, 221] on textarea "Looking for water damage restoration in [GEOGRAPHIC_DATA], [GEOGRAPHIC_DATA]? C…" at bounding box center [1177, 236] width 241 height 88
type textarea "Looking for water damage restoration in Walnut, CA? Clear Coast Restoration pro…"
click at [1266, 638] on button "Save" at bounding box center [1278, 648] width 41 height 25
click at [560, 10] on html "Computer Required This feature is only available on a computer. Please switch t…" at bounding box center [660, 341] width 1321 height 683
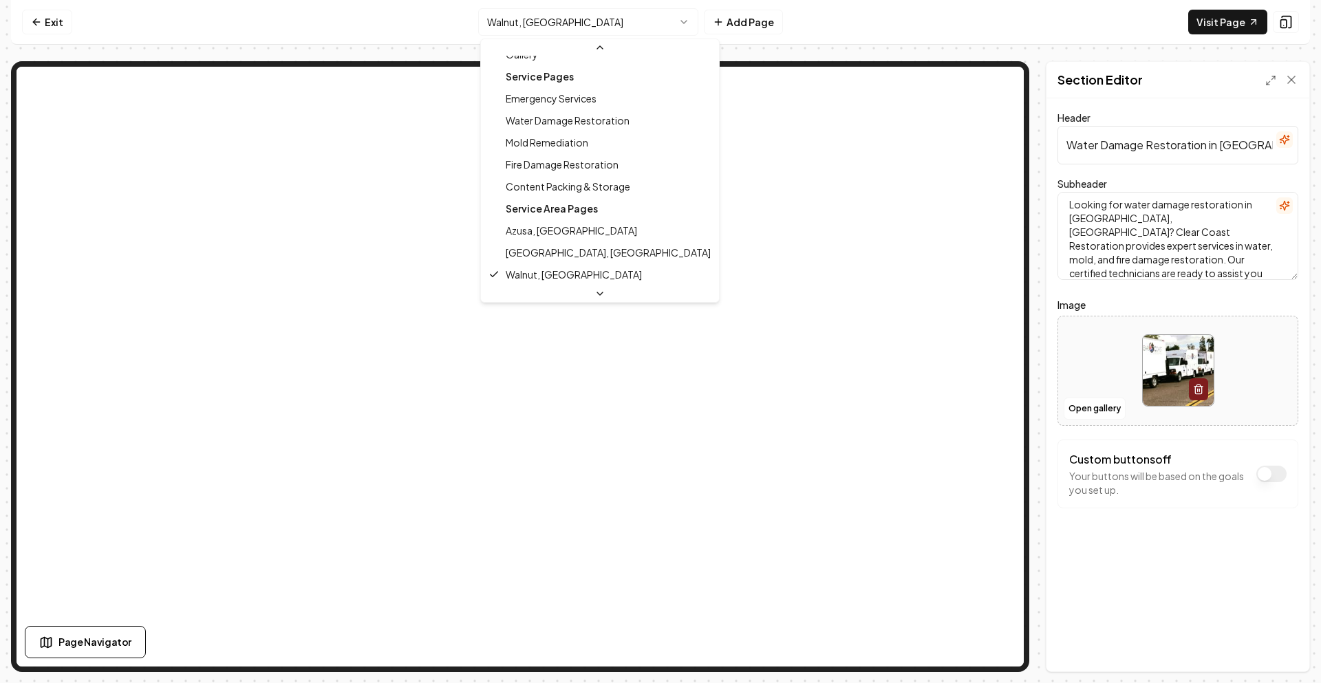
scroll to position [216, 0]
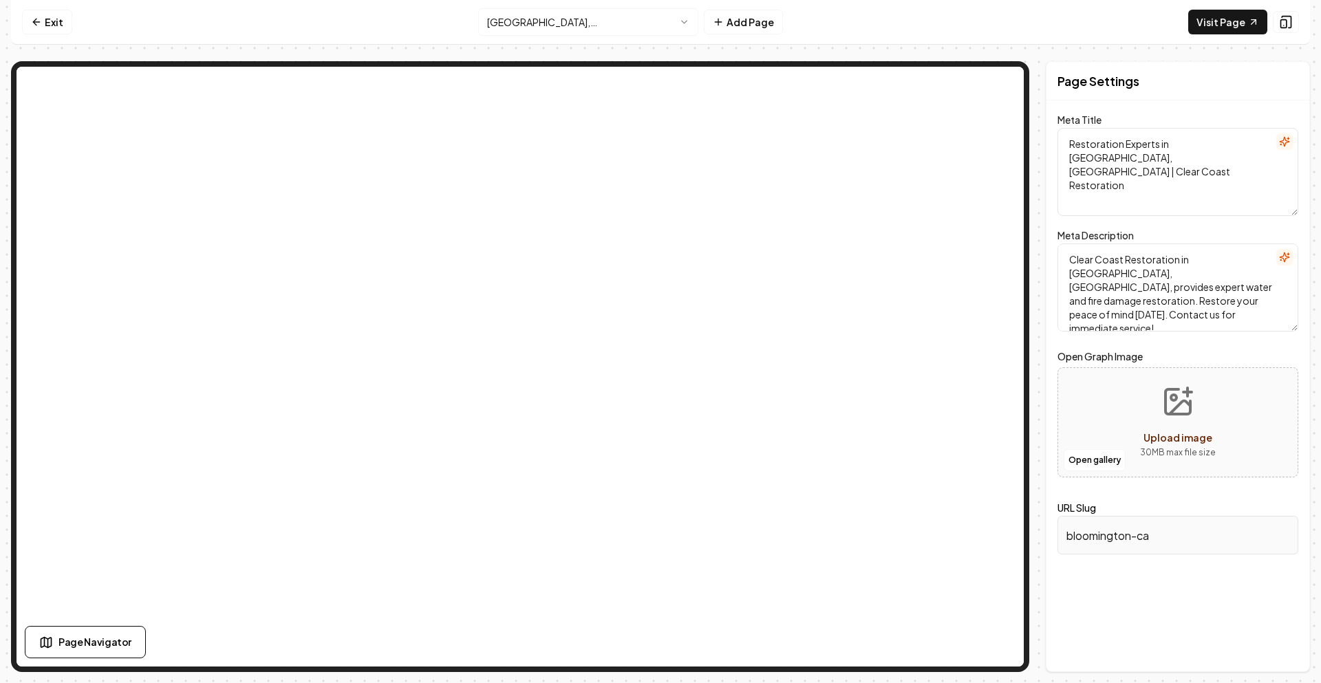
click at [1095, 137] on textarea "Restoration Experts in Bloomington, CA | Clear Coast Restoration" at bounding box center [1177, 172] width 241 height 88
click at [1088, 154] on textarea "Restoration Experts in Bloomington, CA | Clear Coast Restoration" at bounding box center [1177, 172] width 241 height 88
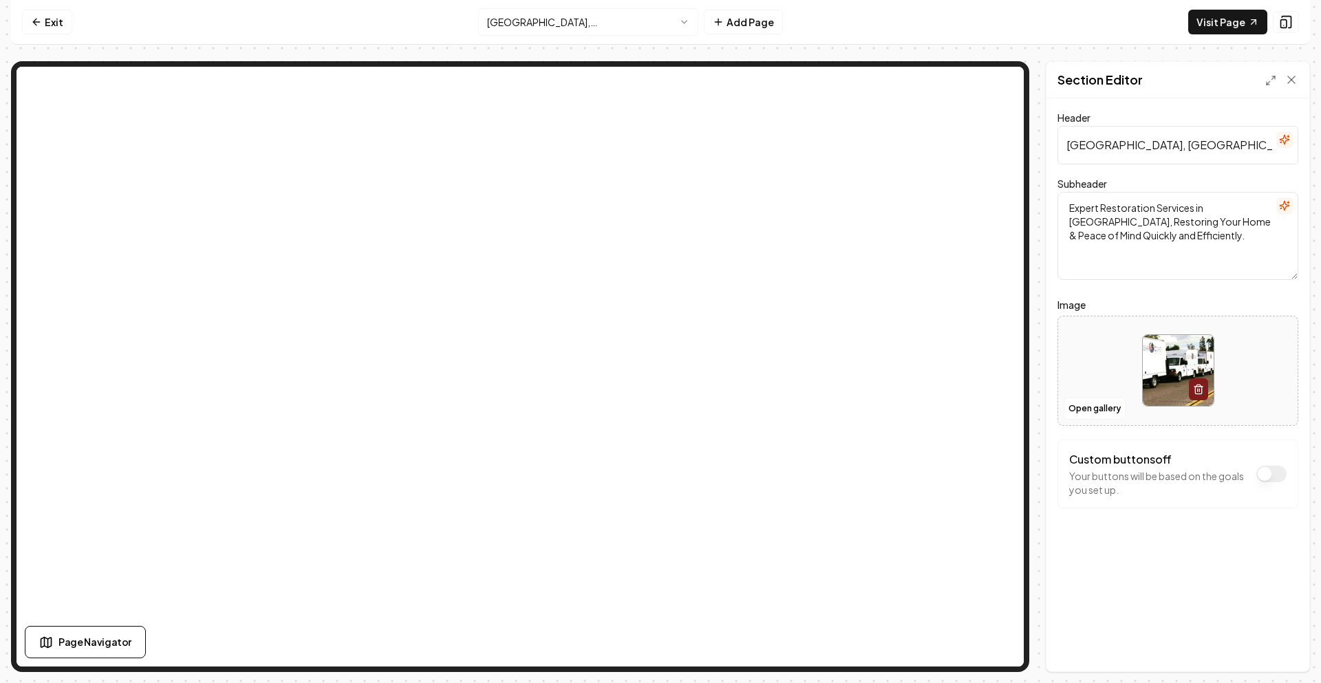
click at [1126, 147] on input "Bloomington, CA Restoration" at bounding box center [1177, 145] width 241 height 39
paste input "Water Damage Restoration in Upland, CA | Clear Coast"
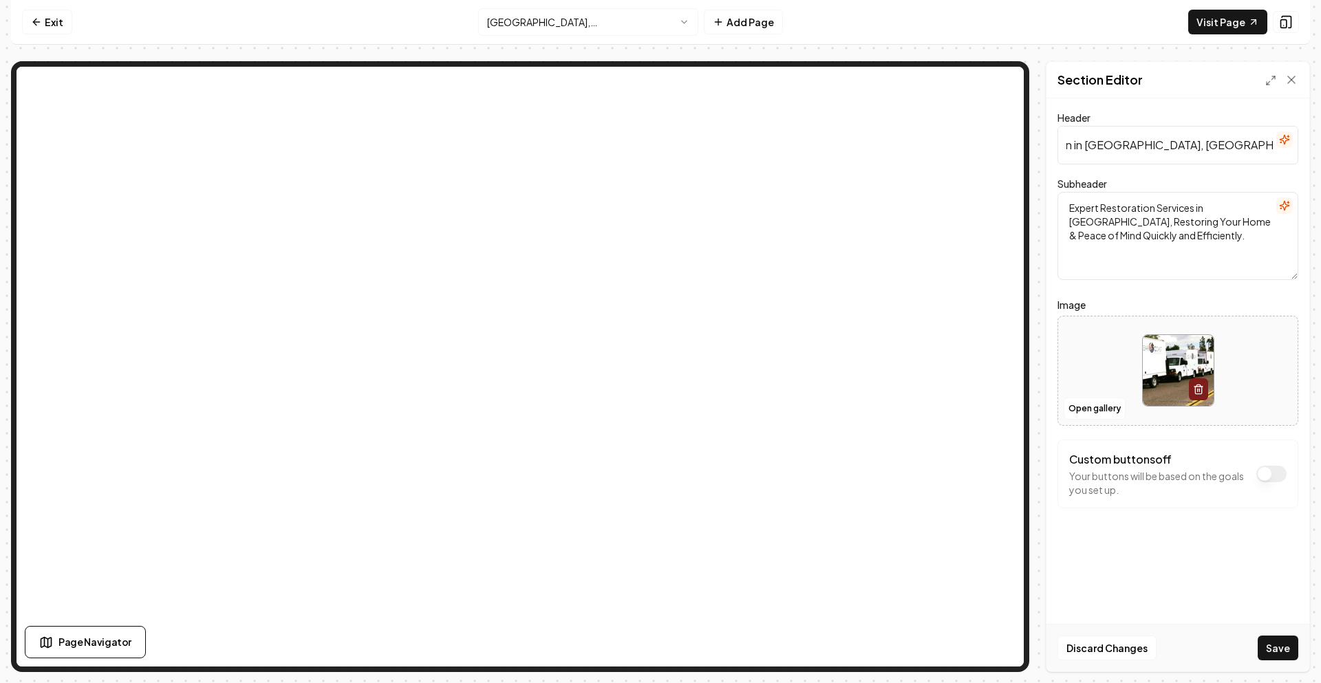
click at [1105, 147] on input "Water Damage Restoration in [GEOGRAPHIC_DATA], [GEOGRAPHIC_DATA] | Clear Coast …" at bounding box center [1177, 145] width 241 height 39
type input "Water Damage Restoration in Bloomington, CA | Clear Coast Restoration"
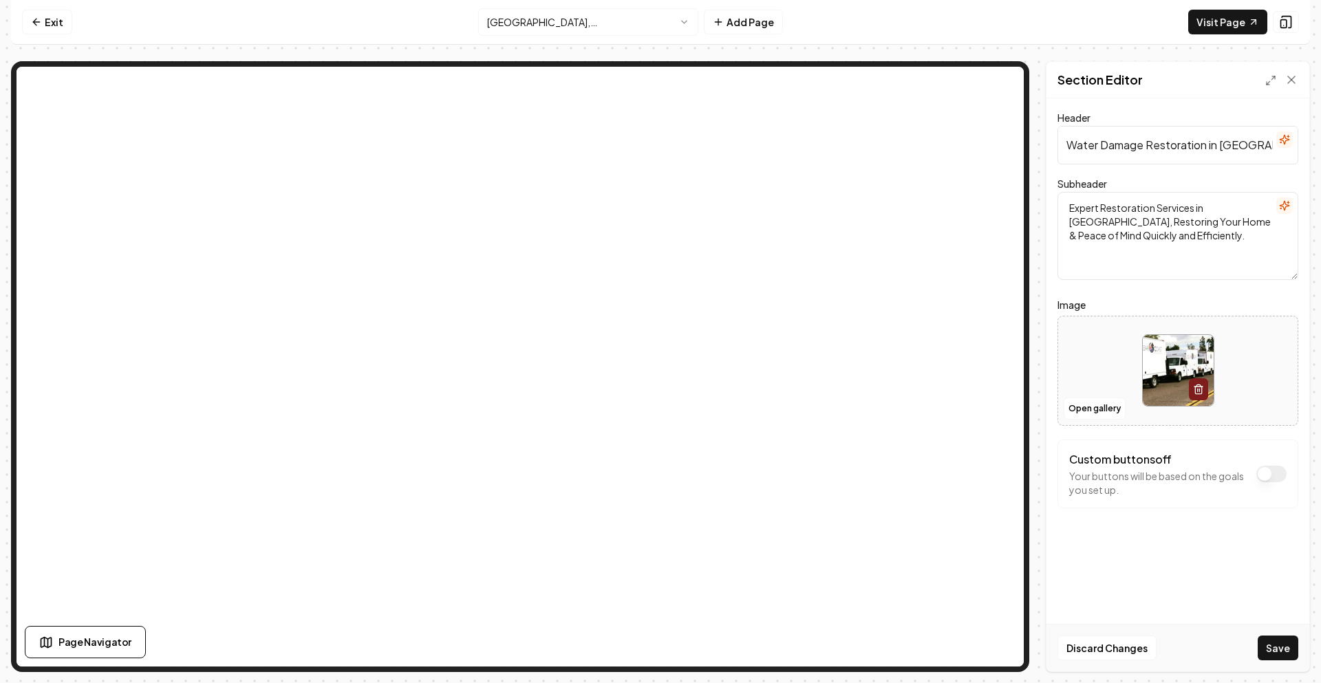
click at [1118, 217] on textarea "Expert Restoration Services in Bloomington, Restoring Your Home & Peace of Mind…" at bounding box center [1177, 236] width 241 height 88
click at [1113, 217] on textarea "Expert Restoration Services in Bloomington, Restoring Your Home & Peace of Mind…" at bounding box center [1177, 236] width 241 height 88
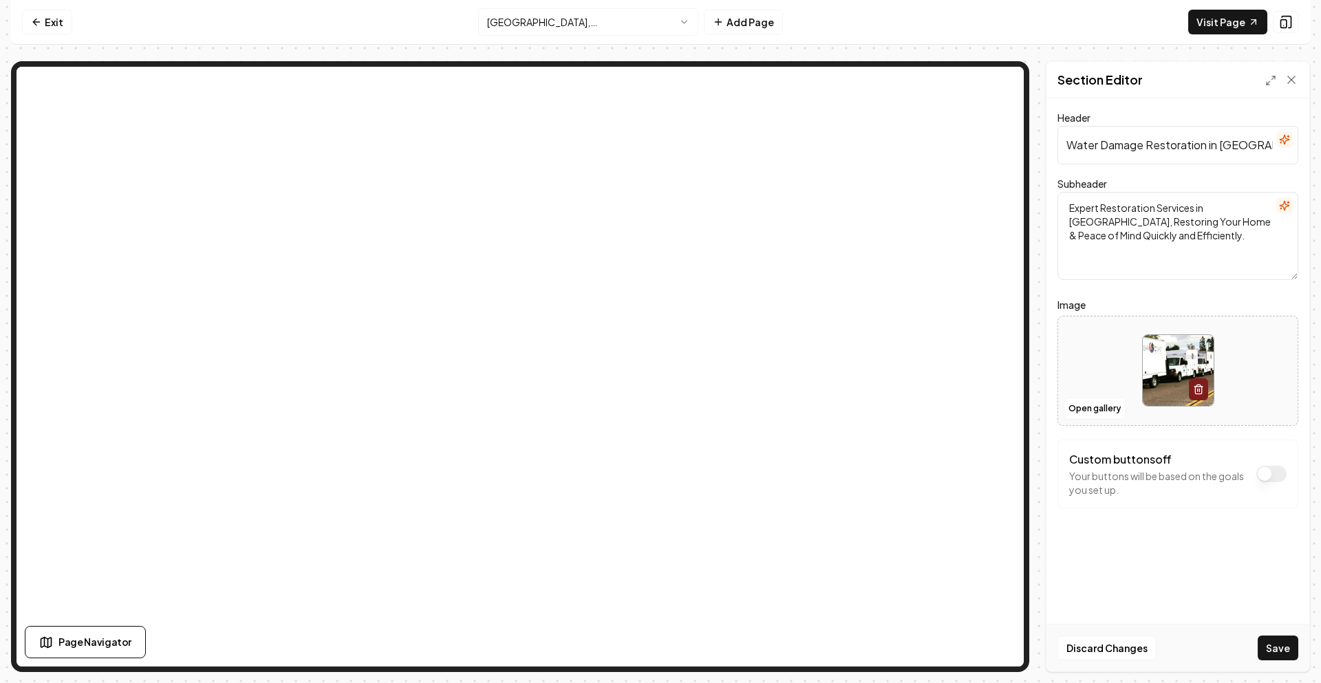
click at [1113, 217] on textarea "Expert Restoration Services in Bloomington, Restoring Your Home & Peace of Mind…" at bounding box center [1177, 236] width 241 height 88
paste textarea "Looking for water damage restoration in [GEOGRAPHIC_DATA], [GEOGRAPHIC_DATA]? C…"
click at [1073, 217] on textarea "Looking for water damage restoration in [GEOGRAPHIC_DATA], [GEOGRAPHIC_DATA]? C…" at bounding box center [1177, 236] width 241 height 88
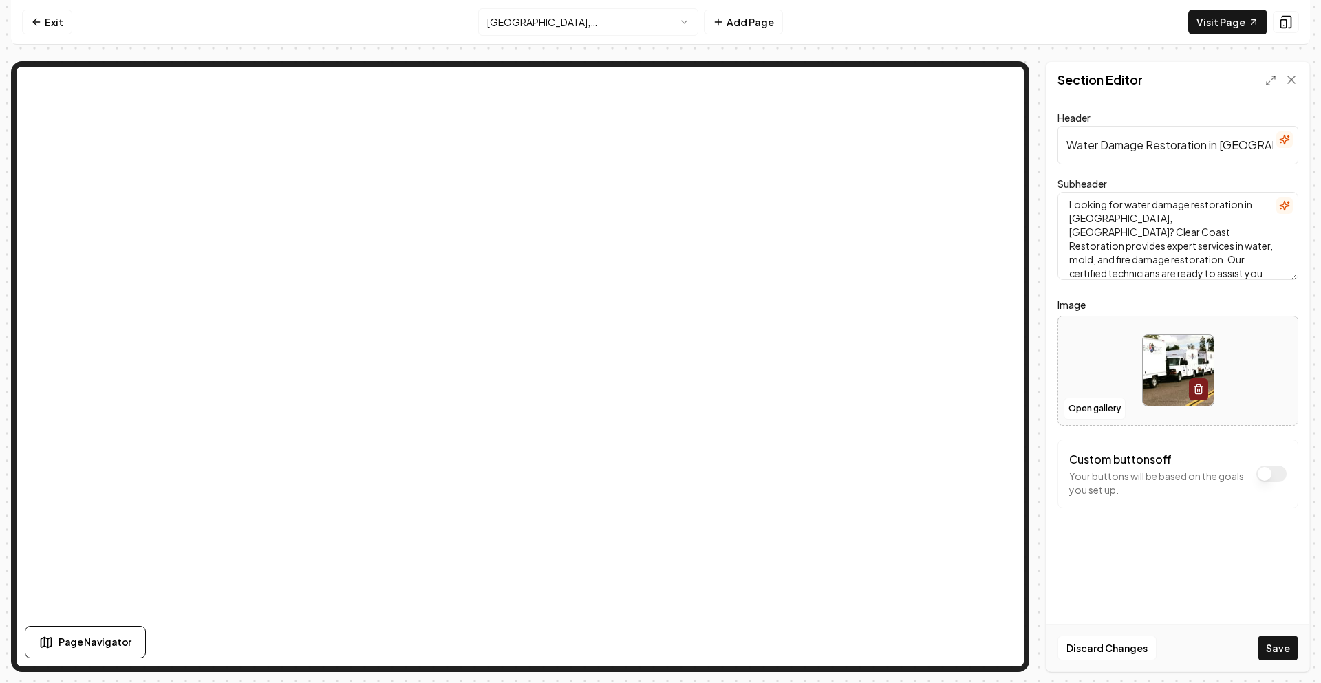
click at [1073, 217] on textarea "Looking for water damage restoration in [GEOGRAPHIC_DATA], [GEOGRAPHIC_DATA]? C…" at bounding box center [1177, 236] width 241 height 88
type textarea "Looking for water damage restoration in Bloomington, CA? Clear Coast Restoratio…"
drag, startPoint x: 1279, startPoint y: 649, endPoint x: 1270, endPoint y: 638, distance: 14.7
click at [1276, 649] on button "Save" at bounding box center [1278, 648] width 41 height 25
click at [535, 21] on html "Computer Required This feature is only available on a computer. Please switch t…" at bounding box center [660, 341] width 1321 height 683
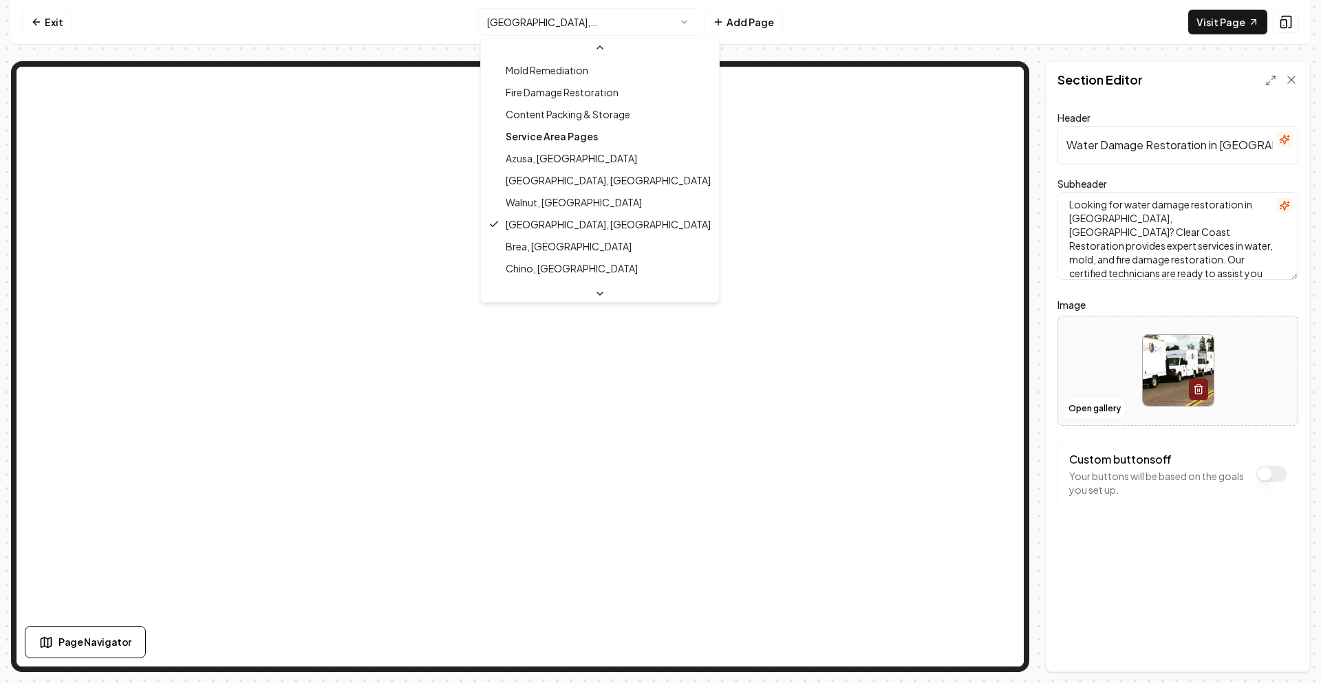
scroll to position [238, 0]
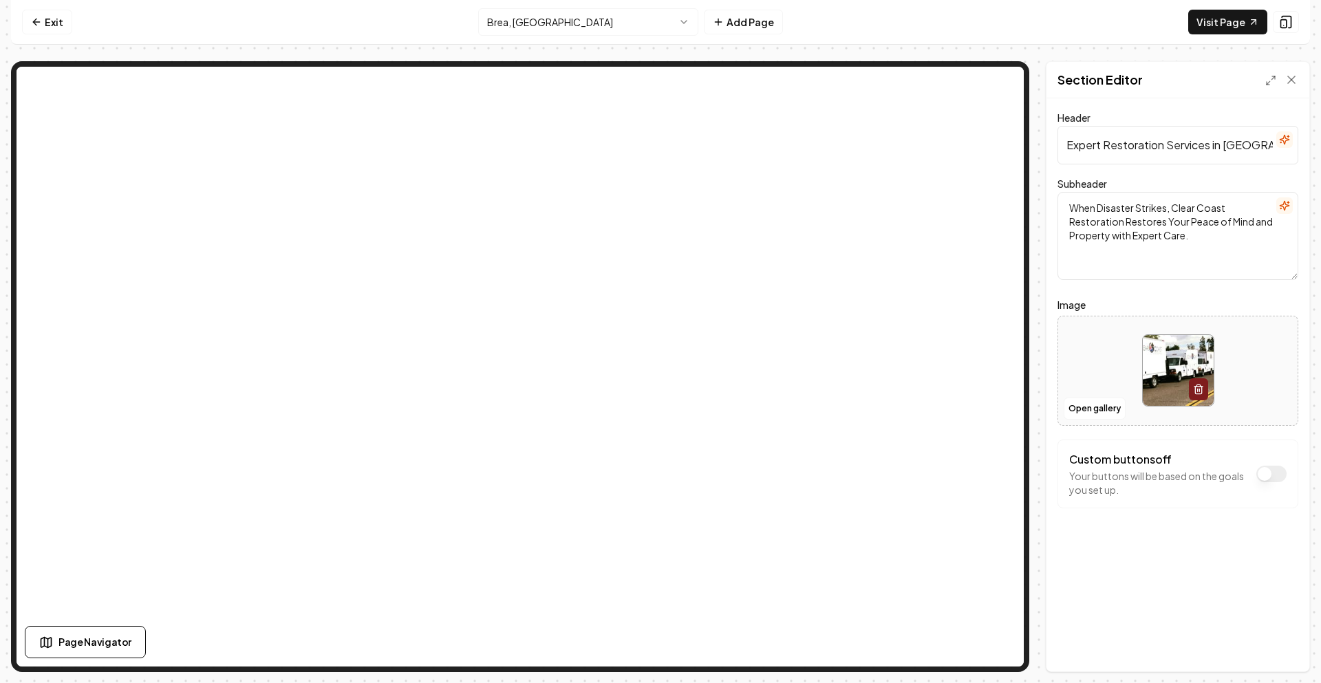
click at [1095, 145] on input "Expert Restoration Services in Brea, CA" at bounding box center [1177, 145] width 241 height 39
paste input "Water Damage Restoration in [GEOGRAPHIC_DATA], [GEOGRAPHIC_DATA] | Clear Coast …"
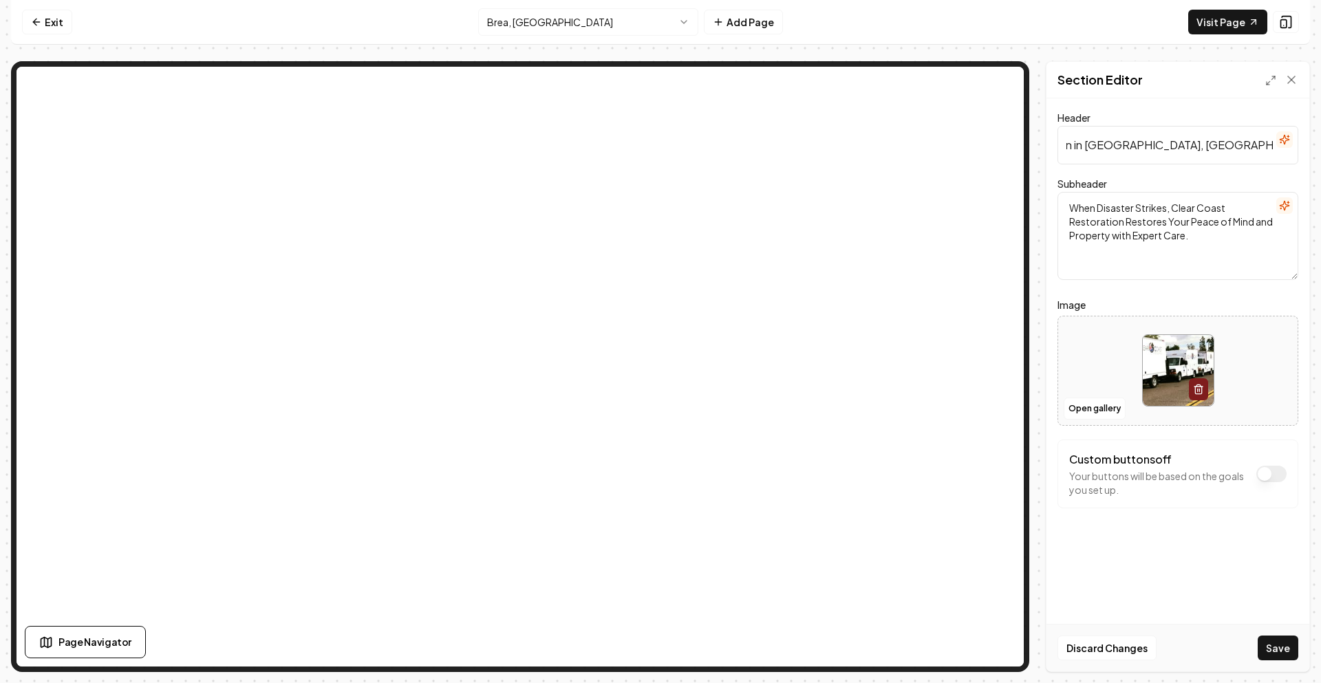
click at [1095, 145] on input "Water Damage Restoration in [GEOGRAPHIC_DATA], [GEOGRAPHIC_DATA] | Clear Coast …" at bounding box center [1177, 145] width 241 height 39
type input "Water Damage Restoration in Brea, CA | Clear Coast Restoration"
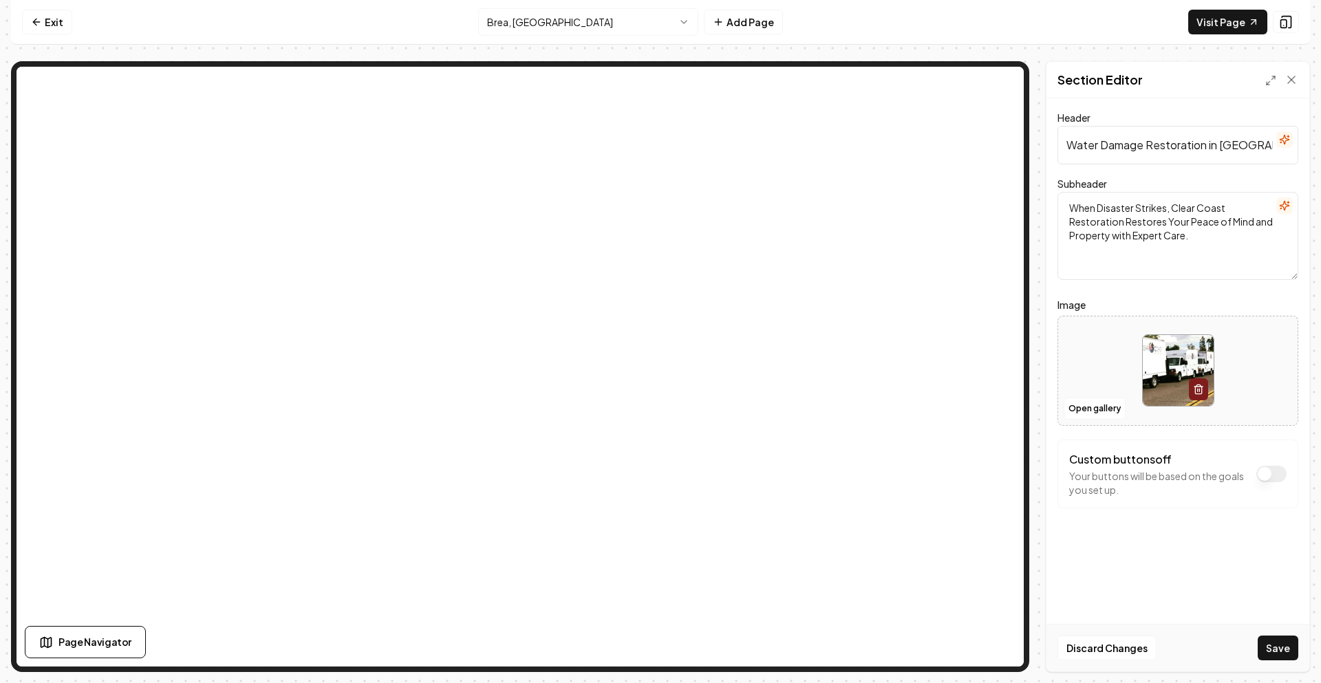
click at [1119, 235] on textarea "When Disaster Strikes, Clear Coast Restoration Restores Your Peace of Mind and …" at bounding box center [1177, 236] width 241 height 88
click at [1120, 226] on textarea "When Disaster Strikes, Clear Coast Restoration Restores Your Peace of Mind and …" at bounding box center [1177, 236] width 241 height 88
paste textarea "Looking for water damage restoration in [GEOGRAPHIC_DATA], [GEOGRAPHIC_DATA]? C…"
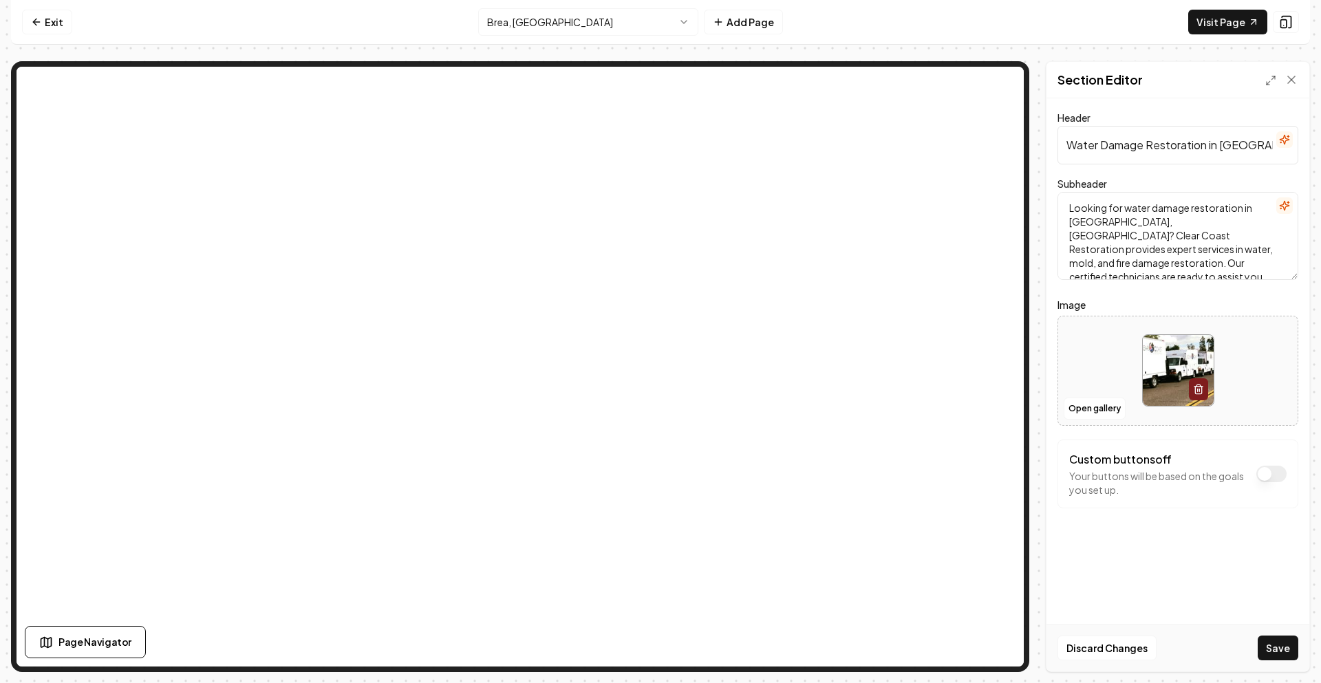
scroll to position [3, 0]
type textarea "Looking for water damage restoration in [GEOGRAPHIC_DATA], [GEOGRAPHIC_DATA]? C…"
click at [1280, 644] on button "Save" at bounding box center [1278, 648] width 41 height 25
click at [572, 12] on html "Computer Required This feature is only available on a computer. Please switch t…" at bounding box center [660, 341] width 1321 height 683
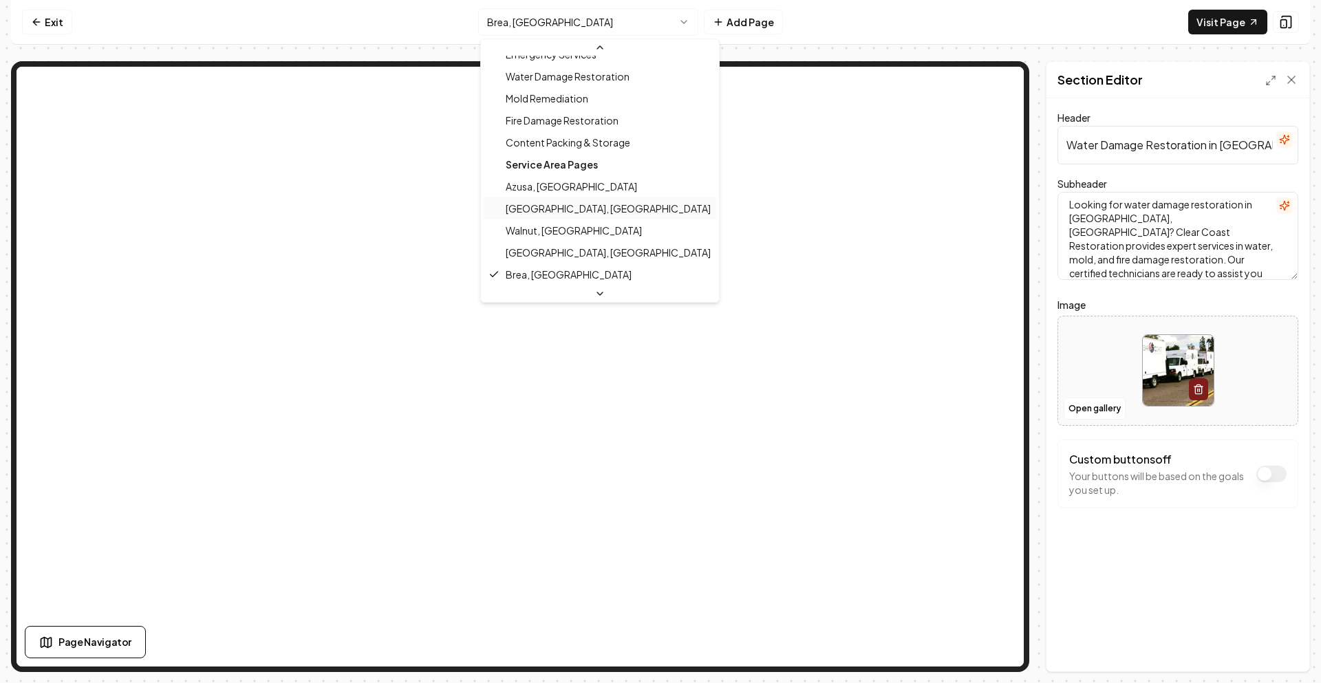
scroll to position [260, 0]
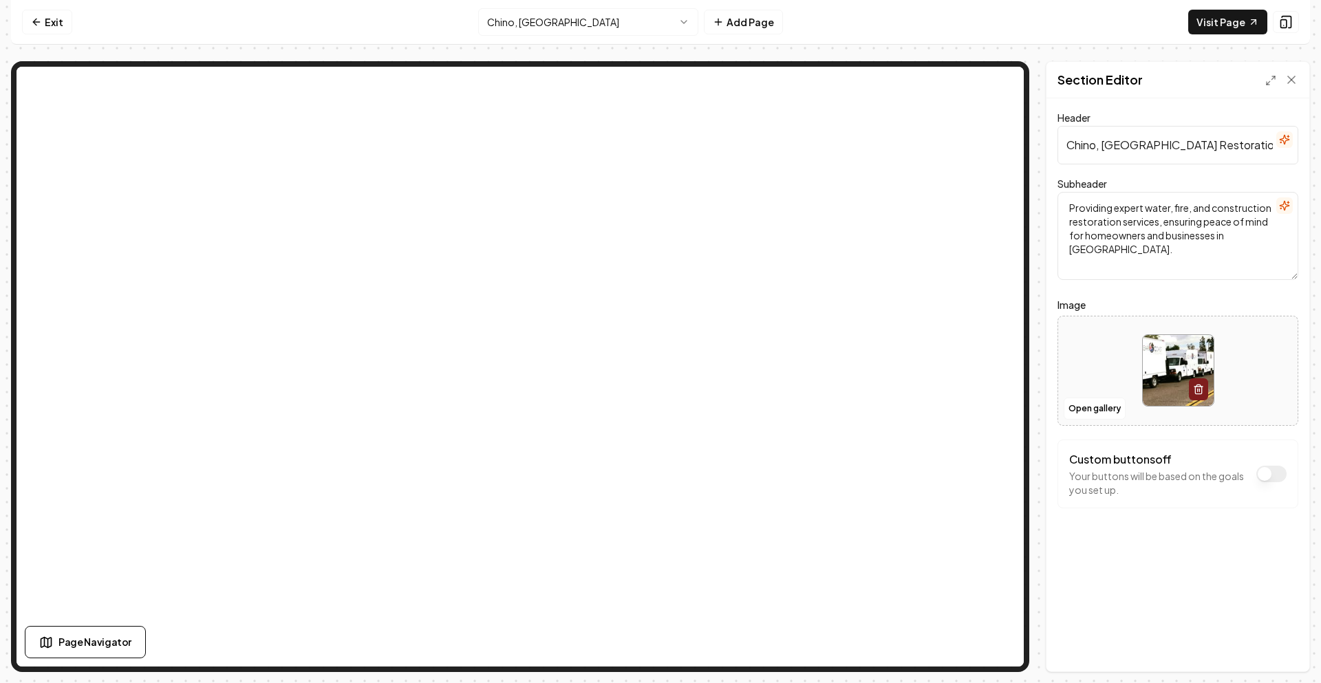
click at [1092, 156] on input "Chino, CA Restoration Services" at bounding box center [1177, 145] width 241 height 39
paste input "Water Damage Restoration in [GEOGRAPHIC_DATA], [GEOGRAPHIC_DATA] | Clear Coast …"
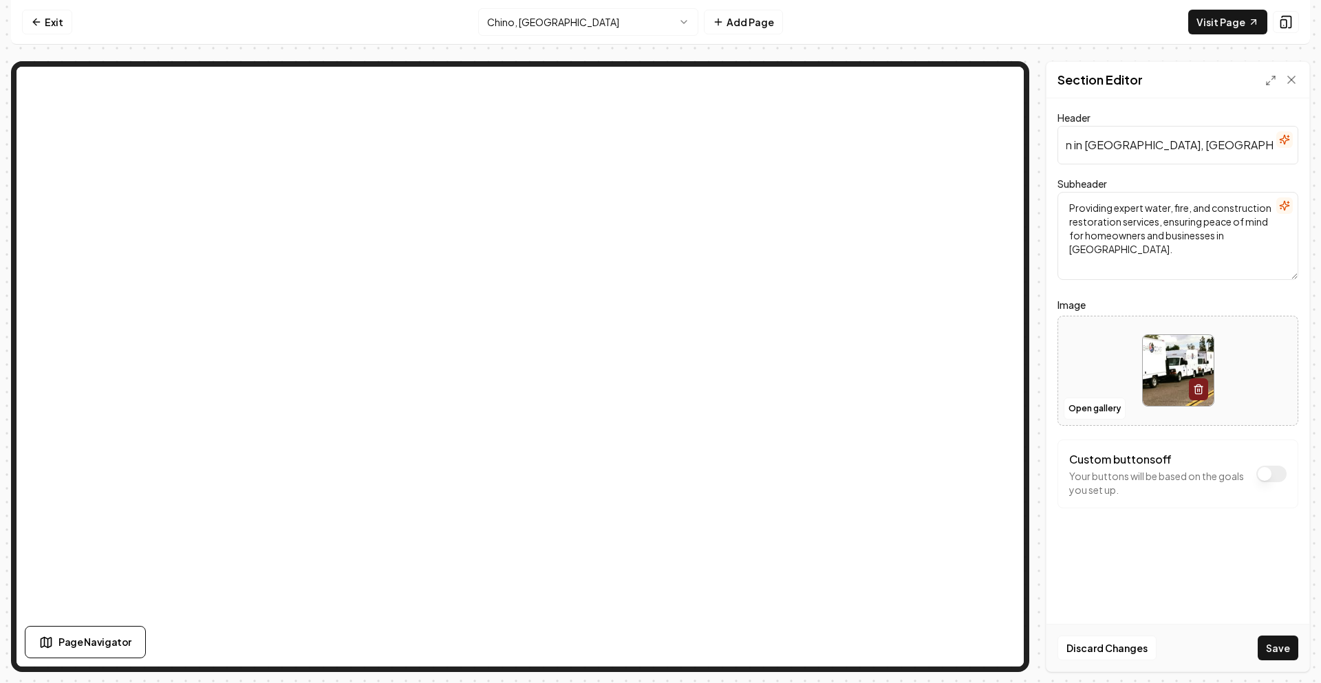
click at [1096, 147] on input "Water Damage Restoration in [GEOGRAPHIC_DATA], [GEOGRAPHIC_DATA] | Clear Coast …" at bounding box center [1177, 145] width 241 height 39
type input "Water Damage Restoration in Chino, CA | Clear Coast Restoration"
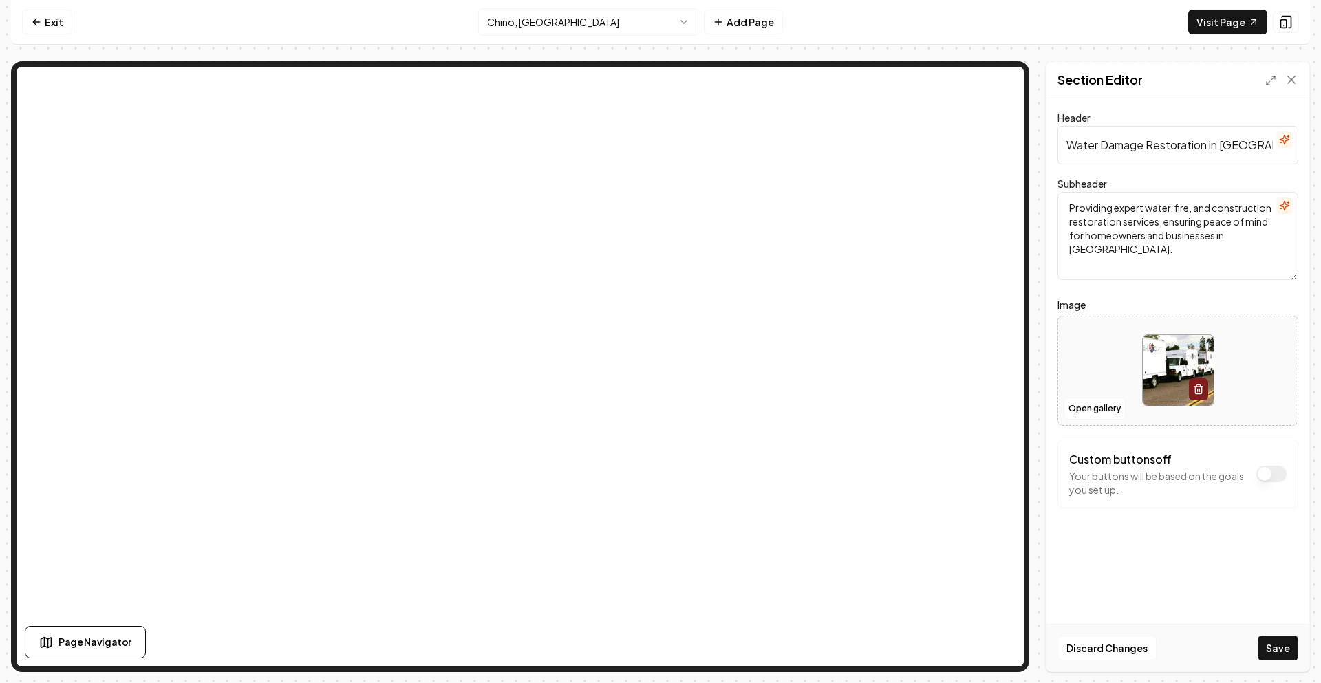
click at [1099, 233] on textarea "Providing expert water, fire, and construction restoration services, ensuring p…" at bounding box center [1177, 236] width 241 height 88
click at [1130, 235] on textarea "Providing expert water, fire, and construction restoration services, ensuring p…" at bounding box center [1177, 236] width 241 height 88
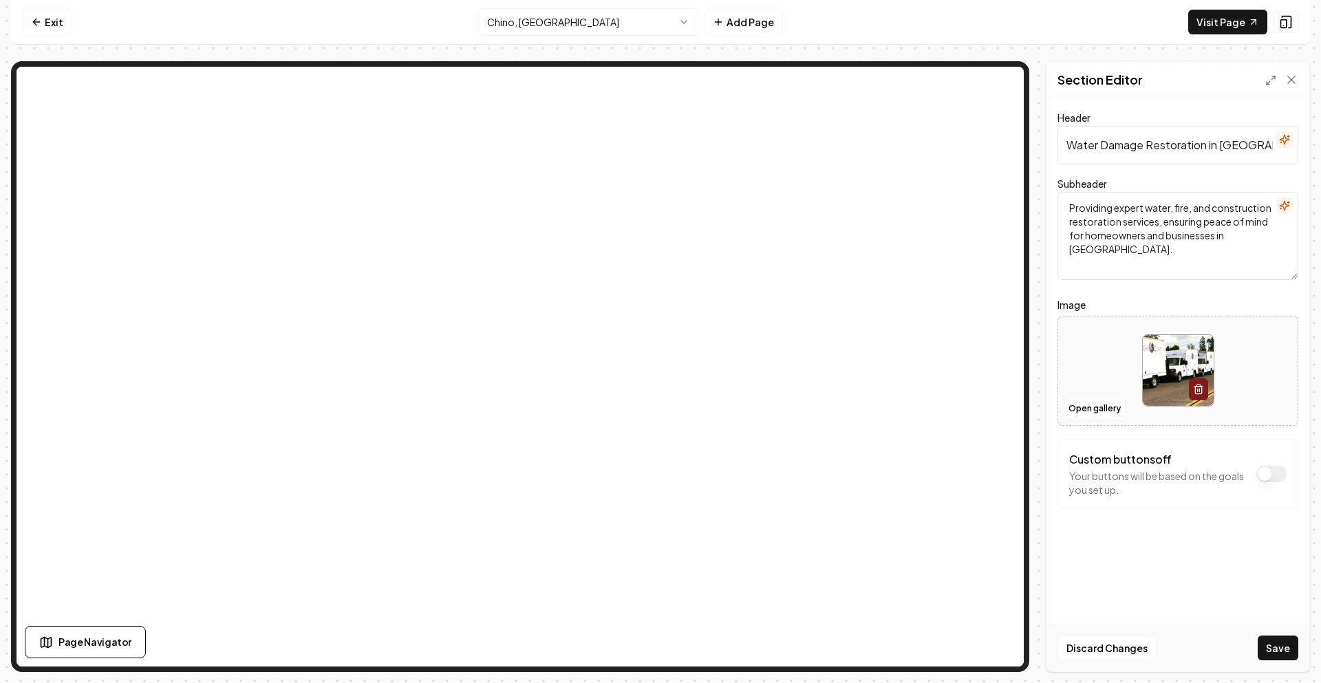
click at [1130, 235] on textarea "Providing expert water, fire, and construction restoration services, ensuring p…" at bounding box center [1177, 236] width 241 height 88
paste textarea "Looking for water damage restoration in [GEOGRAPHIC_DATA], [GEOGRAPHIC_DATA]? C…"
click at [1084, 221] on textarea "Looking for water damage restoration in [GEOGRAPHIC_DATA], [GEOGRAPHIC_DATA]? C…" at bounding box center [1177, 236] width 241 height 88
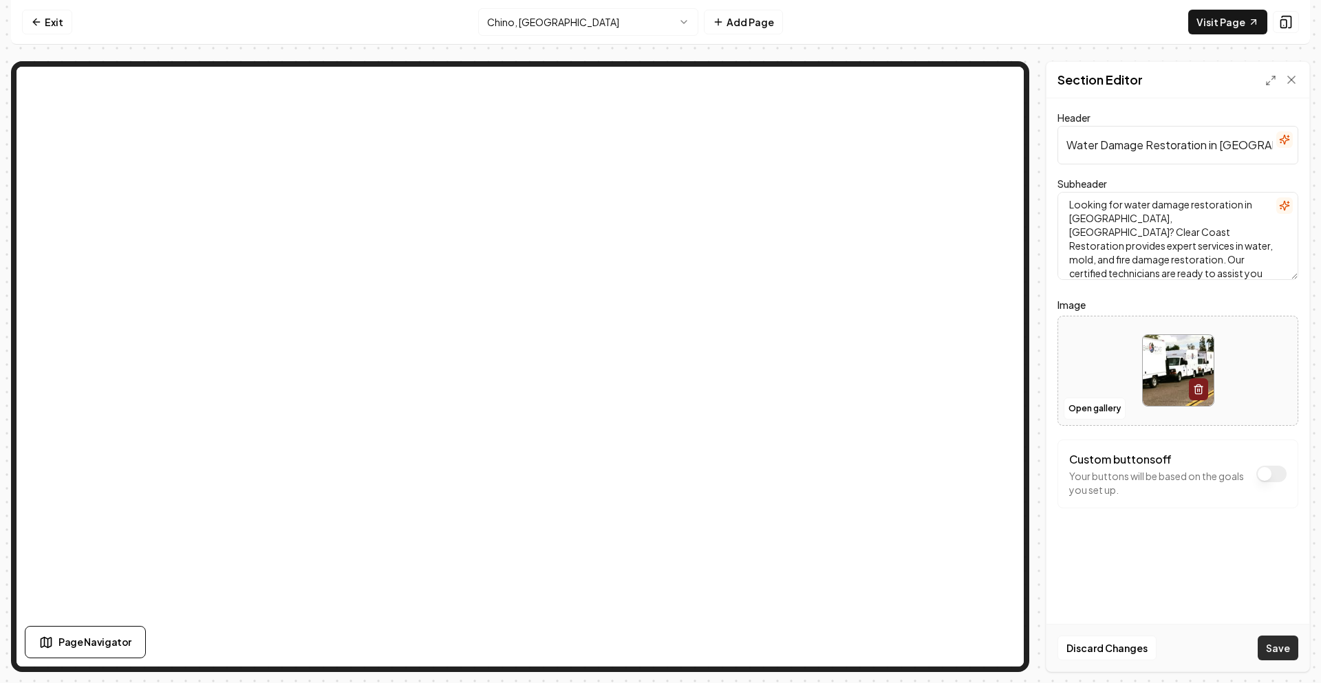
type textarea "Looking for water damage restoration in Chino, CA? Clear Coast Restoration prov…"
click at [1271, 652] on button "Save" at bounding box center [1278, 648] width 41 height 25
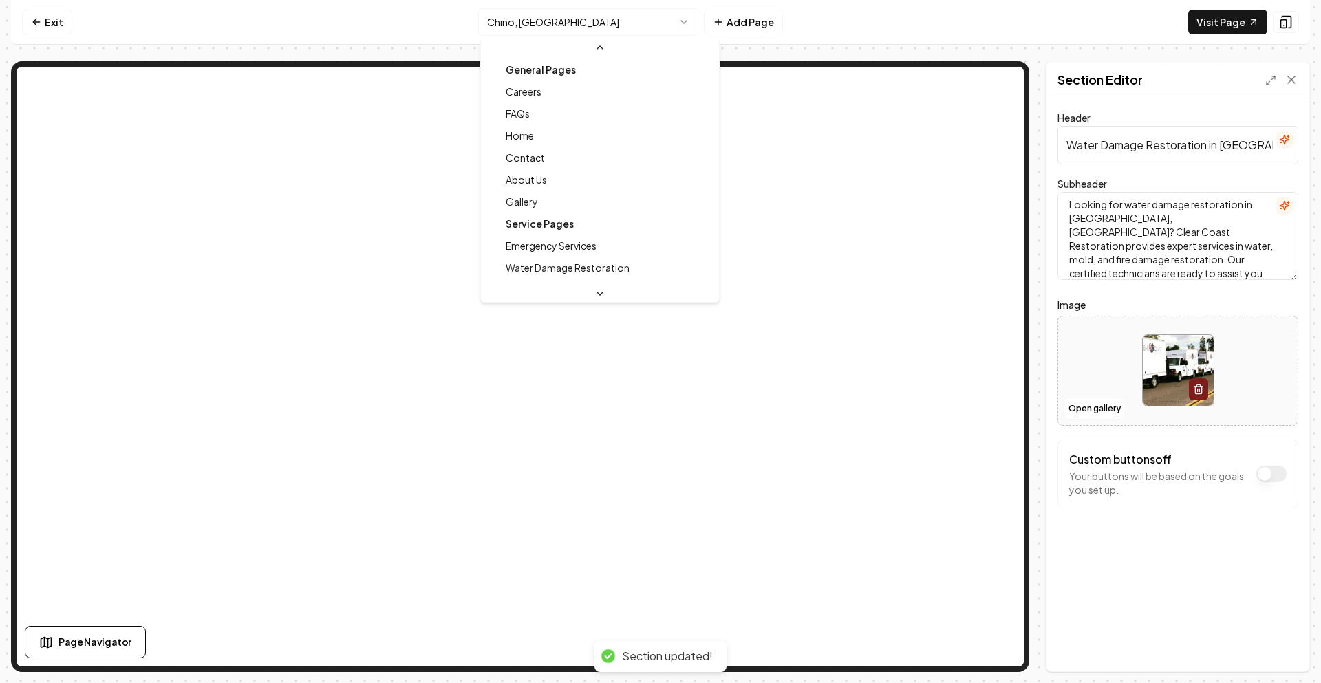
click at [503, 15] on html "Computer Required This feature is only available on a computer. Please switch t…" at bounding box center [660, 341] width 1321 height 683
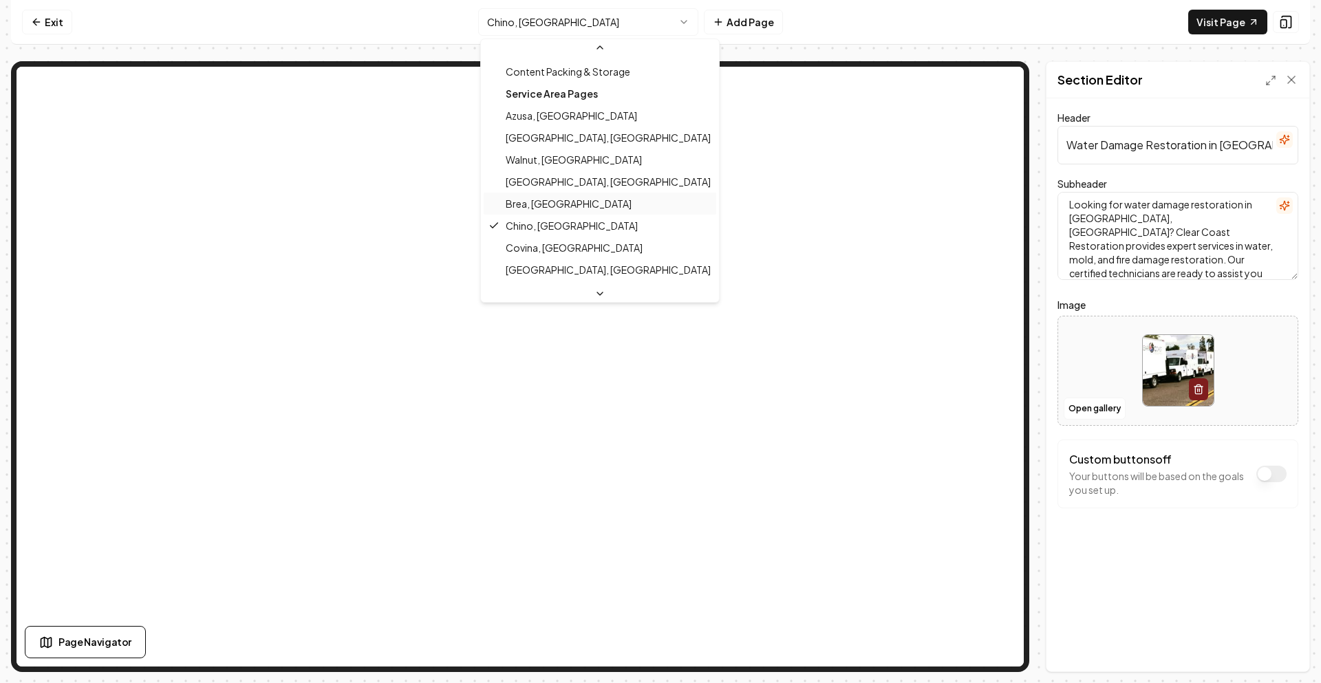
scroll to position [282, 0]
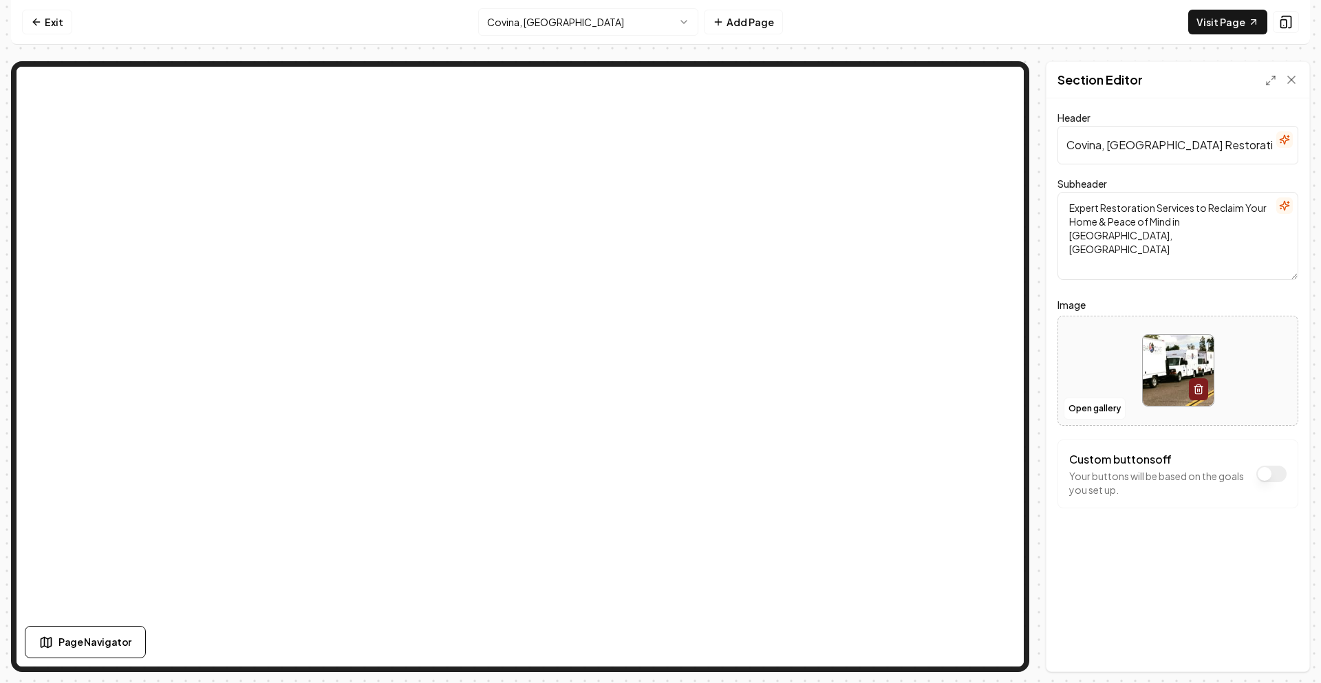
click at [1099, 146] on input "Covina, CA Restoration" at bounding box center [1177, 145] width 241 height 39
paste input "Water Damage Restoration in Upland, CA | Clear Coast"
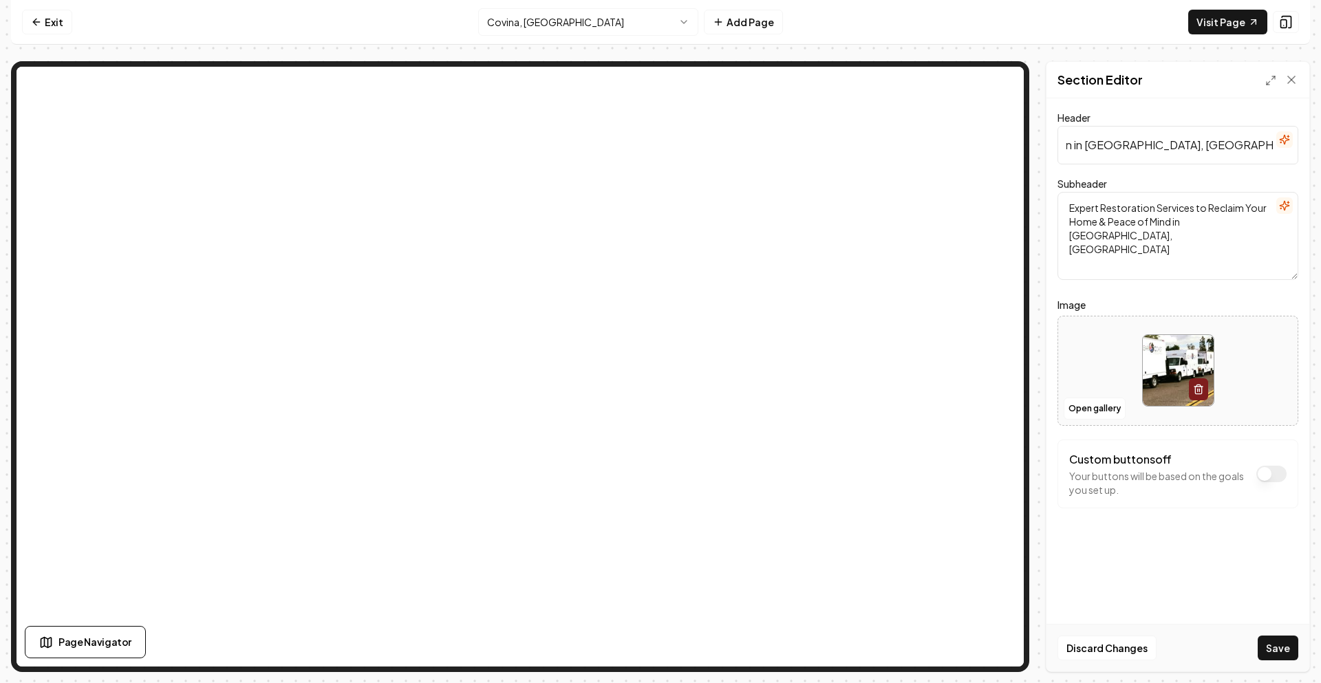
click at [1104, 143] on input "Water Damage Restoration in [GEOGRAPHIC_DATA], [GEOGRAPHIC_DATA] | Clear Coast …" at bounding box center [1177, 145] width 241 height 39
type input "Water Damage Restoration in Covina, CA | Clear Coast Restoration"
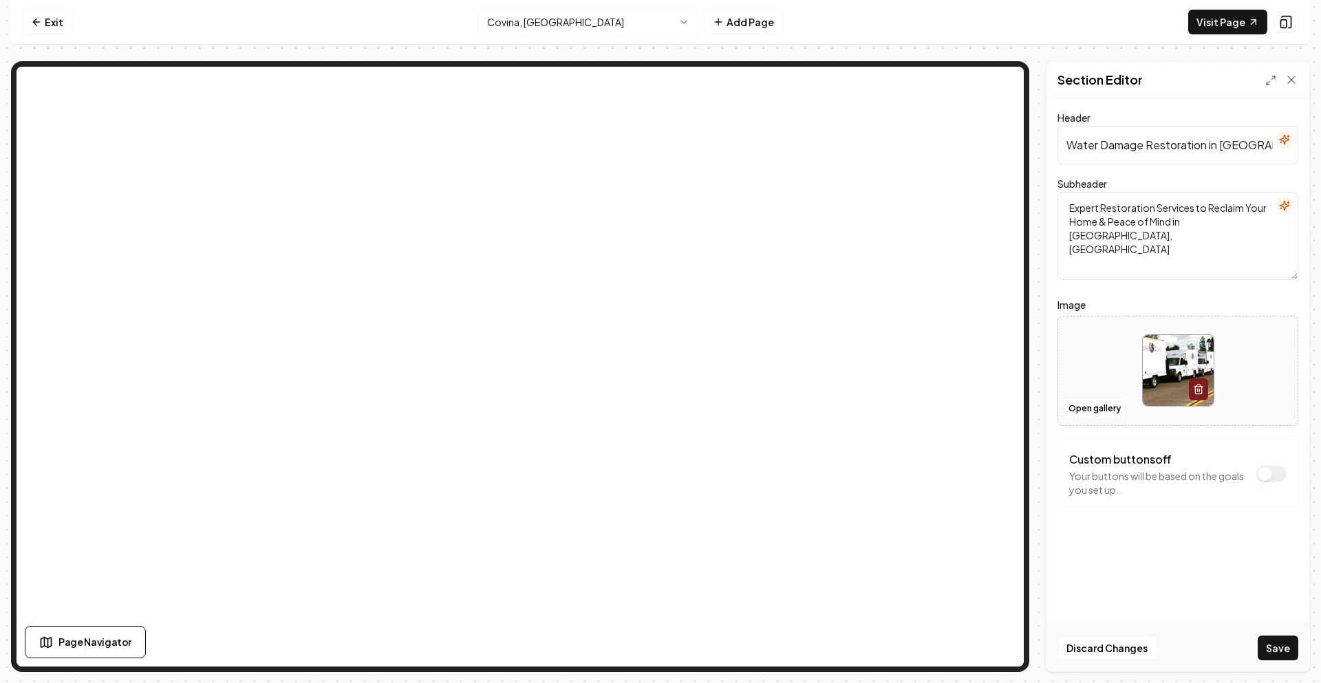
click at [1103, 217] on textarea "Expert Restoration Services to Reclaim Your Home & Peace of Mind in Covina, CA" at bounding box center [1177, 236] width 241 height 88
paste textarea "Looking for water damage restoration in [GEOGRAPHIC_DATA], [GEOGRAPHIC_DATA]? C…"
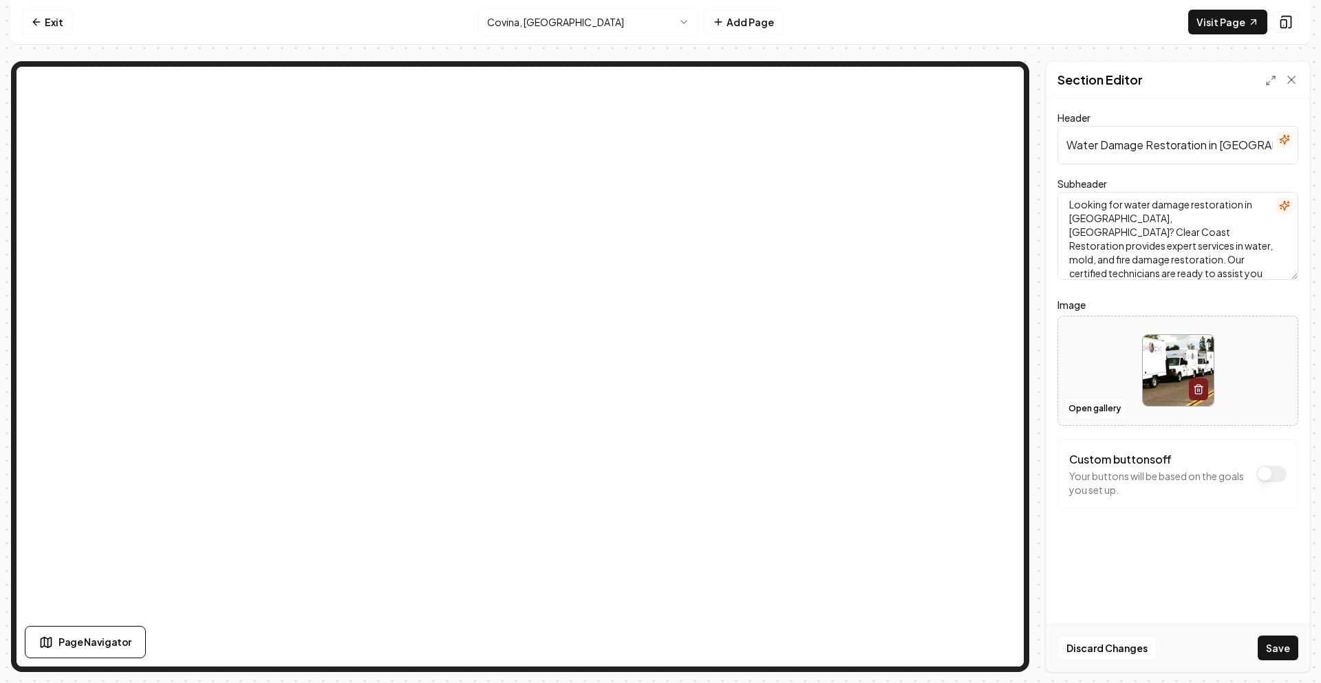
click at [1088, 219] on textarea "Looking for water damage restoration in [GEOGRAPHIC_DATA], [GEOGRAPHIC_DATA]? C…" at bounding box center [1177, 236] width 241 height 88
type textarea "Looking for water damage restoration in Covina, CA? Clear Coast Restoration pro…"
click at [1258, 645] on button "Save" at bounding box center [1278, 648] width 41 height 25
click at [572, 20] on html "Computer Required This feature is only available on a computer. Please switch t…" at bounding box center [660, 341] width 1321 height 683
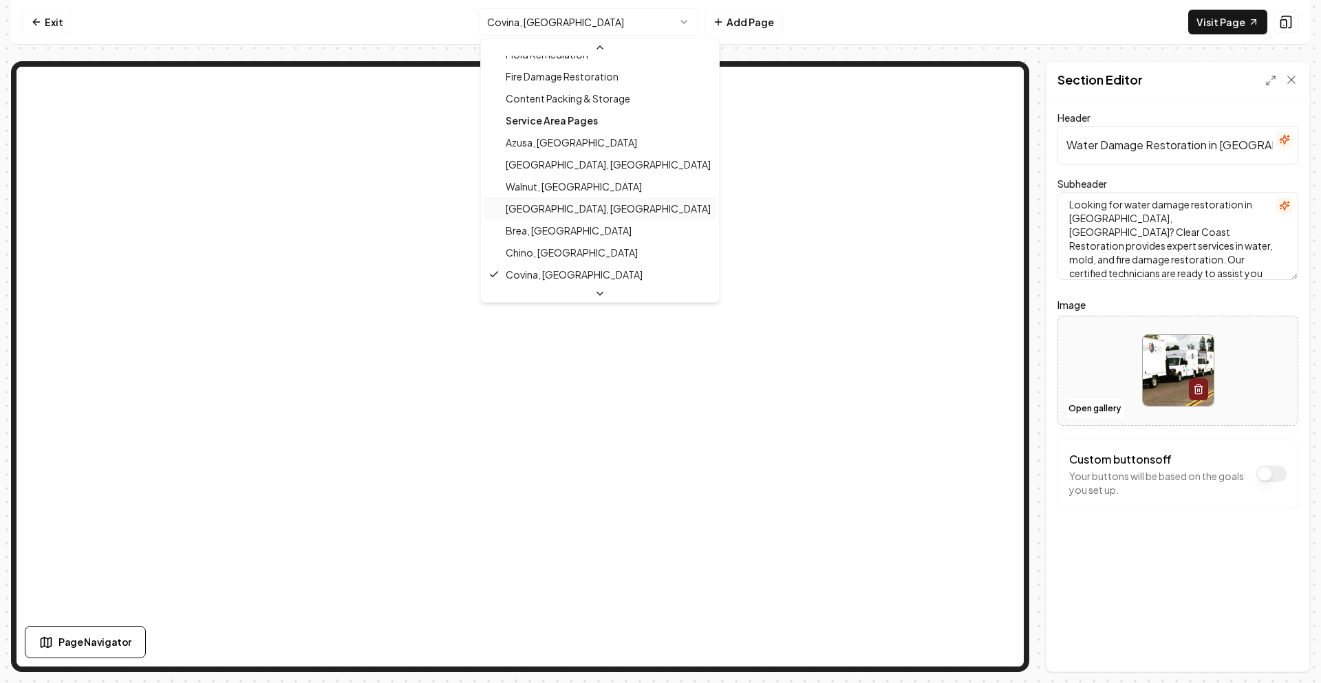
scroll to position [304, 0]
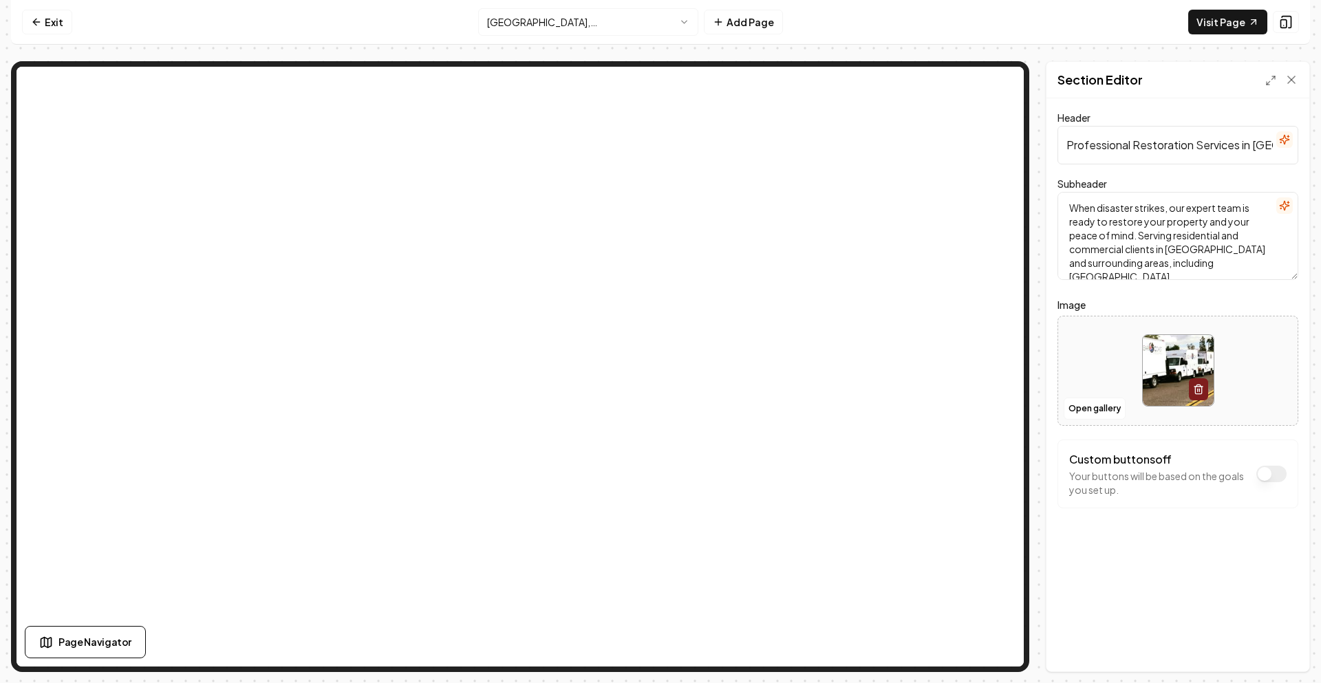
click at [1083, 149] on input "Professional Restoration Services in Eastvale, CA" at bounding box center [1177, 145] width 241 height 39
paste input "Water Damage Restoration in [GEOGRAPHIC_DATA], [GEOGRAPHIC_DATA] | Clear Coast …"
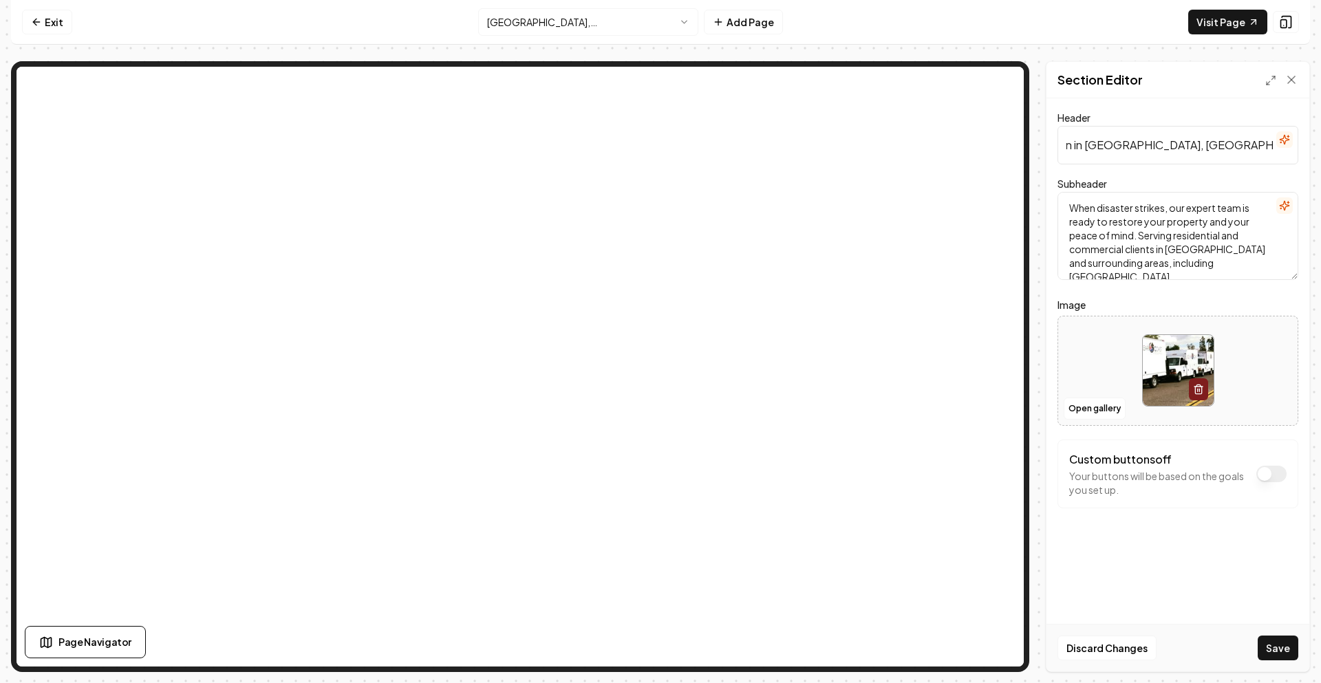
click at [1098, 147] on input "Water Damage Restoration in [GEOGRAPHIC_DATA], [GEOGRAPHIC_DATA] | Clear Coast …" at bounding box center [1177, 145] width 241 height 39
type input "Water Damage Restoration in Eastvale, CA | Clear Coast Restoration"
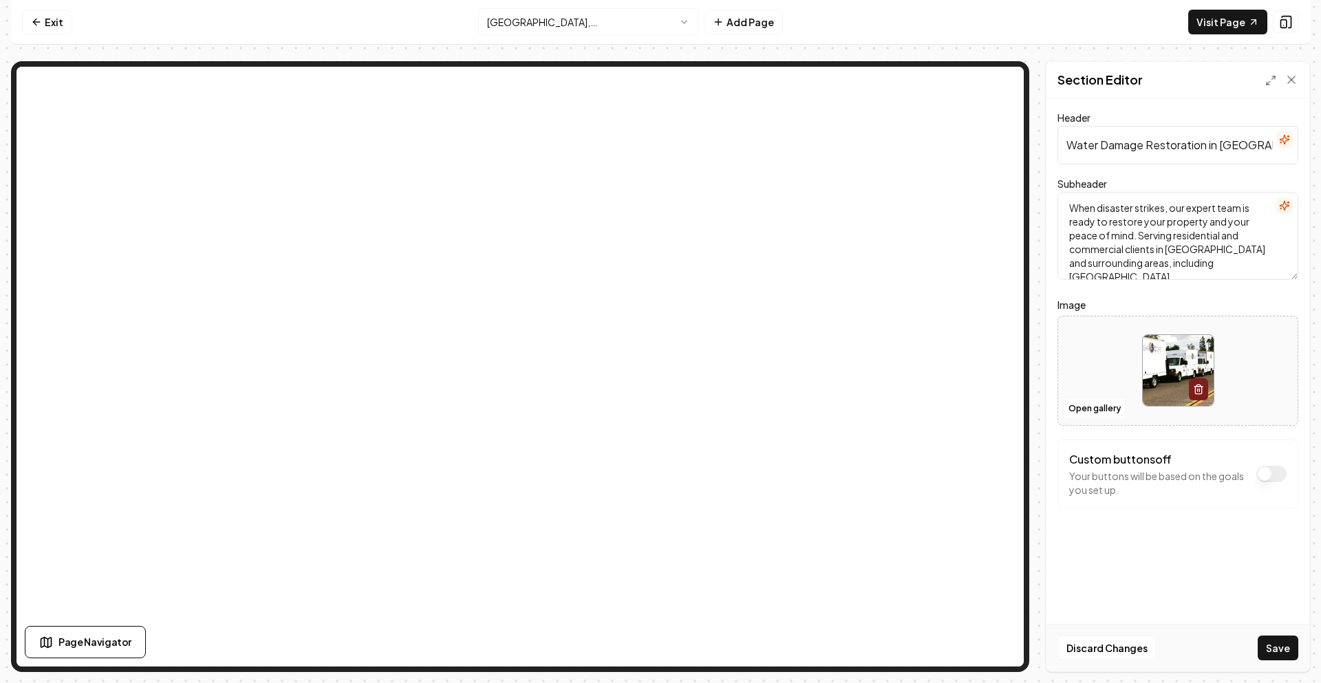
click at [1147, 251] on textarea "When disaster strikes, our expert team is ready to restore your property and yo…" at bounding box center [1177, 236] width 241 height 88
paste textarea "Looking for water damage restoration in [GEOGRAPHIC_DATA], [GEOGRAPHIC_DATA]? C…"
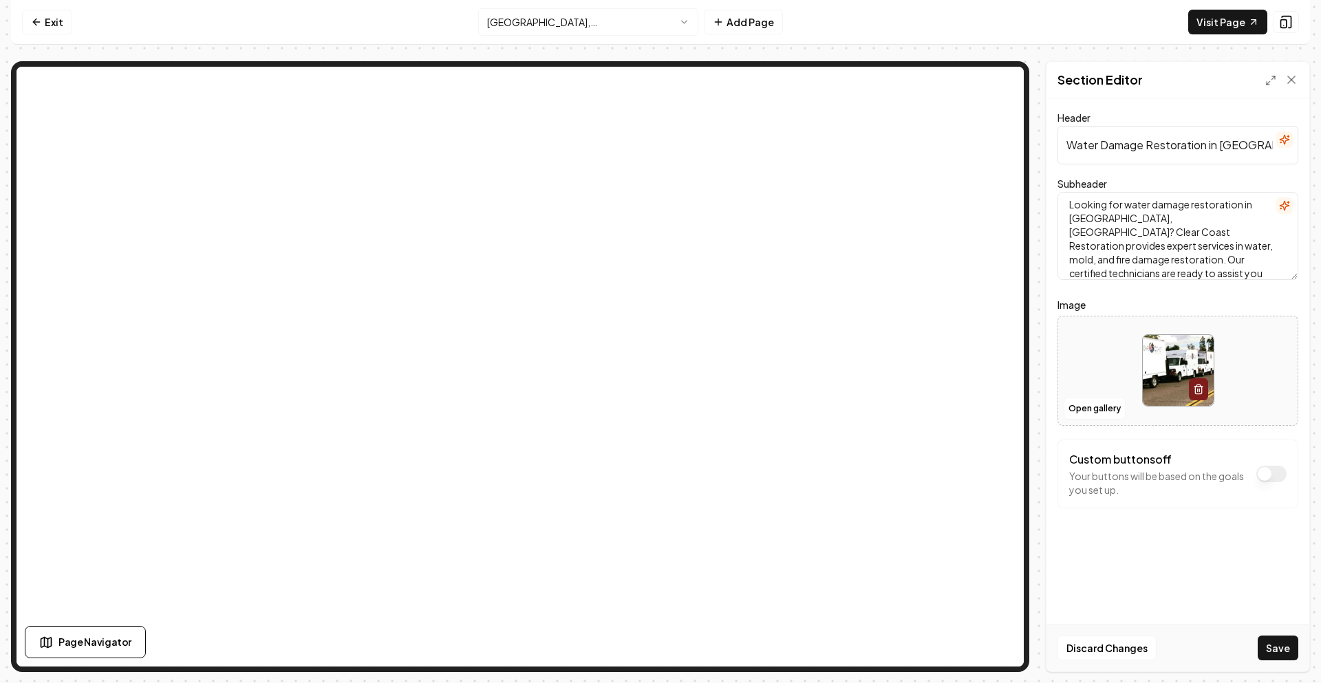
click at [1091, 221] on textarea "Looking for water damage restoration in [GEOGRAPHIC_DATA], [GEOGRAPHIC_DATA]? C…" at bounding box center [1177, 236] width 241 height 88
type textarea "Looking for water damage restoration in Eastvale, CA? Clear Coast Restoration p…"
click at [1276, 637] on button "Save" at bounding box center [1278, 648] width 41 height 25
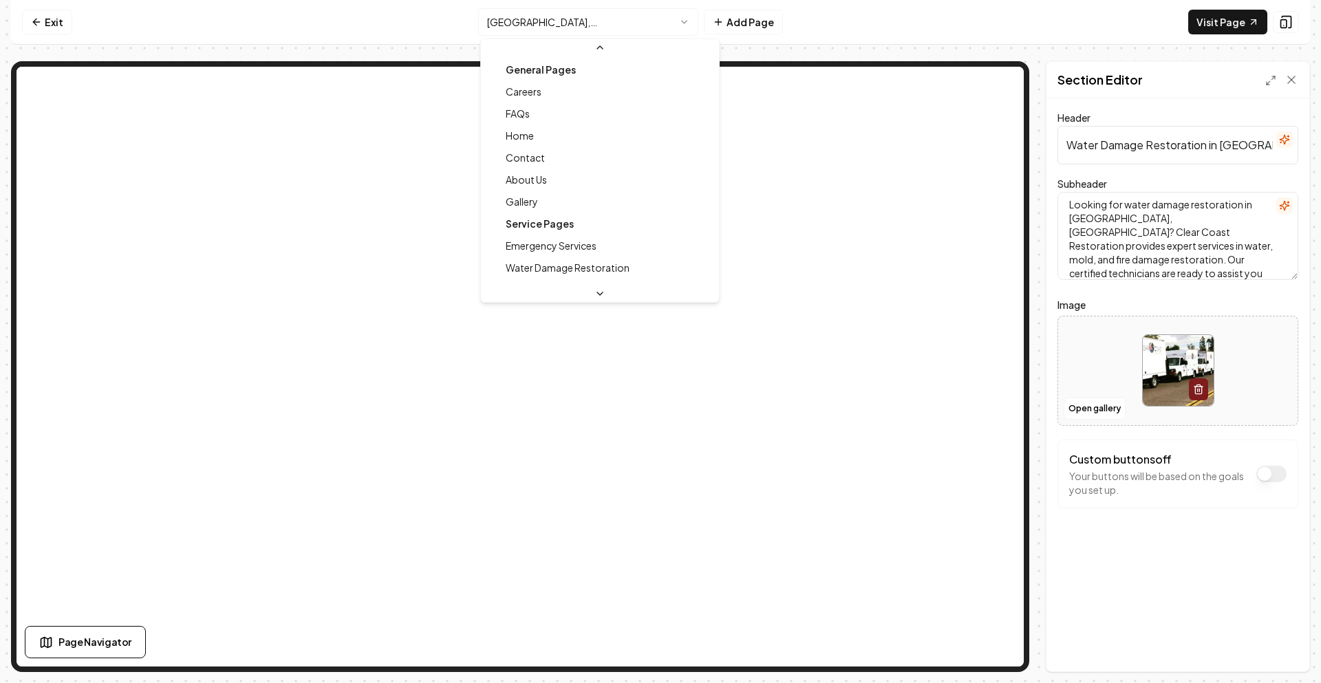
click at [590, 25] on html "Computer Required This feature is only available on a computer. Please switch t…" at bounding box center [660, 341] width 1321 height 683
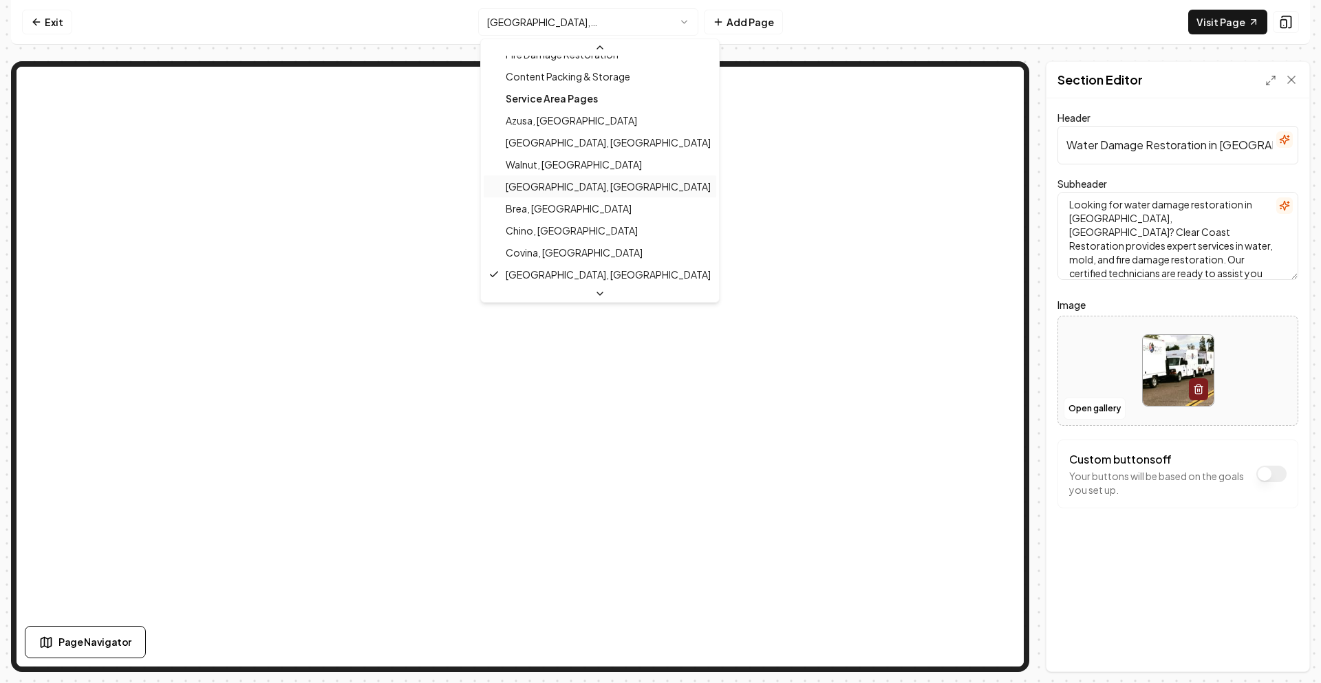
scroll to position [326, 0]
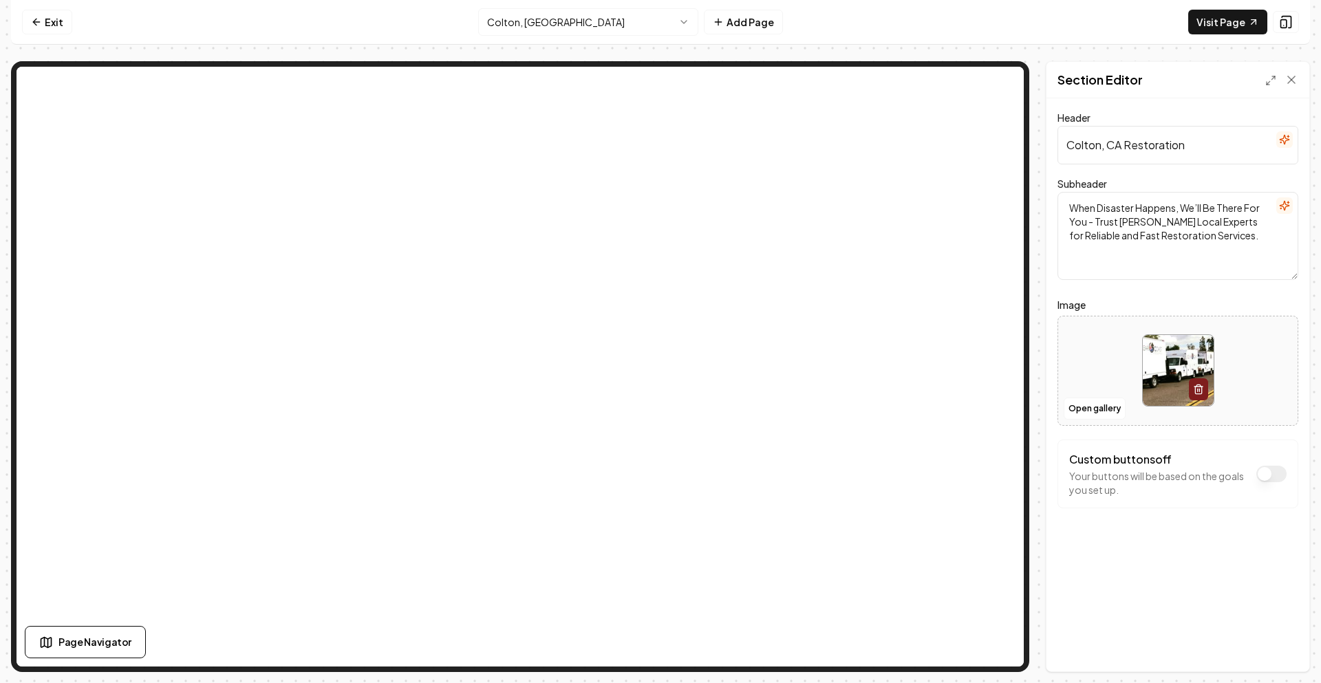
click at [1113, 154] on input "Colton, CA Restoration" at bounding box center [1177, 145] width 241 height 39
paste input "Water Damage Restoration in Upland, CA | Clear Coast"
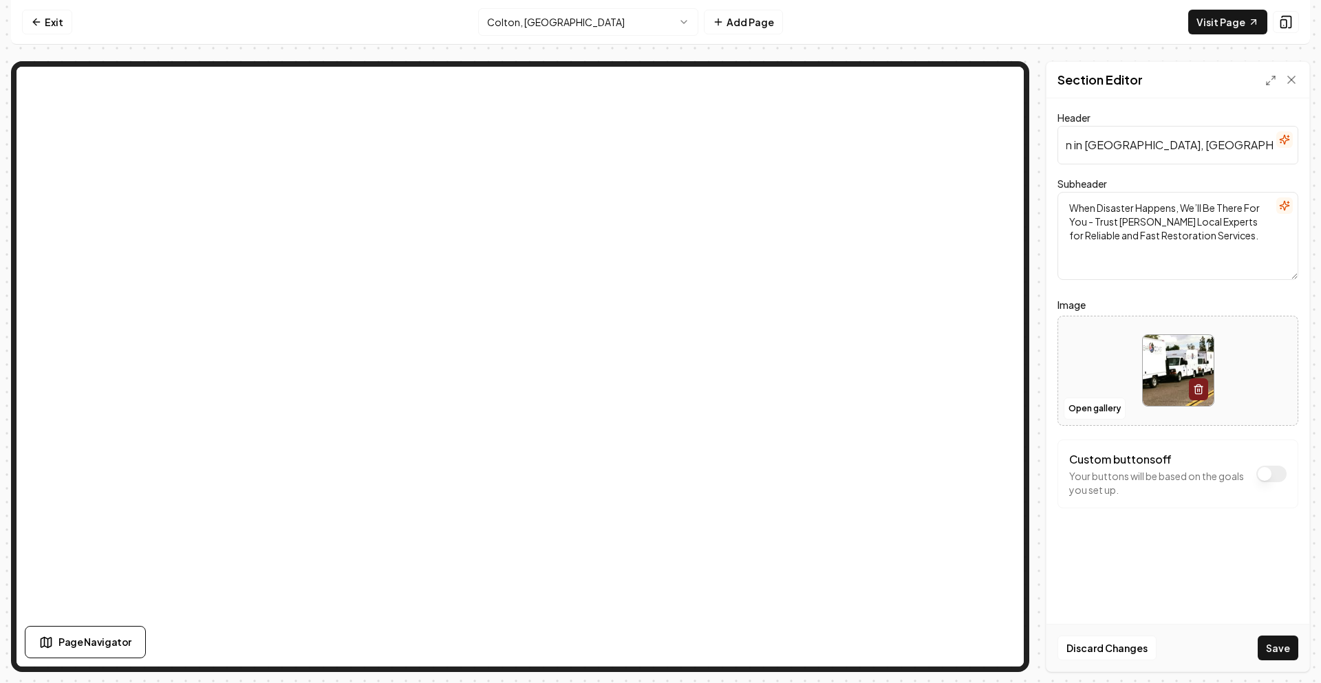
click at [1104, 147] on input "Water Damage Restoration in [GEOGRAPHIC_DATA], [GEOGRAPHIC_DATA] | Clear Coast …" at bounding box center [1177, 145] width 241 height 39
type input "Water Damage Restoration in Colton, CA | Clear Coast Restoration"
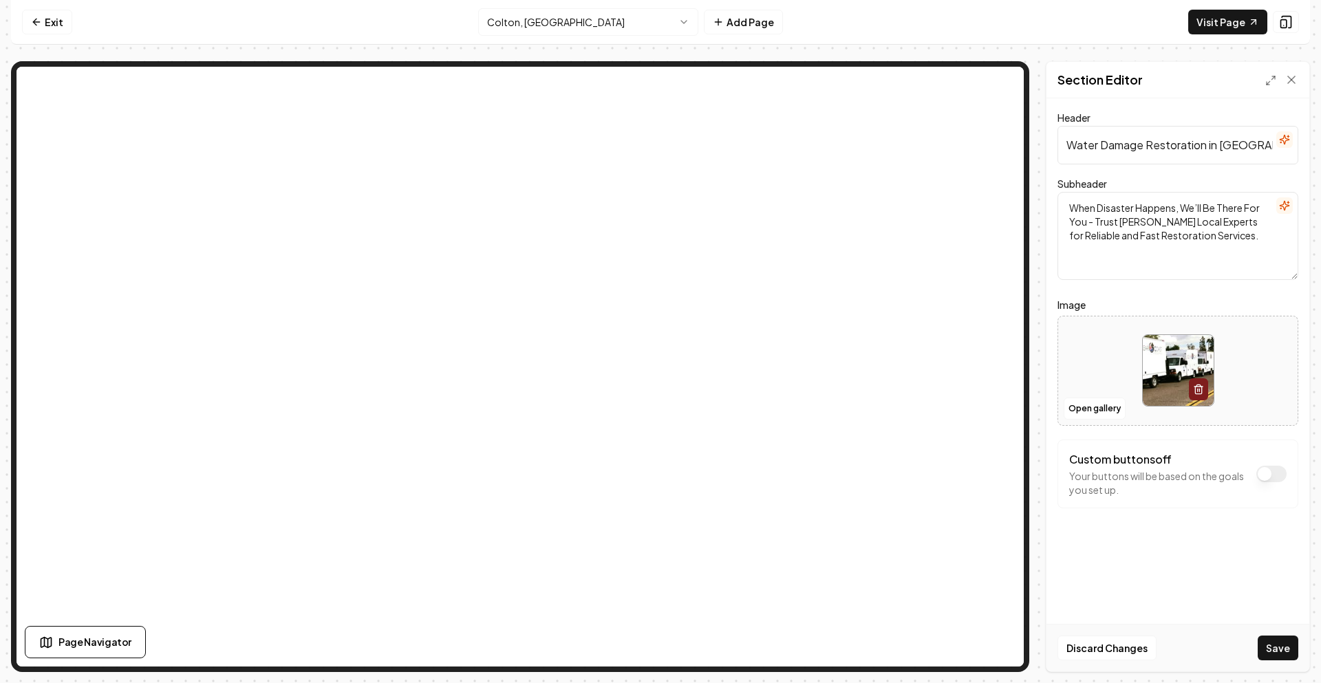
click at [1108, 216] on textarea "When Disaster Happens, We’ll Be There For You - Trust Colton's Local Experts fo…" at bounding box center [1177, 236] width 241 height 88
paste textarea "Looking for water damage restoration in [GEOGRAPHIC_DATA], [GEOGRAPHIC_DATA]? C…"
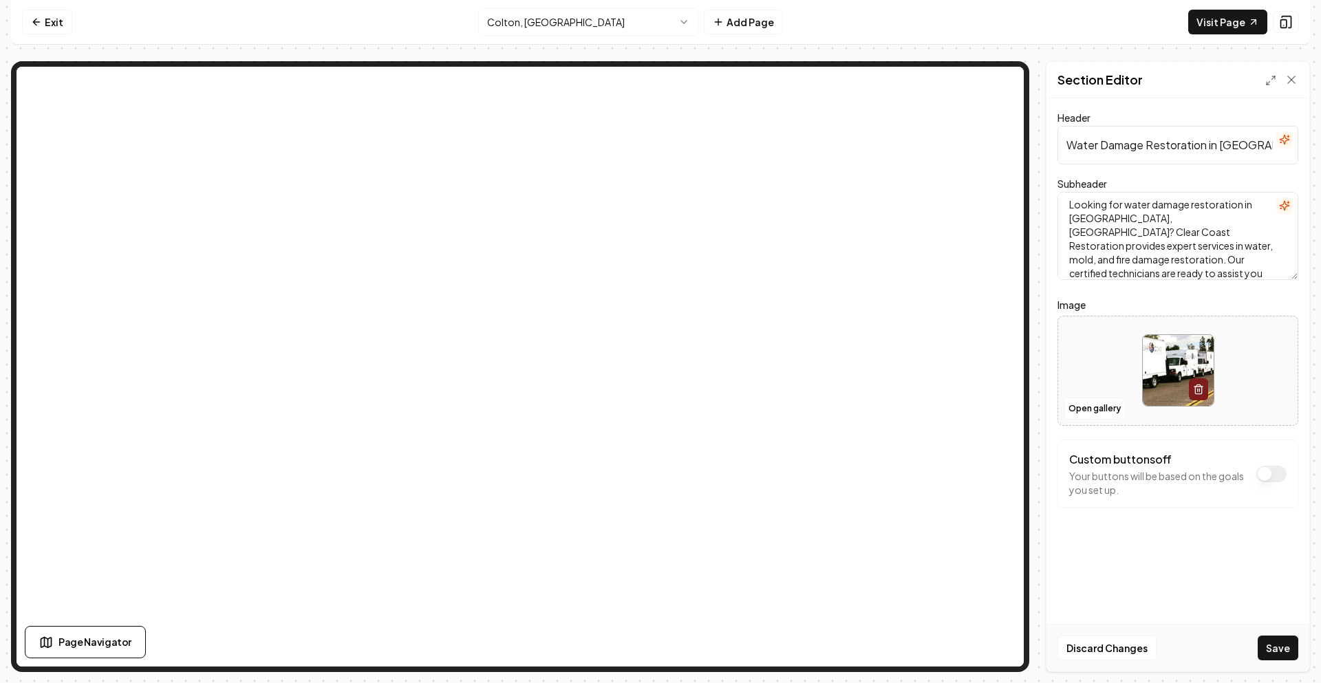
click at [1071, 220] on textarea "Looking for water damage restoration in [GEOGRAPHIC_DATA], [GEOGRAPHIC_DATA]? C…" at bounding box center [1177, 236] width 241 height 88
type textarea "Looking for water damage restoration in Colton, CA? Clear Coast Restoration pro…"
click at [1281, 643] on button "Save" at bounding box center [1278, 648] width 41 height 25
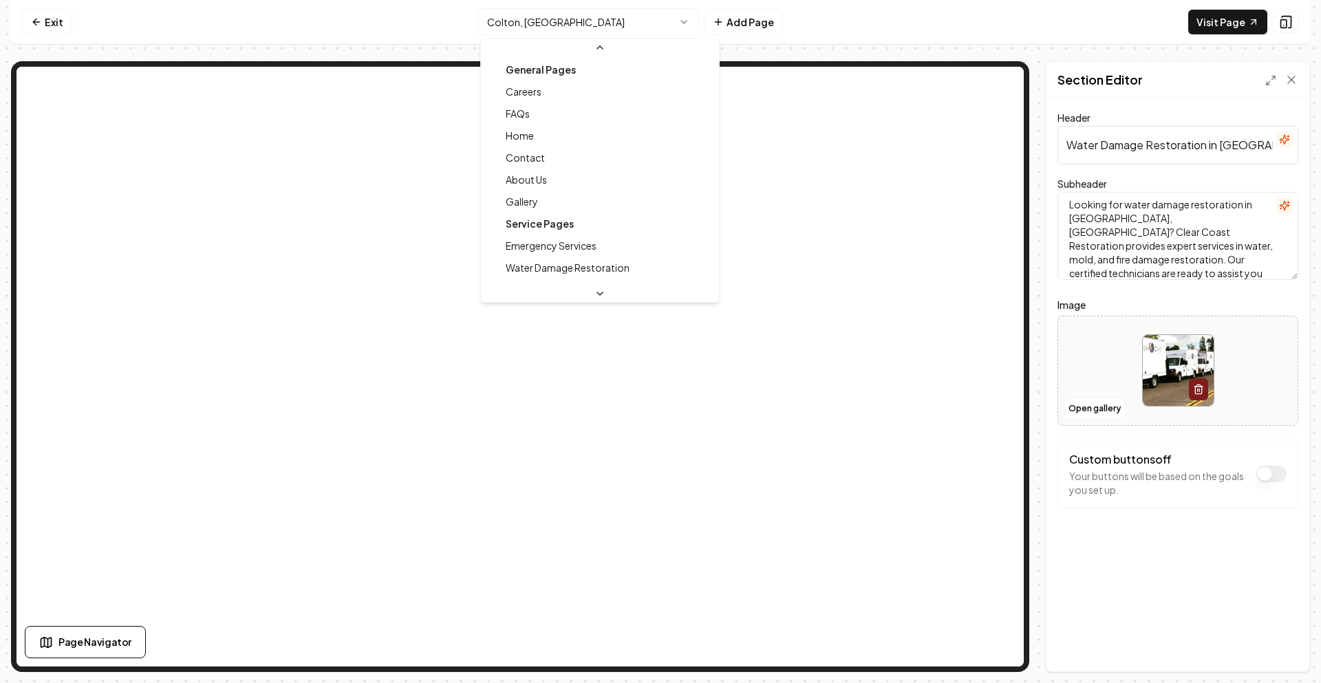
click at [546, 30] on html "Computer Required This feature is only available on a computer. Please switch t…" at bounding box center [660, 341] width 1321 height 683
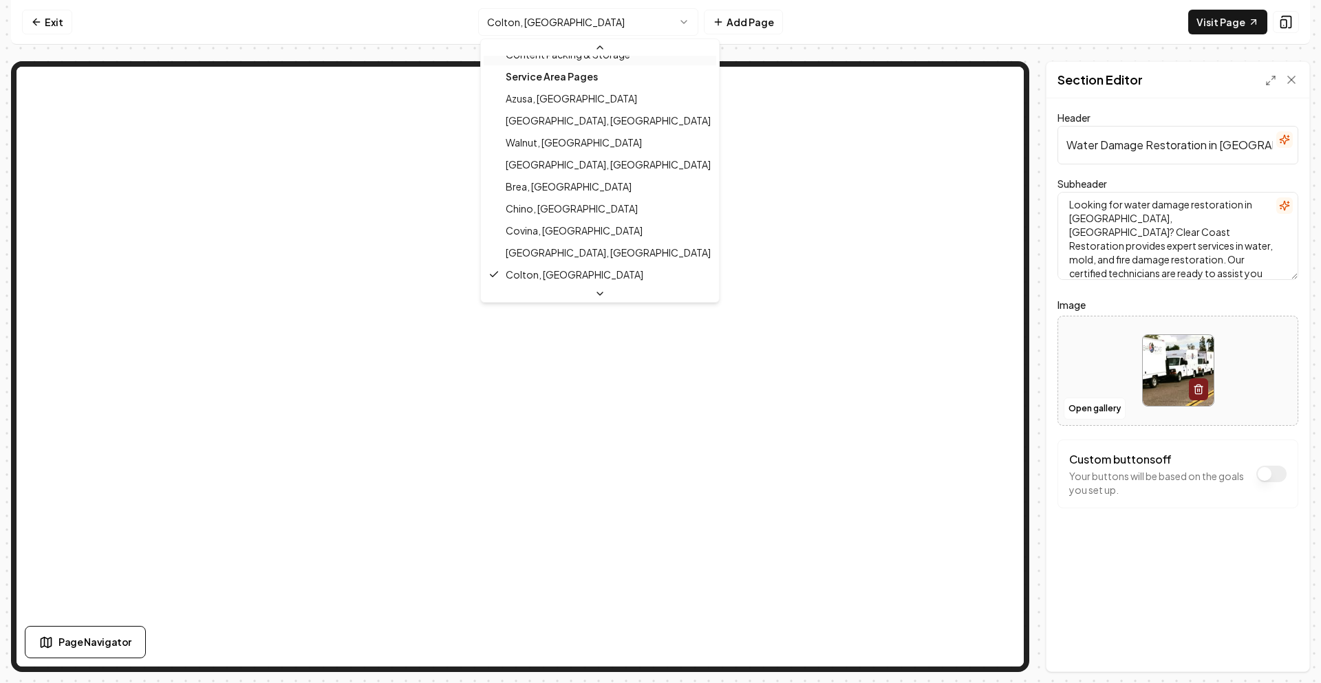
scroll to position [257, 0]
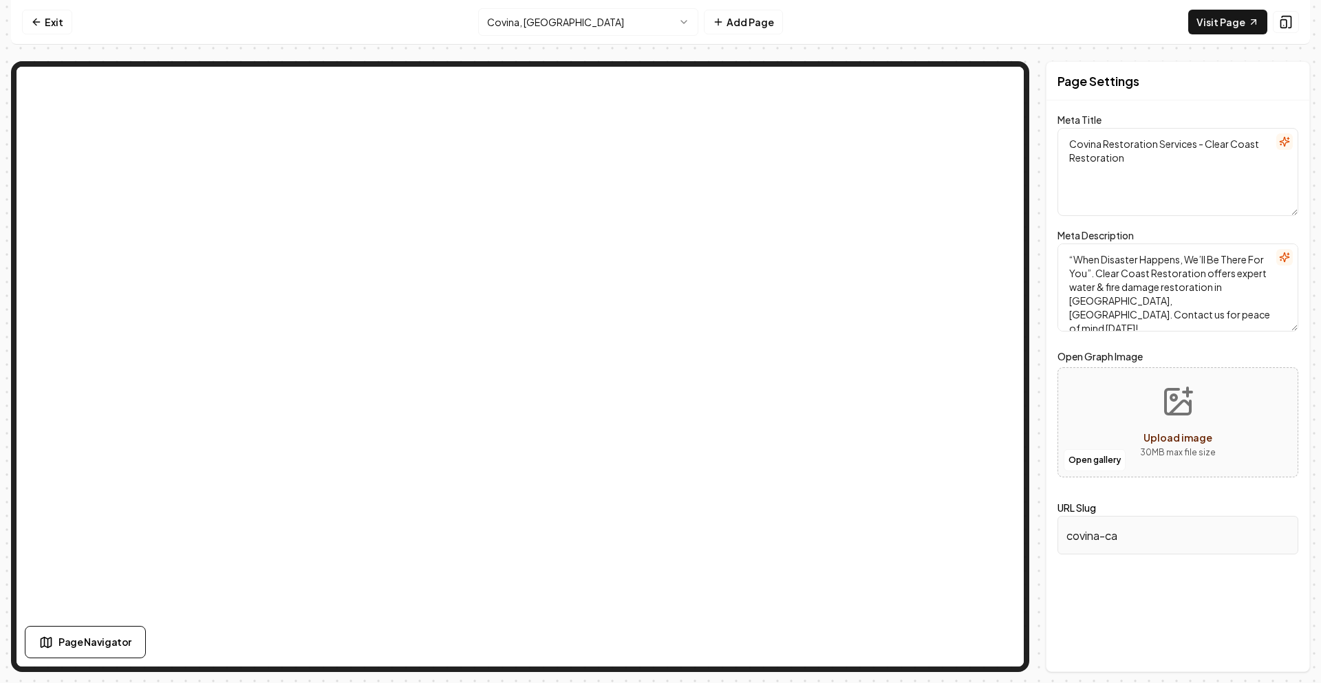
click at [537, 27] on html "Computer Required This feature is only available on a computer. Please switch t…" at bounding box center [660, 341] width 1321 height 683
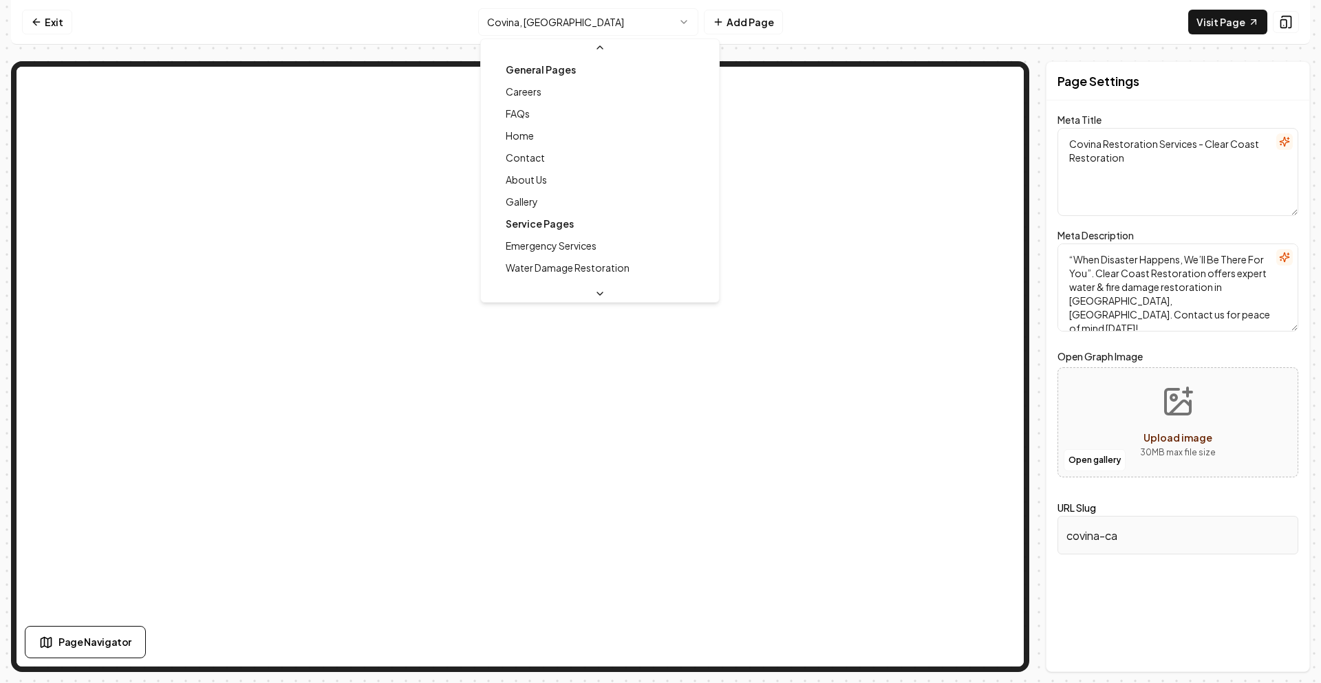
scroll to position [235, 0]
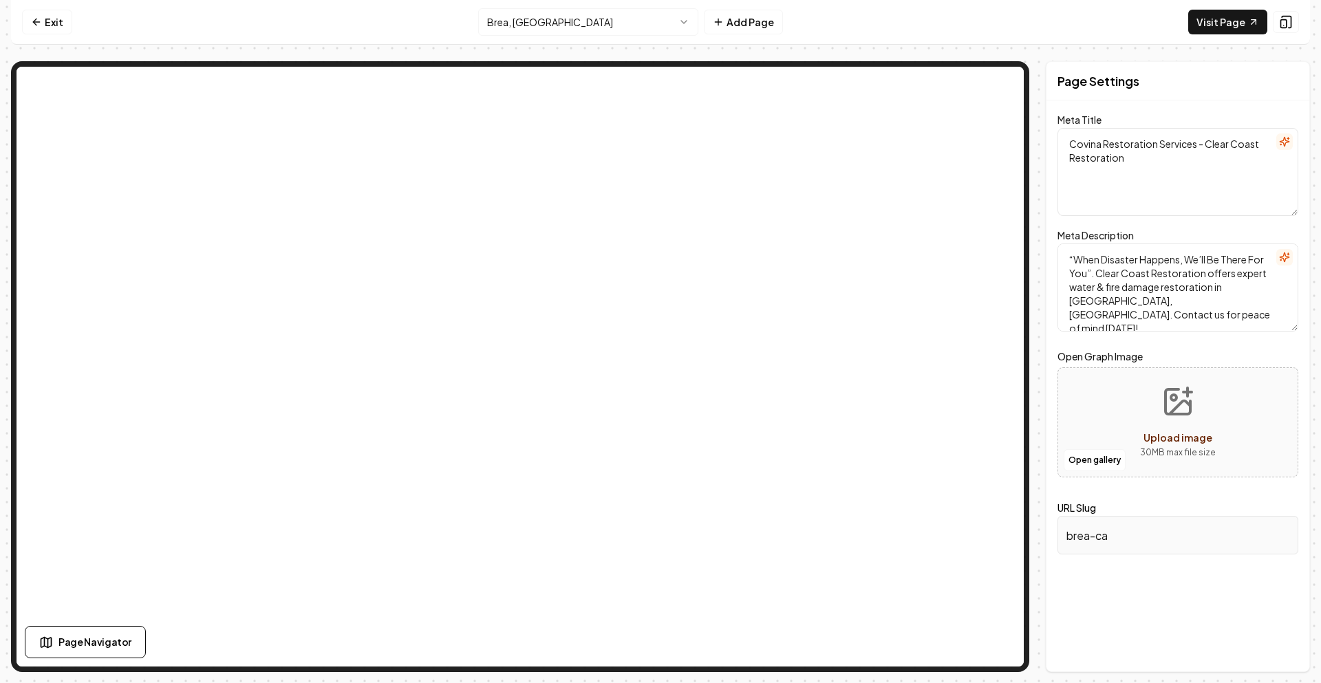
click at [564, 27] on html "Computer Required This feature is only available on a computer. Please switch t…" at bounding box center [660, 341] width 1321 height 683
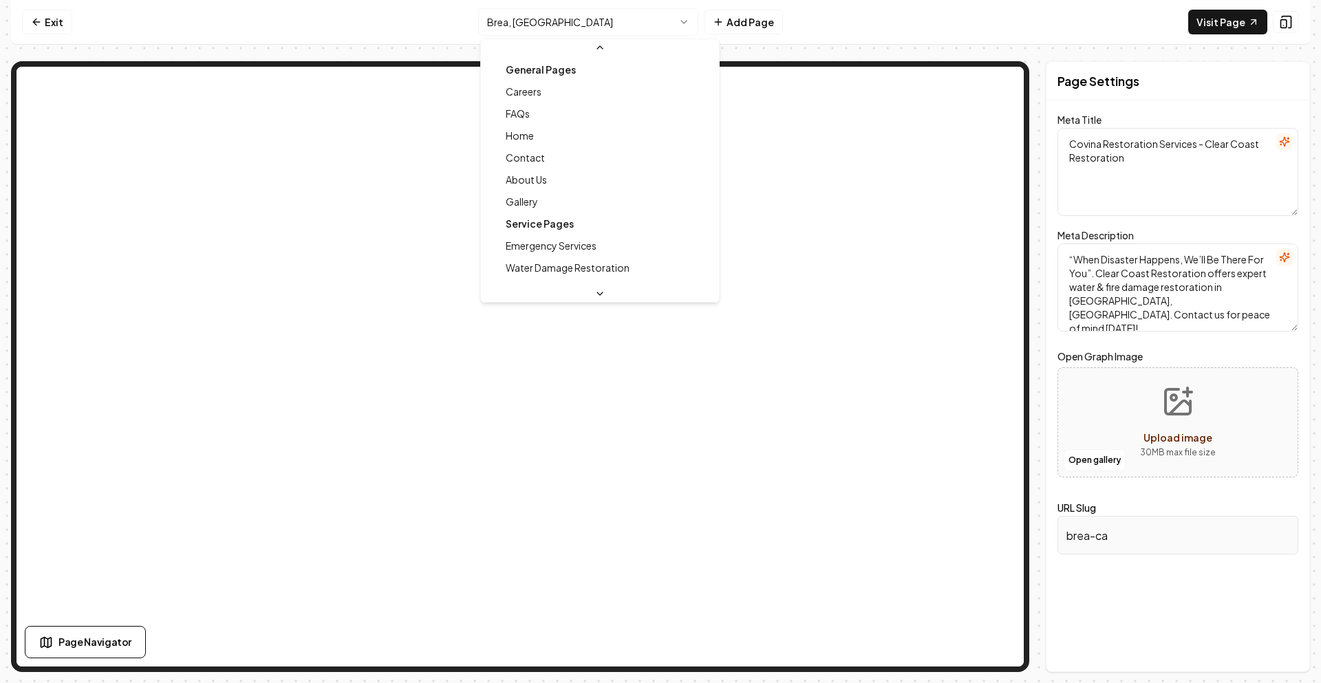
scroll to position [191, 0]
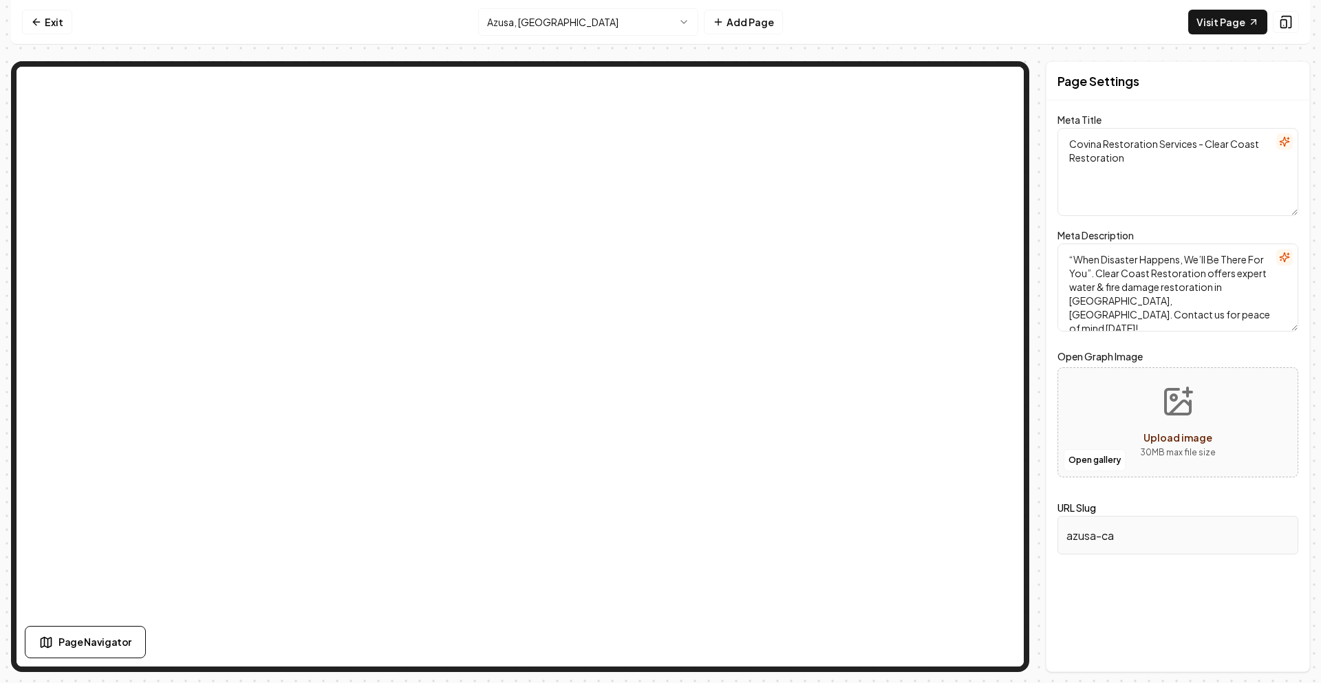
click at [561, 25] on html "Computer Required This feature is only available on a computer. Please switch t…" at bounding box center [660, 341] width 1321 height 683
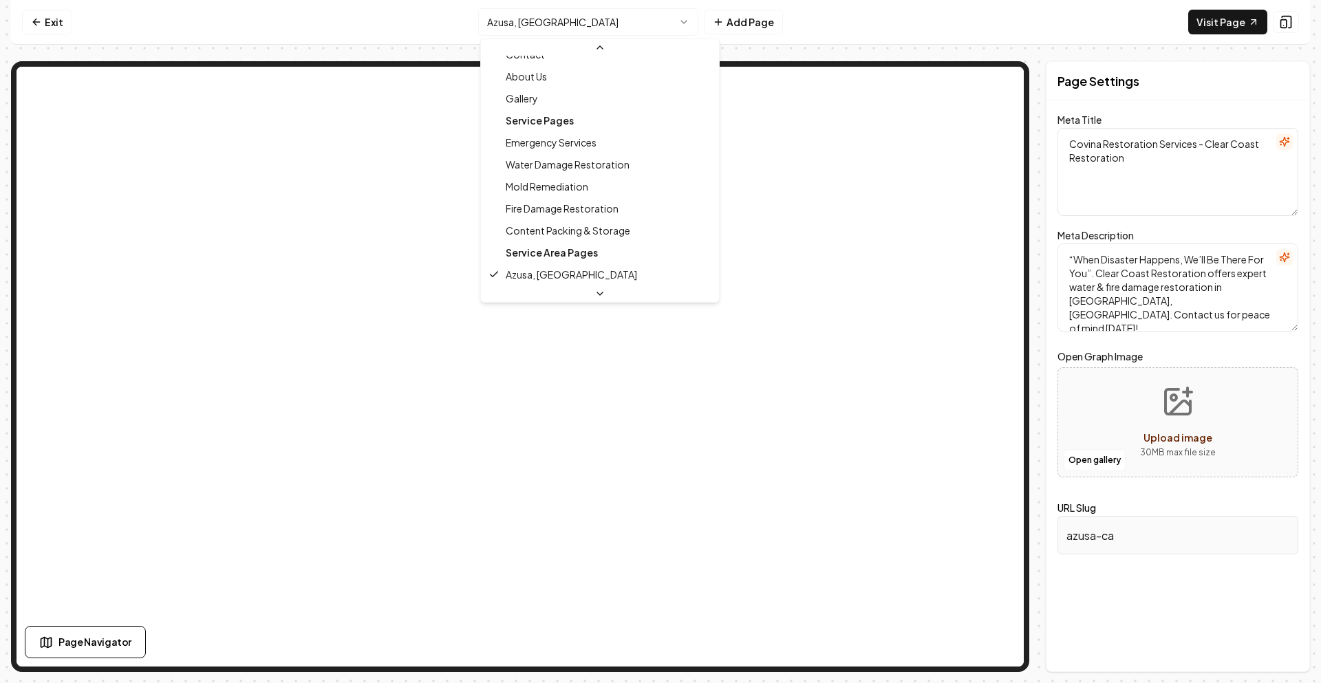
scroll to position [241, 0]
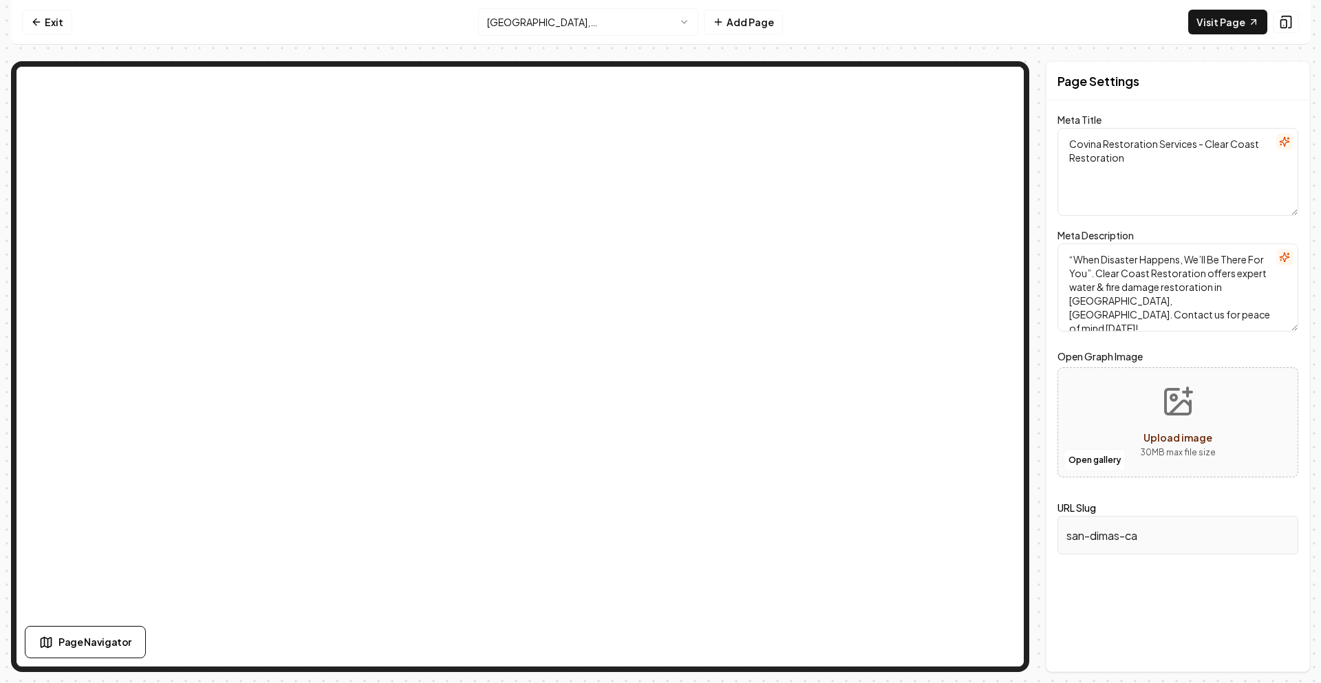
click at [572, 25] on html "Computer Required This feature is only available on a computer. Please switch t…" at bounding box center [660, 341] width 1321 height 683
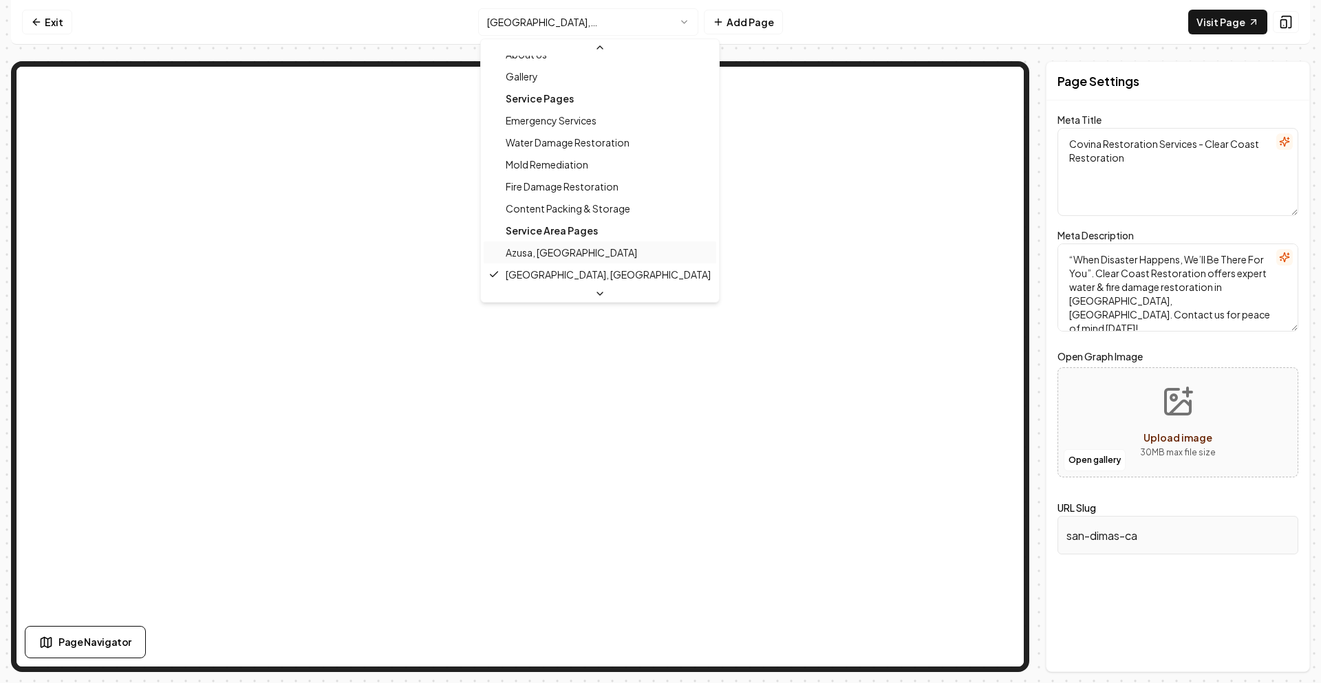
scroll to position [194, 0]
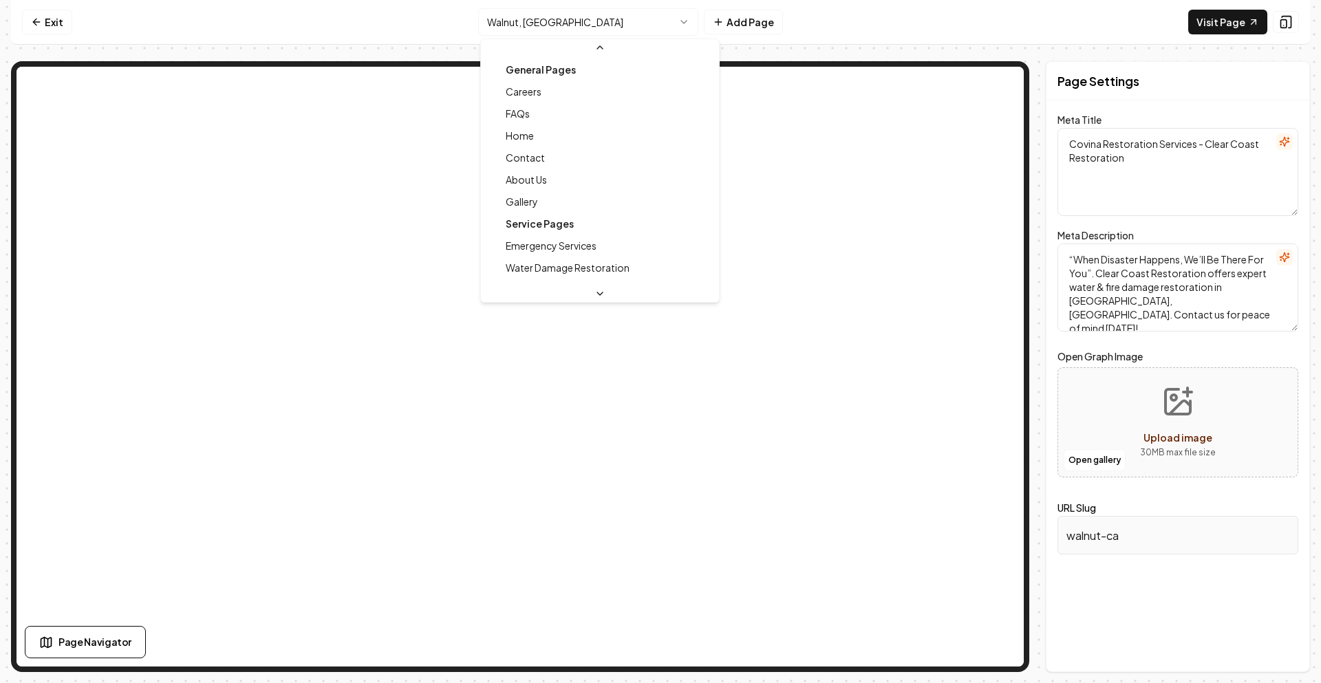
click at [618, 21] on html "Computer Required This feature is only available on a computer. Please switch t…" at bounding box center [660, 341] width 1321 height 683
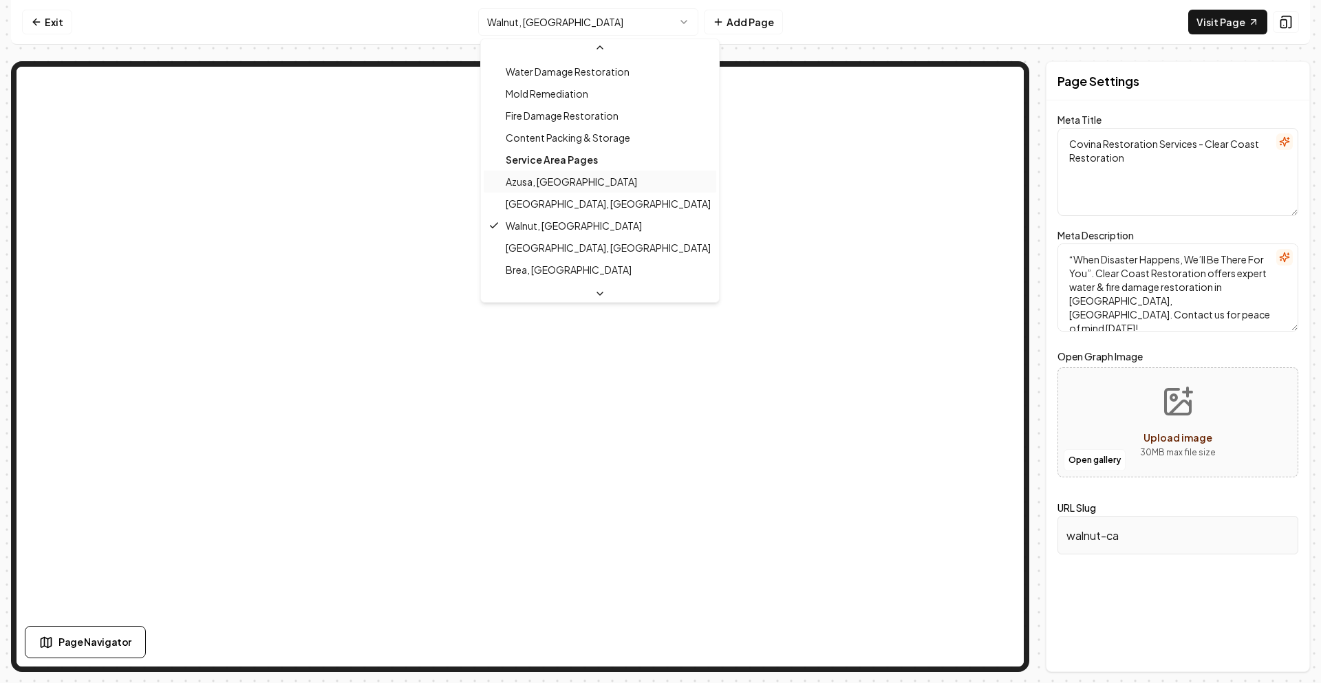
scroll to position [216, 0]
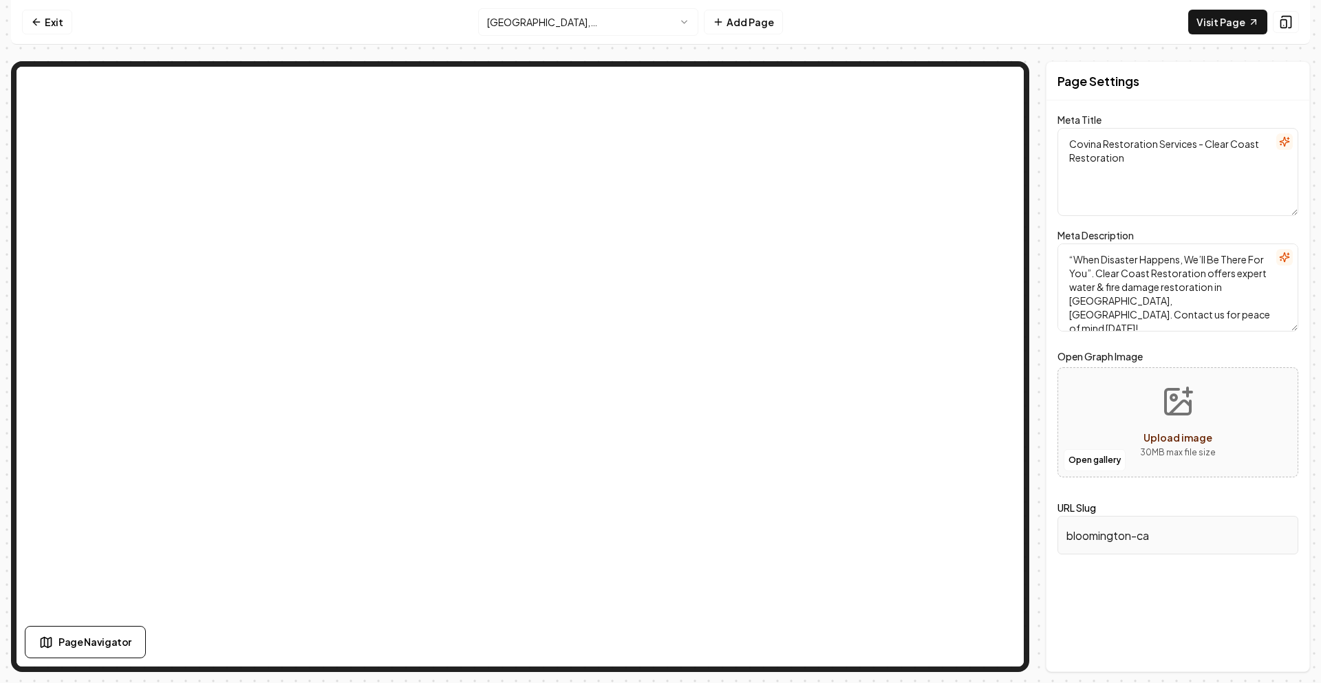
click at [599, 24] on html "Computer Required This feature is only available on a computer. Please switch t…" at bounding box center [660, 341] width 1321 height 683
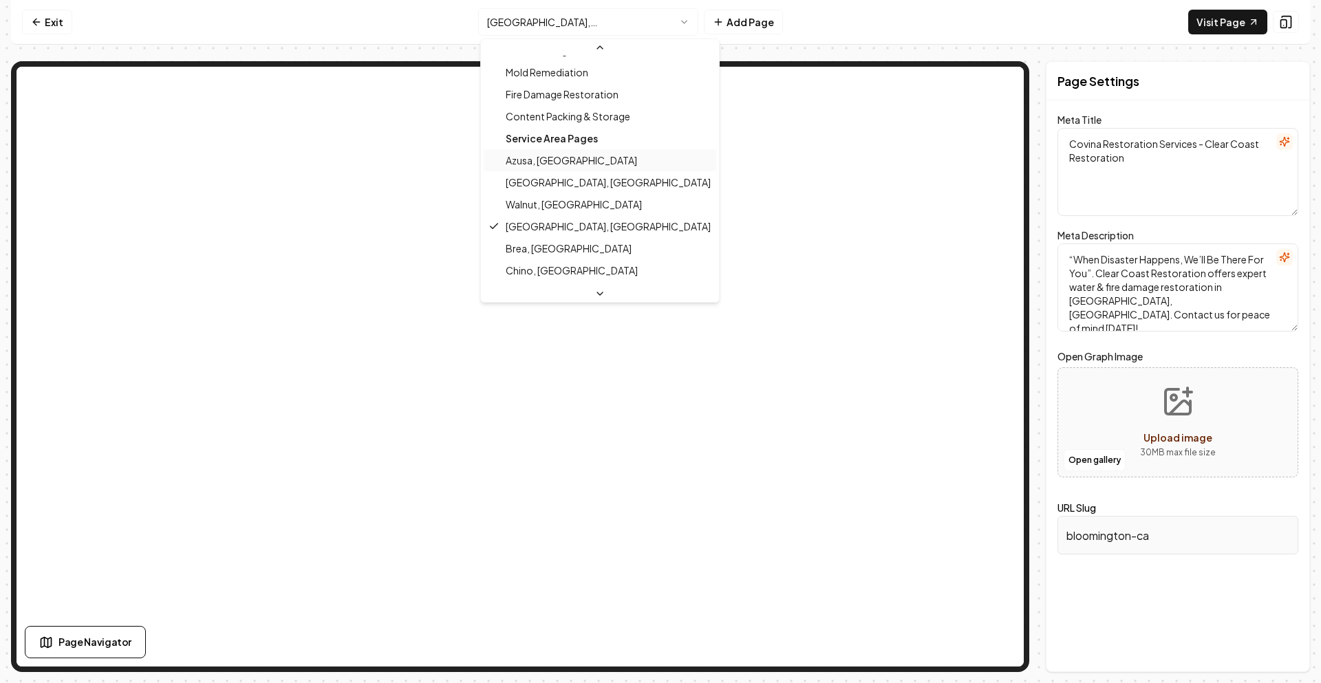
scroll to position [238, 0]
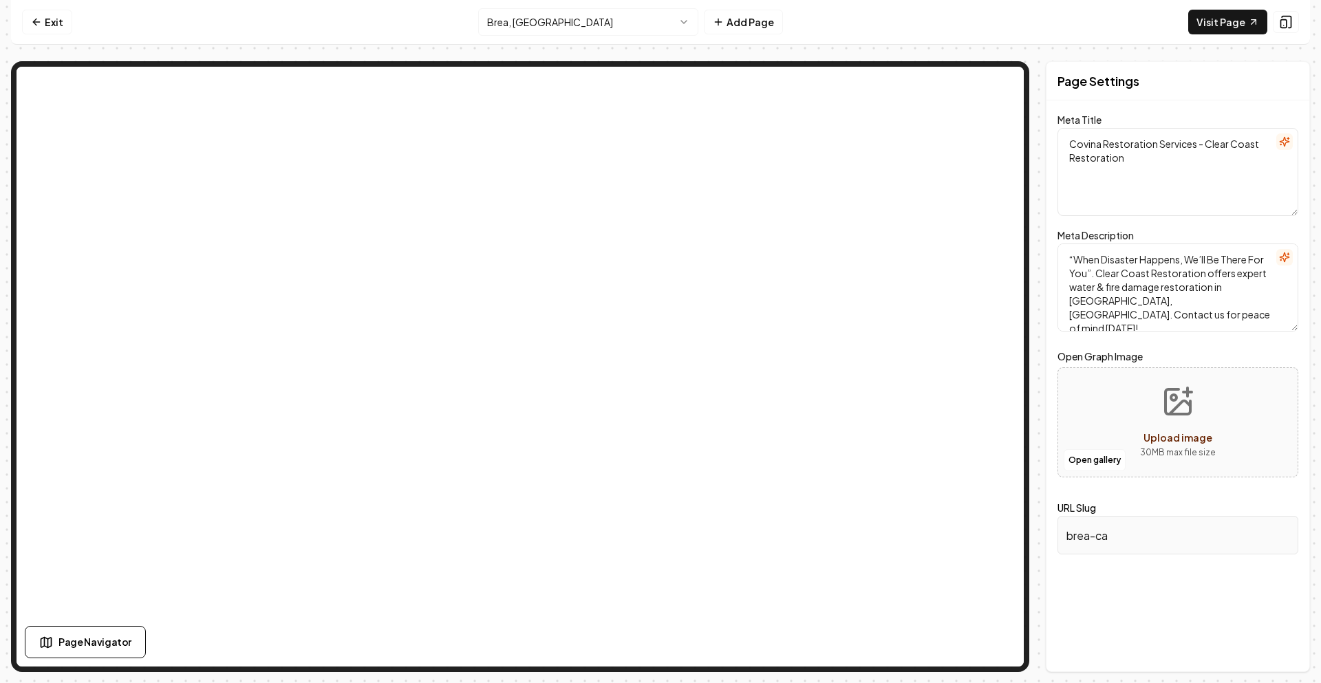
click at [560, 26] on html "Computer Required This feature is only available on a computer. Please switch t…" at bounding box center [660, 341] width 1321 height 683
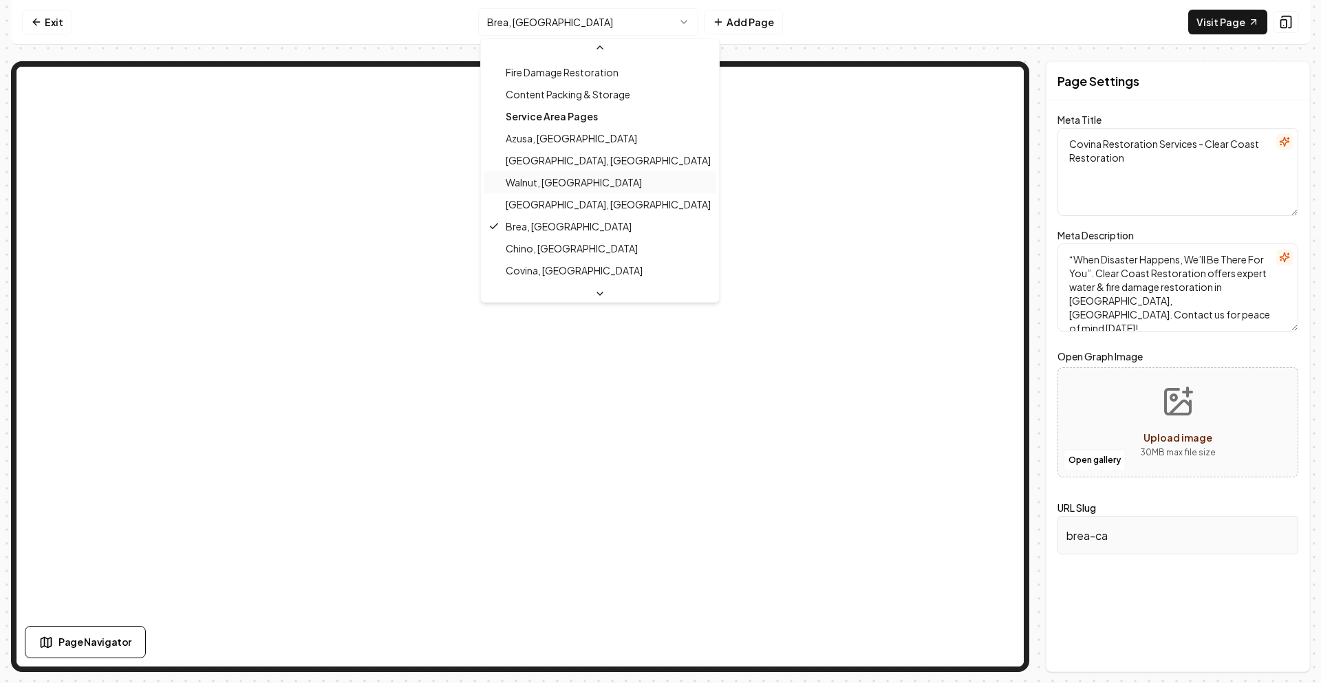
scroll to position [260, 0]
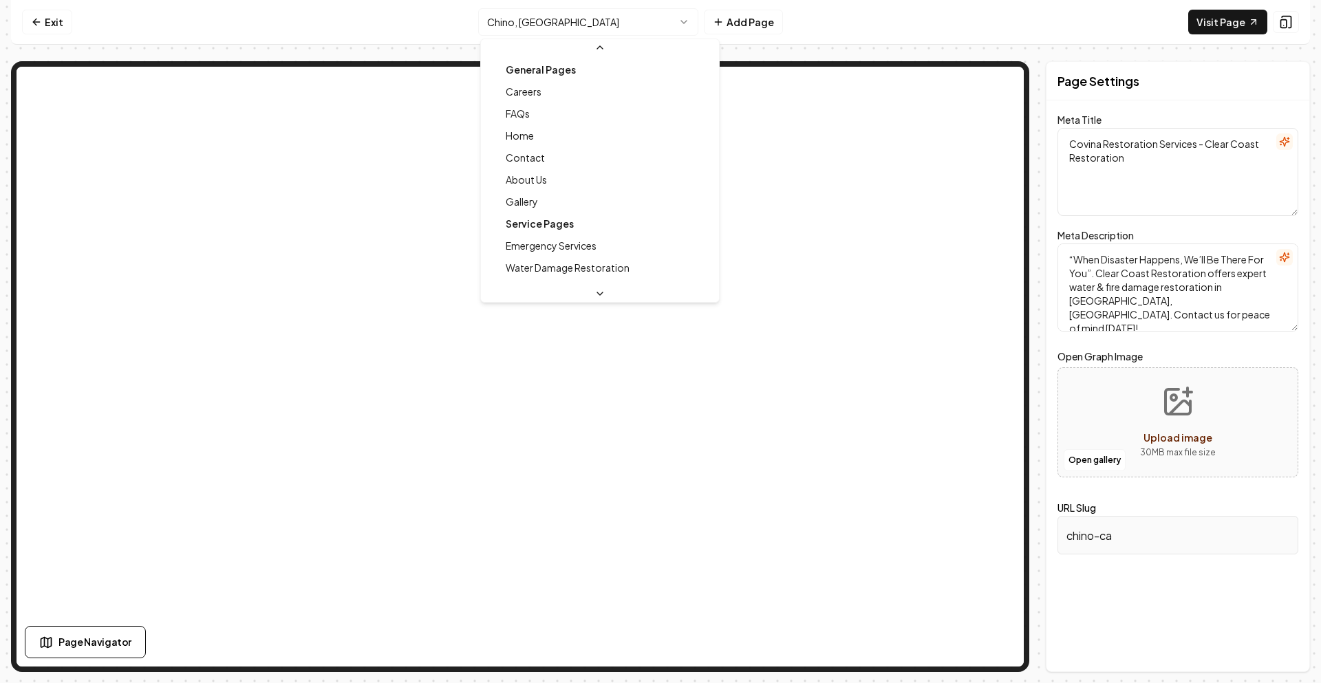
click at [599, 23] on html "Computer Required This feature is only available on a computer. Please switch t…" at bounding box center [660, 341] width 1321 height 683
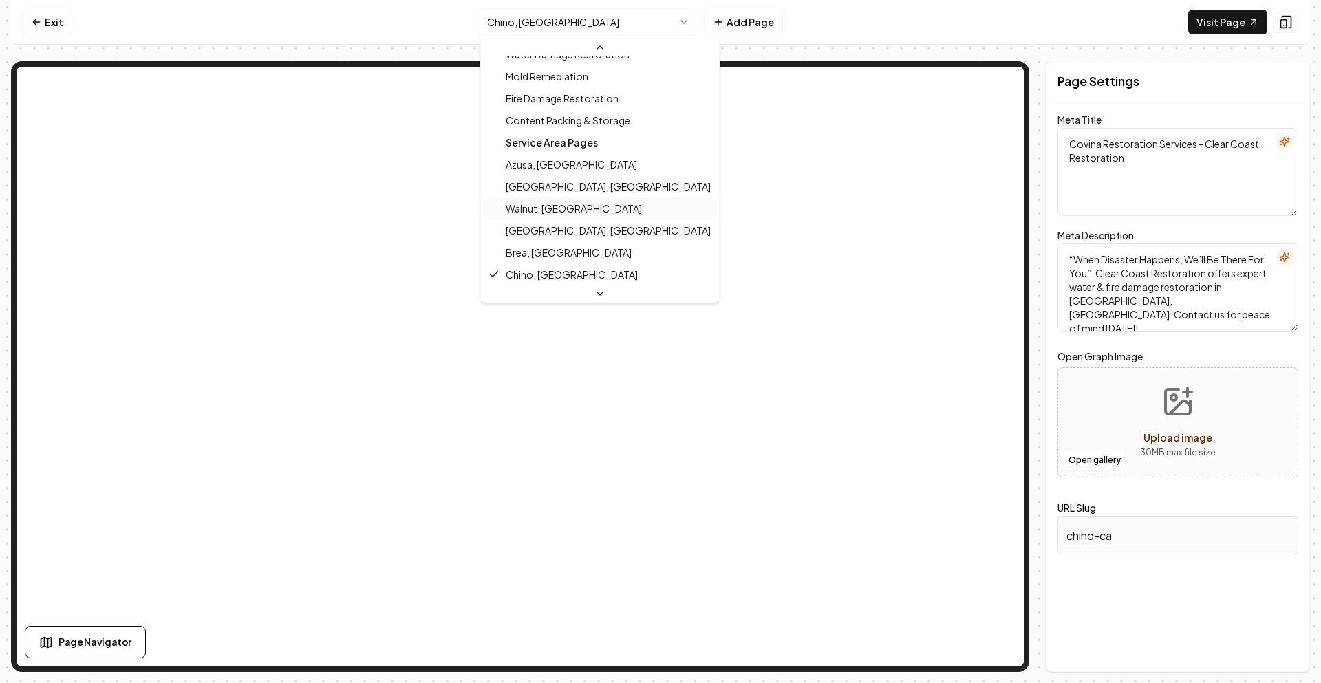
scroll to position [282, 0]
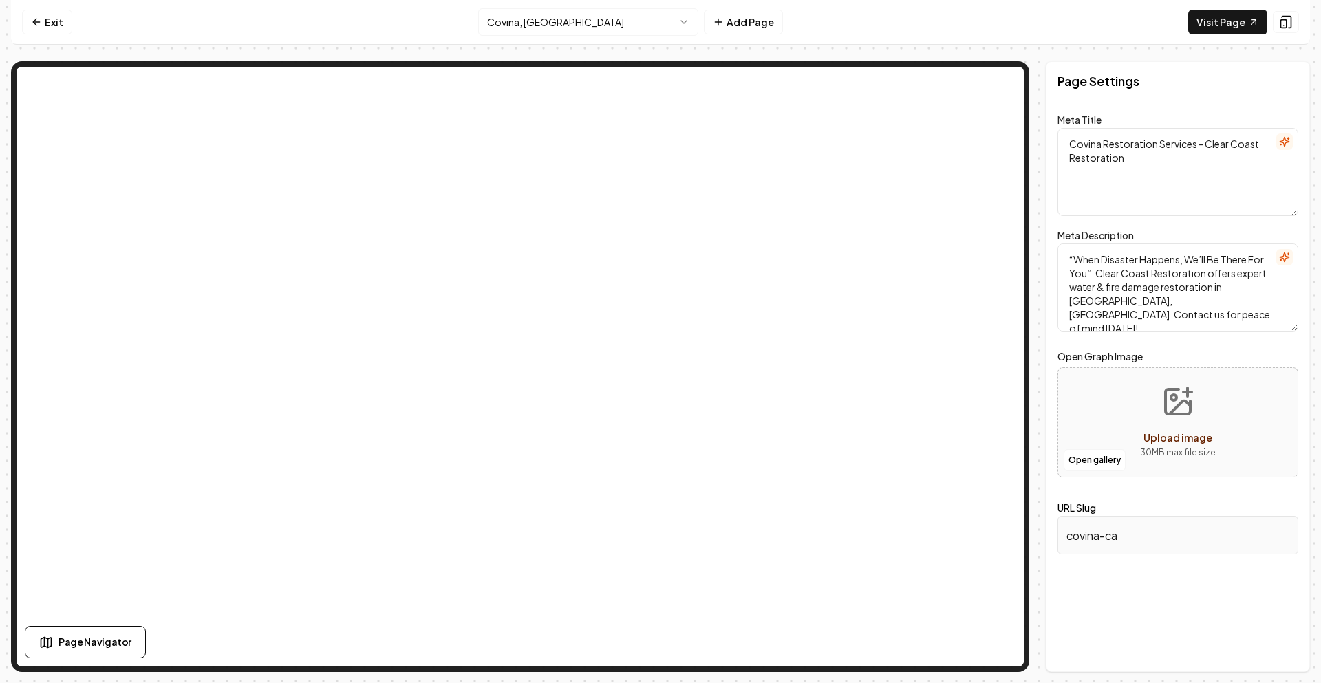
click at [570, 26] on html "Computer Required This feature is only available on a computer. Please switch t…" at bounding box center [660, 341] width 1321 height 683
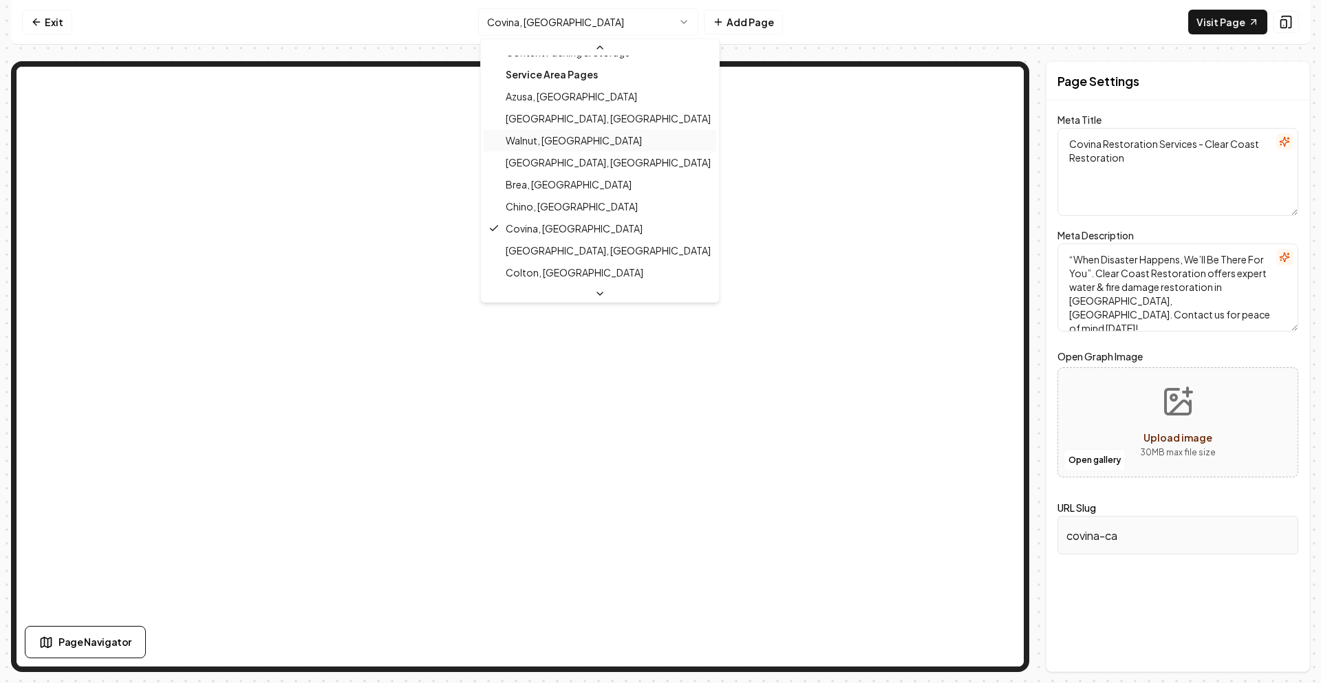
scroll to position [304, 0]
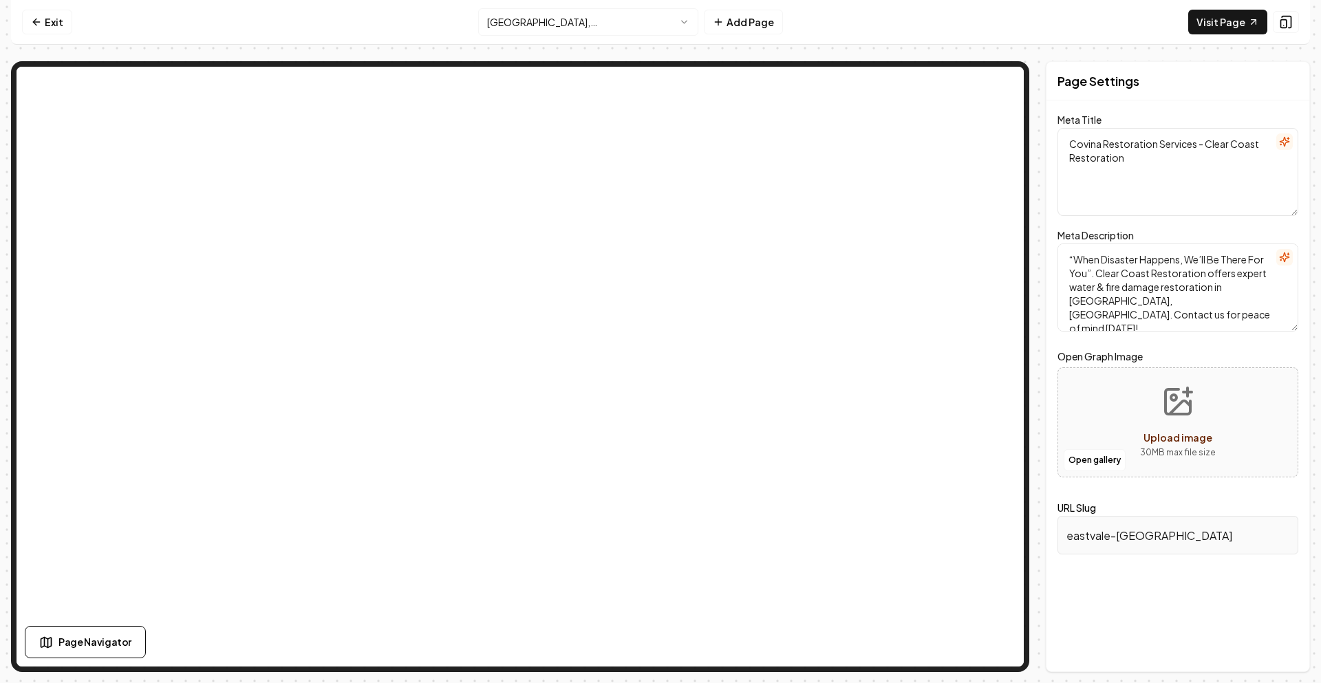
click at [623, 22] on html "Computer Required This feature is only available on a computer. Please switch t…" at bounding box center [660, 341] width 1321 height 683
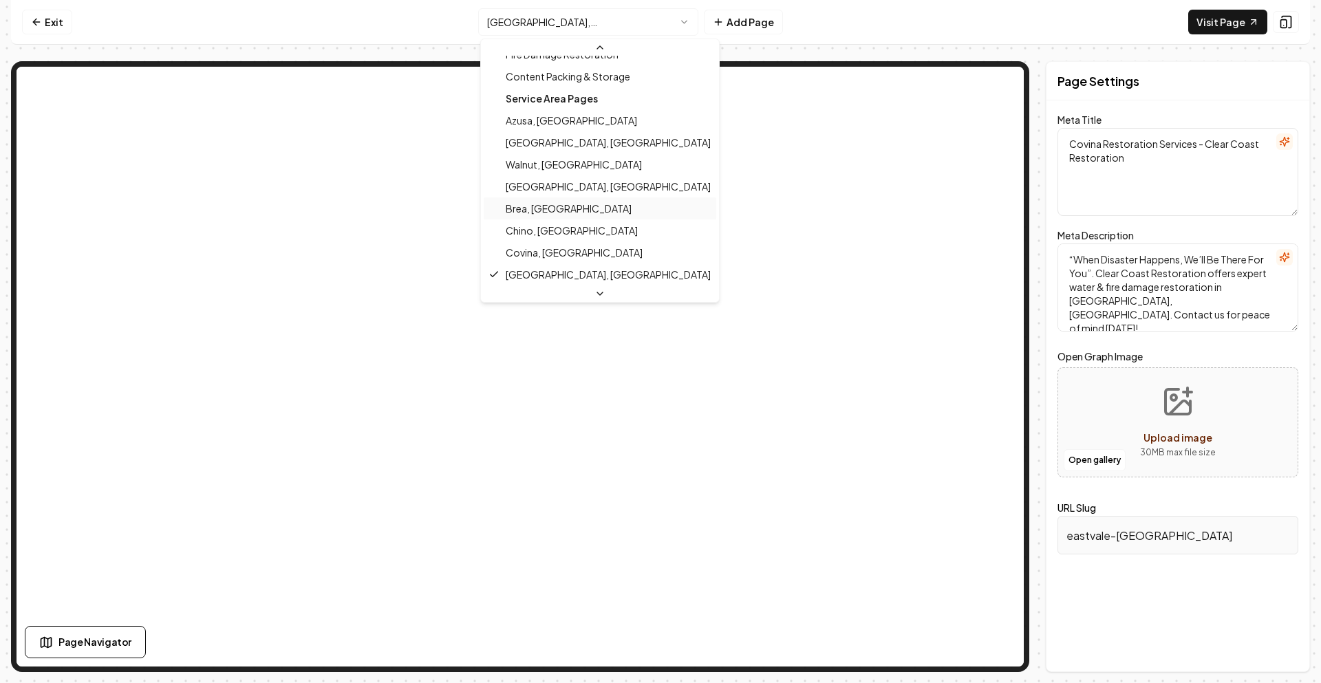
scroll to position [326, 0]
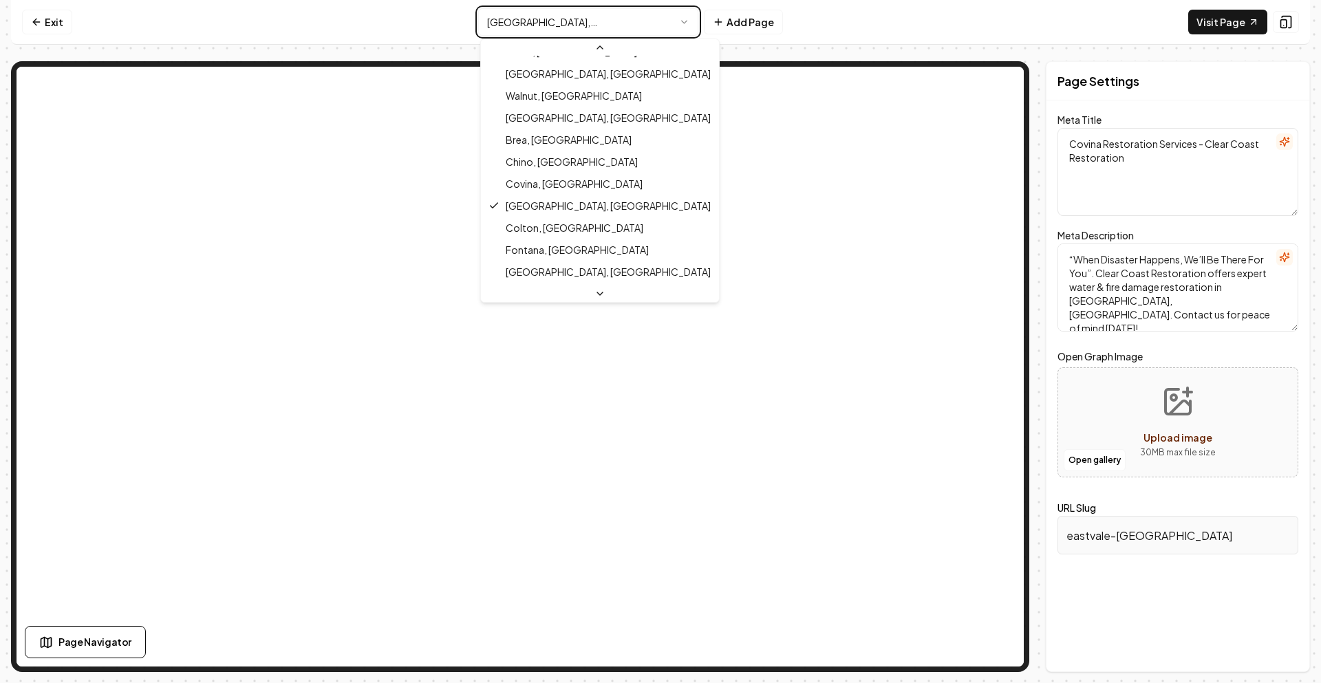
type input "colton-ca"
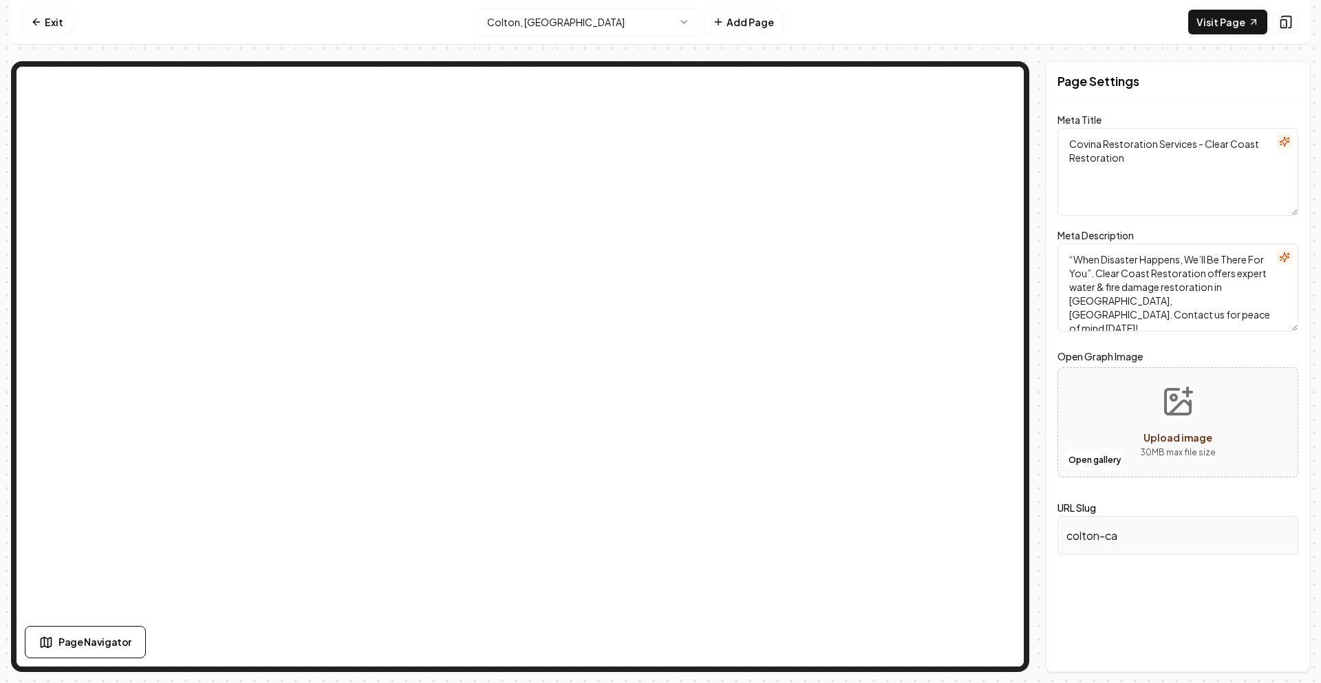
click at [631, 14] on html "Computer Required This feature is only available on a computer. Please switch t…" at bounding box center [660, 341] width 1321 height 683
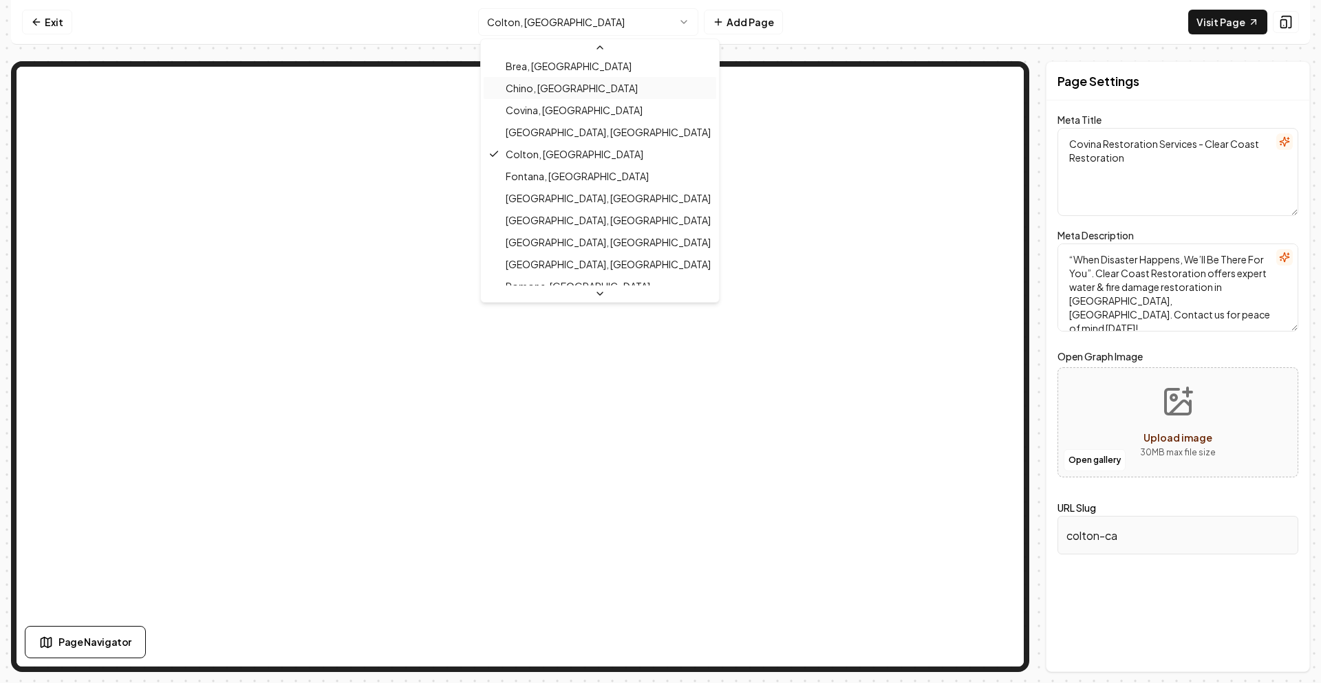
scroll to position [417, 0]
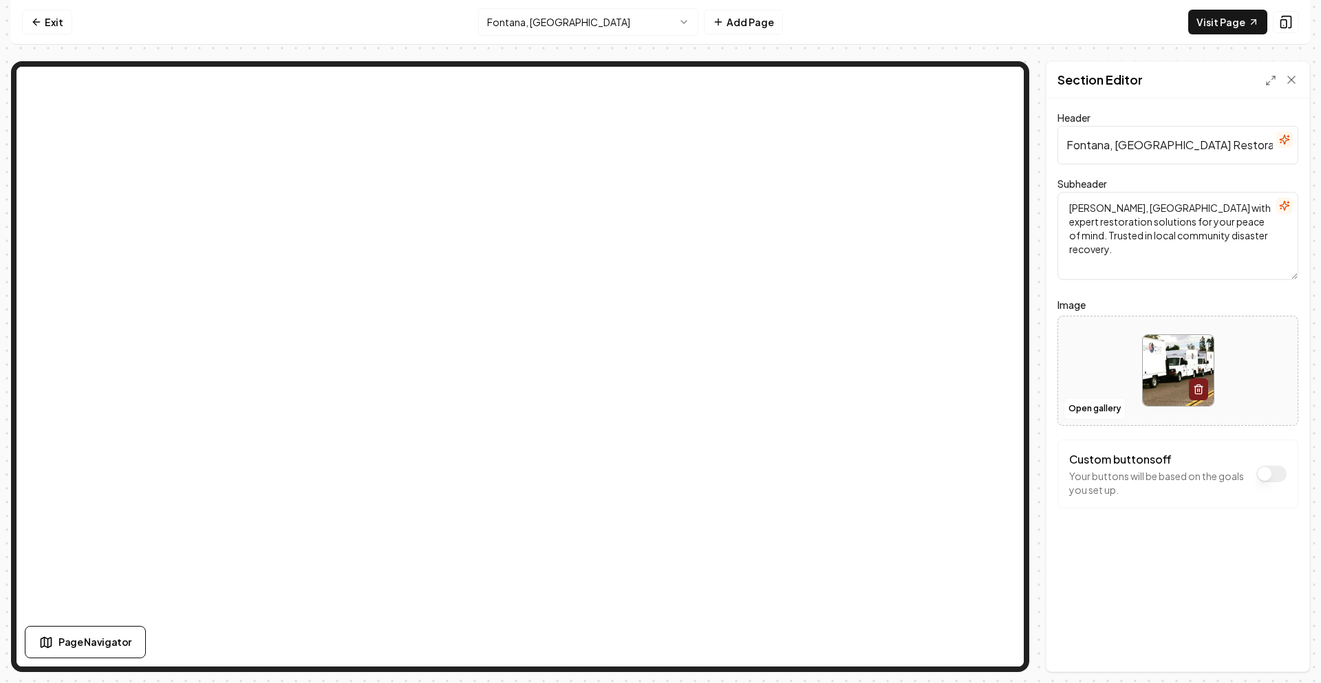
click at [1119, 144] on input "Fontana, CA Restoration" at bounding box center [1177, 145] width 241 height 39
paste input "Water Damage Restoration in Upland, CA | Clear Coast"
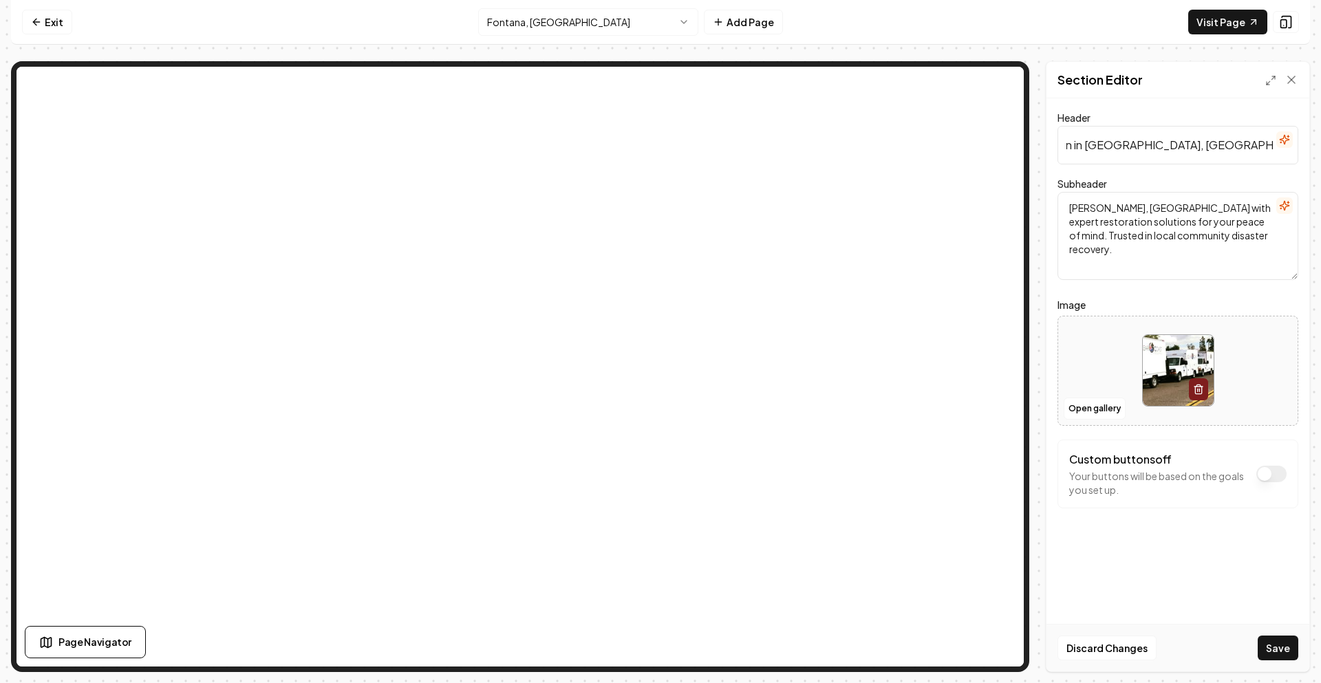
click at [1089, 144] on input "Water Damage Restoration in [GEOGRAPHIC_DATA], [GEOGRAPHIC_DATA] | Clear Coast …" at bounding box center [1177, 145] width 241 height 39
type input "Water Damage Restoration in Fontana, CA | Clear Coast Restoration"
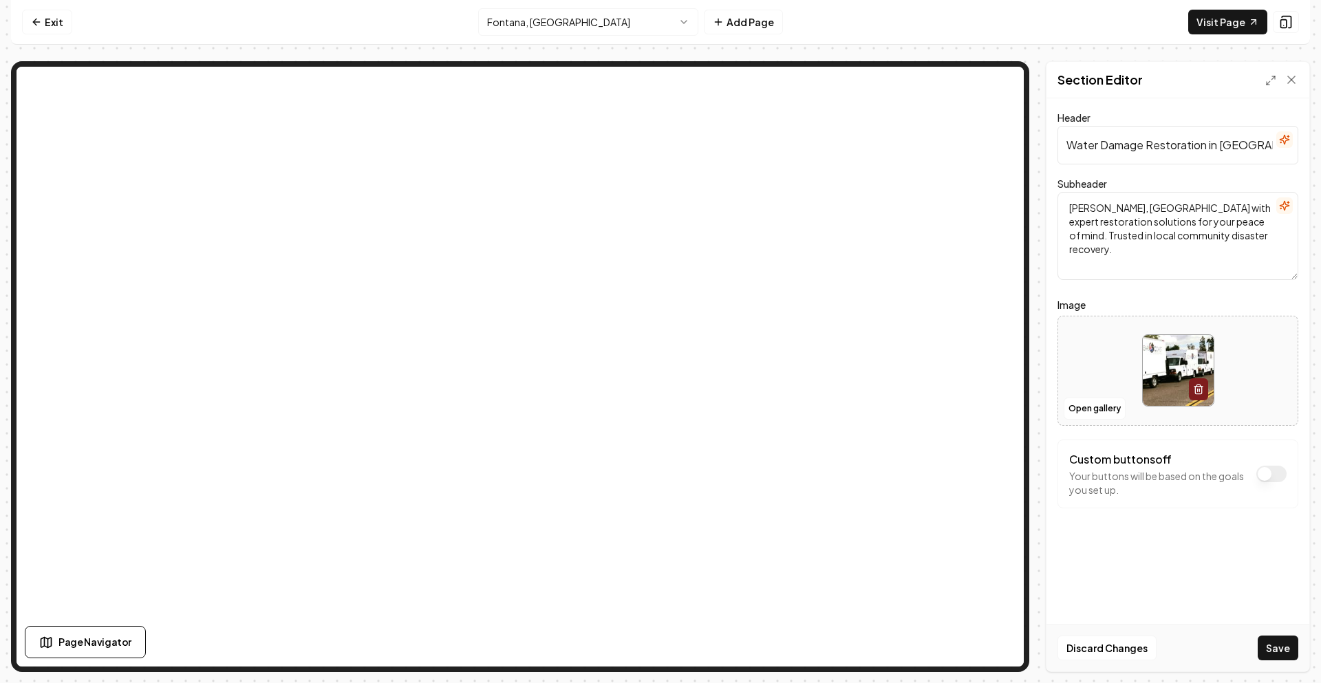
click at [1144, 228] on textarea "Serving Fontana, CA with expert restoration solutions for your peace of mind. T…" at bounding box center [1177, 236] width 241 height 88
paste textarea "Looking for water damage restoration in [GEOGRAPHIC_DATA], [GEOGRAPHIC_DATA]? C…"
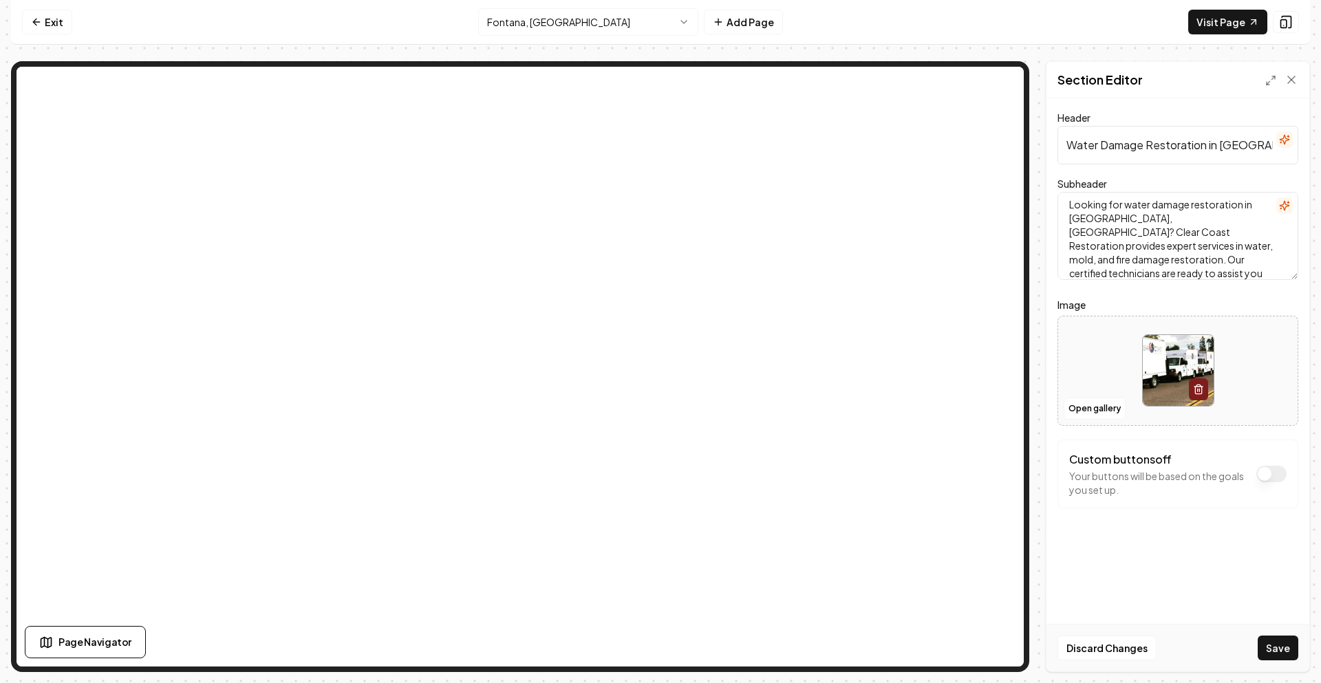
click at [1078, 218] on textarea "Looking for water damage restoration in [GEOGRAPHIC_DATA], [GEOGRAPHIC_DATA]? C…" at bounding box center [1177, 236] width 241 height 88
type textarea "Looking for water damage restoration in Fontana, CA? Clear Coast Restoration pr…"
click at [1278, 640] on button "Save" at bounding box center [1278, 648] width 41 height 25
click at [536, 21] on html "Computer Required This feature is only available on a computer. Please switch t…" at bounding box center [660, 341] width 1321 height 683
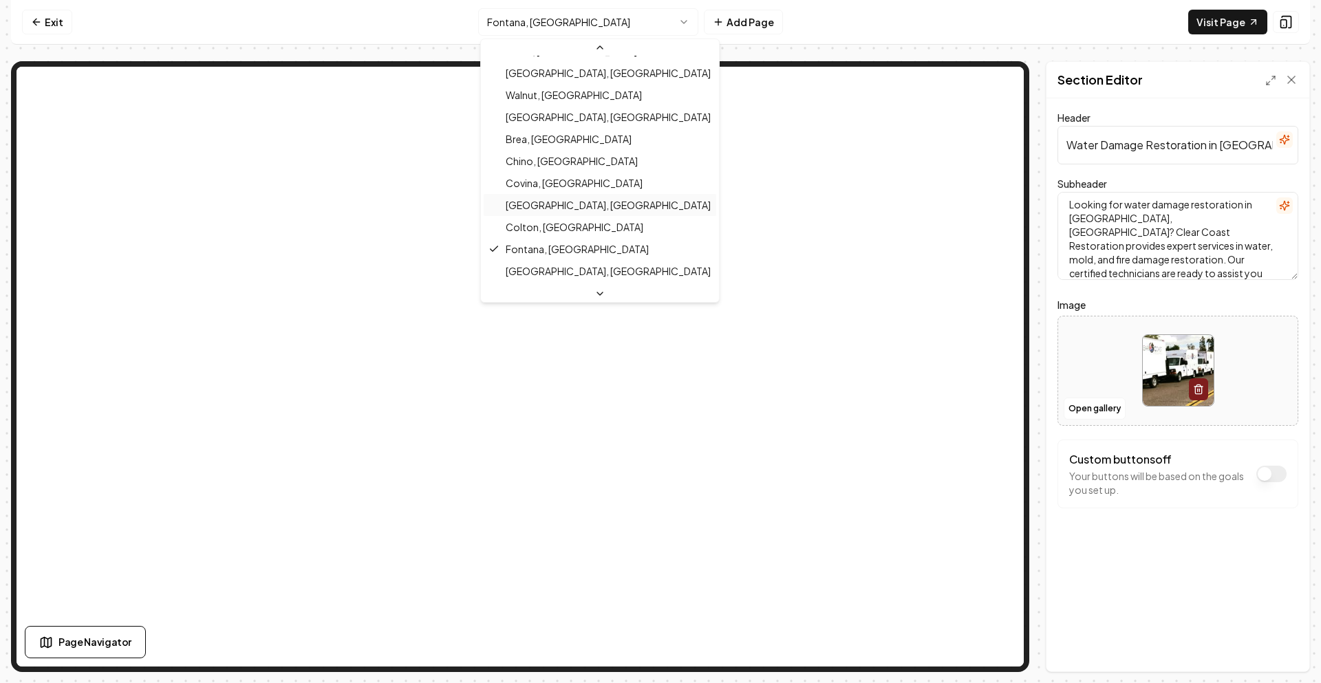
scroll to position [370, 0]
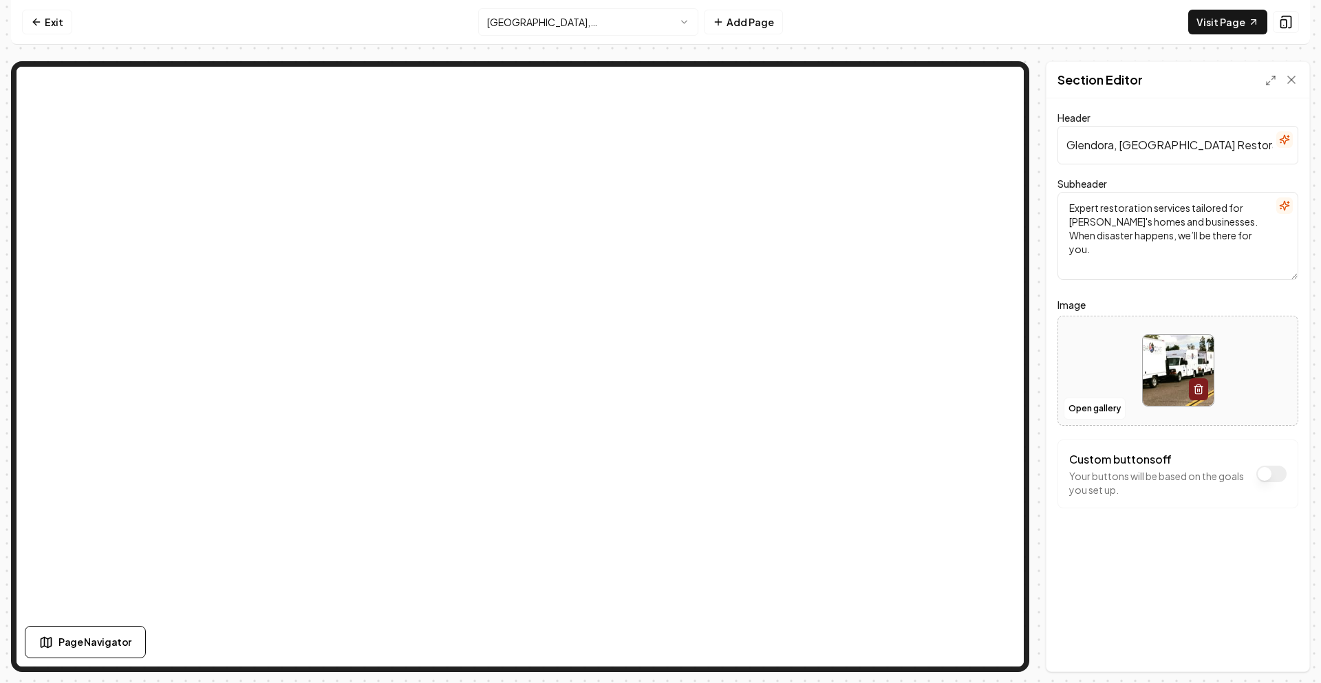
click at [1109, 151] on input "Glendora, CA Restoration" at bounding box center [1177, 145] width 241 height 39
paste input "Water Damage Restoration in Upland, CA | Clear Coast"
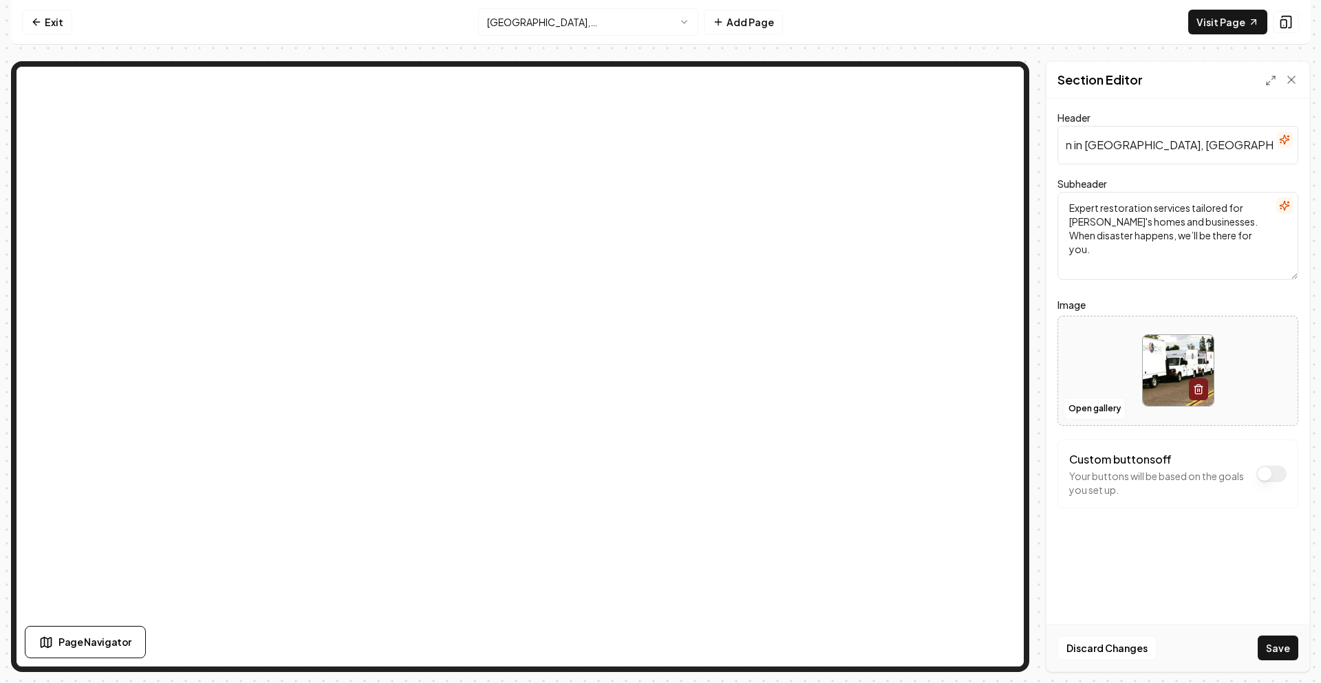
click at [1103, 147] on input "Water Damage Restoration in [GEOGRAPHIC_DATA], [GEOGRAPHIC_DATA] | Clear Coast …" at bounding box center [1177, 145] width 241 height 39
type input "Water Damage Restoration in Glendora, CA | Clear Coast Restoration"
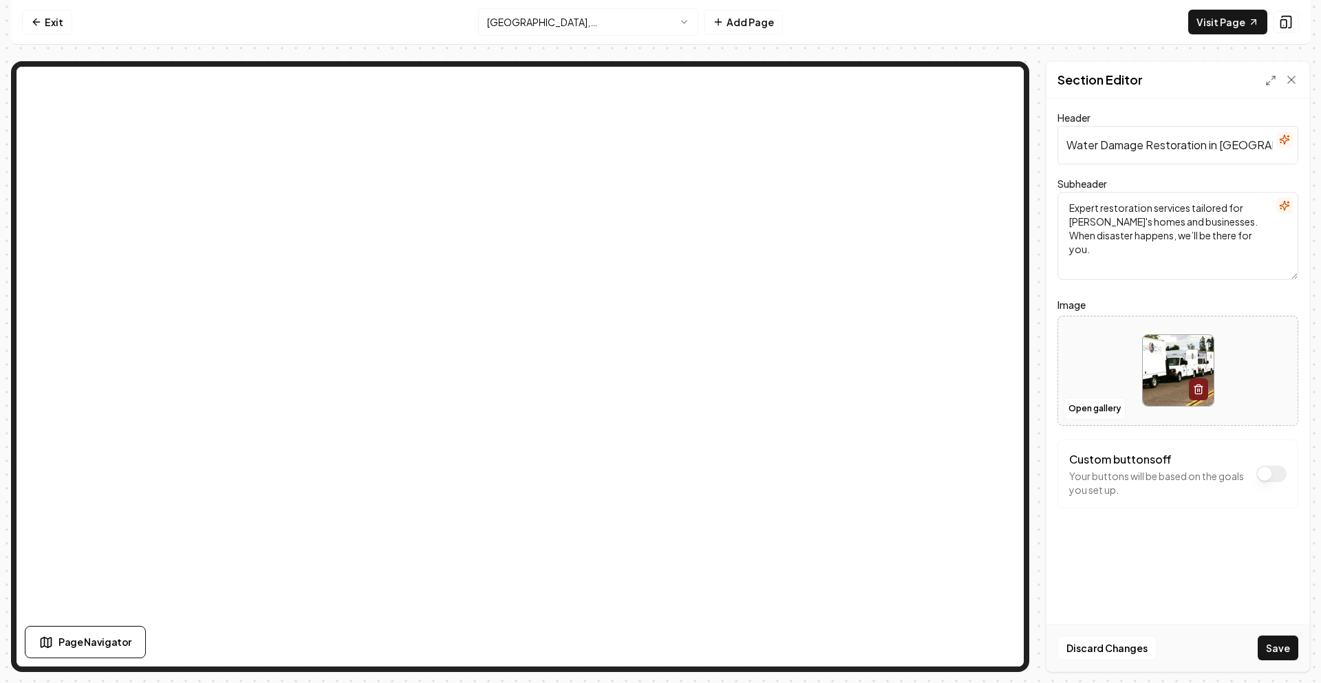
click at [1127, 239] on textarea "Expert restoration services tailored for Glendora's homes and businesses. When …" at bounding box center [1177, 236] width 241 height 88
paste textarea "Looking for water damage restoration in [GEOGRAPHIC_DATA], [GEOGRAPHIC_DATA]? C…"
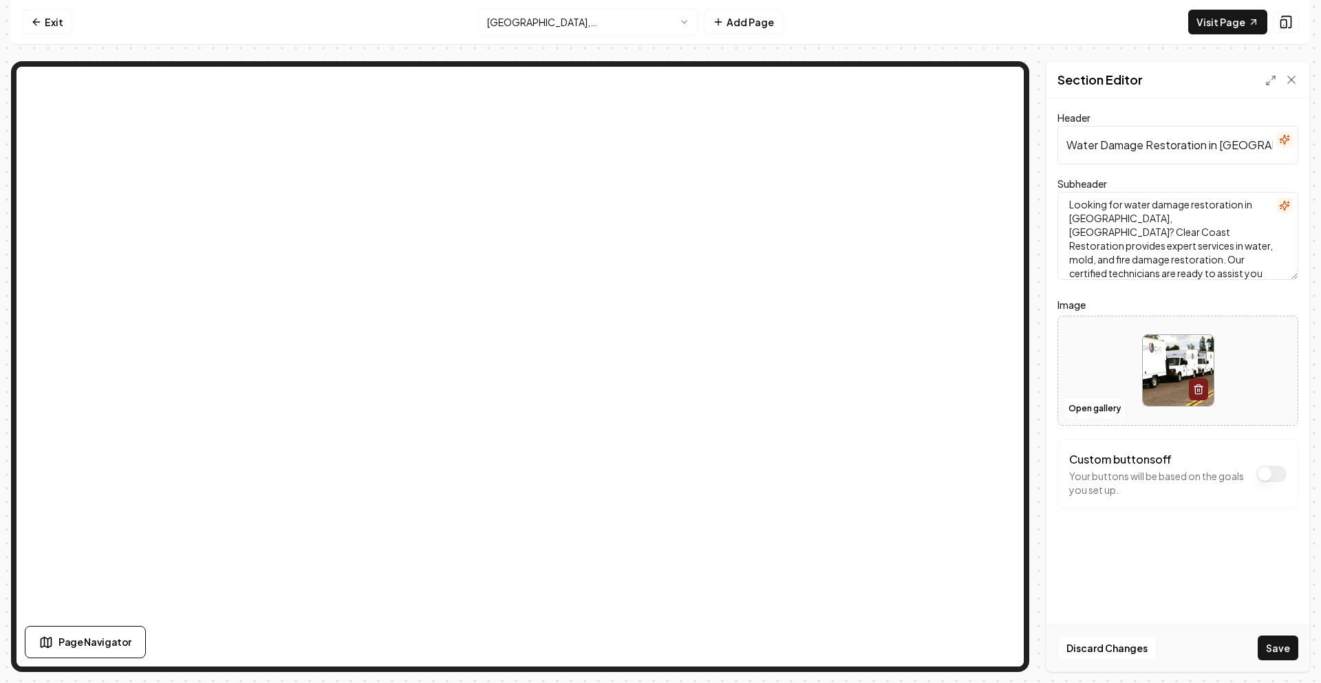
click at [1074, 211] on textarea "Looking for water damage restoration in [GEOGRAPHIC_DATA], [GEOGRAPHIC_DATA]? C…" at bounding box center [1177, 236] width 241 height 88
type textarea "Looking for water damage restoration in Glendora, CA? Clear Coast Restoration p…"
click at [1280, 651] on button "Save" at bounding box center [1278, 648] width 41 height 25
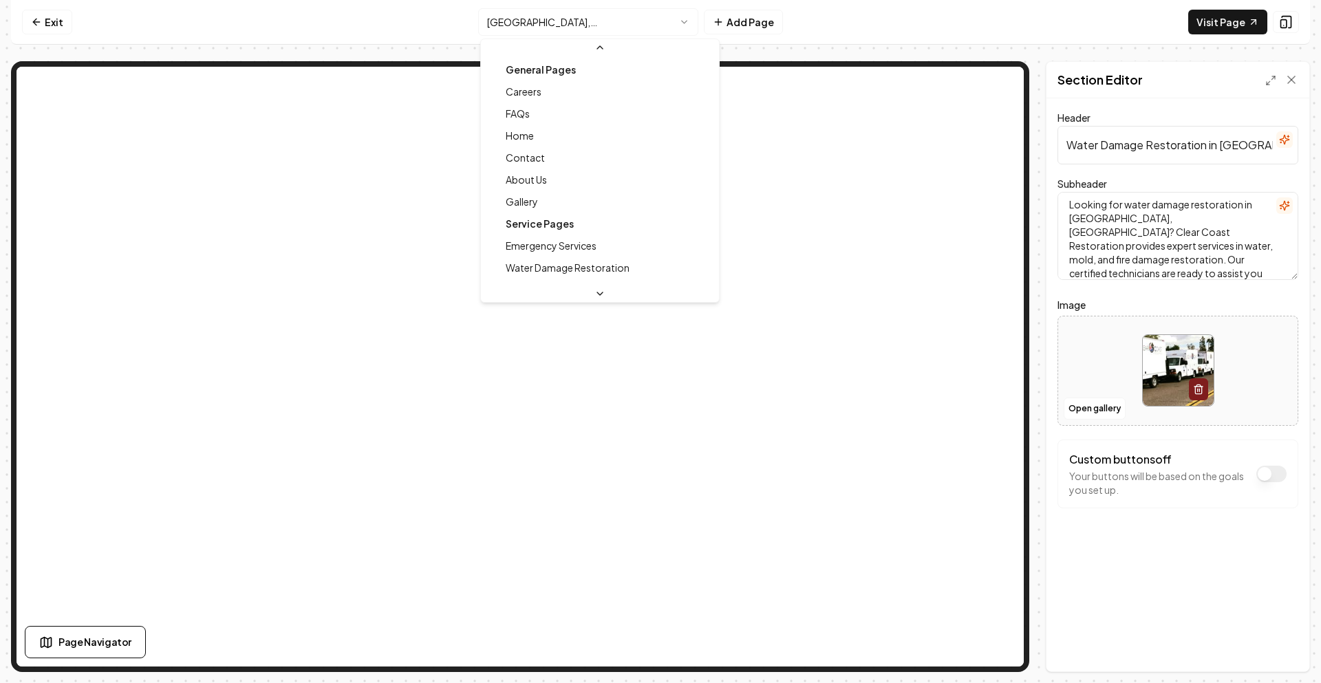
click at [546, 21] on html "Computer Required This feature is only available on a computer. Please switch t…" at bounding box center [660, 341] width 1321 height 683
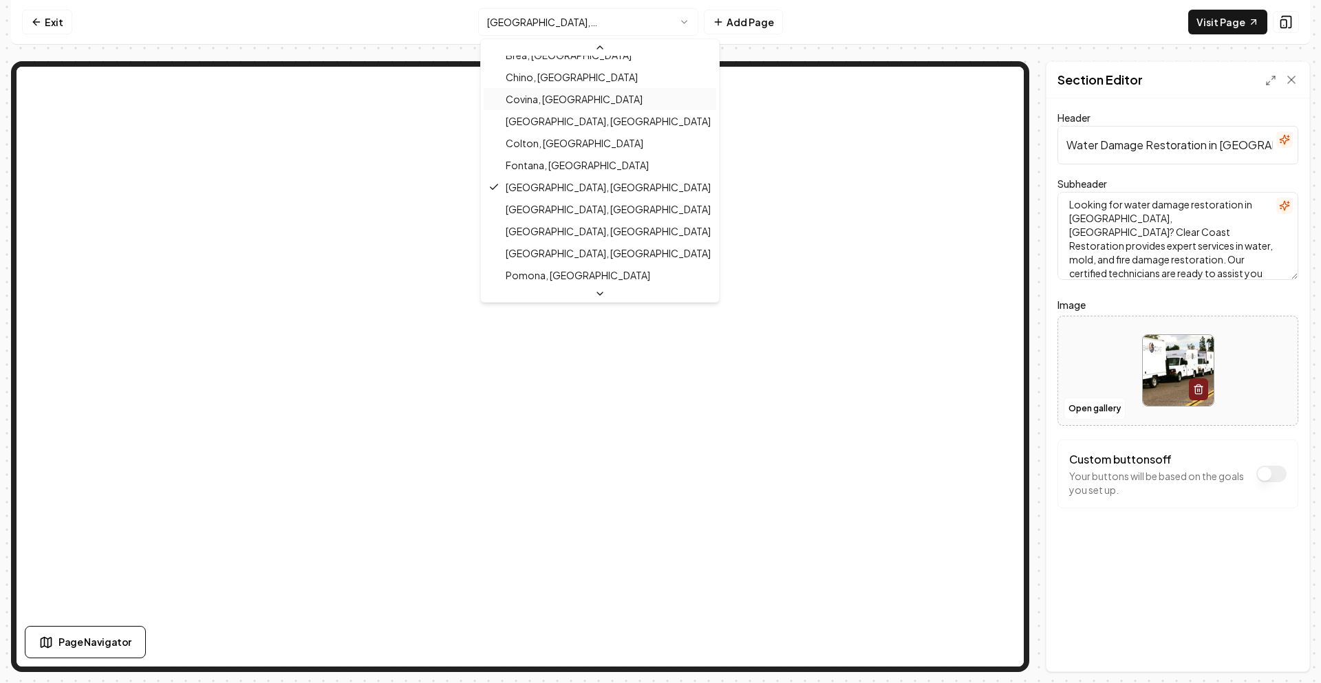
scroll to position [461, 0]
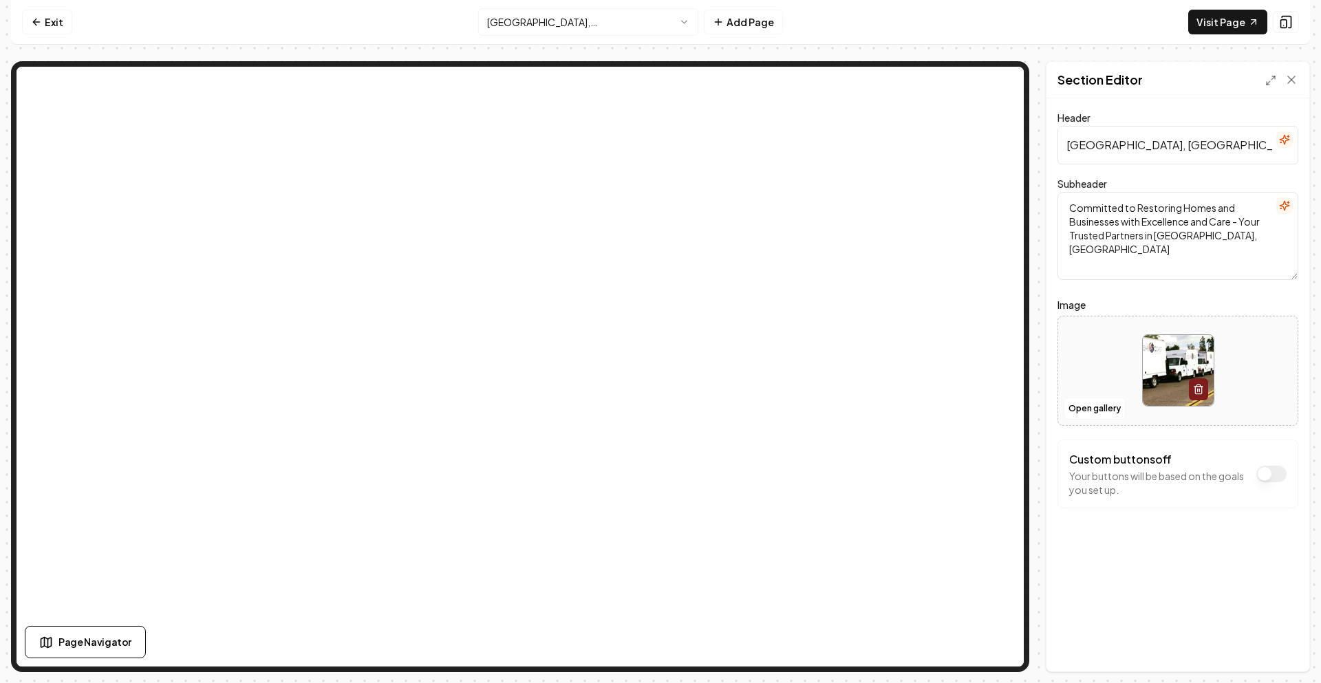
click at [1110, 153] on input "Jurupa Valley, CA Restoration Experts" at bounding box center [1177, 145] width 241 height 39
paste input "Water Damage Restoration in [GEOGRAPHIC_DATA], [GEOGRAPHIC_DATA] | Clear Coast …"
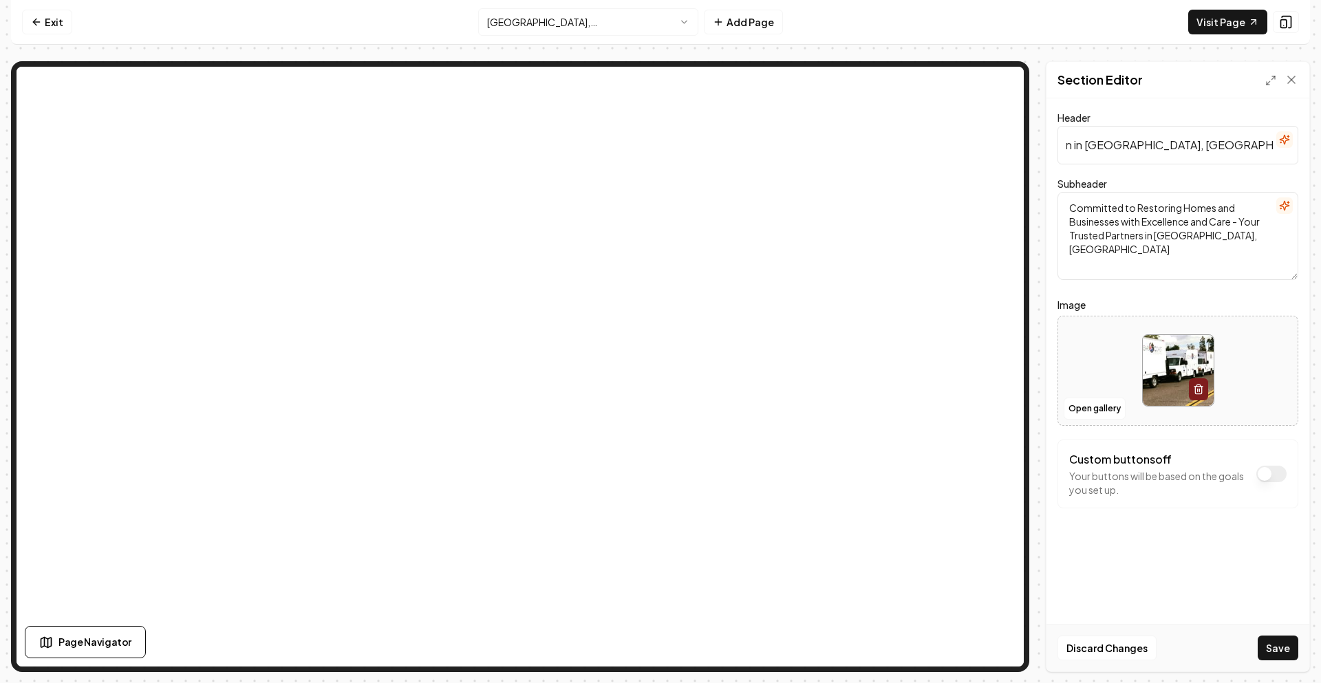
click at [1106, 150] on input "Water Damage Restoration in [GEOGRAPHIC_DATA], [GEOGRAPHIC_DATA] | Clear Coast …" at bounding box center [1177, 145] width 241 height 39
type input "Water Damage Restoration in Jurupa Valley, CA | Clear Coast Restoration"
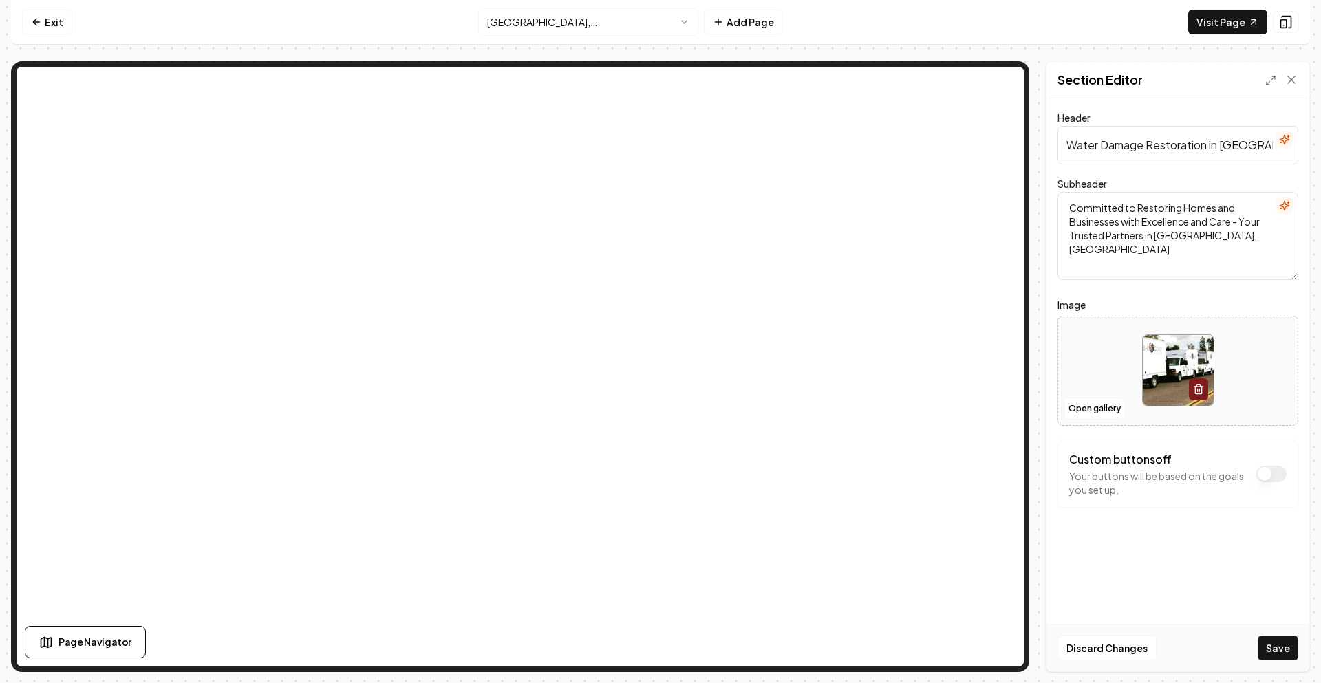
click at [1117, 248] on textarea "Committed to Restoring Homes and Businesses with Excellence and Care - Your Tru…" at bounding box center [1177, 236] width 241 height 88
paste textarea "Looking for water damage restoration in [GEOGRAPHIC_DATA], [GEOGRAPHIC_DATA]? C…"
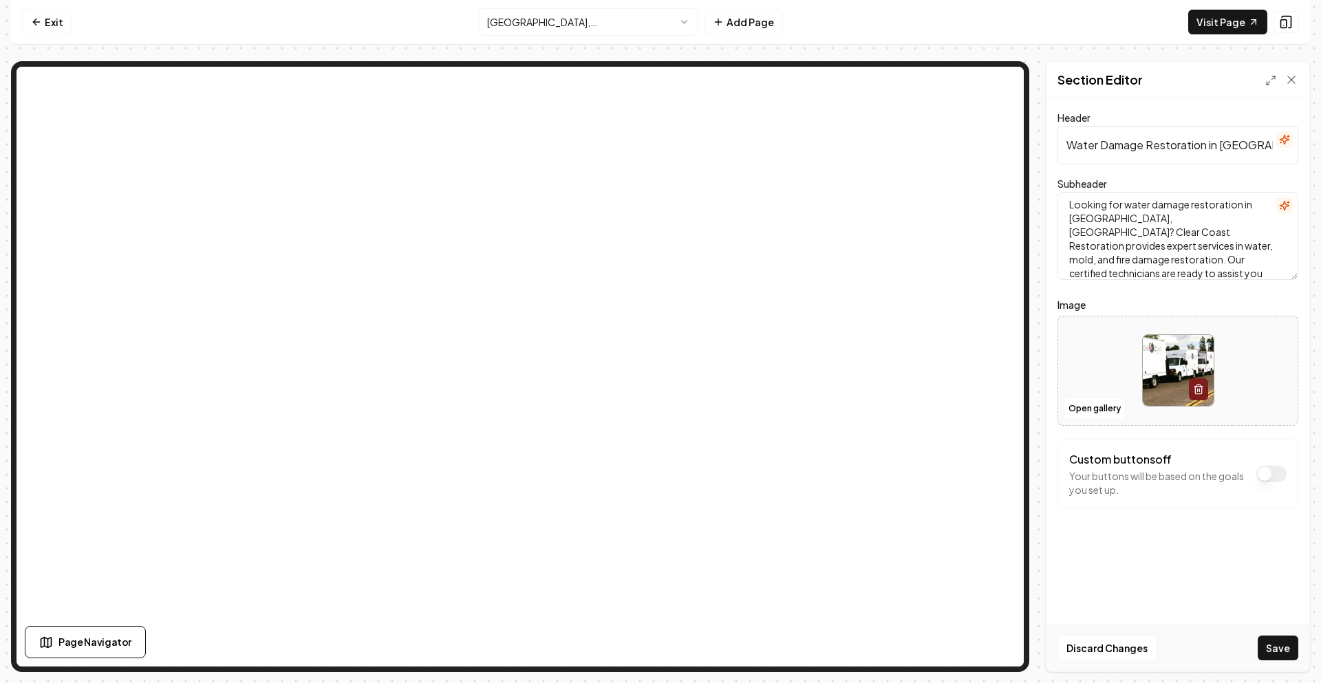
click at [1091, 222] on textarea "Looking for water damage restoration in [GEOGRAPHIC_DATA], [GEOGRAPHIC_DATA]? C…" at bounding box center [1177, 236] width 241 height 88
type textarea "Looking for water damage restoration in Jurupa Valley, CA? Clear Coast Restorat…"
click at [1279, 636] on button "Save" at bounding box center [1278, 648] width 41 height 25
click at [572, 29] on html "Computer Required This feature is only available on a computer. Please switch t…" at bounding box center [660, 341] width 1321 height 683
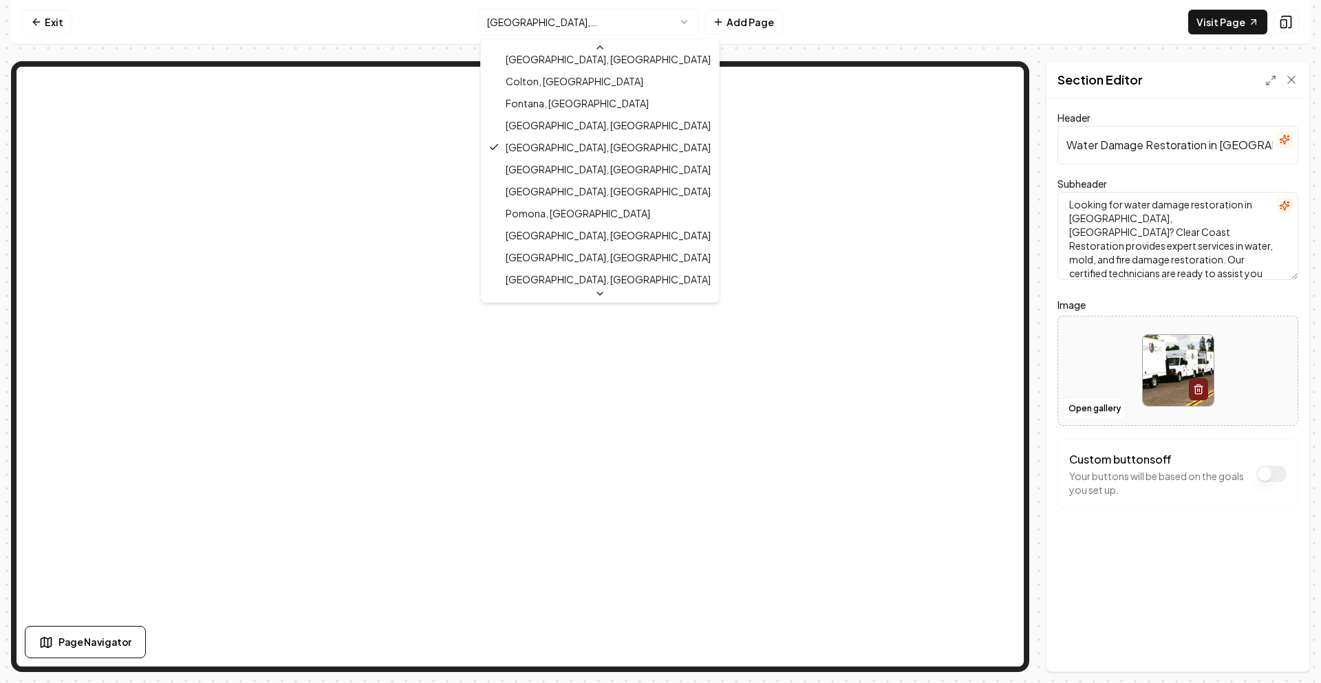
scroll to position [483, 0]
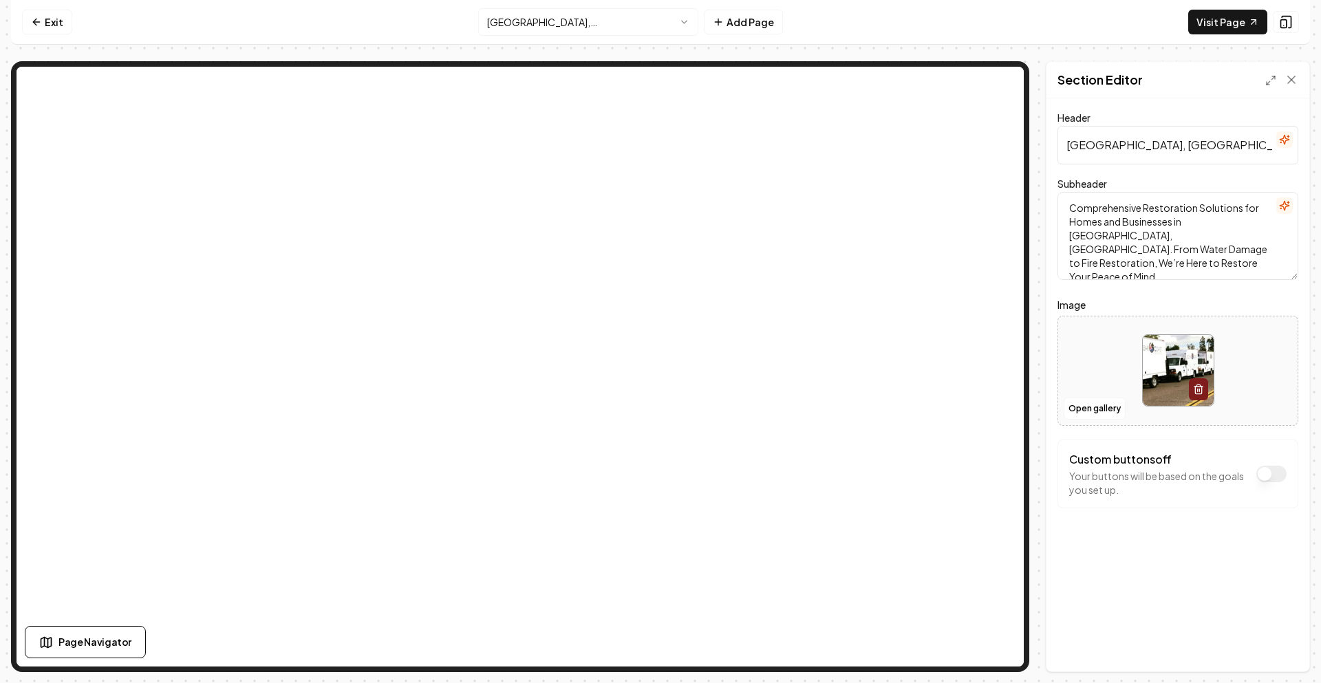
click at [1102, 157] on input "La Verne, CA Restoration Services" at bounding box center [1177, 145] width 241 height 39
paste input "Water Damage Restoration in [GEOGRAPHIC_DATA], [GEOGRAPHIC_DATA] | Clear Coast …"
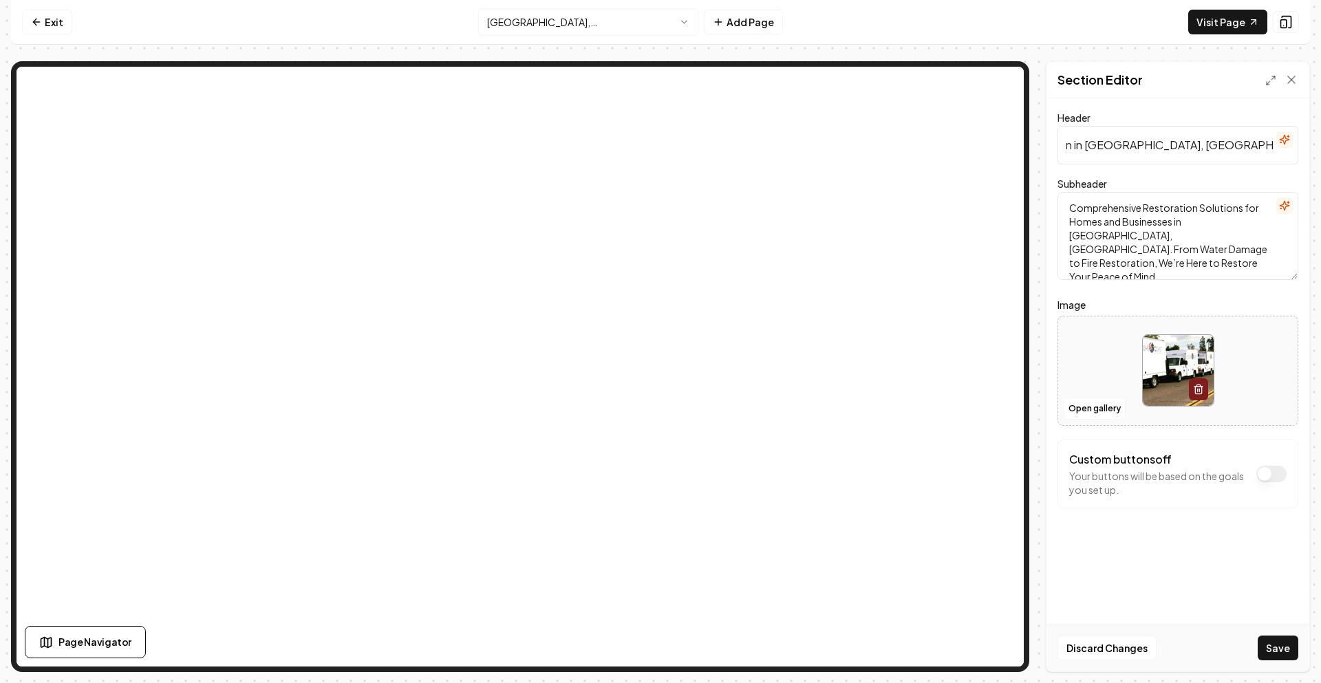
click at [1104, 149] on input "Water Damage Restoration in [GEOGRAPHIC_DATA], [GEOGRAPHIC_DATA] | Clear Coast …" at bounding box center [1177, 145] width 241 height 39
type input "Water Damage Restoration in La Verne, CA | Clear Coast Restoration"
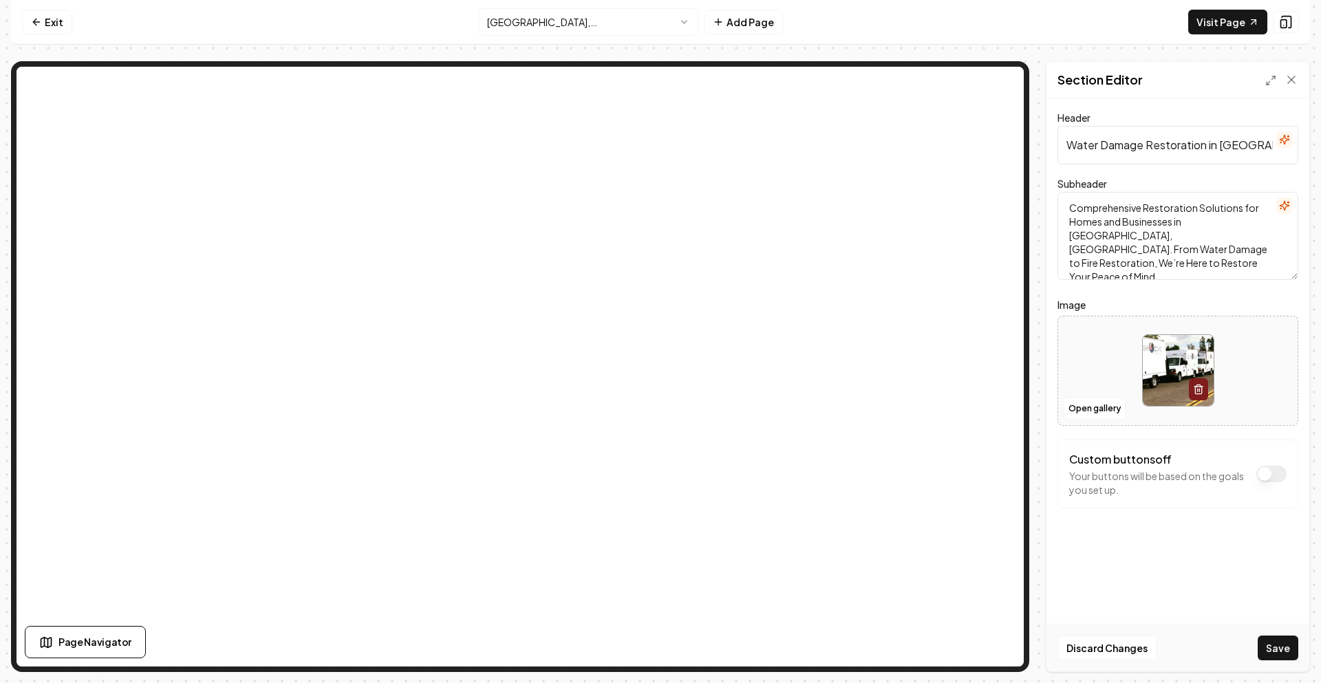
click at [1102, 251] on textarea "Comprehensive Restoration Solutions for Homes and Businesses in La Verne, CA. F…" at bounding box center [1177, 236] width 241 height 88
paste textarea "Looking for water damage restoration in [GEOGRAPHIC_DATA], [GEOGRAPHIC_DATA]? C…"
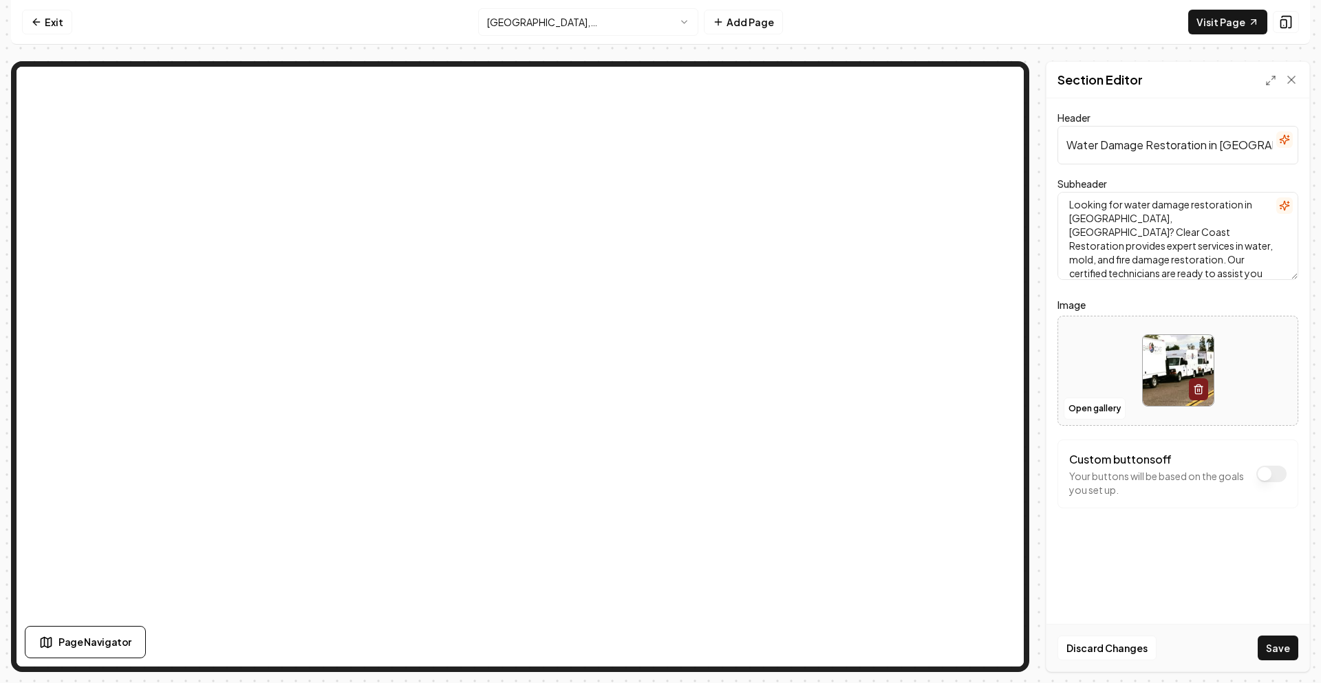
click at [1078, 225] on textarea "Looking for water damage restoration in [GEOGRAPHIC_DATA], [GEOGRAPHIC_DATA]? C…" at bounding box center [1177, 236] width 241 height 88
click at [1073, 221] on textarea "Looking for water damage restoration in [GEOGRAPHIC_DATA], [GEOGRAPHIC_DATA]? C…" at bounding box center [1177, 236] width 241 height 88
type textarea "Looking for water damage restoration in La Varne, CA? Clear Coast Restoration p…"
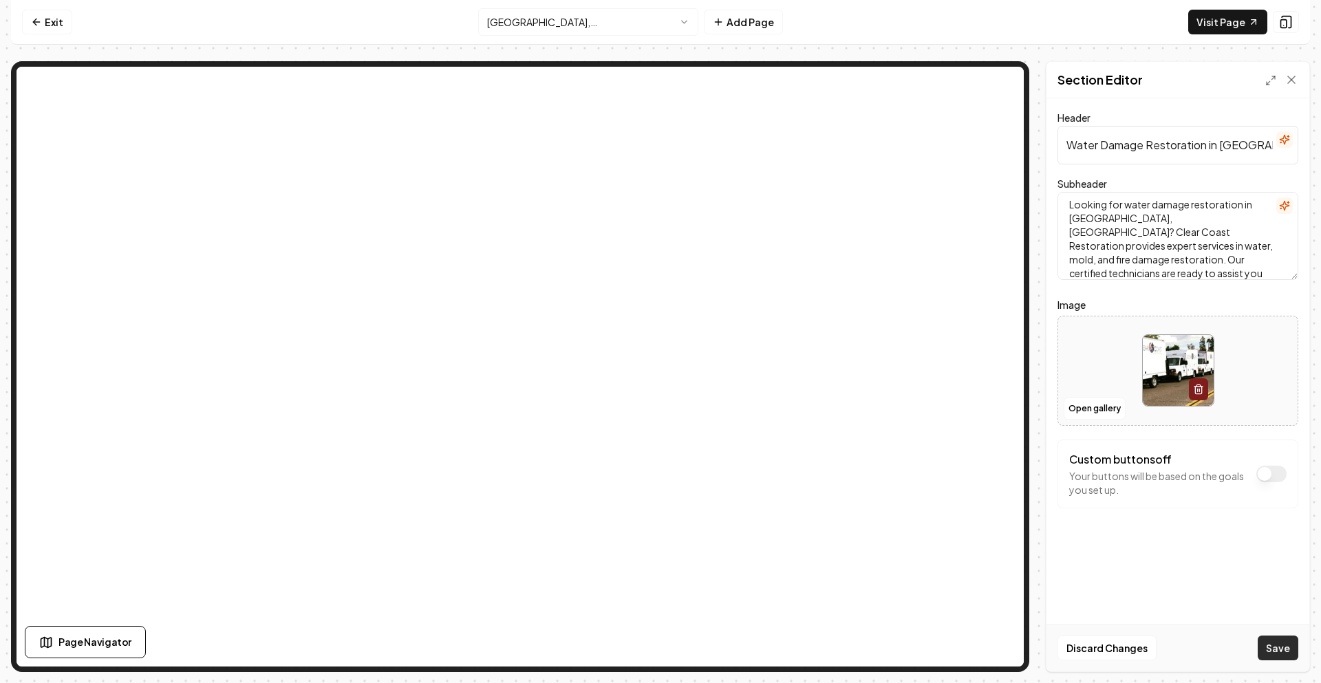
click at [1279, 648] on button "Save" at bounding box center [1278, 648] width 41 height 25
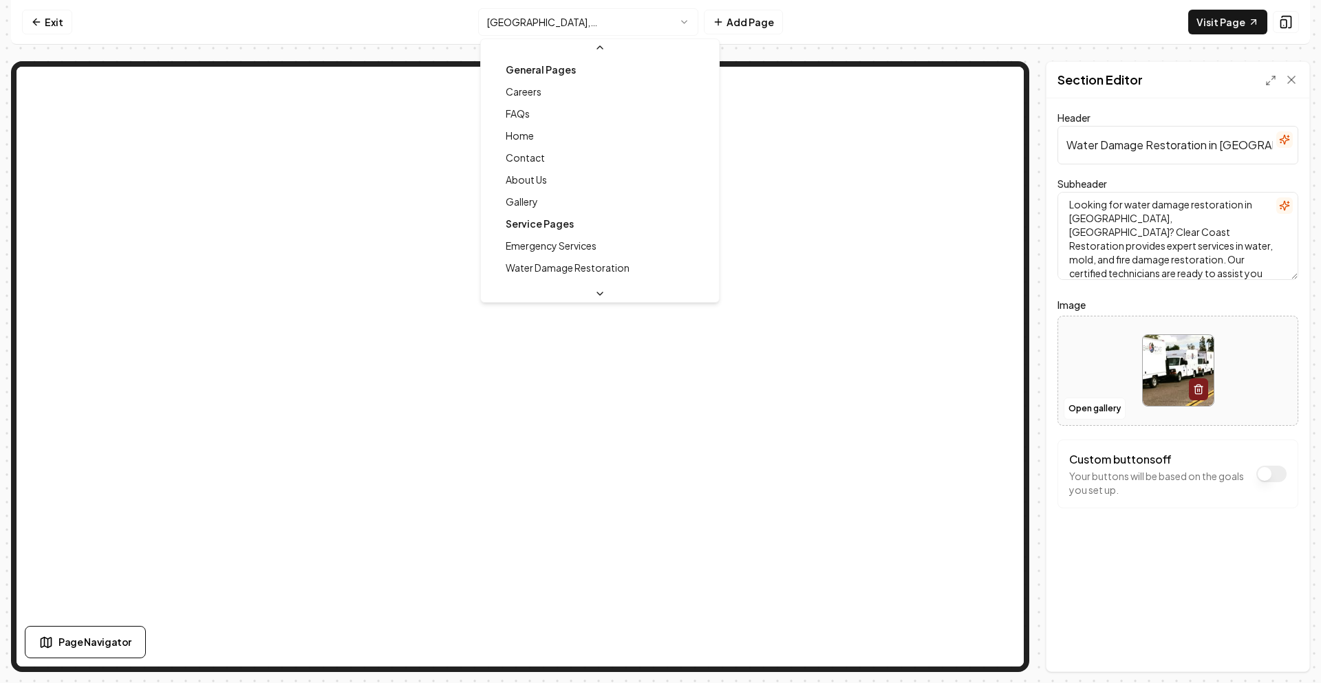
click at [543, 23] on html "Computer Required This feature is only available on a computer. Please switch t…" at bounding box center [660, 341] width 1321 height 683
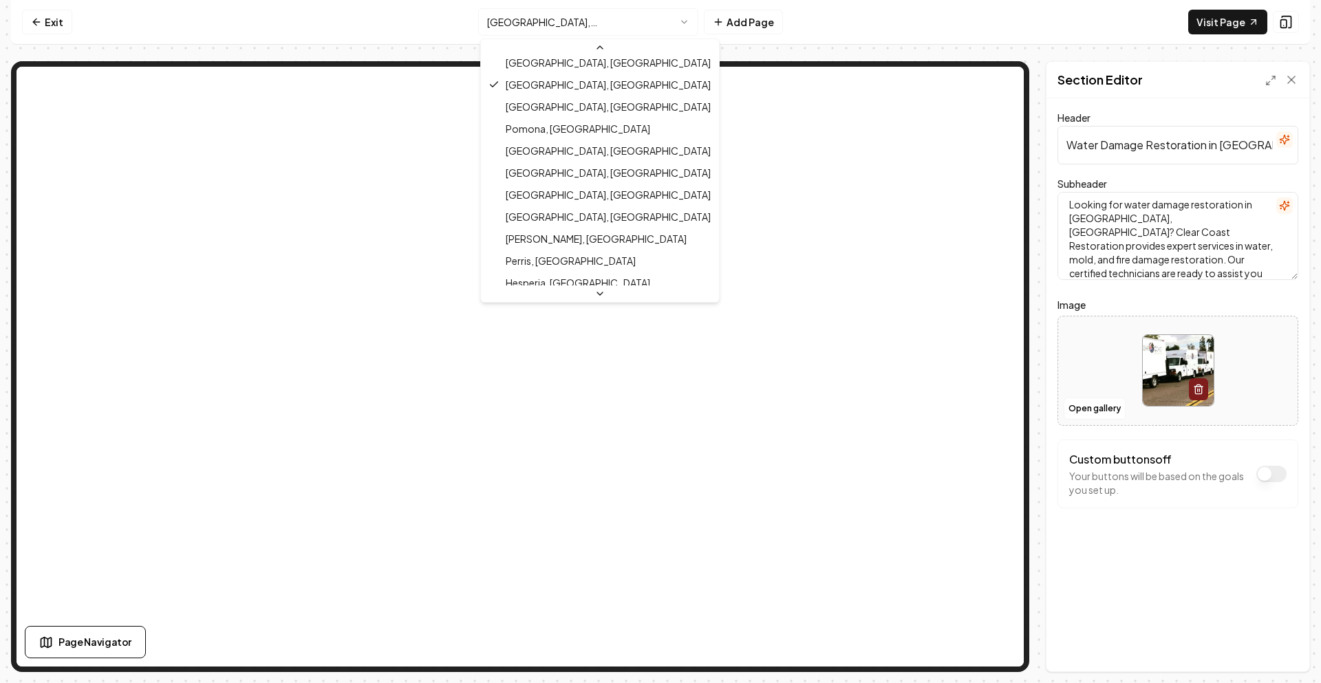
scroll to position [574, 0]
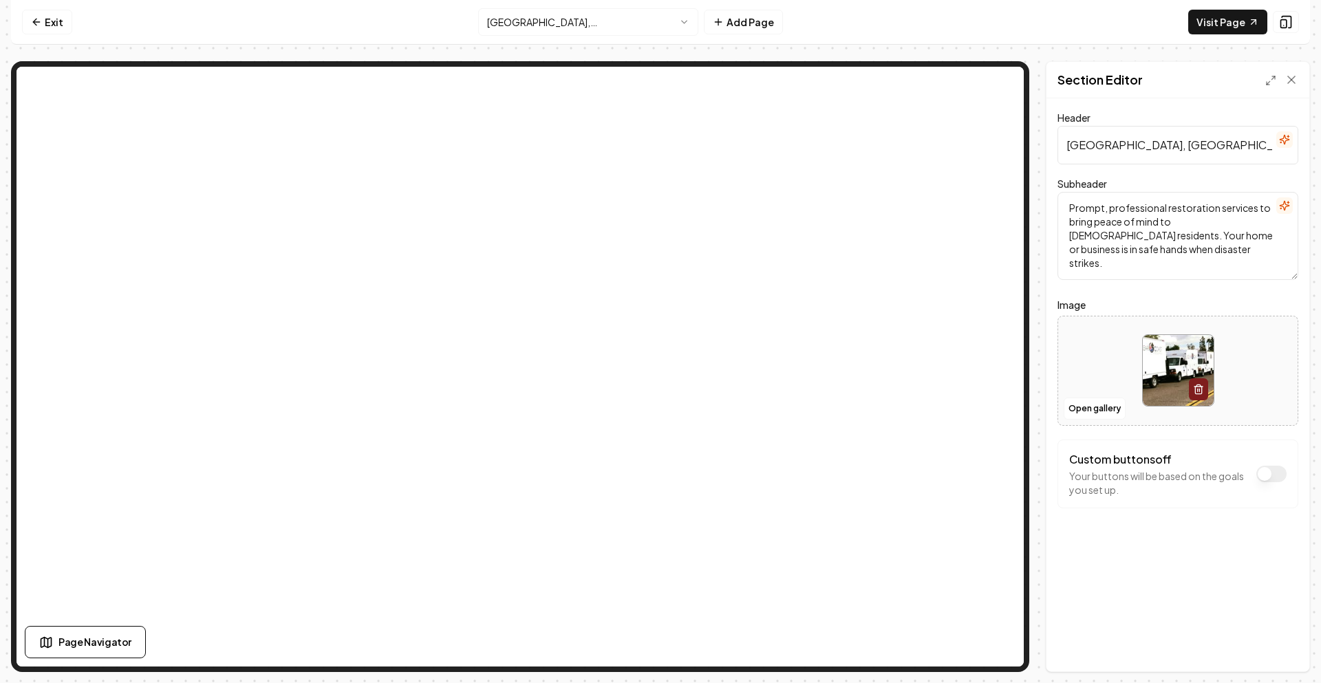
click at [1104, 148] on input "Ontario, CA Restoration" at bounding box center [1177, 145] width 241 height 39
paste input "Water Damage Restoration in Upland, CA | Clear Coast"
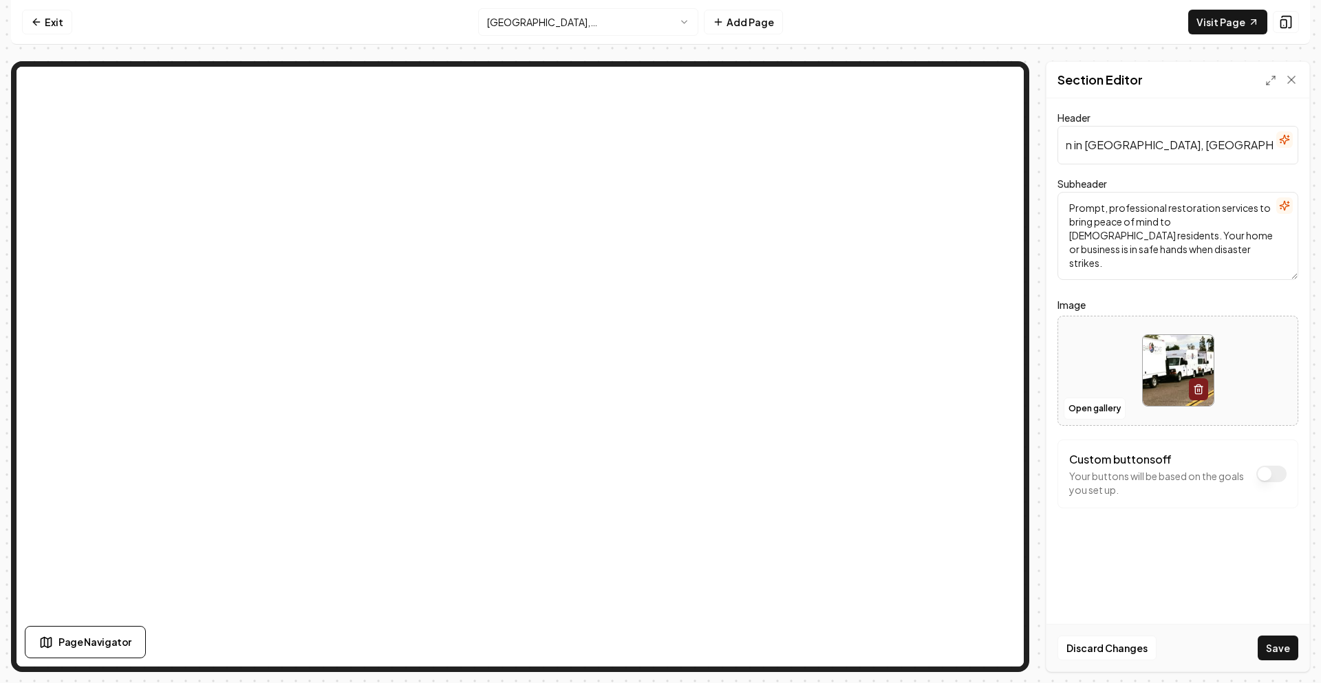
click at [1104, 148] on input "Water Damage Restoration in [GEOGRAPHIC_DATA], [GEOGRAPHIC_DATA] | Clear Coast …" at bounding box center [1177, 145] width 241 height 39
type input "Water Damage Restoration in Ontario, CA | Clear Coast Restoration"
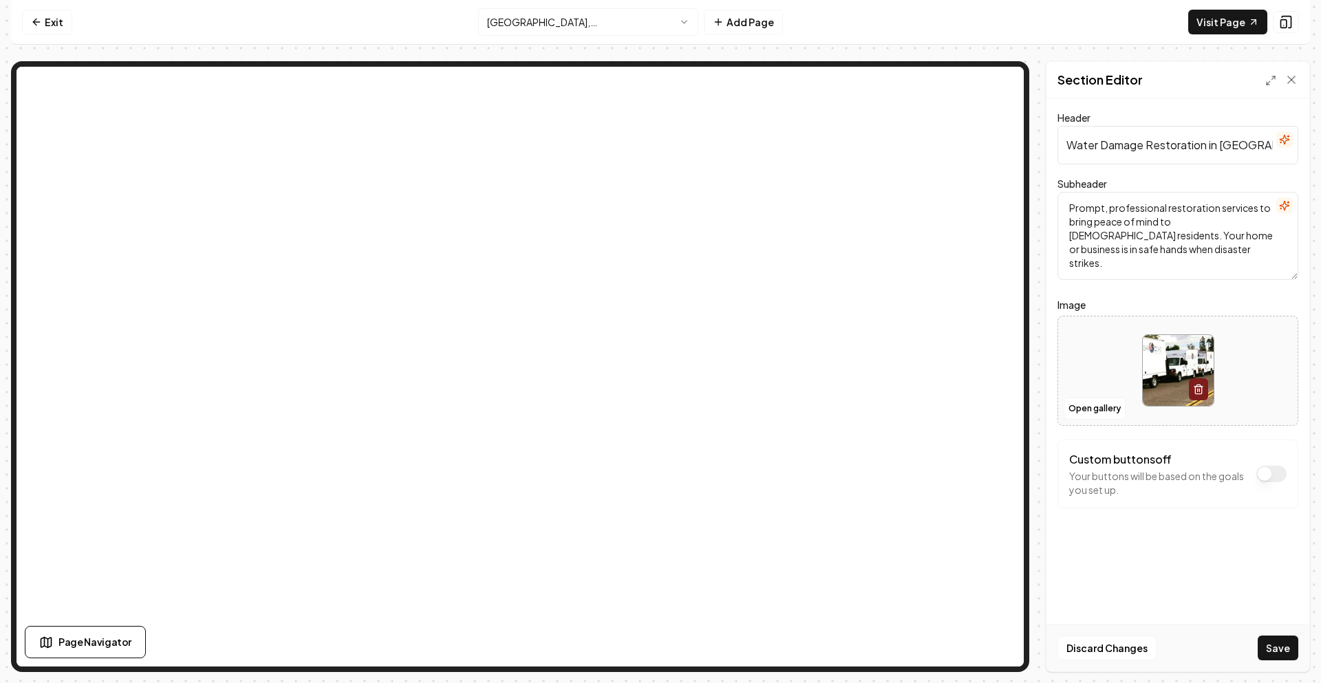
click at [1121, 219] on textarea "Prompt, professional restoration services to bring peace of mind to Ontario res…" at bounding box center [1177, 236] width 241 height 88
click at [1072, 255] on textarea "Prompt, professional restoration services to bring peace of mind to Ontario res…" at bounding box center [1177, 236] width 241 height 88
paste textarea "Looking for water damage restoration in [GEOGRAPHIC_DATA], [GEOGRAPHIC_DATA]? C…"
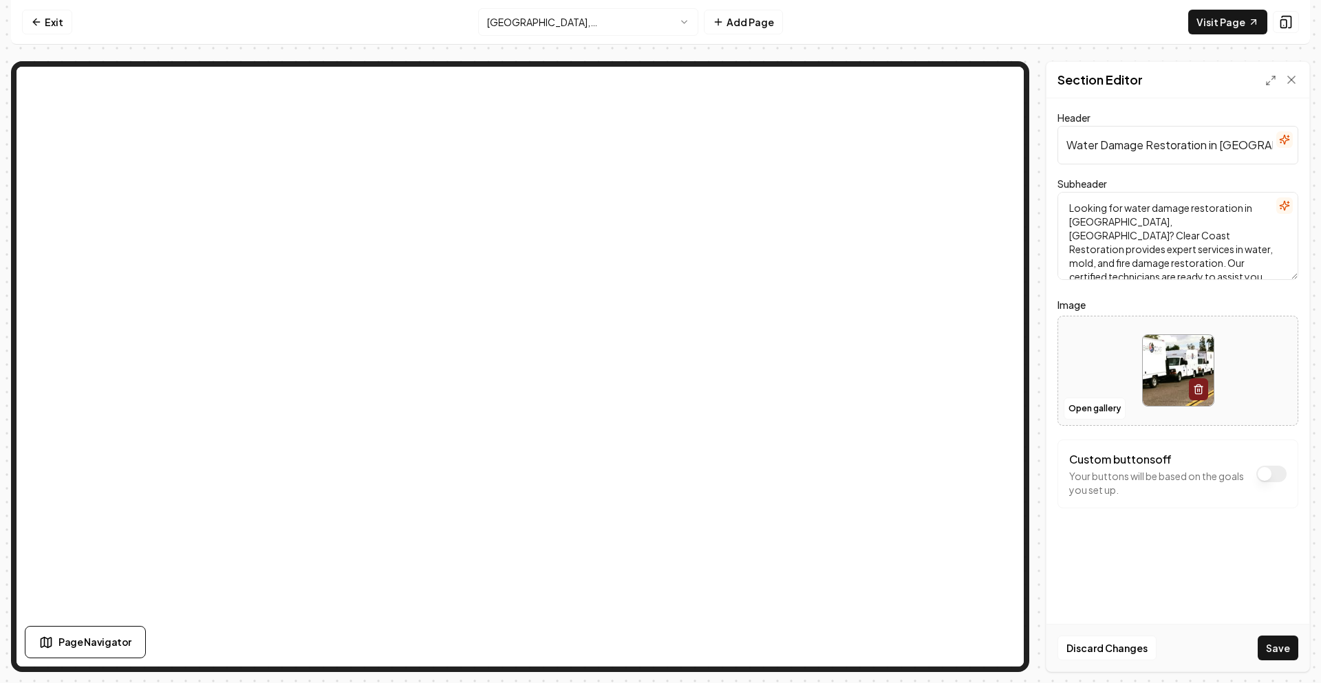
scroll to position [3, 0]
click at [1084, 220] on textarea "Looking for water damage restoration in [GEOGRAPHIC_DATA], [GEOGRAPHIC_DATA]? C…" at bounding box center [1177, 236] width 241 height 88
type textarea "Looking for water damage restoration in Ontario, CA? Clear Coast Restoration pr…"
click at [1260, 643] on button "Save" at bounding box center [1278, 648] width 41 height 25
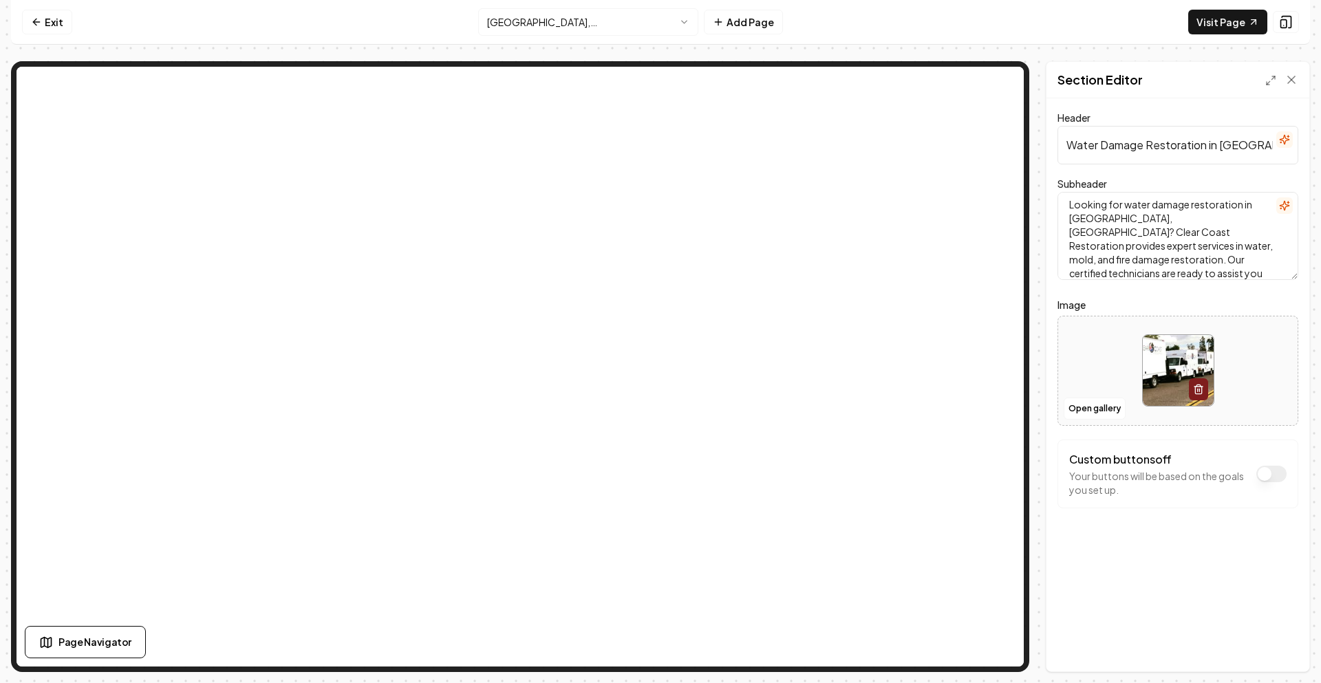
click at [621, 16] on html "Computer Required This feature is only available on a computer. Please switch t…" at bounding box center [660, 341] width 1321 height 683
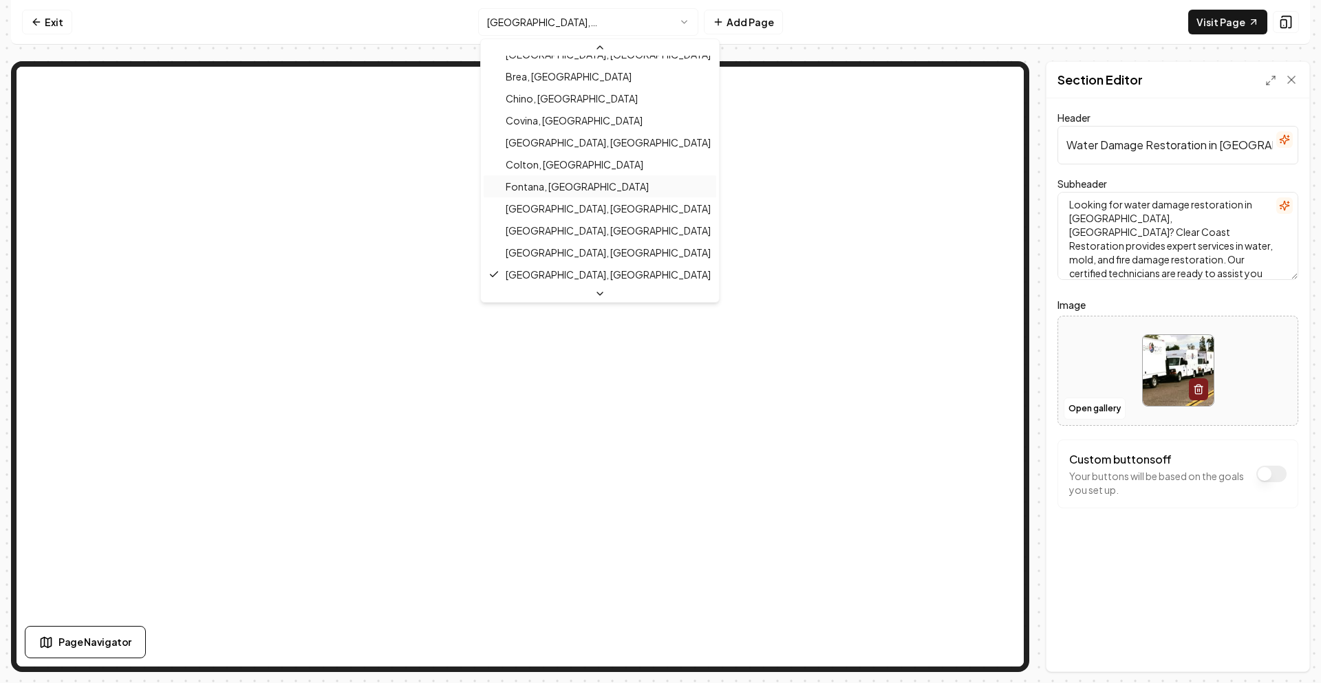
scroll to position [458, 0]
